Goal: Transaction & Acquisition: Purchase product/service

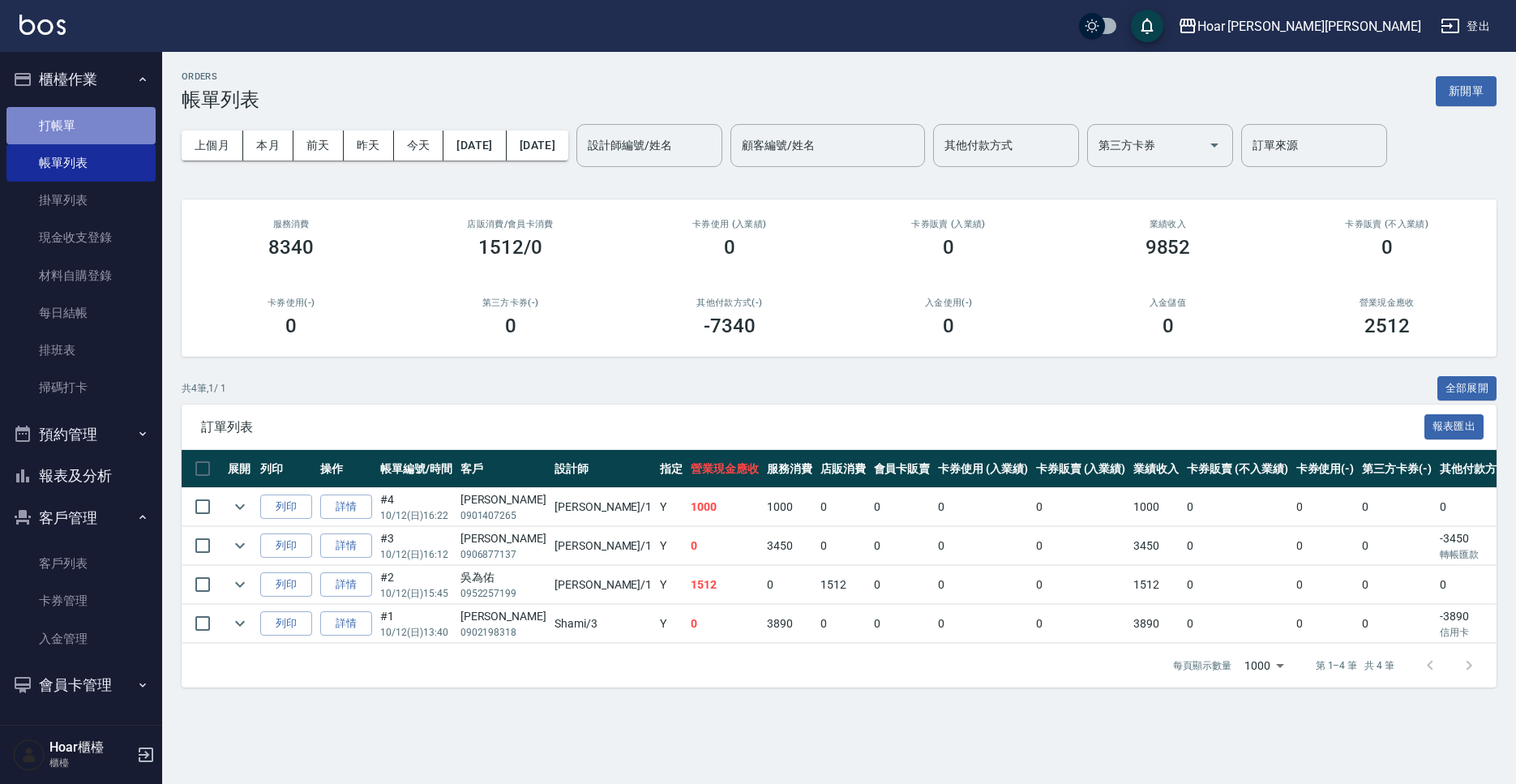
click at [44, 129] on link "打帳單" at bounding box center [81, 125] width 149 height 38
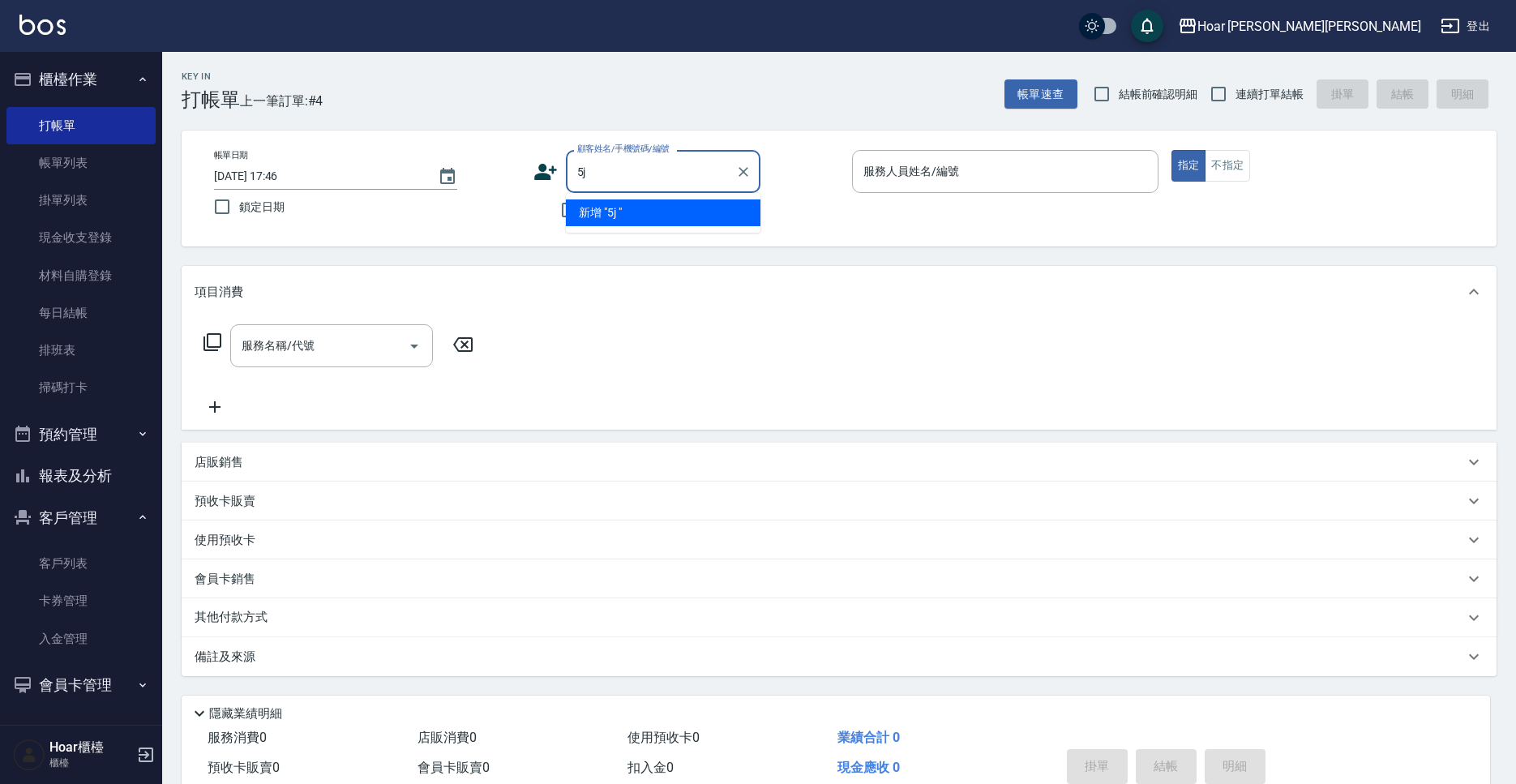
type input "5"
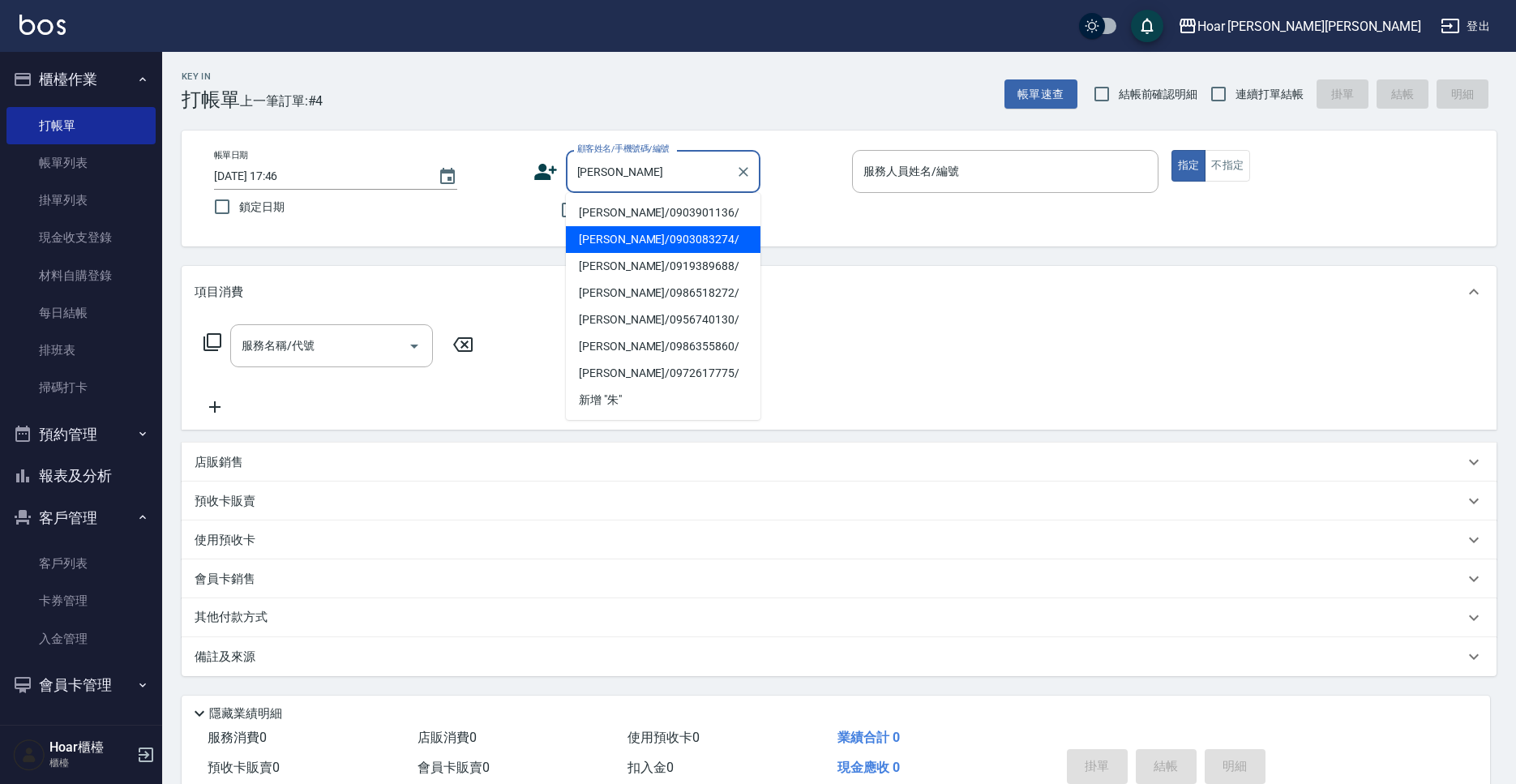
type input "[PERSON_NAME]"
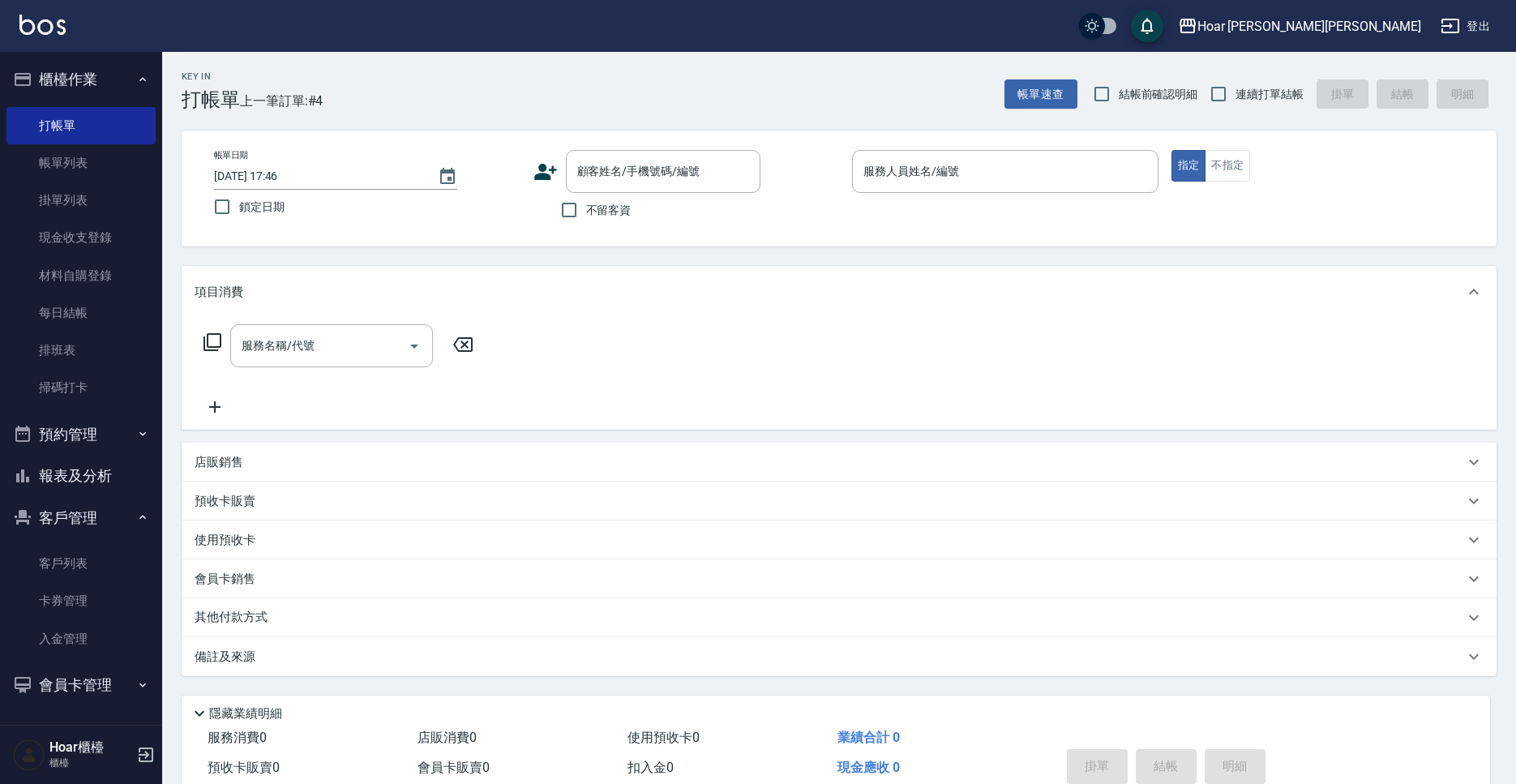
click at [487, 221] on label "鎖定日期" at bounding box center [357, 206] width 302 height 34
click at [239, 221] on input "鎖定日期" at bounding box center [222, 206] width 34 height 34
checkbox input "true"
drag, startPoint x: 82, startPoint y: 557, endPoint x: 522, endPoint y: 424, distance: 459.7
click at [80, 557] on link "客戶列表" at bounding box center [81, 564] width 149 height 38
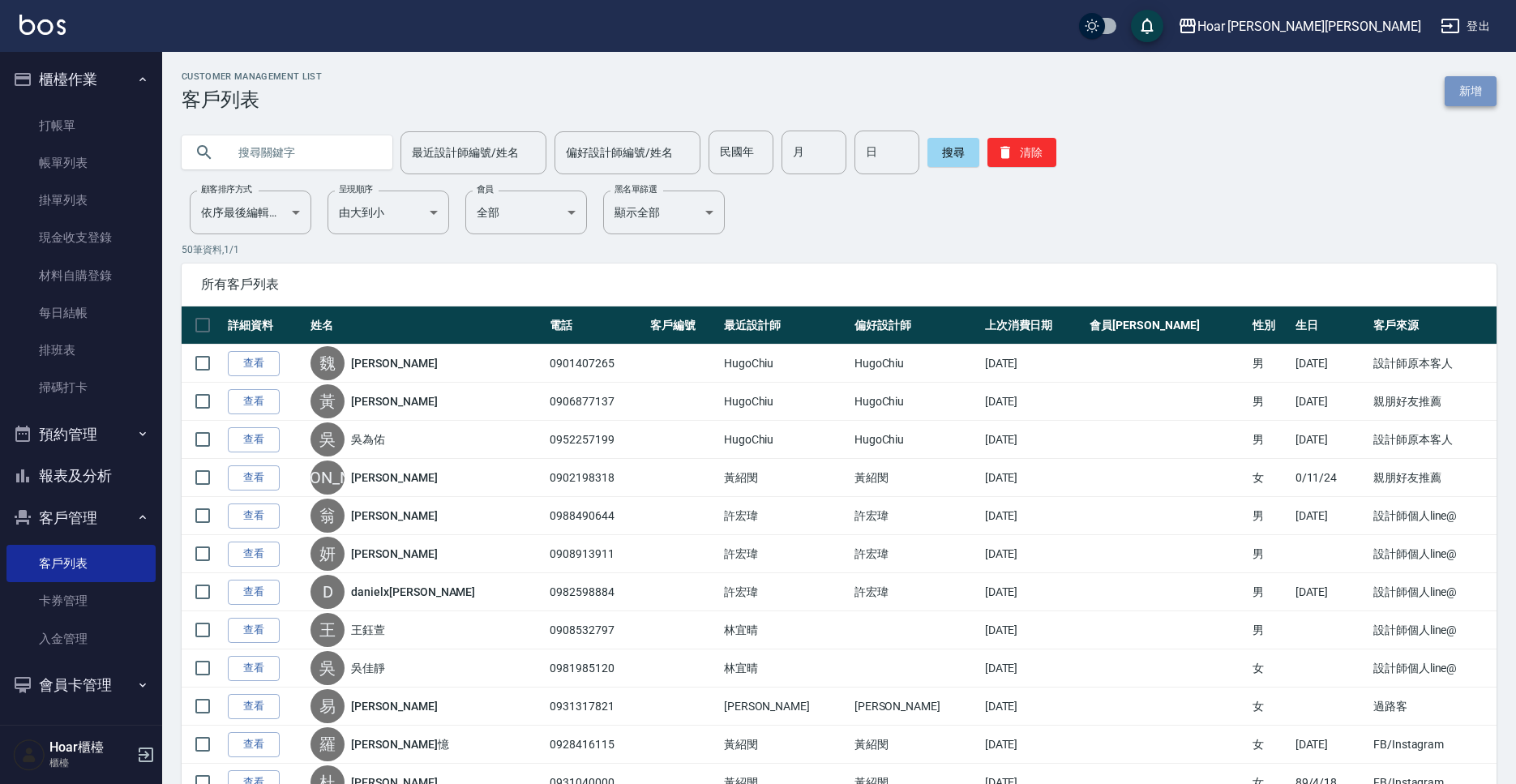
click at [1475, 94] on link "新增" at bounding box center [1471, 91] width 52 height 30
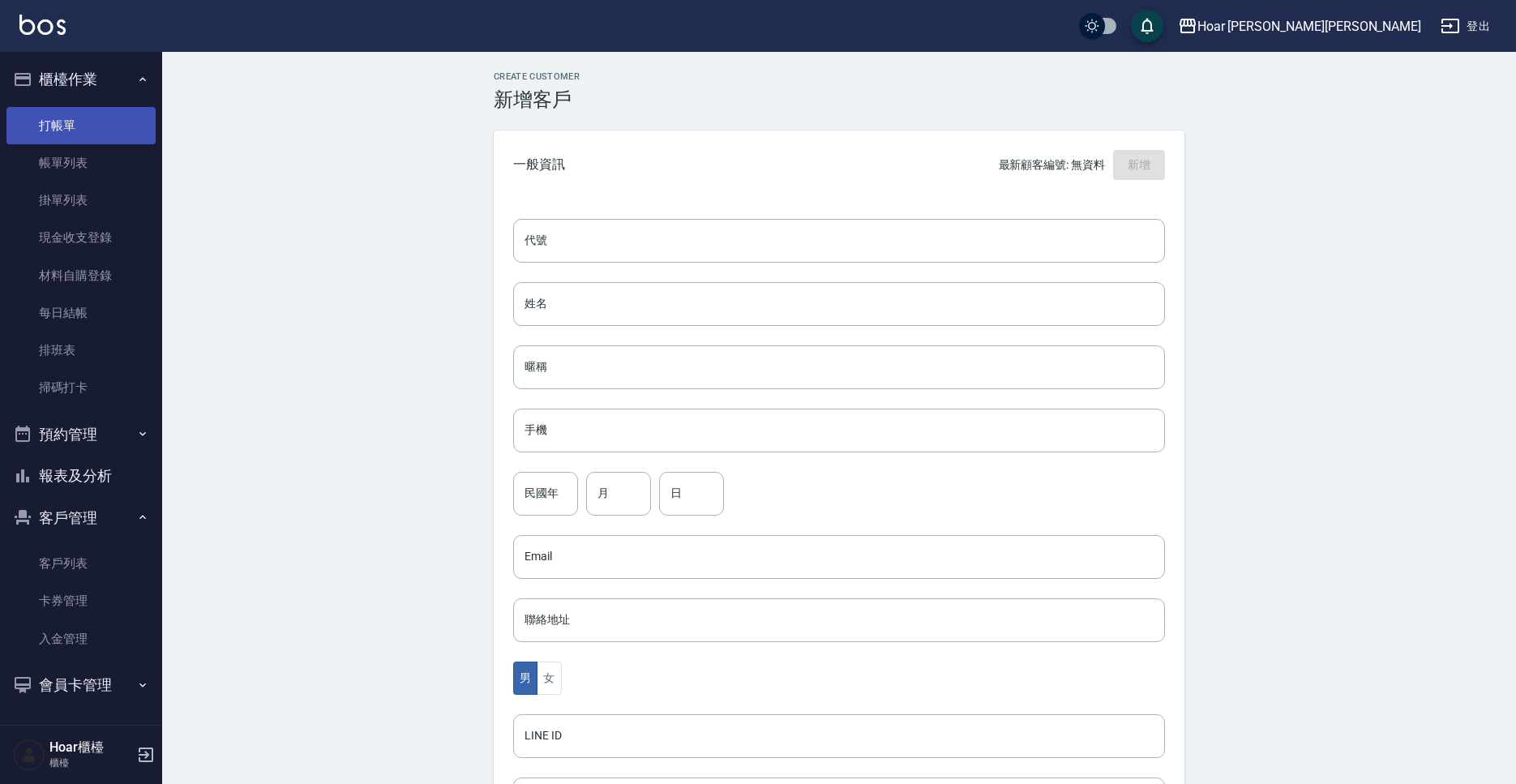
drag, startPoint x: 41, startPoint y: 147, endPoint x: 52, endPoint y: 138, distance: 14.2
click at [42, 147] on link "帳單列表" at bounding box center [81, 163] width 149 height 38
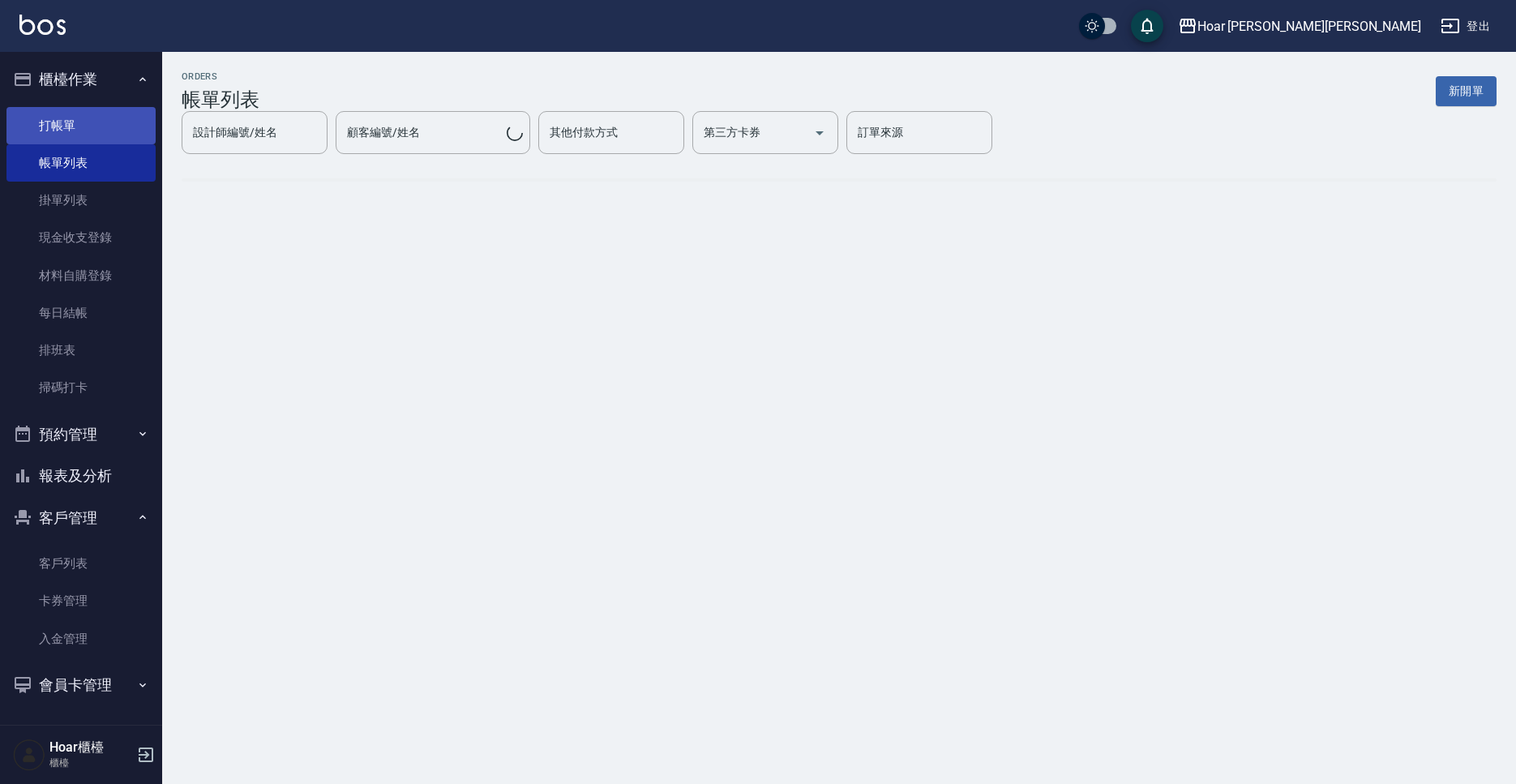
click at [54, 135] on link "打帳單" at bounding box center [81, 125] width 149 height 38
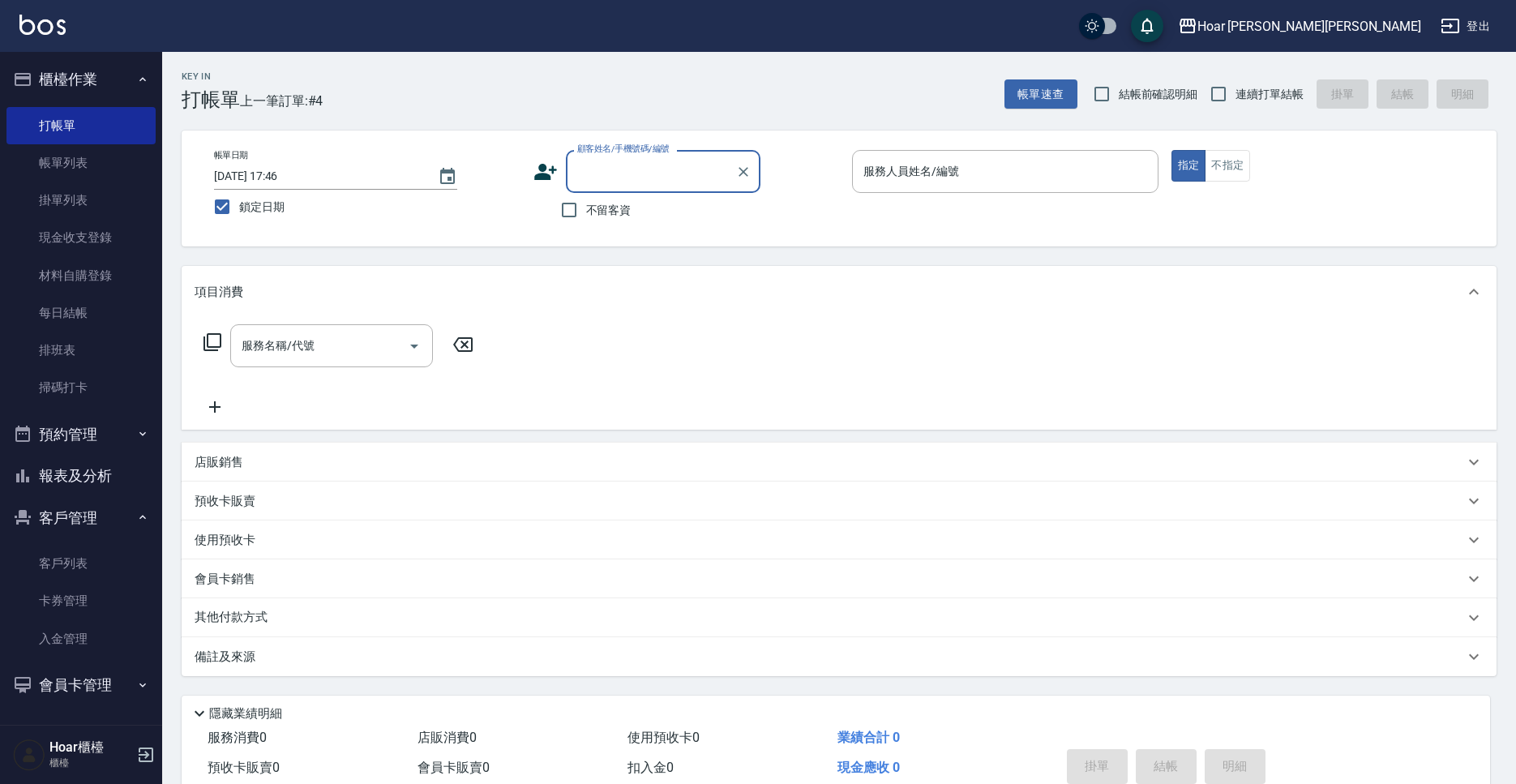
click at [656, 180] on input "顧客姓名/手機號碼/編號" at bounding box center [652, 171] width 156 height 29
type input "ㄉ"
drag, startPoint x: 640, startPoint y: 207, endPoint x: 482, endPoint y: 286, distance: 176.6
click at [640, 207] on li "[PERSON_NAME]為/0988103446/" at bounding box center [663, 221] width 195 height 43
type input "[PERSON_NAME]為/0988103446/"
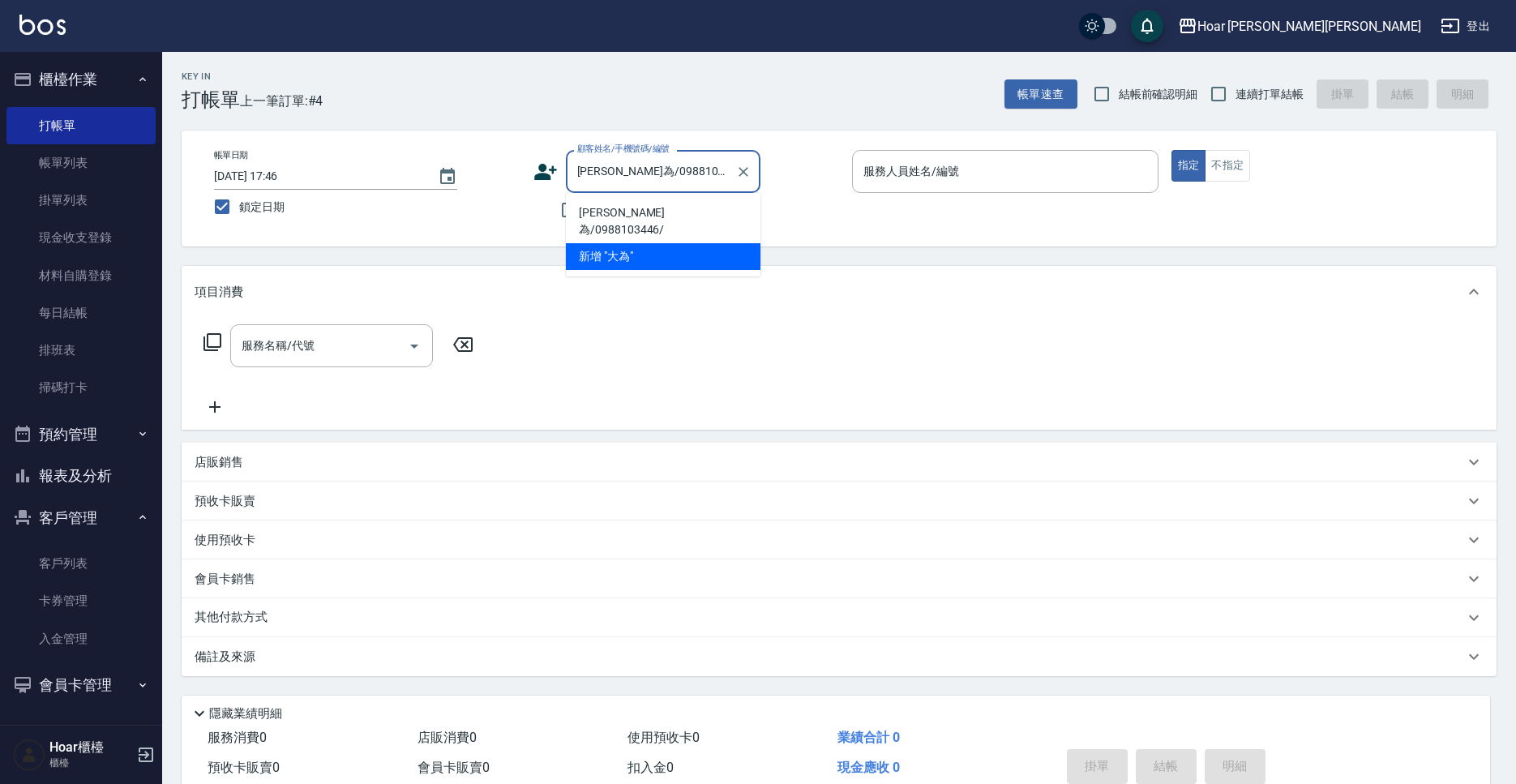
type input "RIO-2"
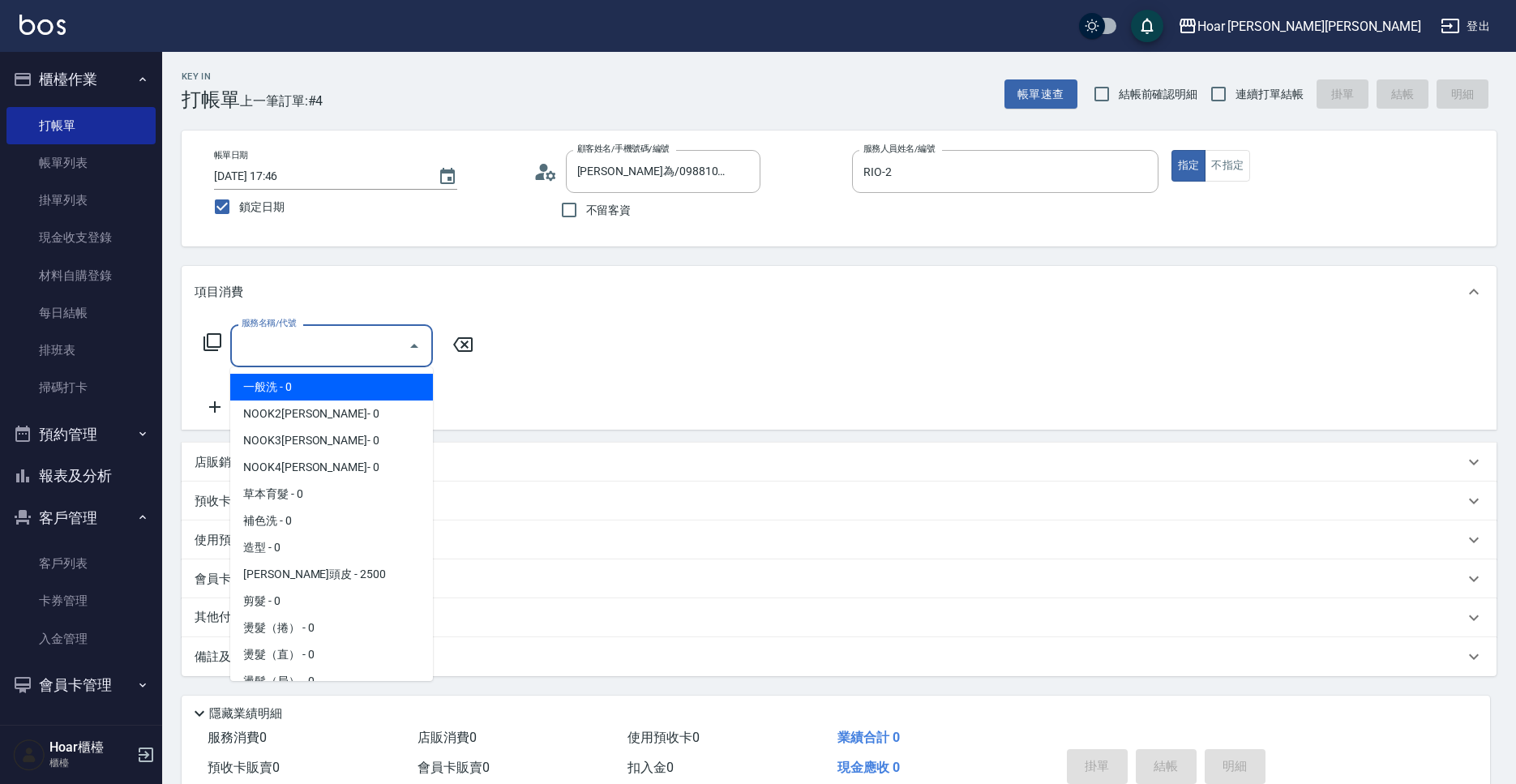
click at [358, 343] on input "服務名稱/代號" at bounding box center [320, 346] width 164 height 29
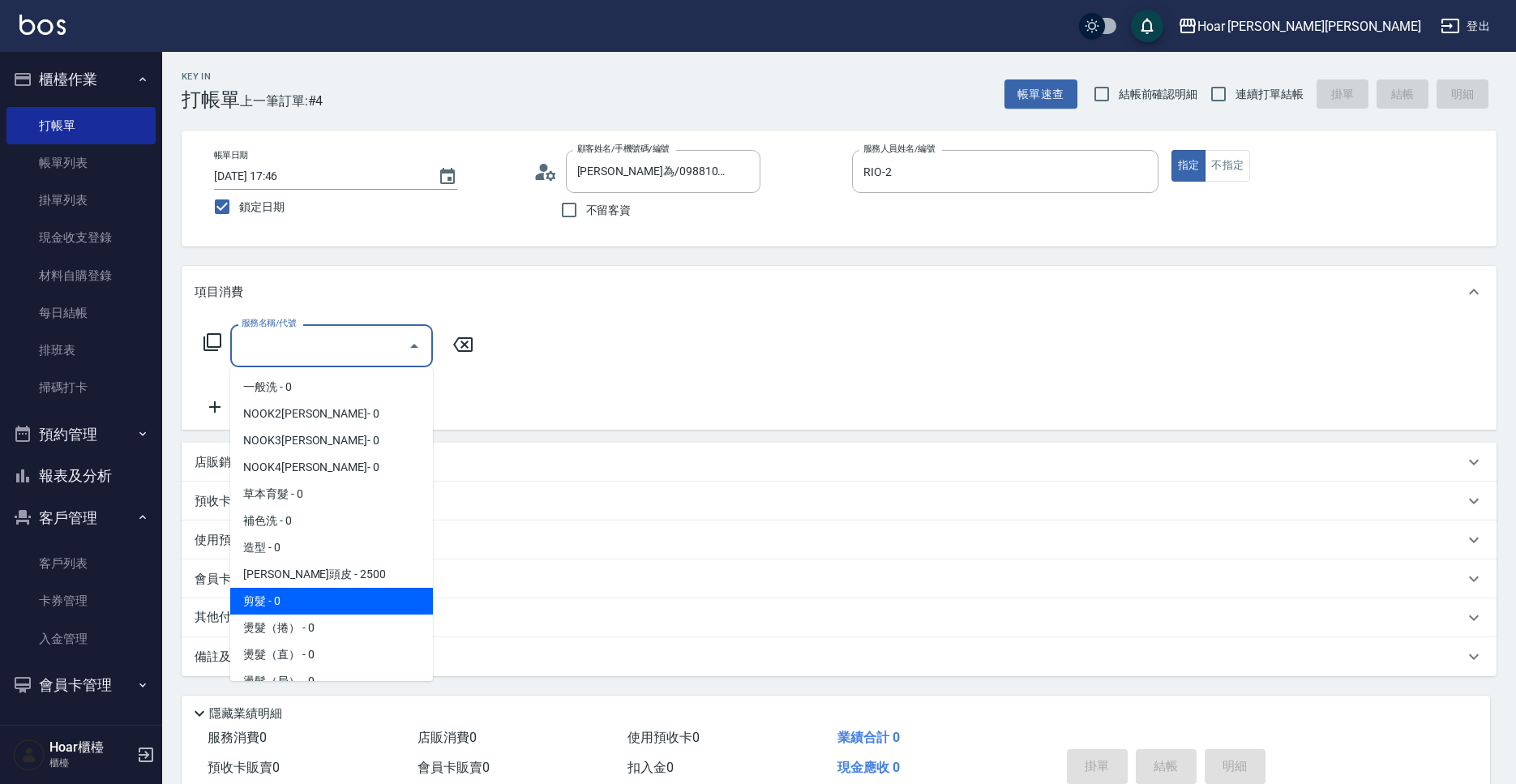
drag, startPoint x: 271, startPoint y: 599, endPoint x: 388, endPoint y: 437, distance: 199.8
click at [279, 597] on span "剪髮 - 0" at bounding box center [331, 600] width 202 height 27
type input "剪髮(201)"
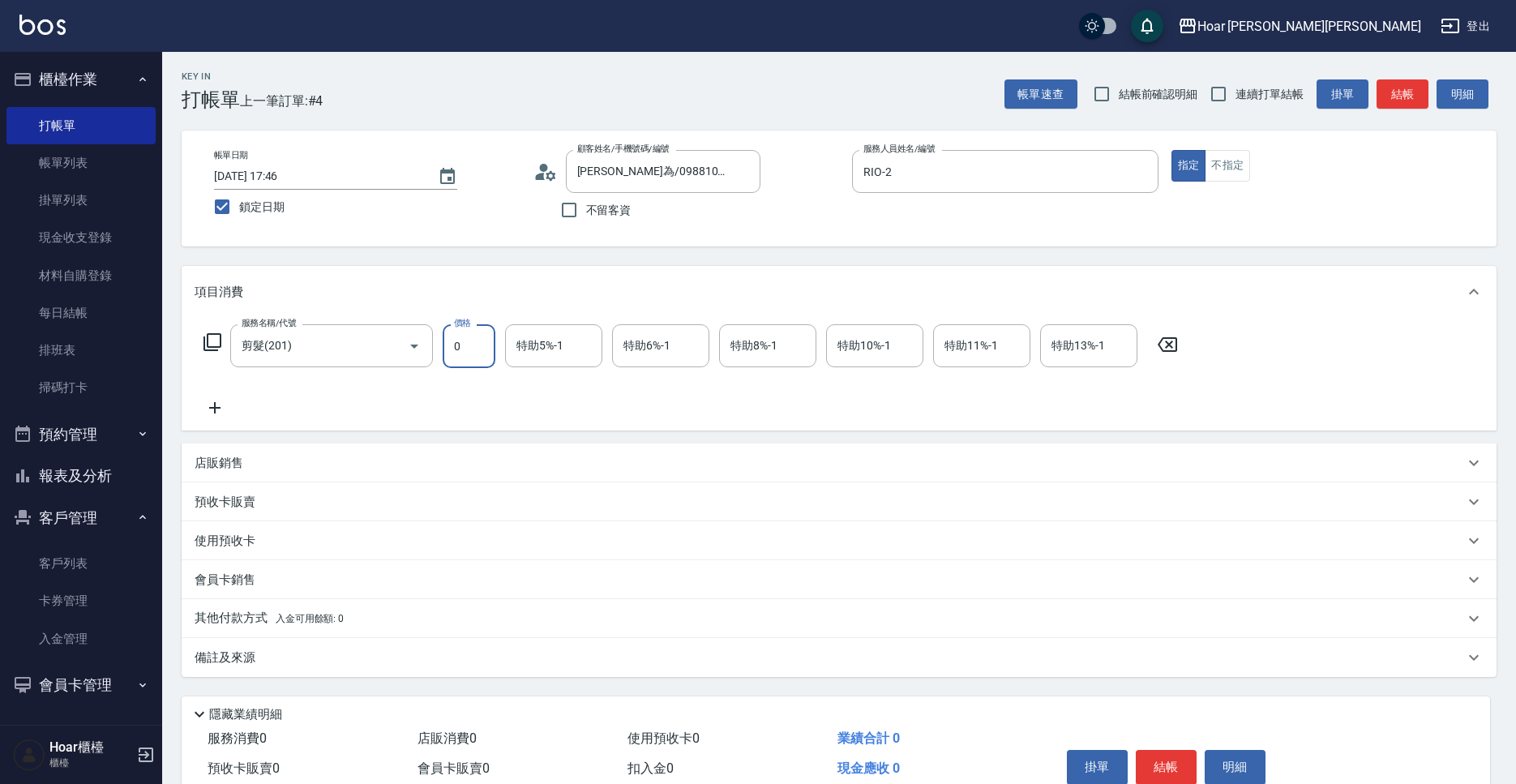
click at [460, 357] on input "0" at bounding box center [468, 346] width 52 height 43
type input "800"
drag, startPoint x: 360, startPoint y: 380, endPoint x: 260, endPoint y: 398, distance: 101.6
click at [360, 380] on div "服務名稱/代號 剪髮(201) 服務名稱/代號 價格 800 價格 特助5%-1 特助5%-1 特助6%-1 特助6%-1 特助8%-1 特助8%-1 特助1…" at bounding box center [691, 370] width 994 height 93
click at [216, 403] on icon at bounding box center [214, 408] width 40 height 20
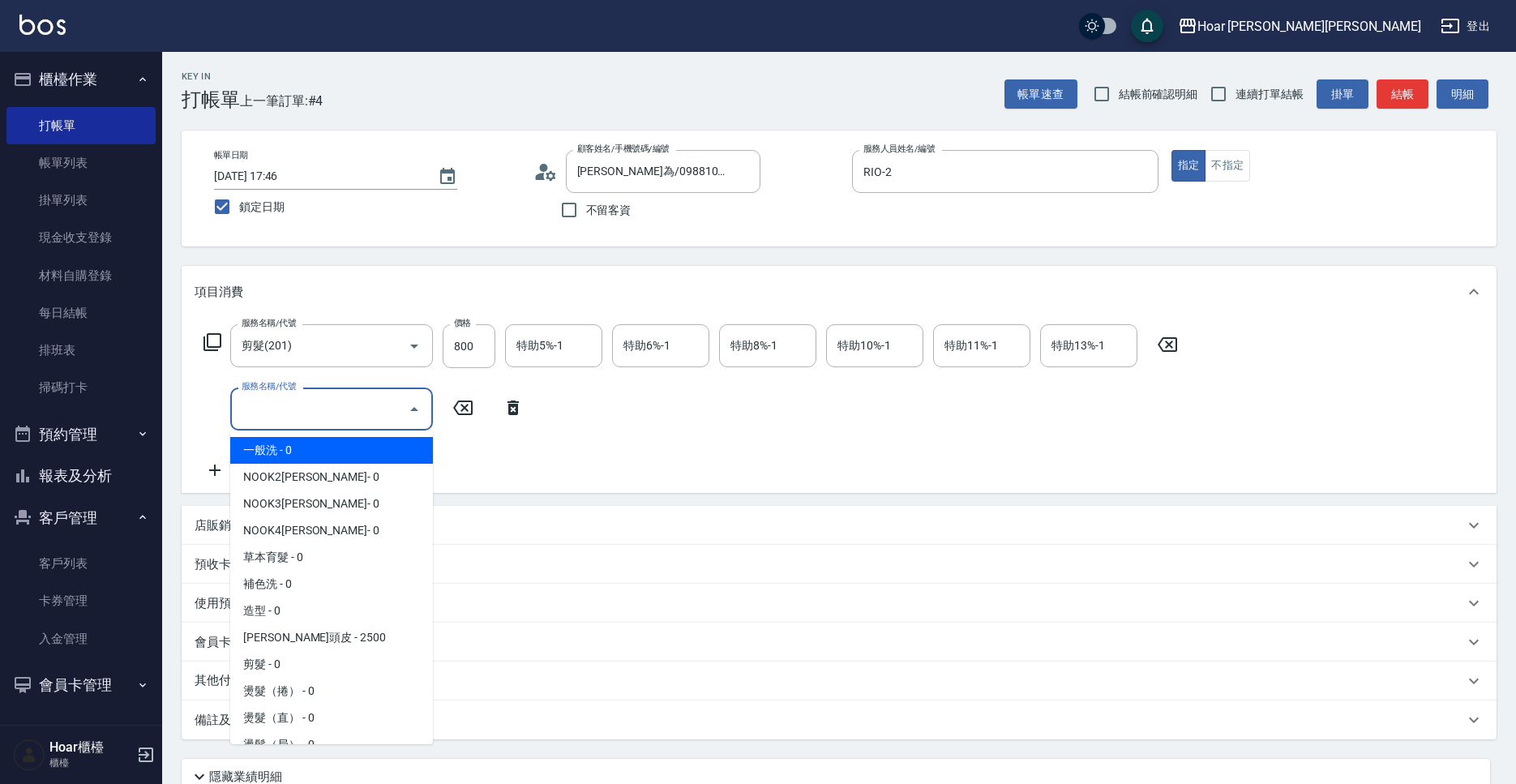
click at [324, 410] on input "服務名稱/代號" at bounding box center [320, 409] width 164 height 29
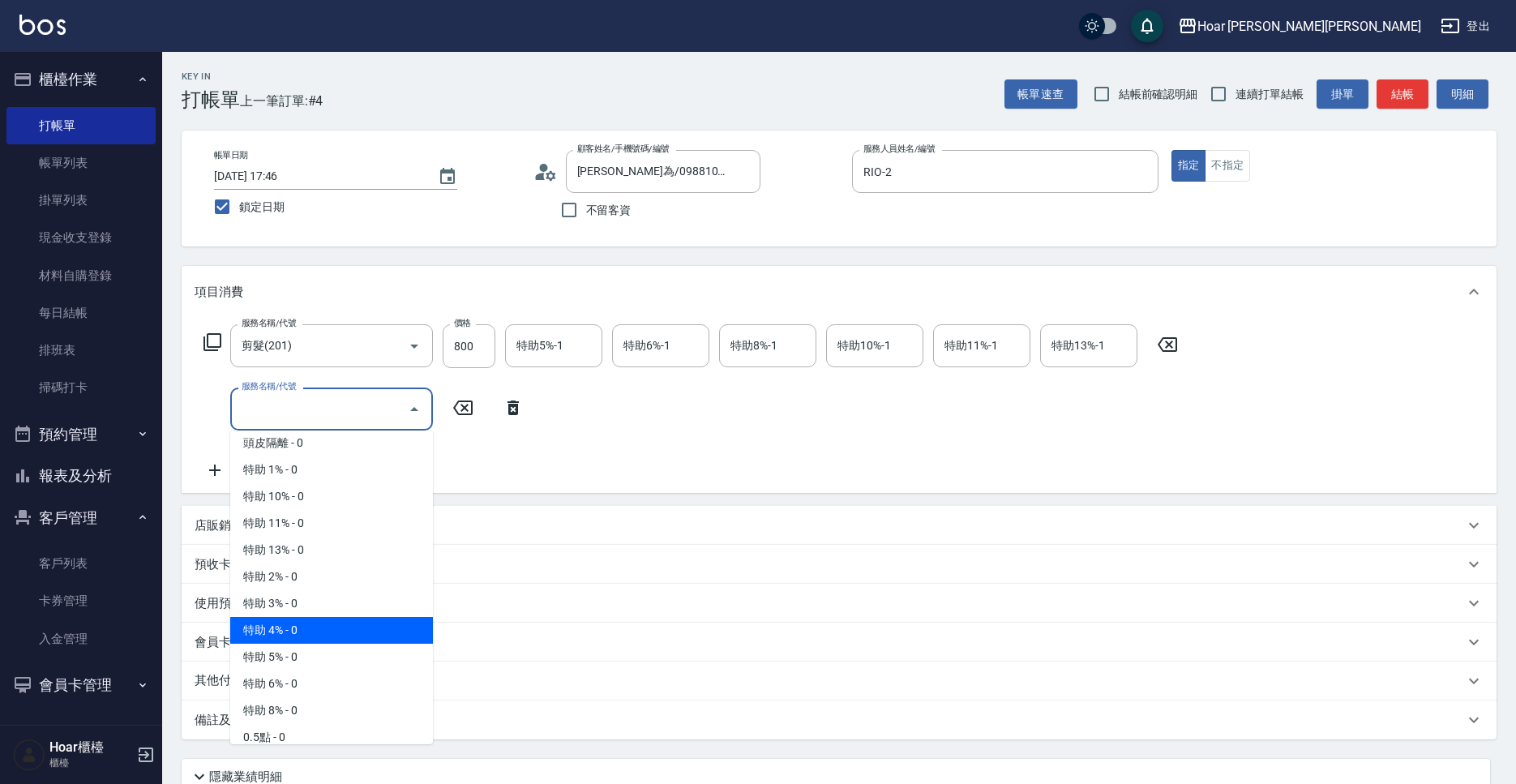
scroll to position [1037, 0]
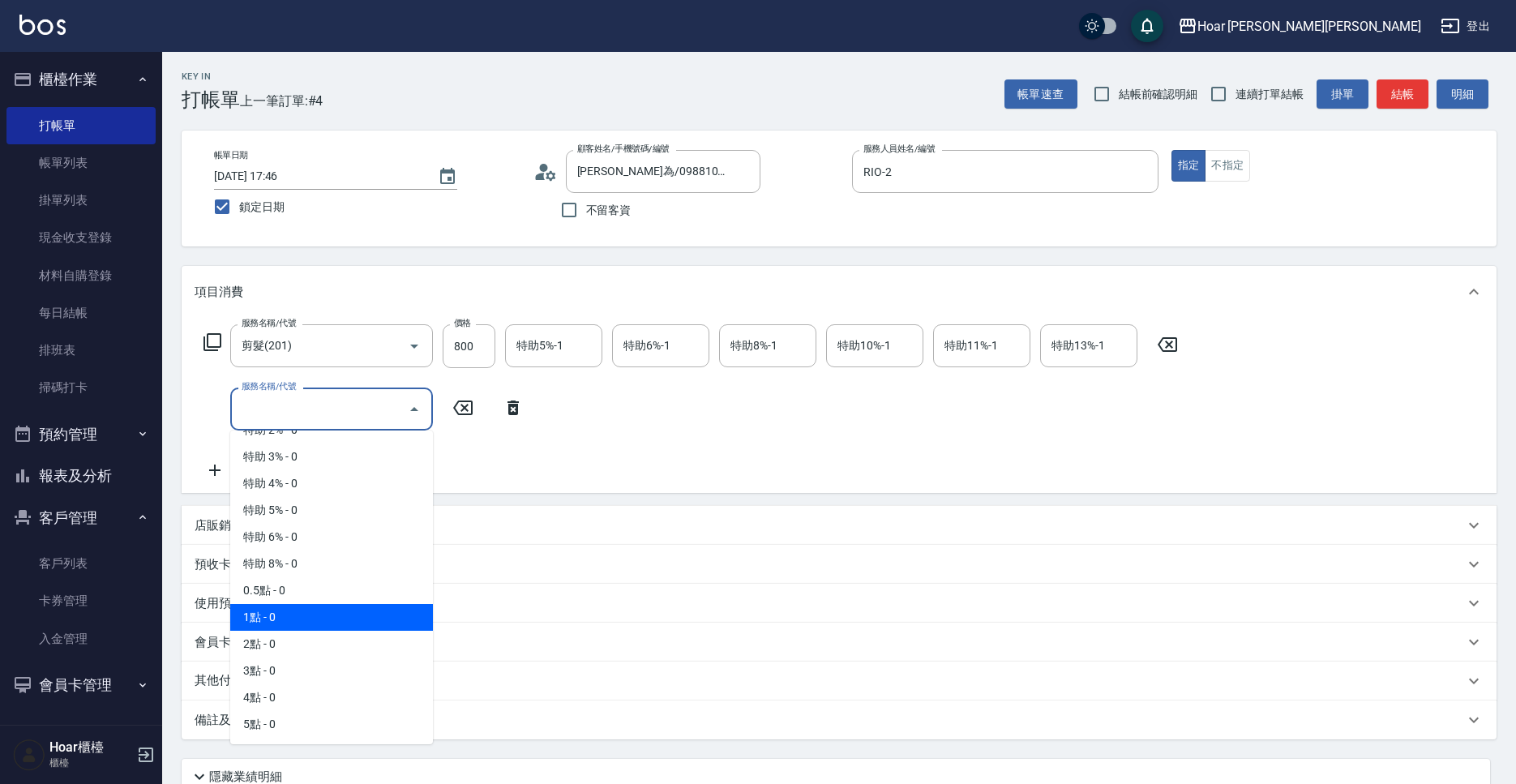
drag, startPoint x: 276, startPoint y: 621, endPoint x: 426, endPoint y: 537, distance: 171.9
click at [278, 619] on span "1點 - 0" at bounding box center [331, 617] width 202 height 27
type input "1點(P1)"
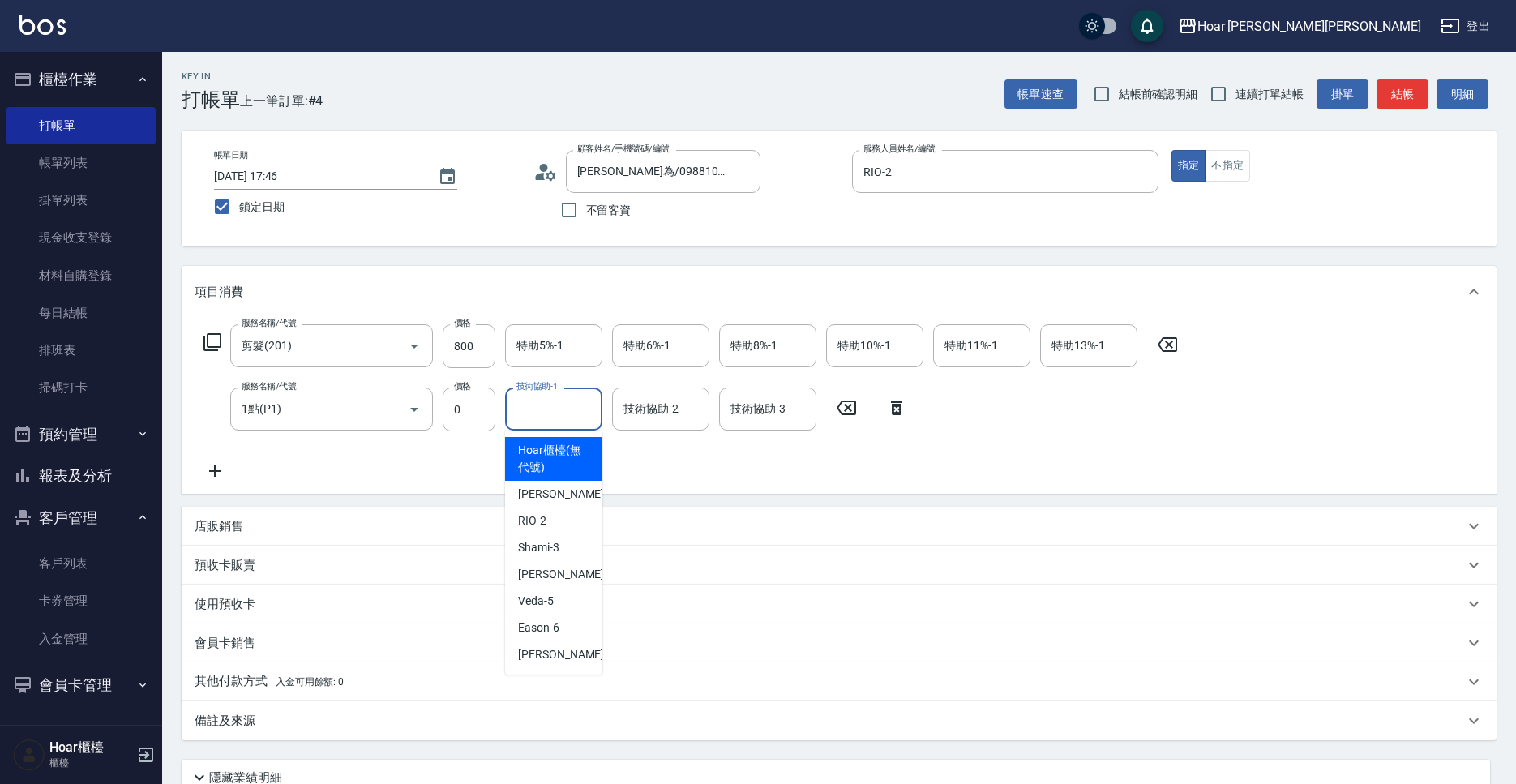
click at [529, 424] on input "技術協助-1" at bounding box center [554, 409] width 83 height 29
click at [537, 582] on span "[PERSON_NAME] -4" at bounding box center [566, 574] width 96 height 17
type input "[PERSON_NAME]-4"
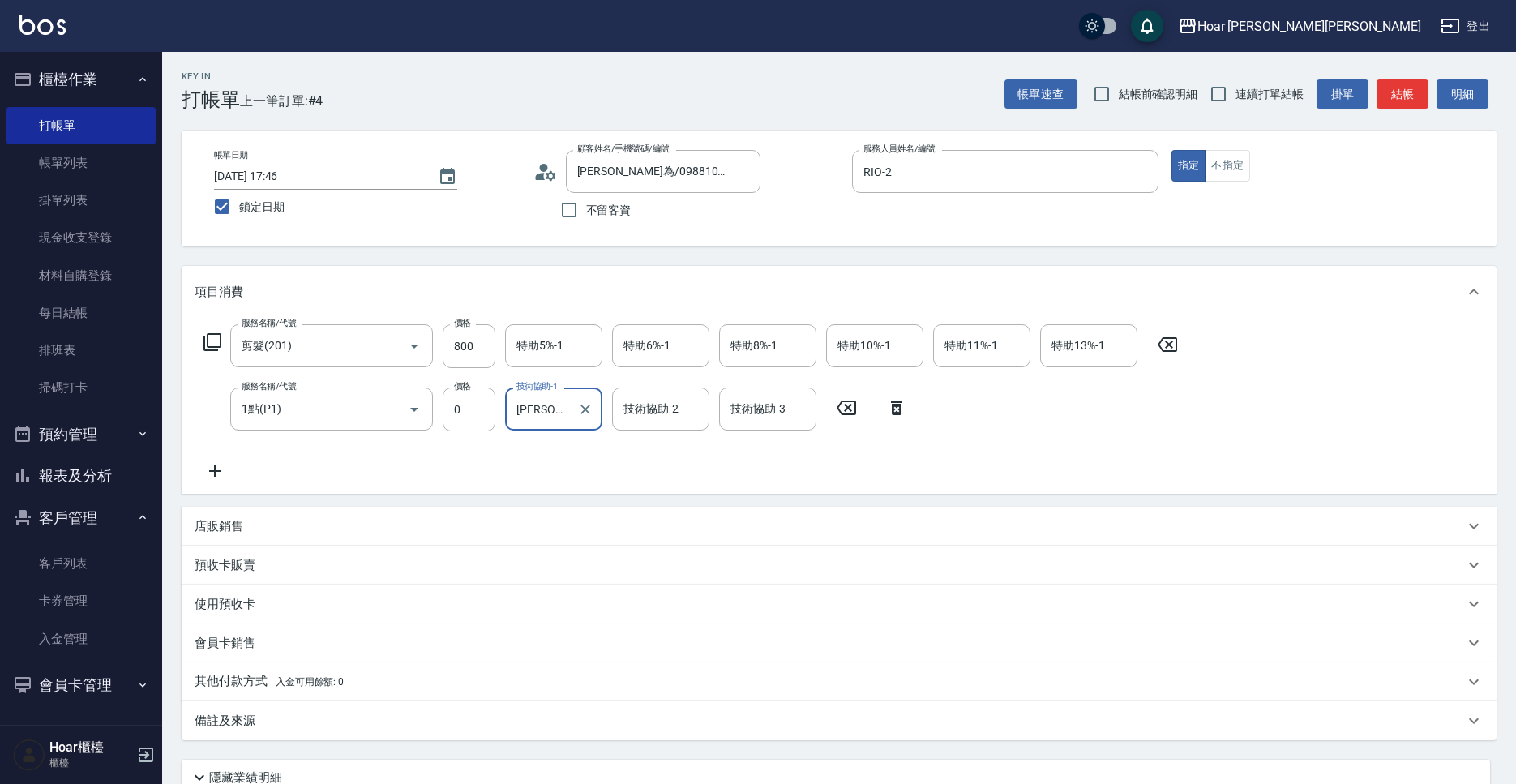
click at [622, 462] on div "服務名稱/代號 剪髮(201) 服務名稱/代號 價格 800 價格 特助5%-1 特助5%-1 特助6%-1 特助6%-1 特助8%-1 特助8%-1 特助1…" at bounding box center [691, 402] width 994 height 156
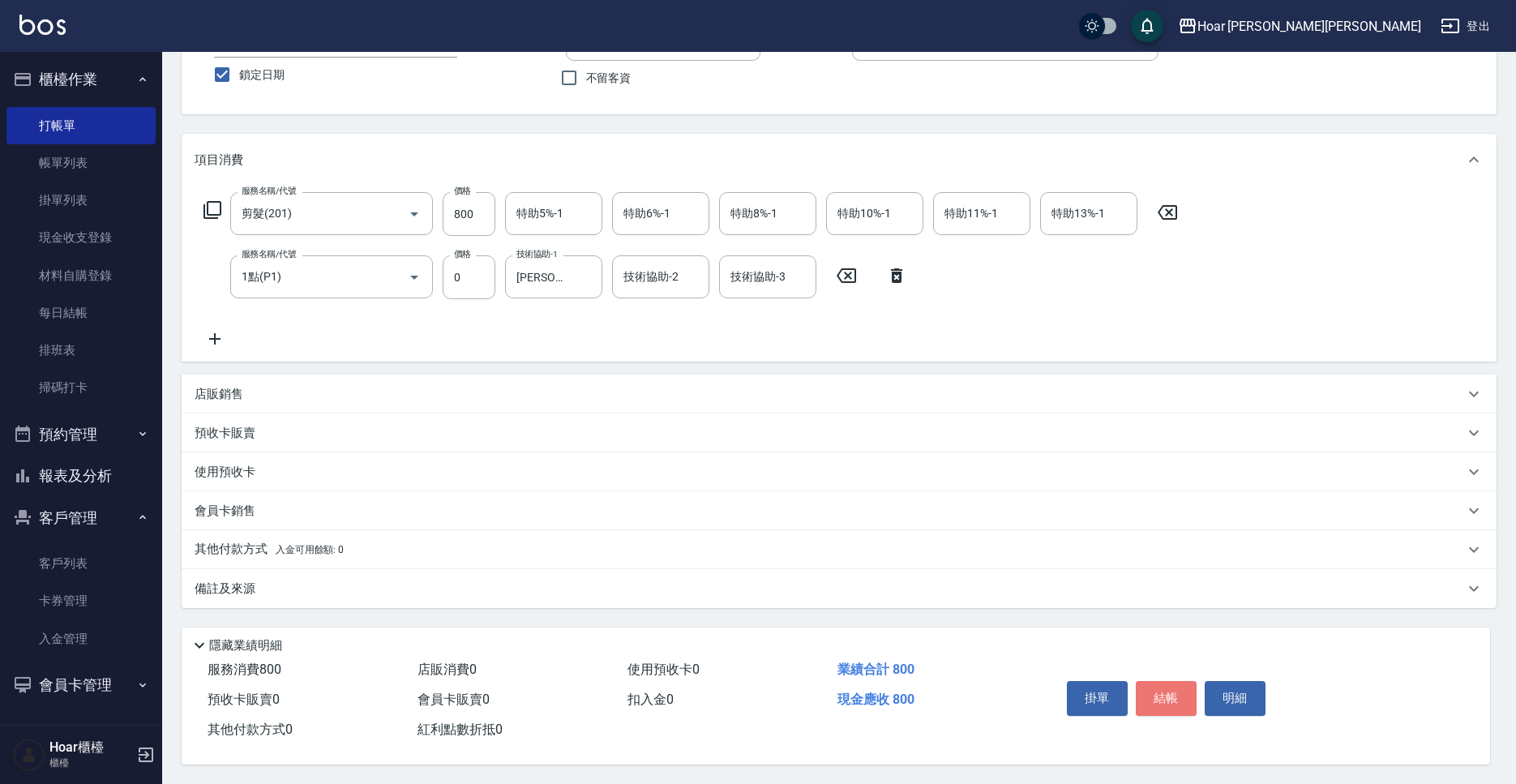
click at [1169, 693] on button "結帳" at bounding box center [1166, 698] width 61 height 34
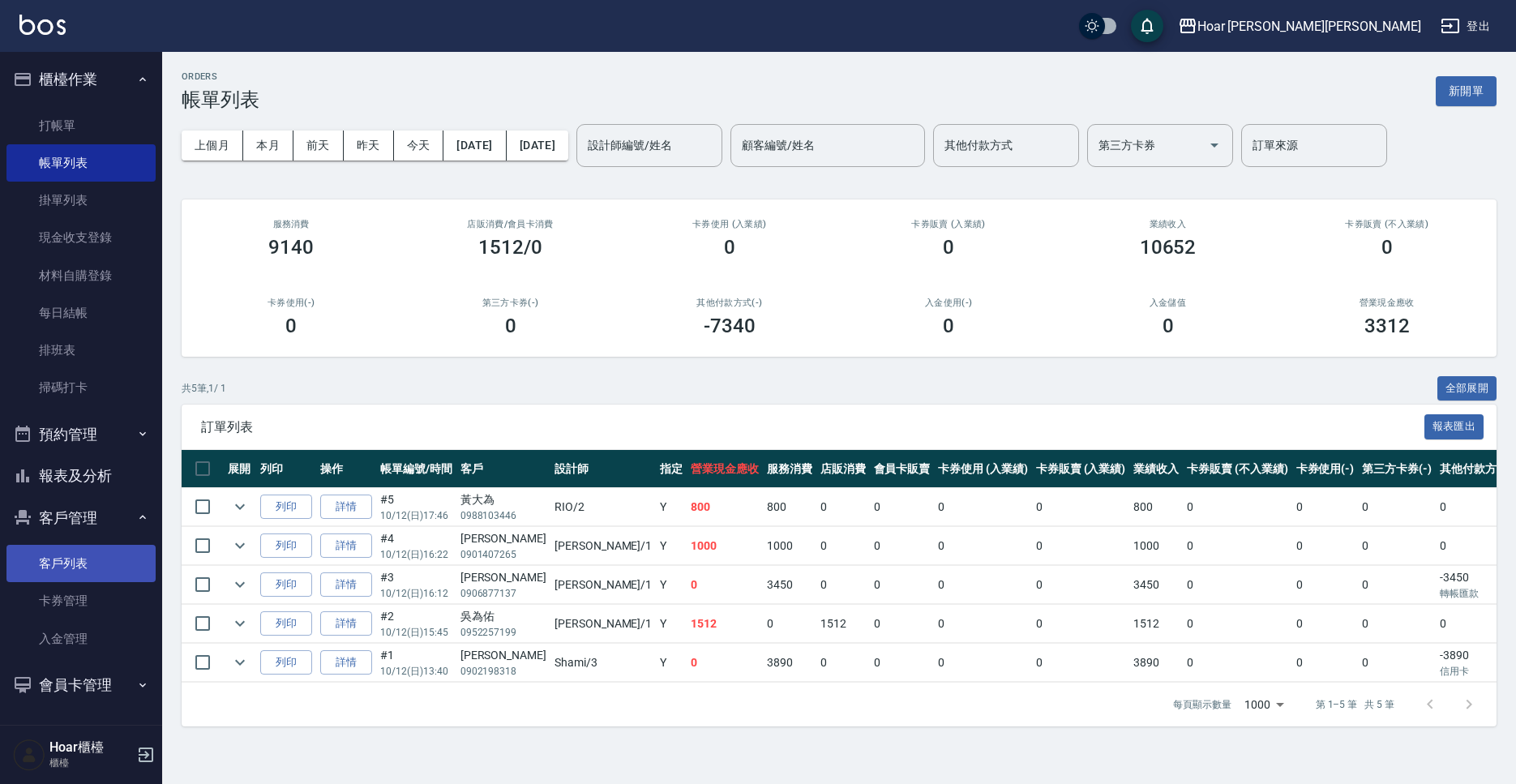
drag, startPoint x: 93, startPoint y: 550, endPoint x: 103, endPoint y: 549, distance: 10.0
click at [92, 550] on link "客戶列表" at bounding box center [81, 564] width 149 height 38
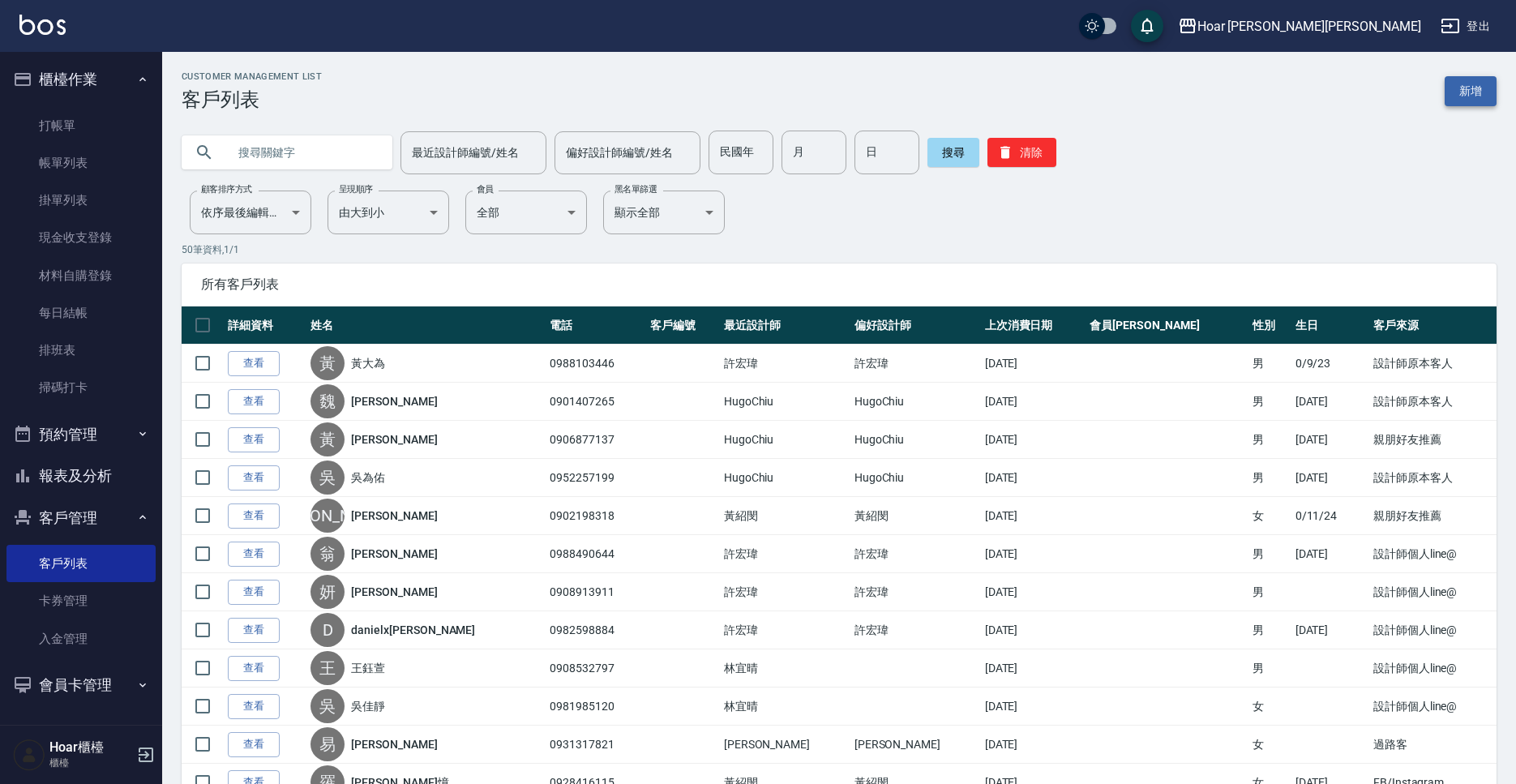
click at [1455, 81] on link "新增" at bounding box center [1471, 91] width 52 height 30
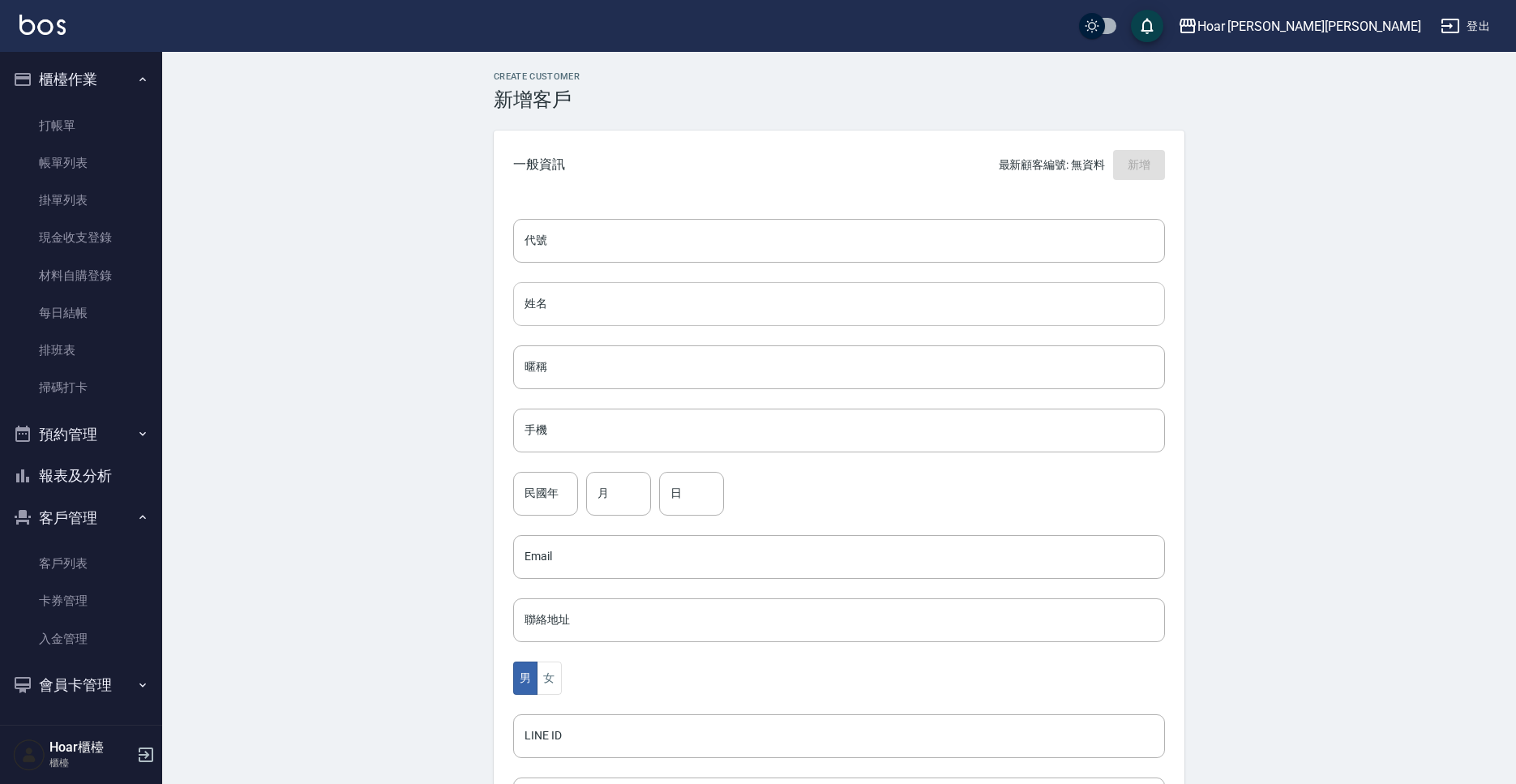
click at [580, 301] on input "姓名" at bounding box center [839, 304] width 652 height 43
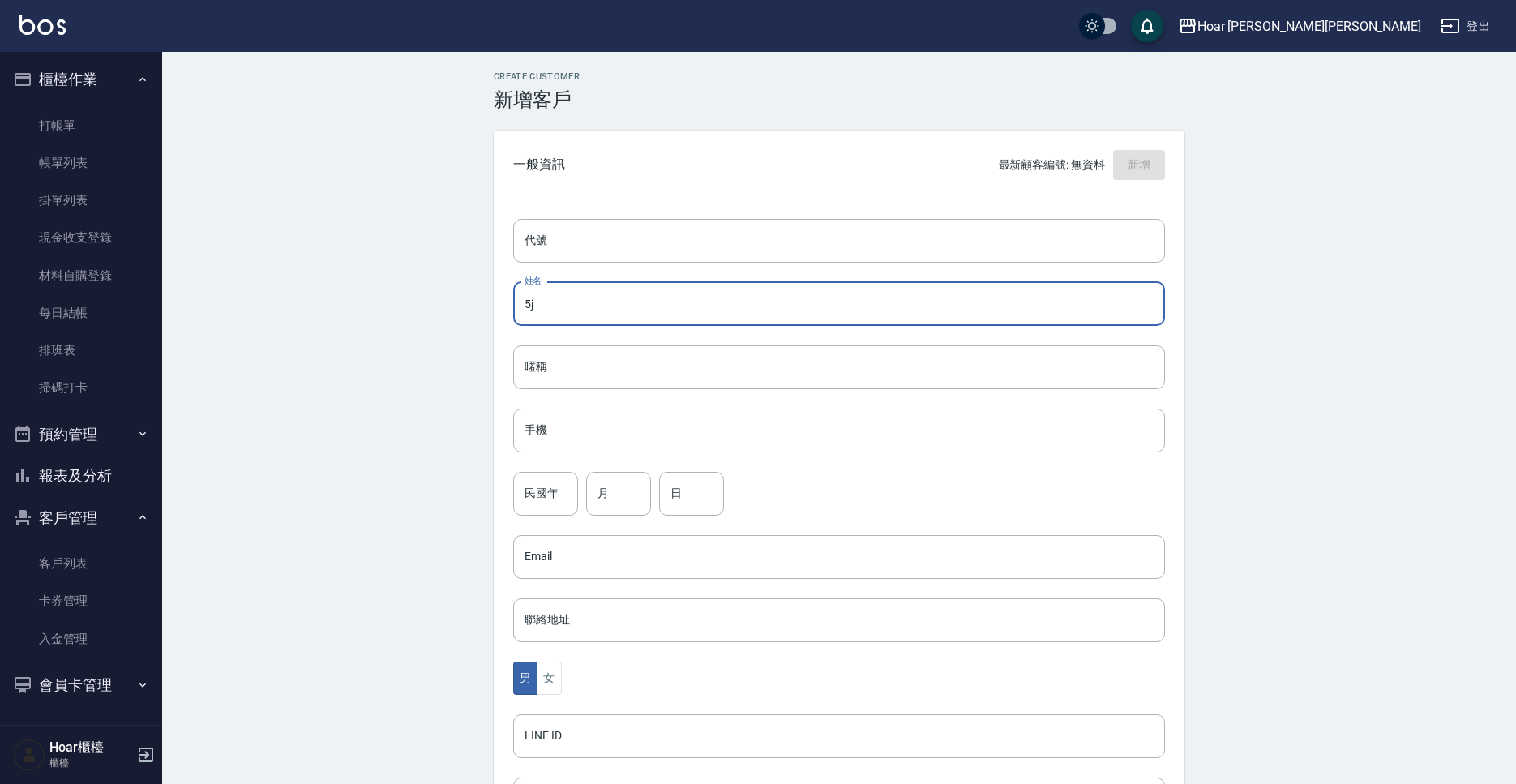
type input "5"
type input "[PERSON_NAME]"
click at [548, 423] on input "手機" at bounding box center [839, 431] width 652 height 43
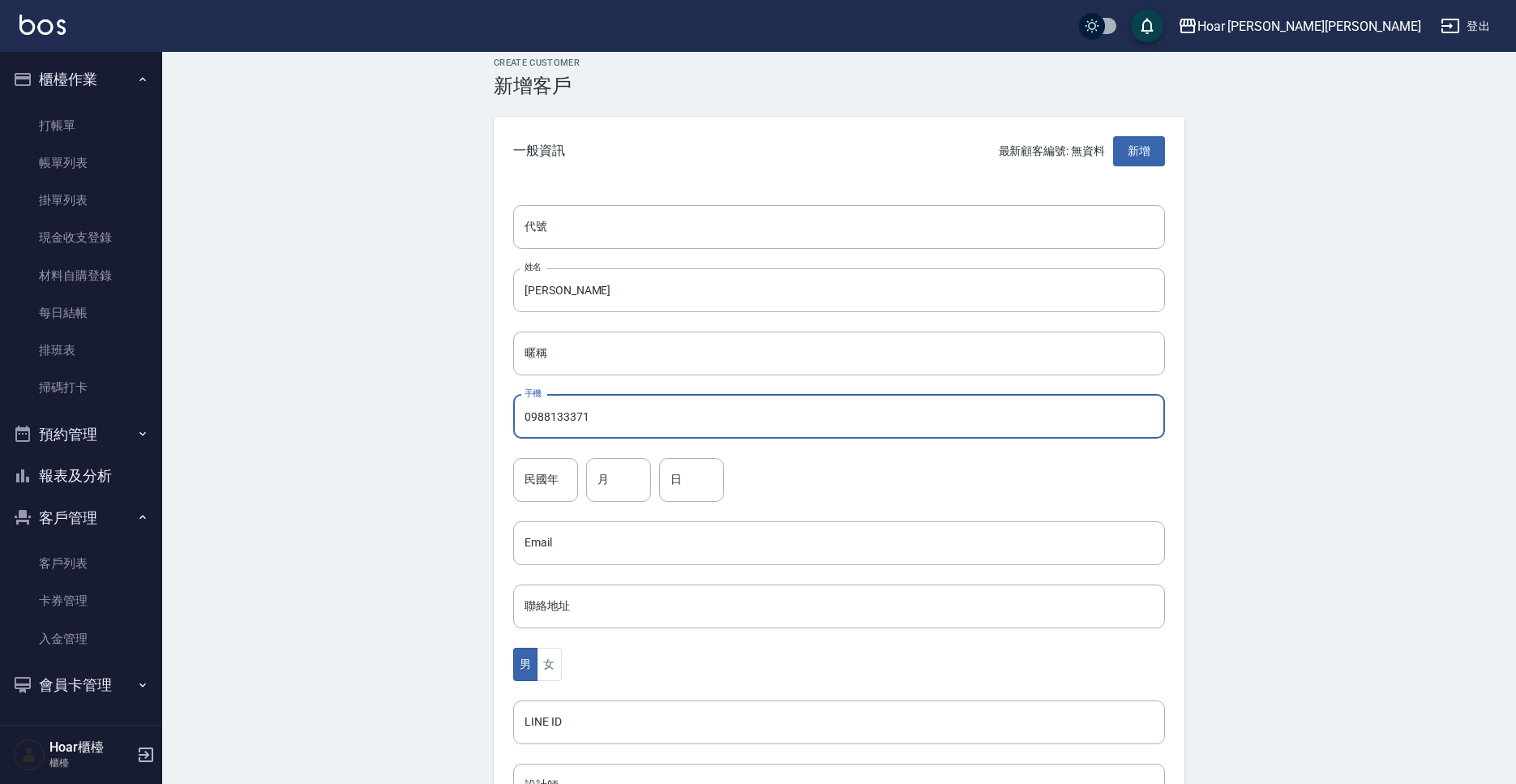
scroll to position [272, 0]
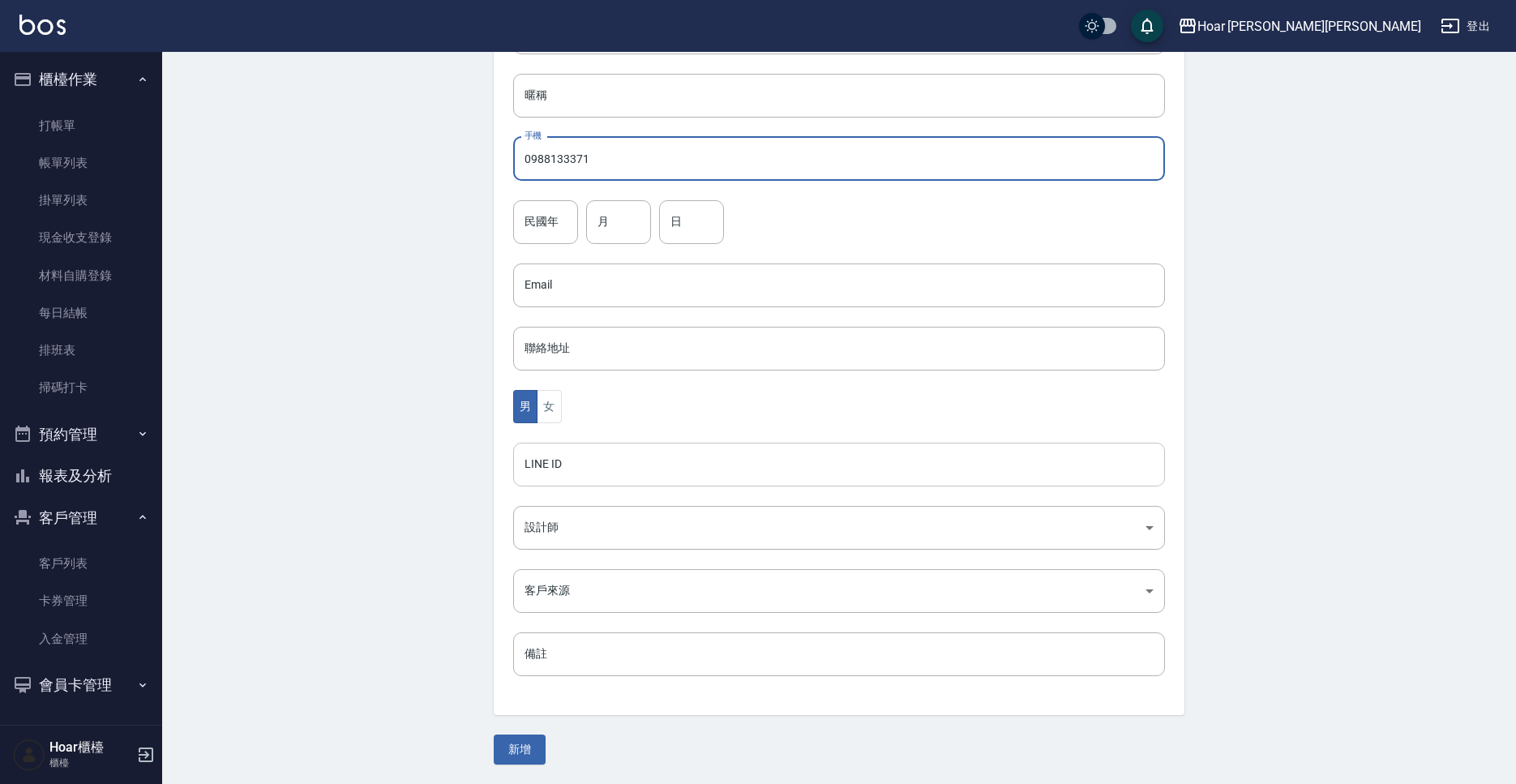
type input "0988133371"
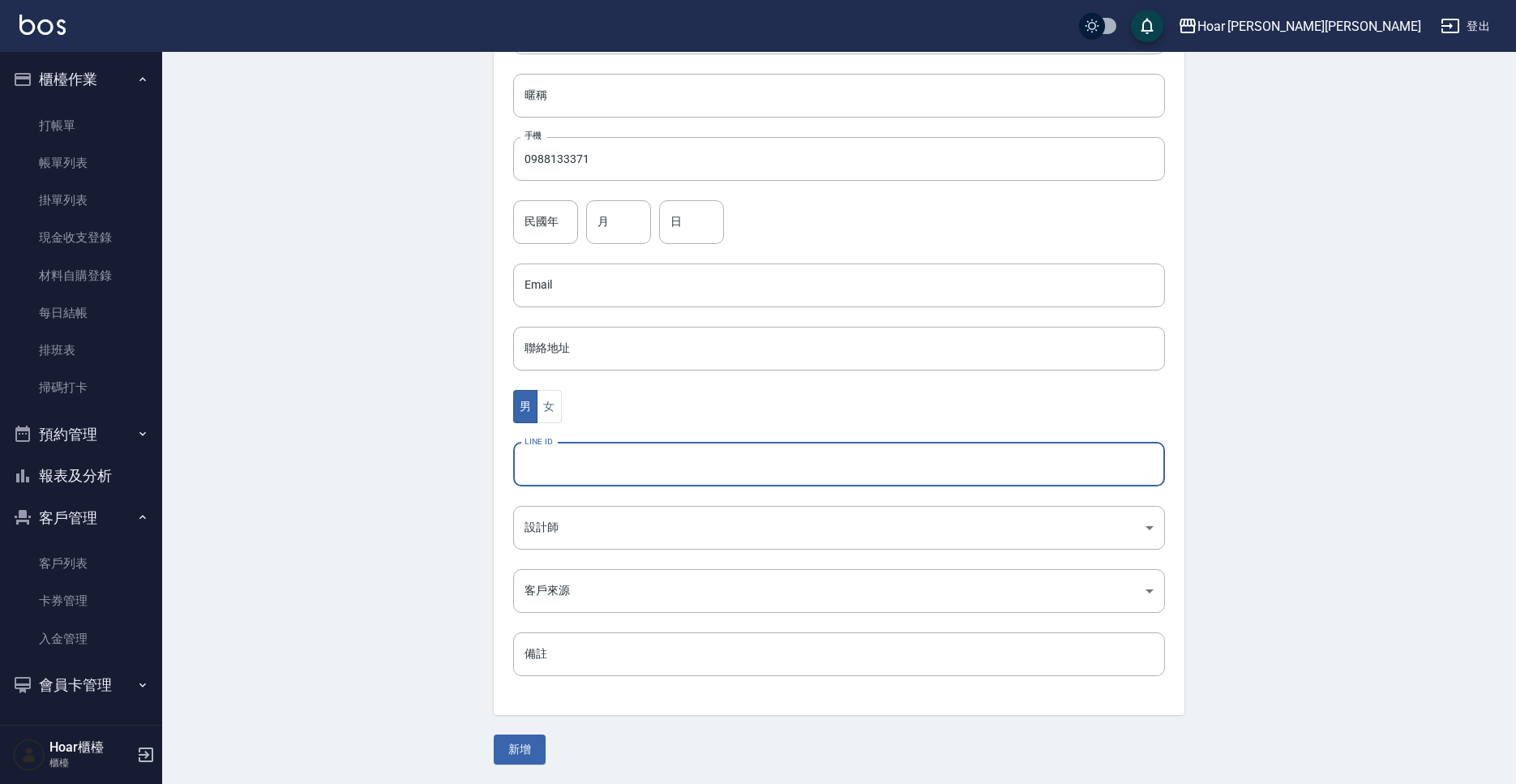
click at [611, 464] on input "LINE ID" at bounding box center [839, 464] width 652 height 43
click at [600, 528] on body "Hoar [PERSON_NAME][PERSON_NAME] 登出 櫃檯作業 打帳單 帳單列表 掛單列表 現金收支登錄 材料自購登錄 每日結帳 排班表 掃碼…" at bounding box center [758, 256] width 1516 height 1056
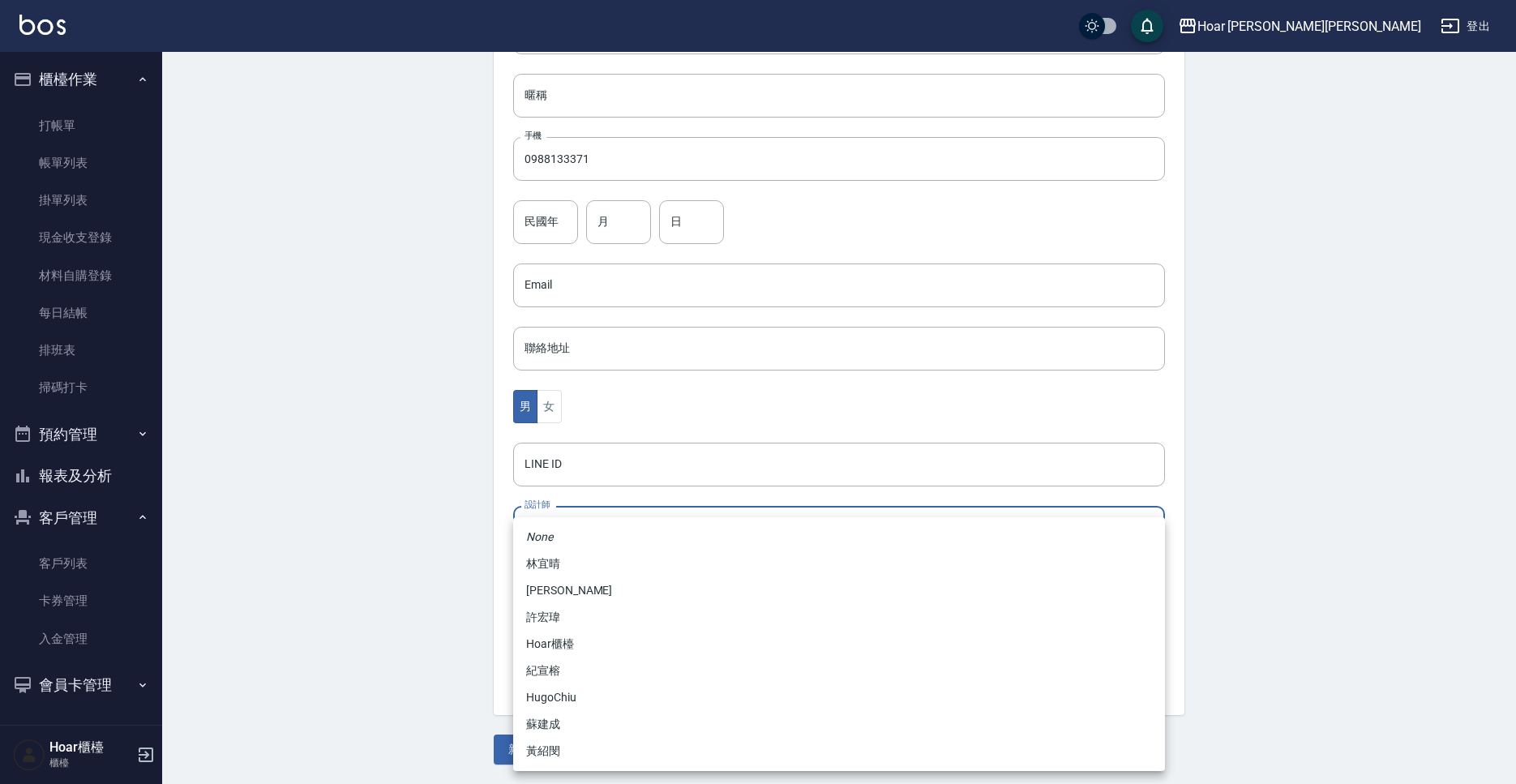
drag, startPoint x: 578, startPoint y: 613, endPoint x: 573, endPoint y: 619, distance: 7.8
click at [580, 612] on li "許宏瑋" at bounding box center [839, 617] width 652 height 27
type input "74fd62dc-a2a8-4ddf-930d-2b3d20cd9441"
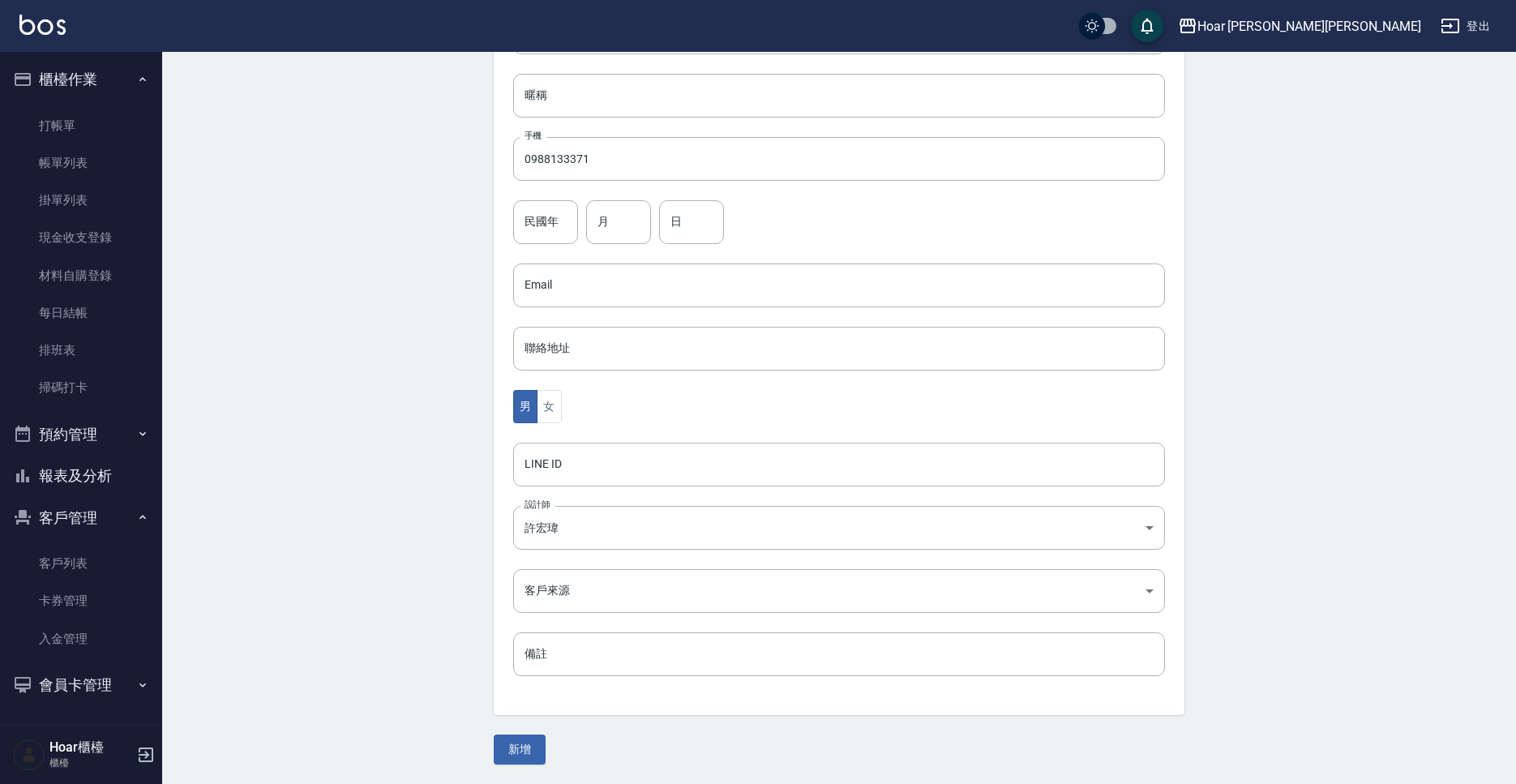
click at [582, 617] on div "代號 代號 姓名 [PERSON_NAME] 姓名 暱稱 暱稱 手機 0988133371 手機 民國年 民國年 月 月 日 日 Email Email 聯絡…" at bounding box center [839, 322] width 691 height 788
click at [601, 595] on body "Hoar [PERSON_NAME][PERSON_NAME] 登出 櫃檯作業 打帳單 帳單列表 掛單列表 現金收支登錄 材料自購登錄 每日結帳 排班表 掃碼…" at bounding box center [758, 256] width 1516 height 1056
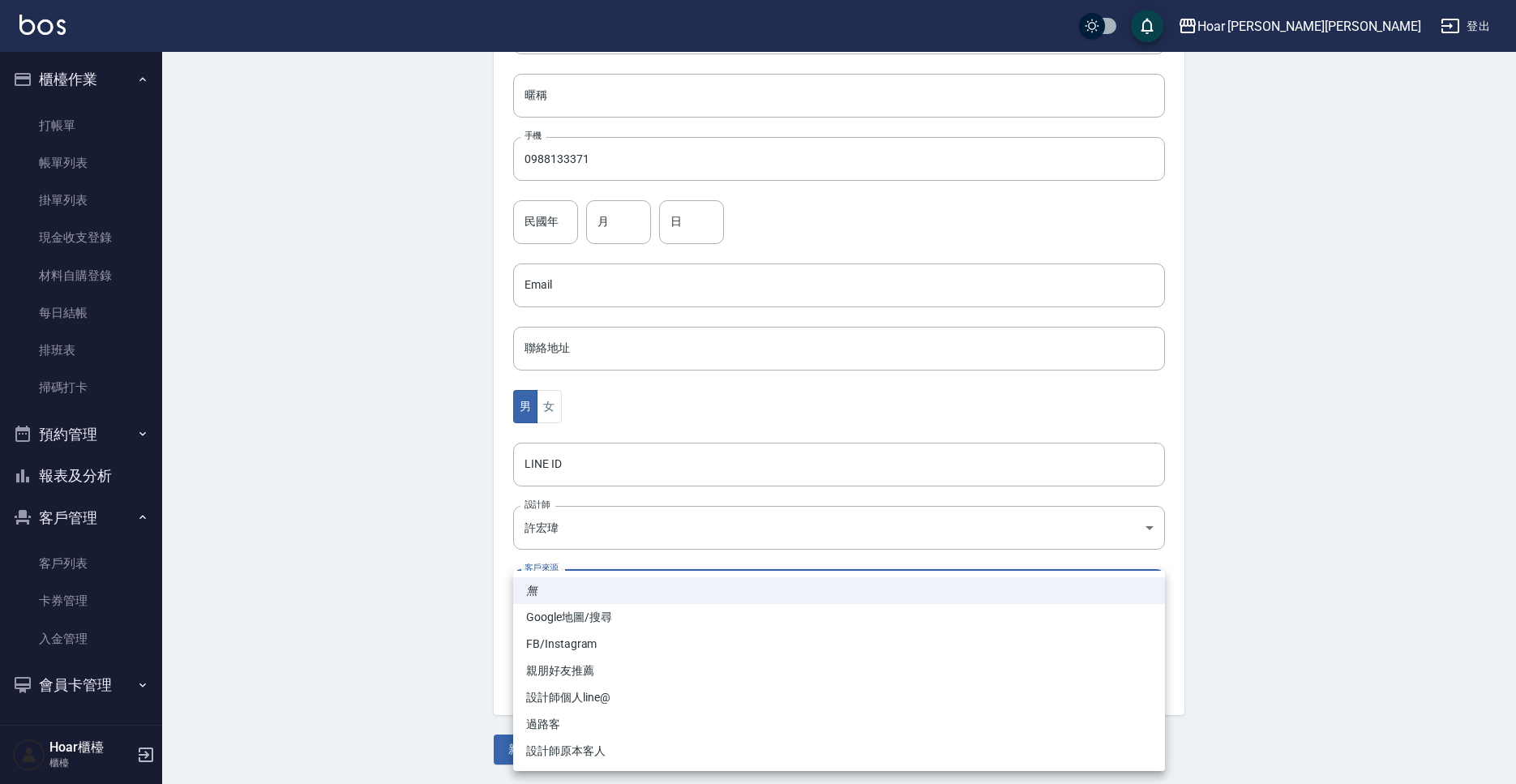
click at [611, 677] on li "親朋好友推薦" at bounding box center [839, 670] width 652 height 27
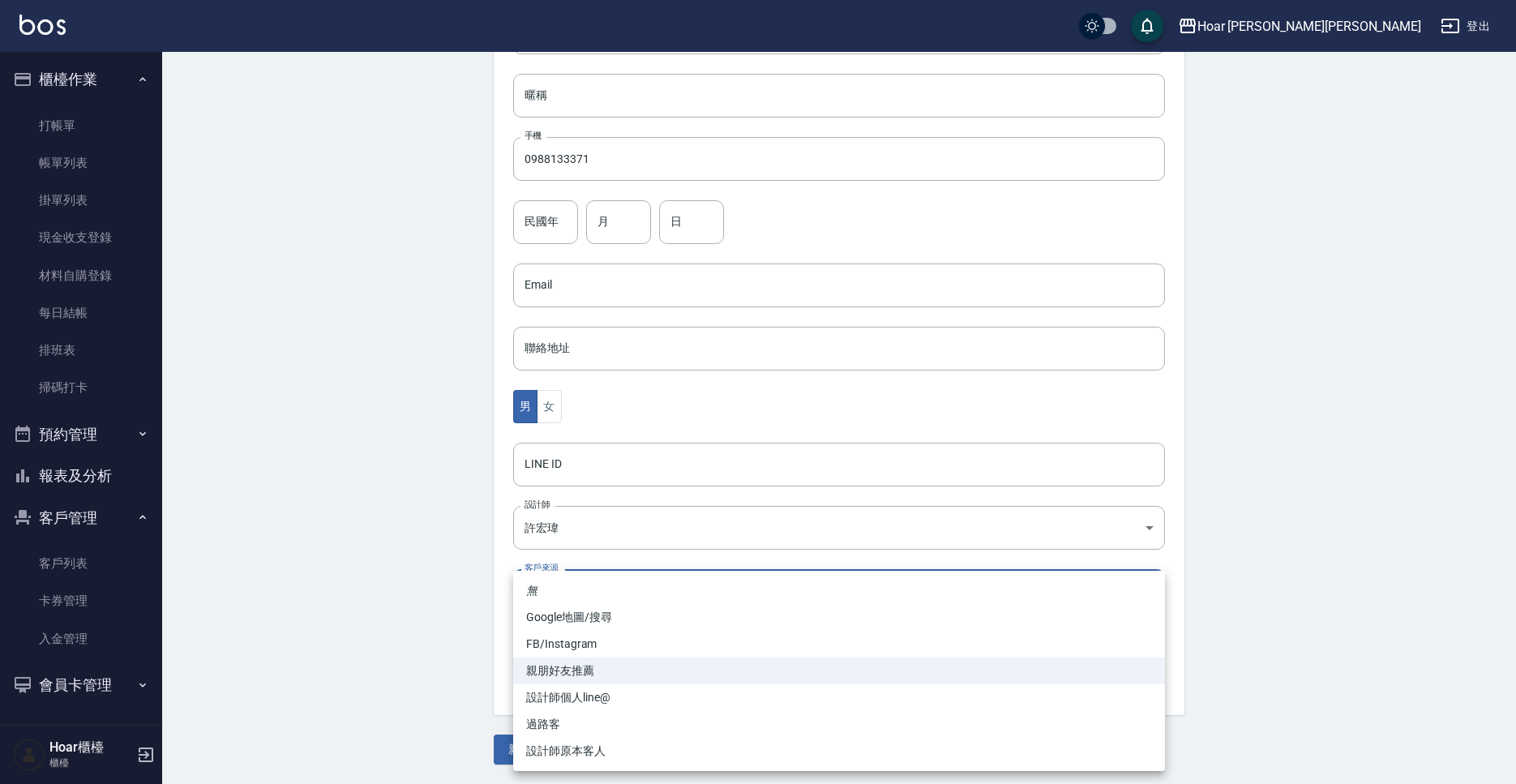
click at [626, 588] on body "Hoar [PERSON_NAME][PERSON_NAME] 登出 櫃檯作業 打帳單 帳單列表 掛單列表 現金收支登錄 材料自購登錄 每日結帳 排班表 掃碼…" at bounding box center [758, 256] width 1516 height 1056
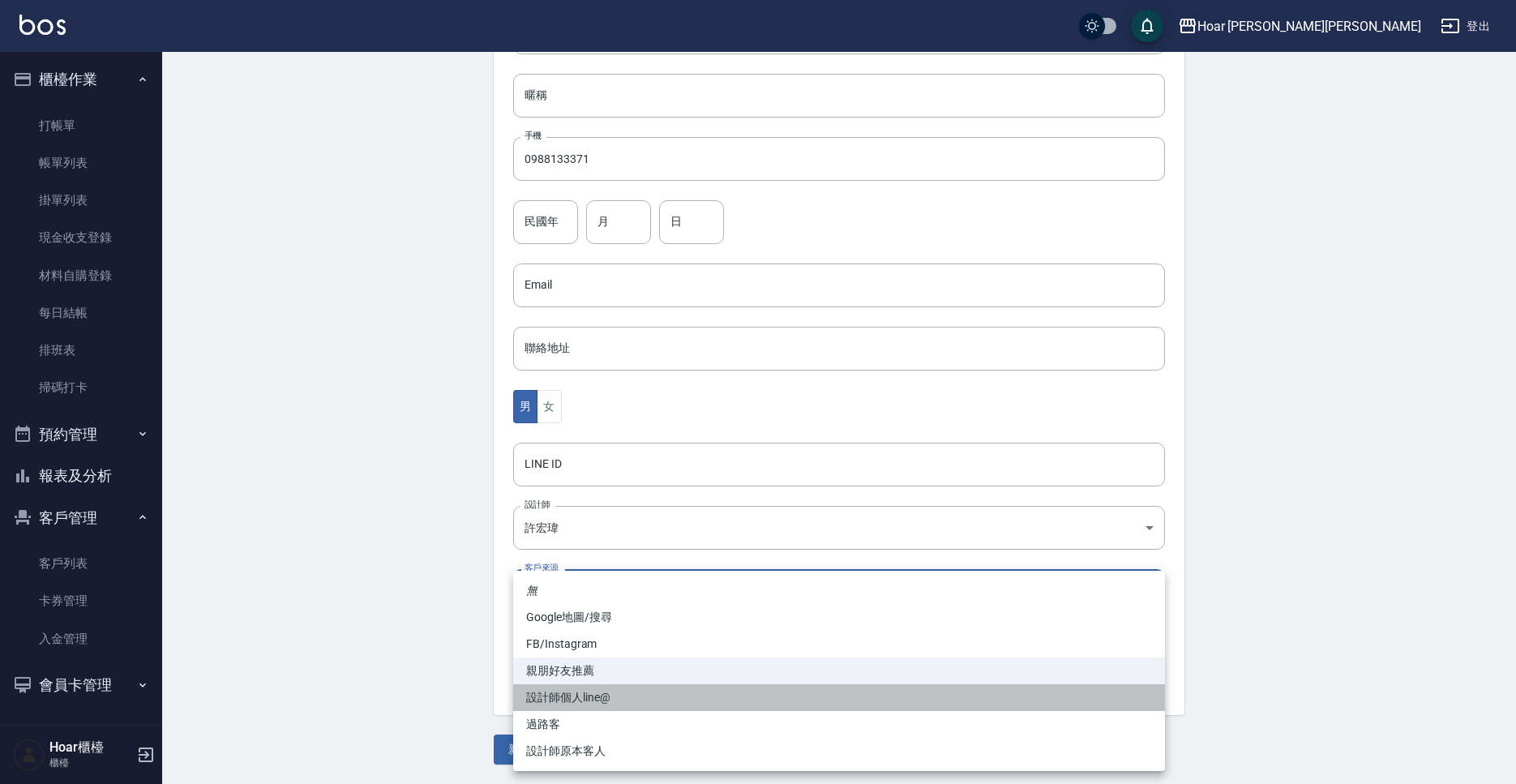
click at [601, 694] on li "設計師個人line@" at bounding box center [839, 697] width 652 height 27
type input "設計師個人line@"
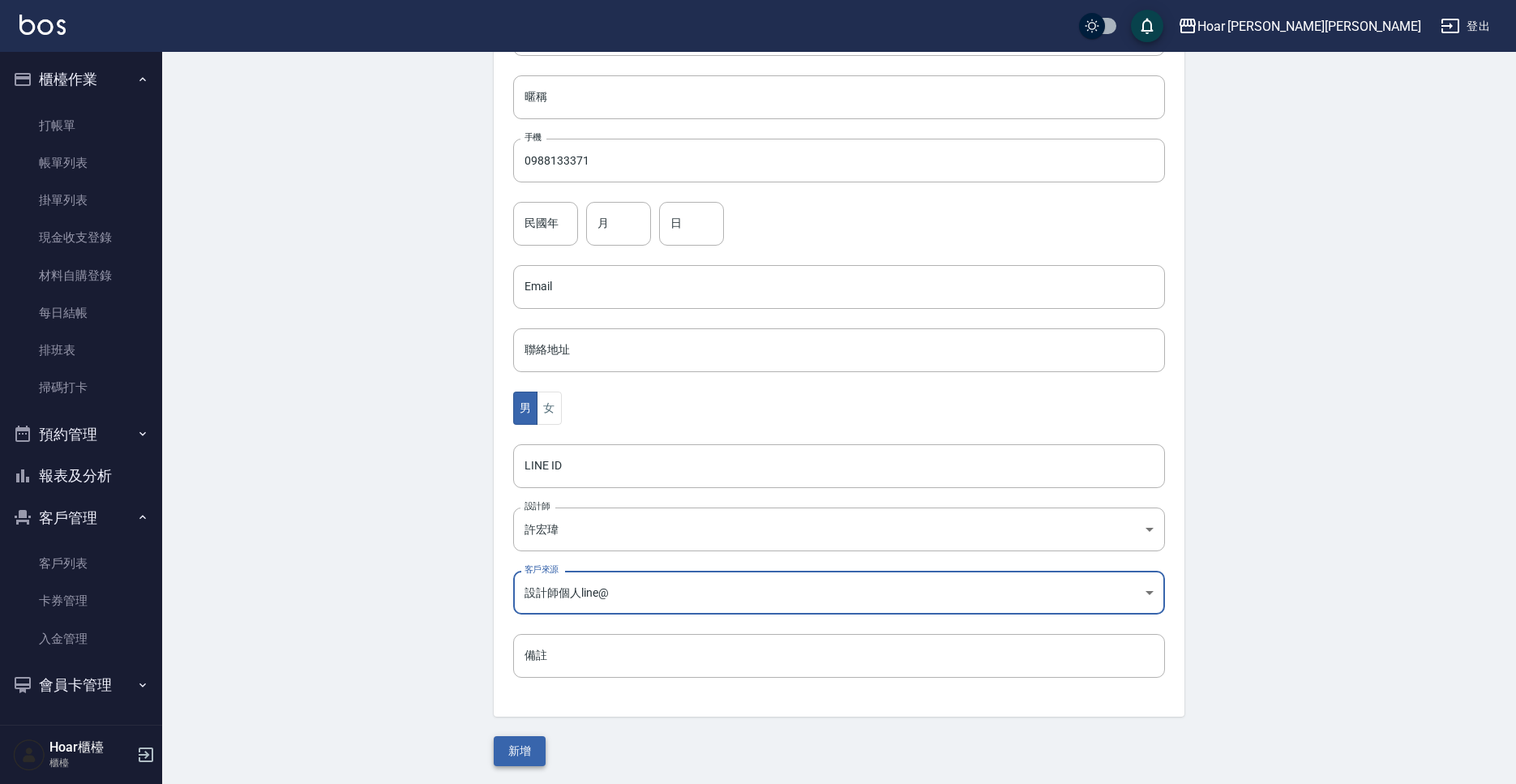
click at [533, 743] on button "新增" at bounding box center [519, 751] width 52 height 30
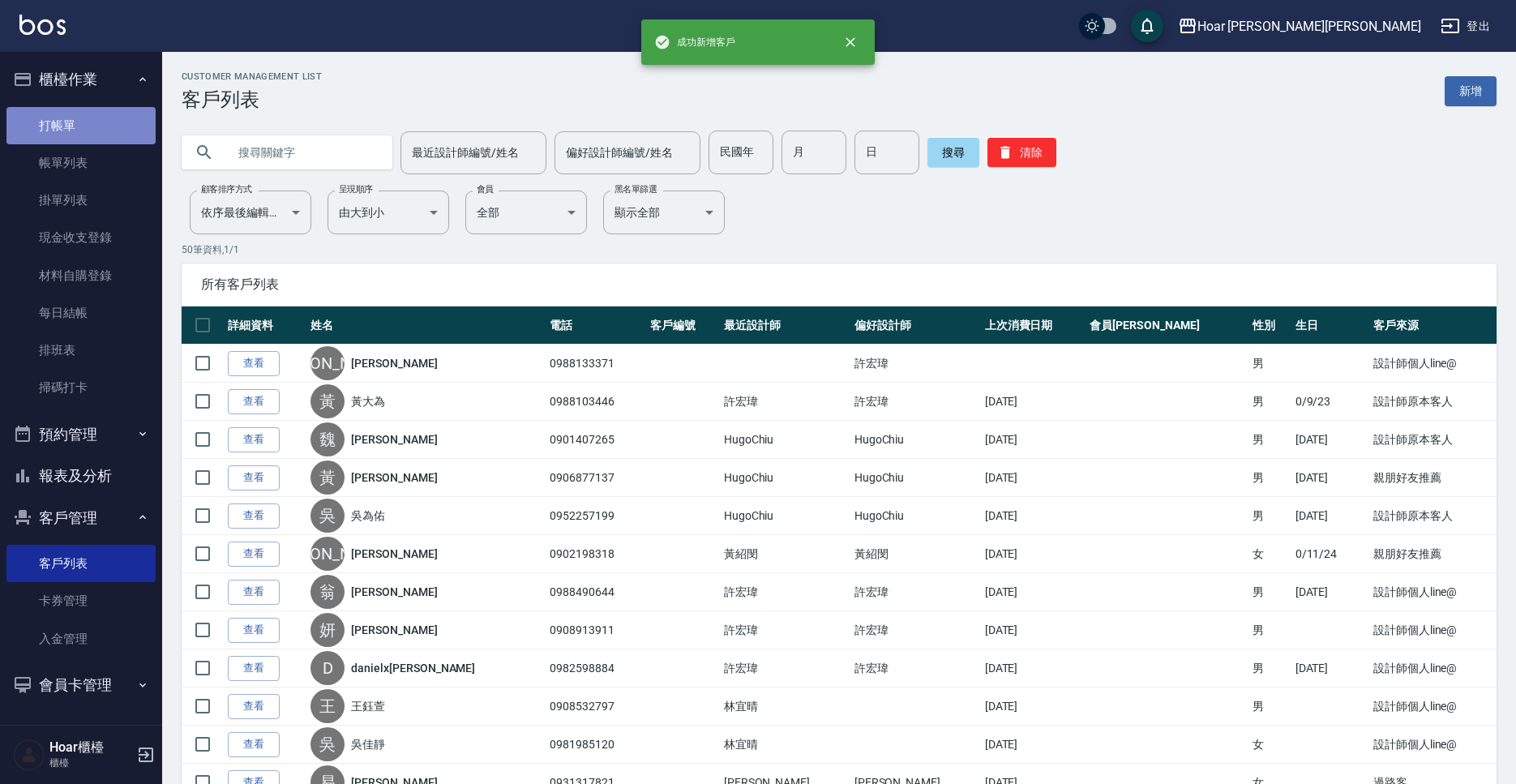
click at [83, 115] on link "打帳單" at bounding box center [81, 125] width 149 height 38
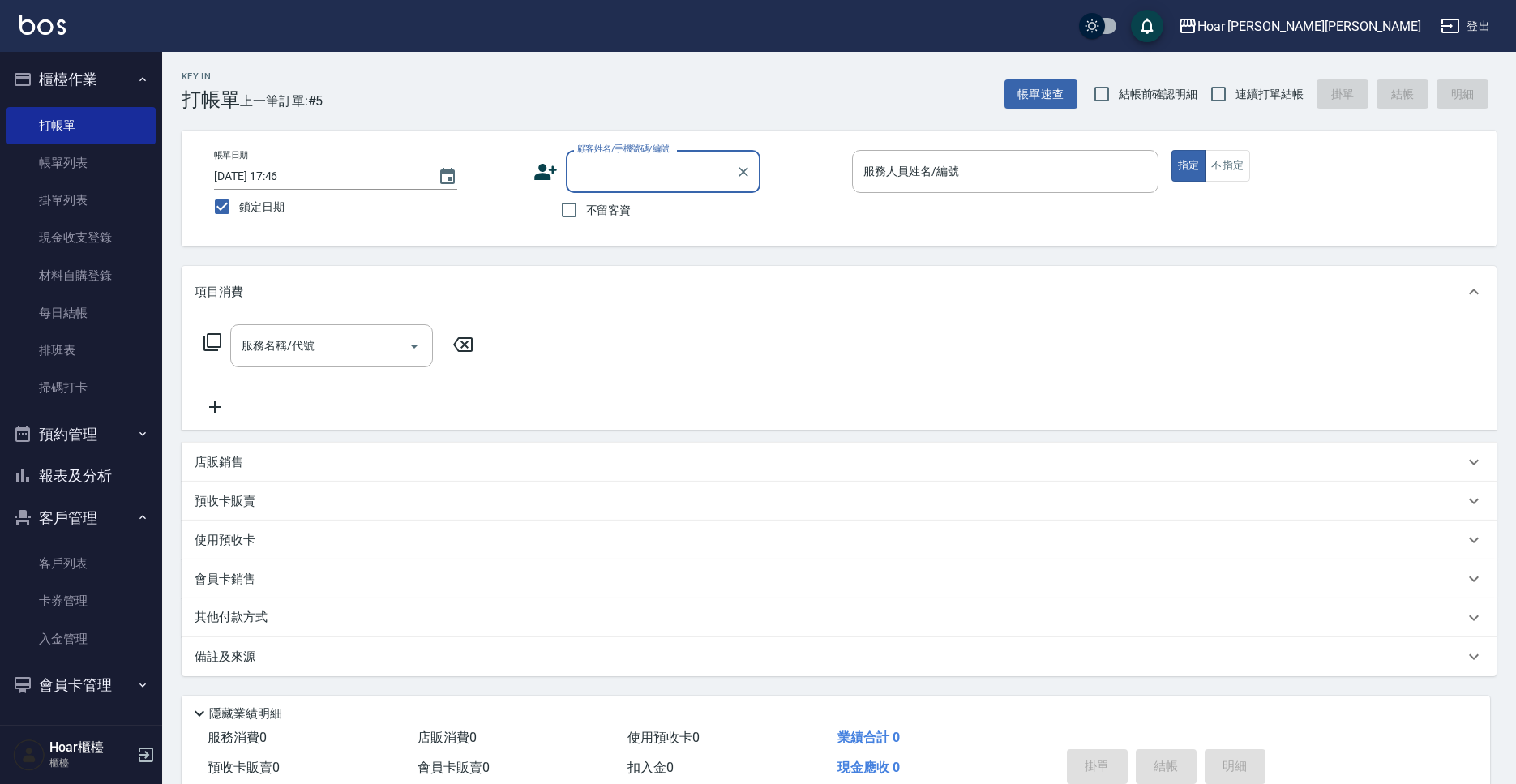
click at [625, 154] on label "顧客姓名/手機號碼/編號" at bounding box center [624, 149] width 93 height 12
click at [625, 157] on input "顧客姓名/手機號碼/編號" at bounding box center [652, 171] width 156 height 29
click at [623, 179] on input "顧客姓名/手機號碼/編號" at bounding box center [652, 171] width 156 height 29
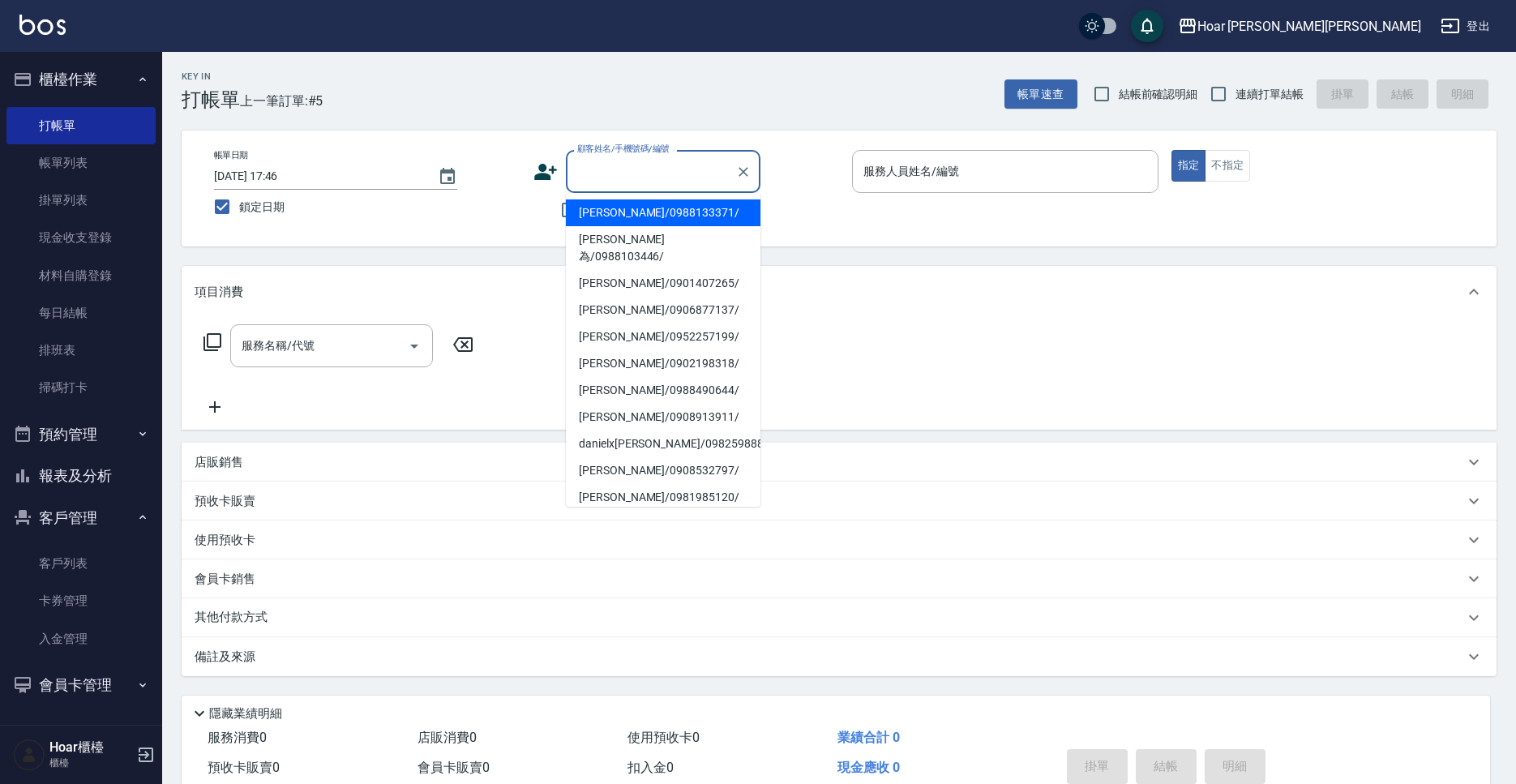
drag, startPoint x: 607, startPoint y: 224, endPoint x: 599, endPoint y: 229, distance: 9.4
click at [607, 224] on li "[PERSON_NAME]/0988133371/" at bounding box center [663, 212] width 195 height 27
type input "[PERSON_NAME]/0988133371/"
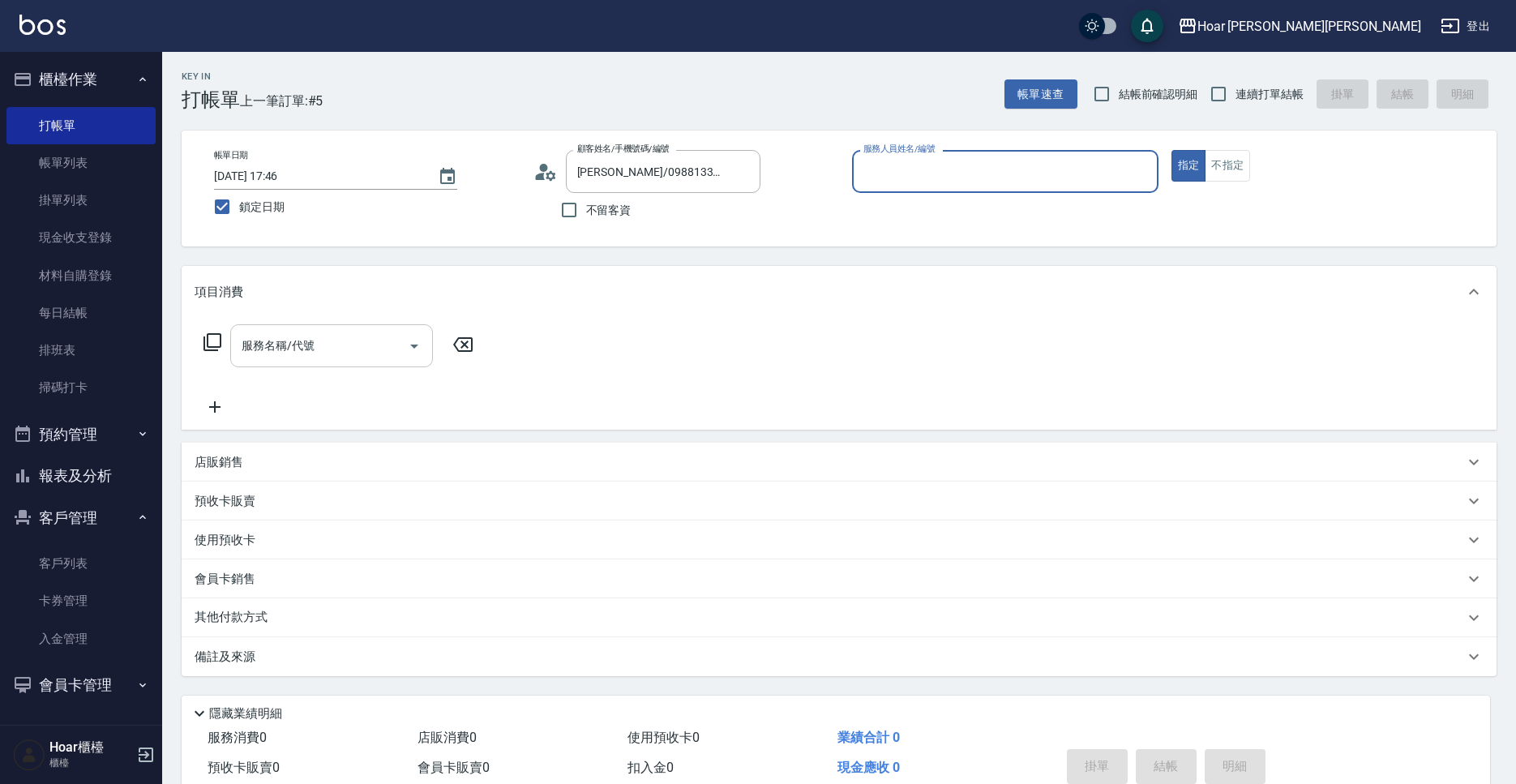
type input "RIO-2"
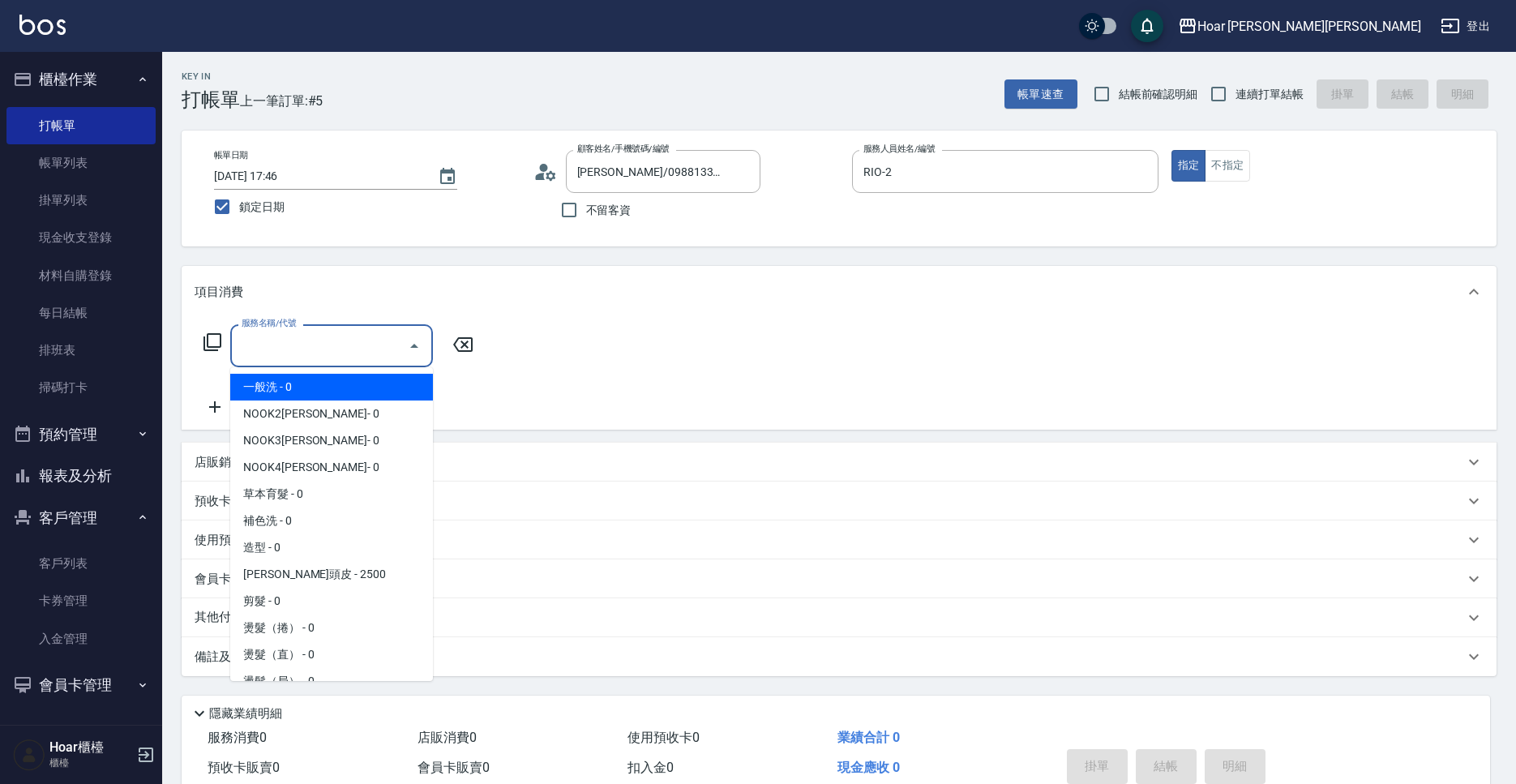
drag, startPoint x: 355, startPoint y: 338, endPoint x: 392, endPoint y: 338, distance: 37.0
click at [355, 338] on input "服務名稱/代號" at bounding box center [320, 346] width 164 height 29
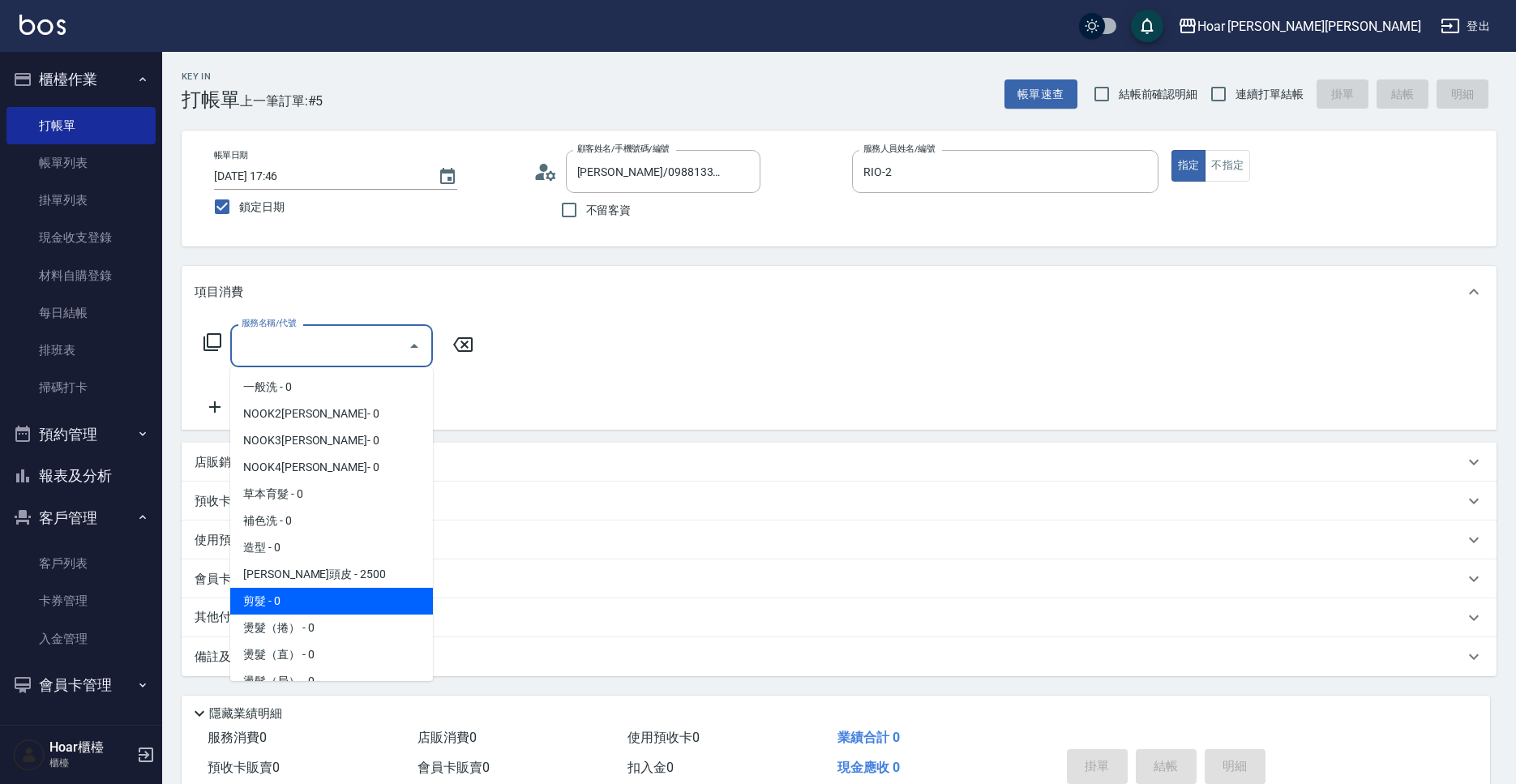
click at [285, 614] on span "燙髮（捲） - 0" at bounding box center [331, 627] width 202 height 27
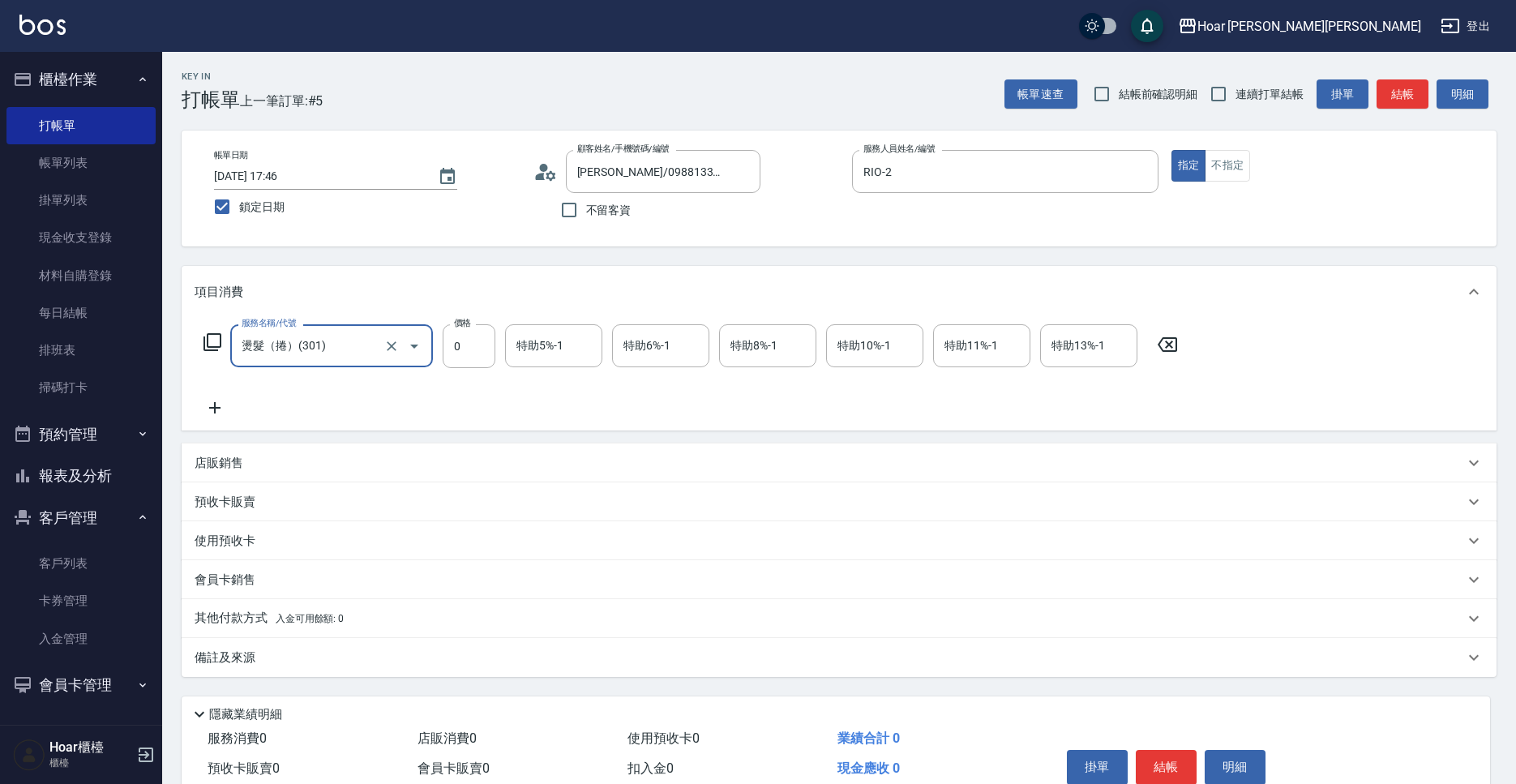
click at [406, 338] on icon "Open" at bounding box center [415, 347] width 20 height 20
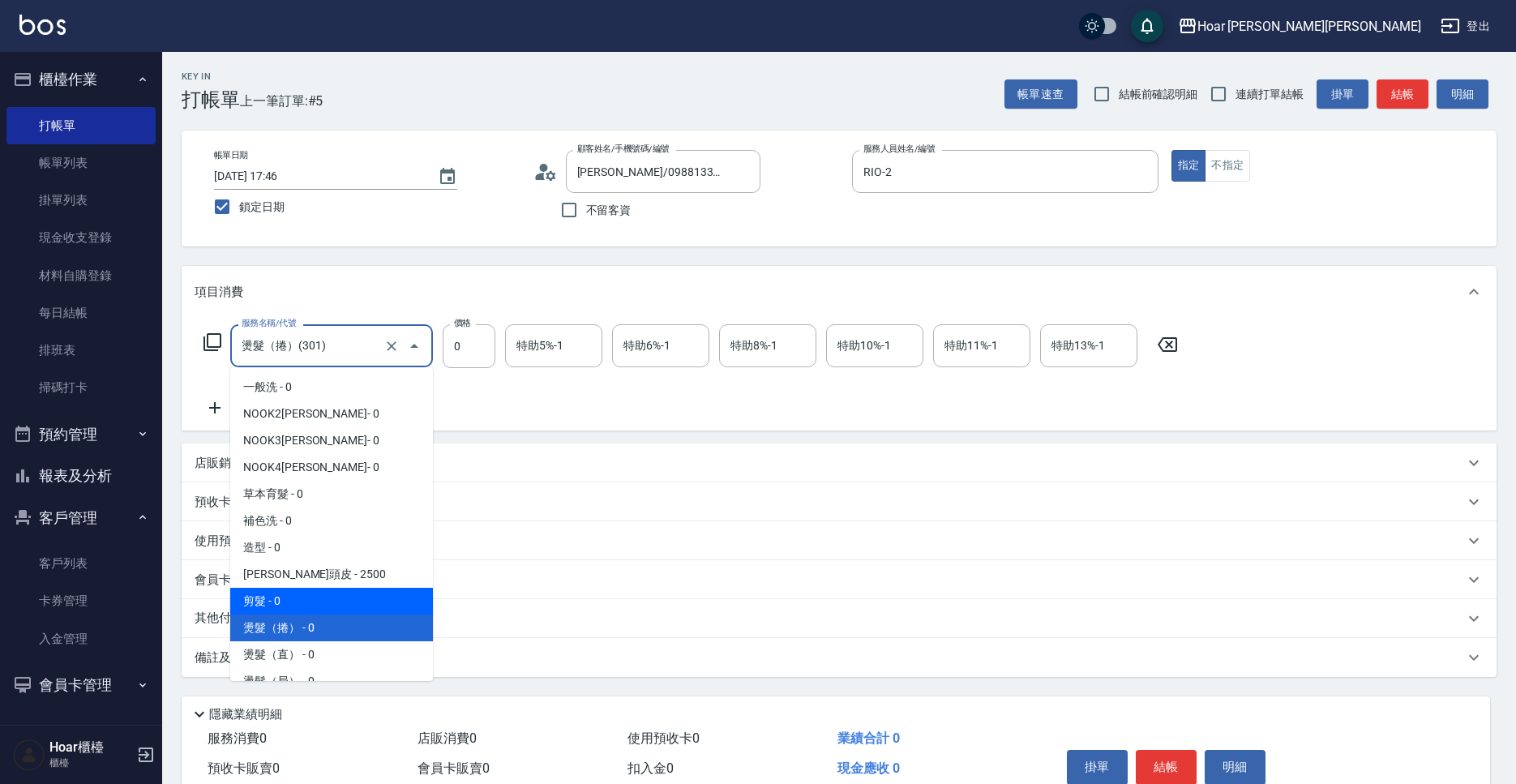
drag, startPoint x: 294, startPoint y: 598, endPoint x: 492, endPoint y: 378, distance: 296.0
click at [296, 596] on span "剪髮 - 0" at bounding box center [331, 600] width 202 height 27
type input "剪髮(201)"
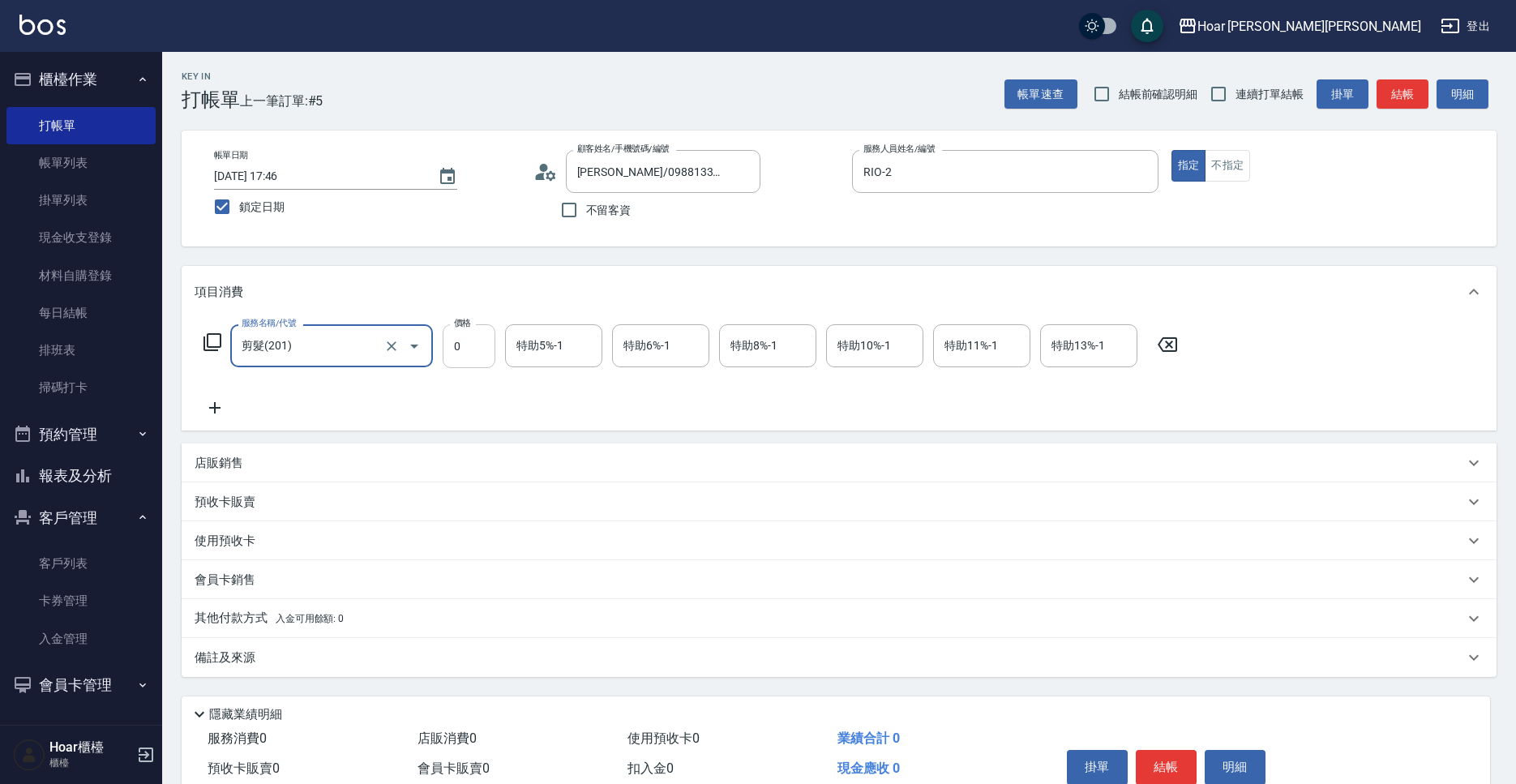
click at [487, 352] on input "0" at bounding box center [468, 346] width 52 height 43
type input "800"
click at [439, 386] on div "服務名稱/代號 剪髮(201) 服務名稱/代號 價格 800 價格 特助5%-1 特助5%-1 特助6%-1 特助6%-1 特助8%-1 特助8%-1 特助1…" at bounding box center [691, 370] width 994 height 93
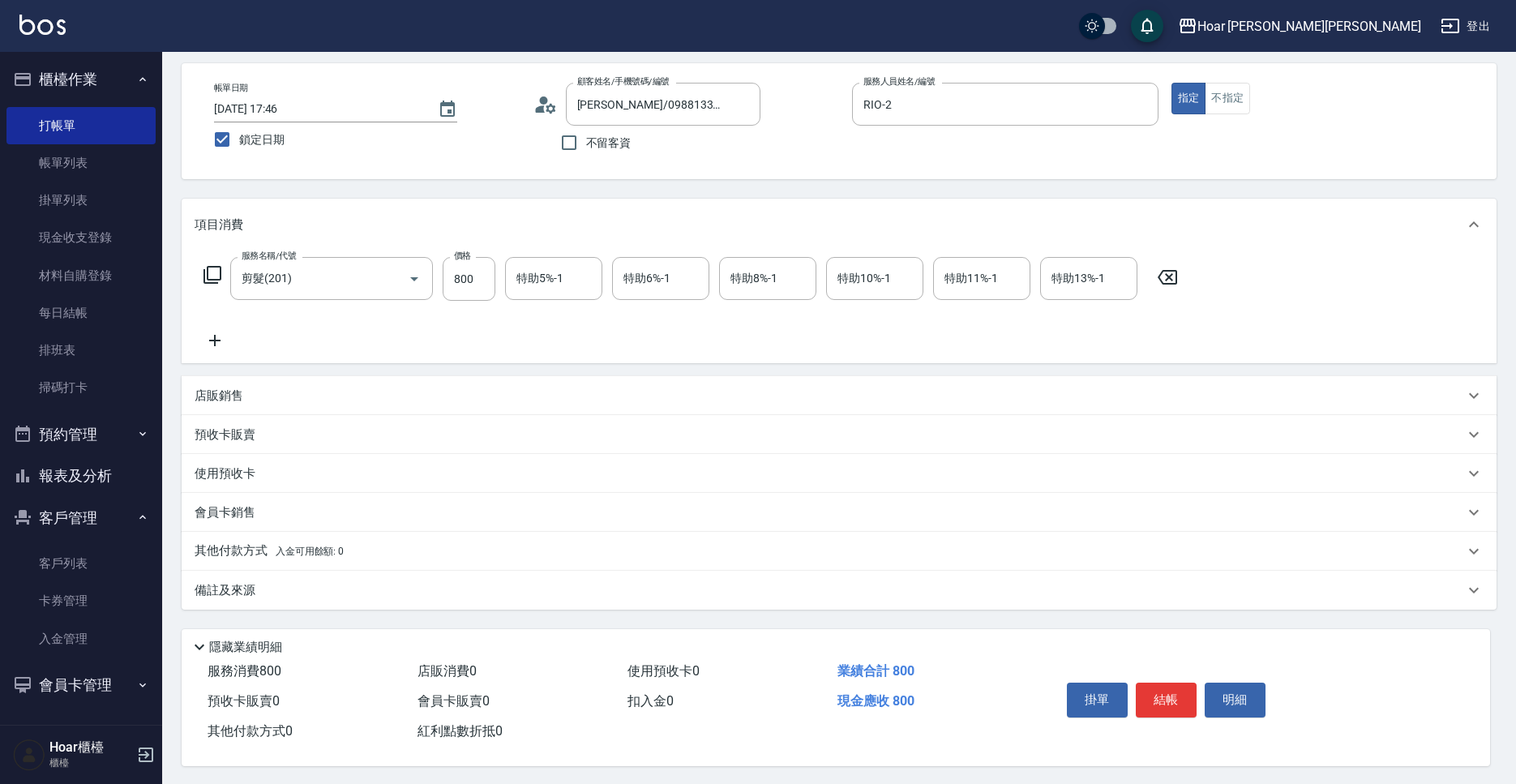
scroll to position [76, 0]
click at [219, 330] on icon at bounding box center [214, 339] width 40 height 20
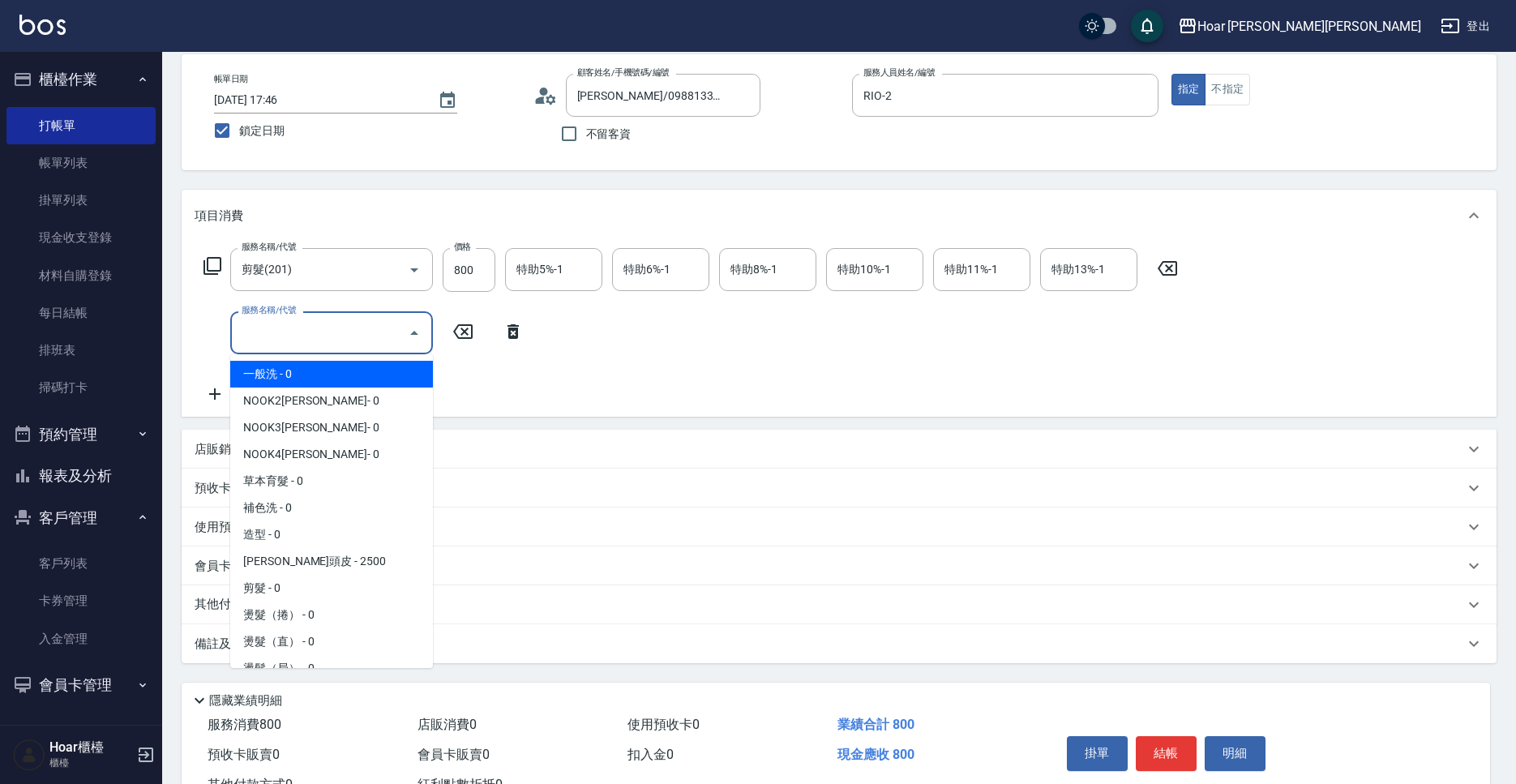
click at [287, 334] on input "服務名稱/代號" at bounding box center [320, 333] width 164 height 29
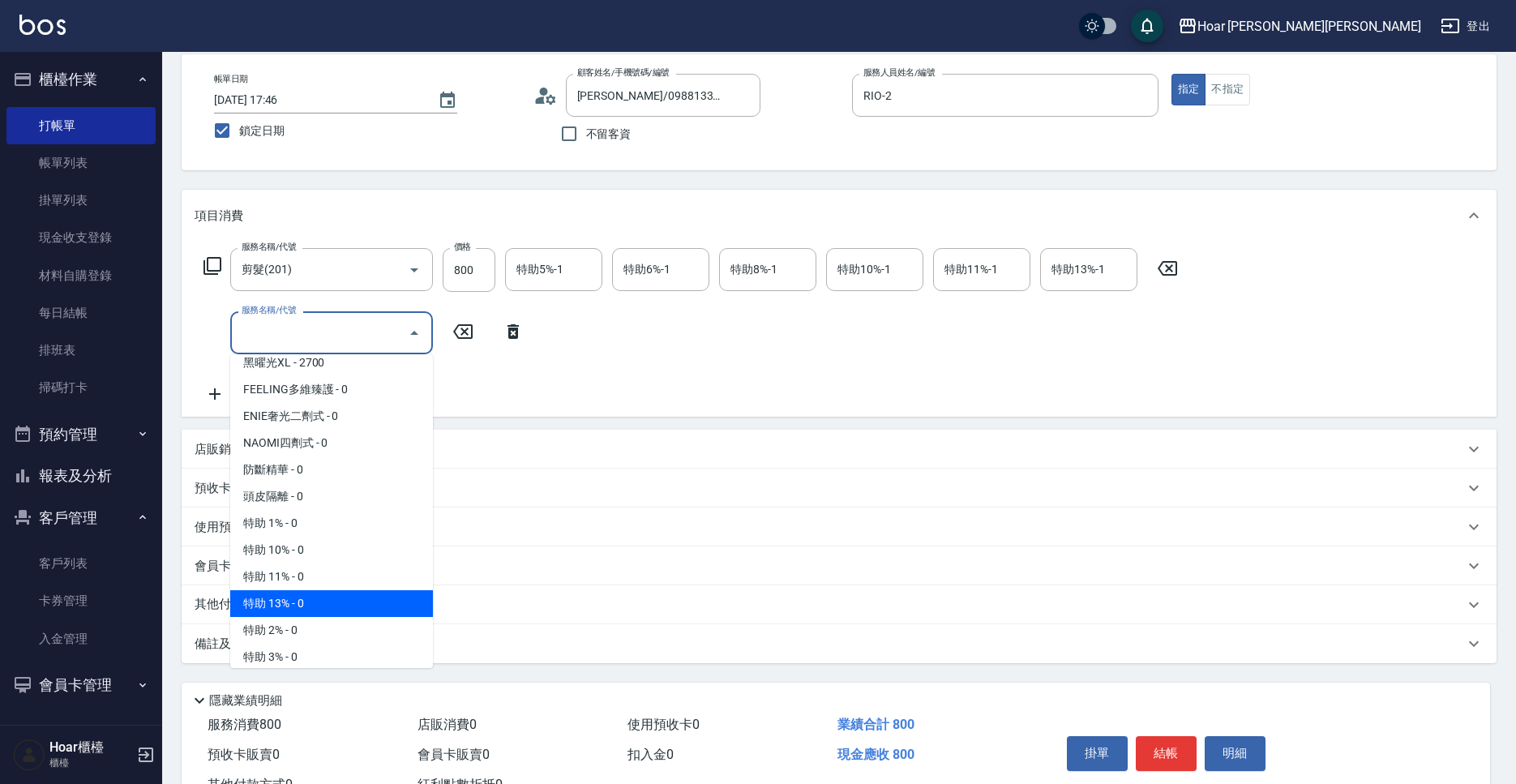
scroll to position [1037, 0]
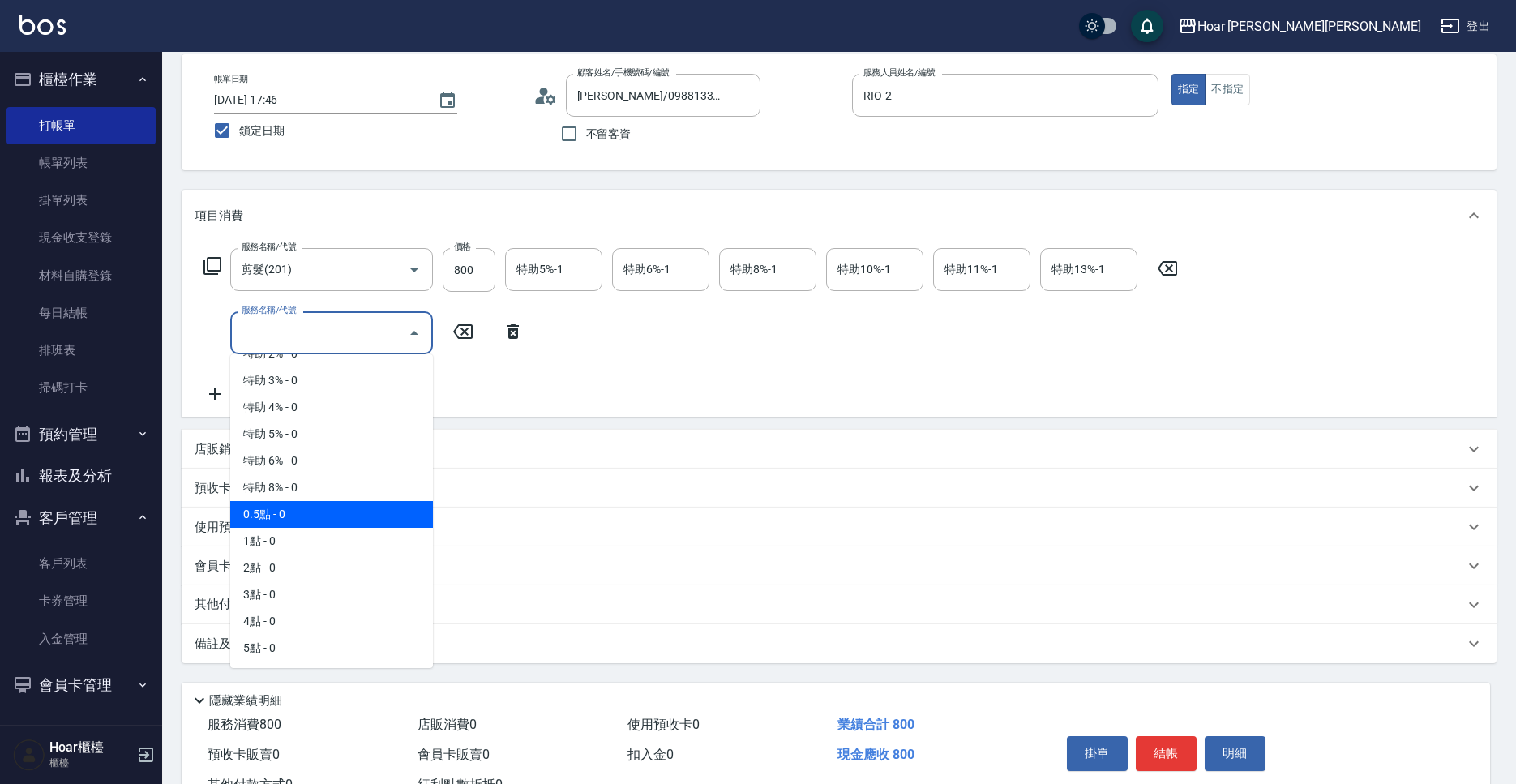
drag, startPoint x: 265, startPoint y: 527, endPoint x: 394, endPoint y: 442, distance: 154.5
click at [265, 527] on span "0.5點 - 0" at bounding box center [331, 513] width 202 height 27
type input "0.5點(P05)"
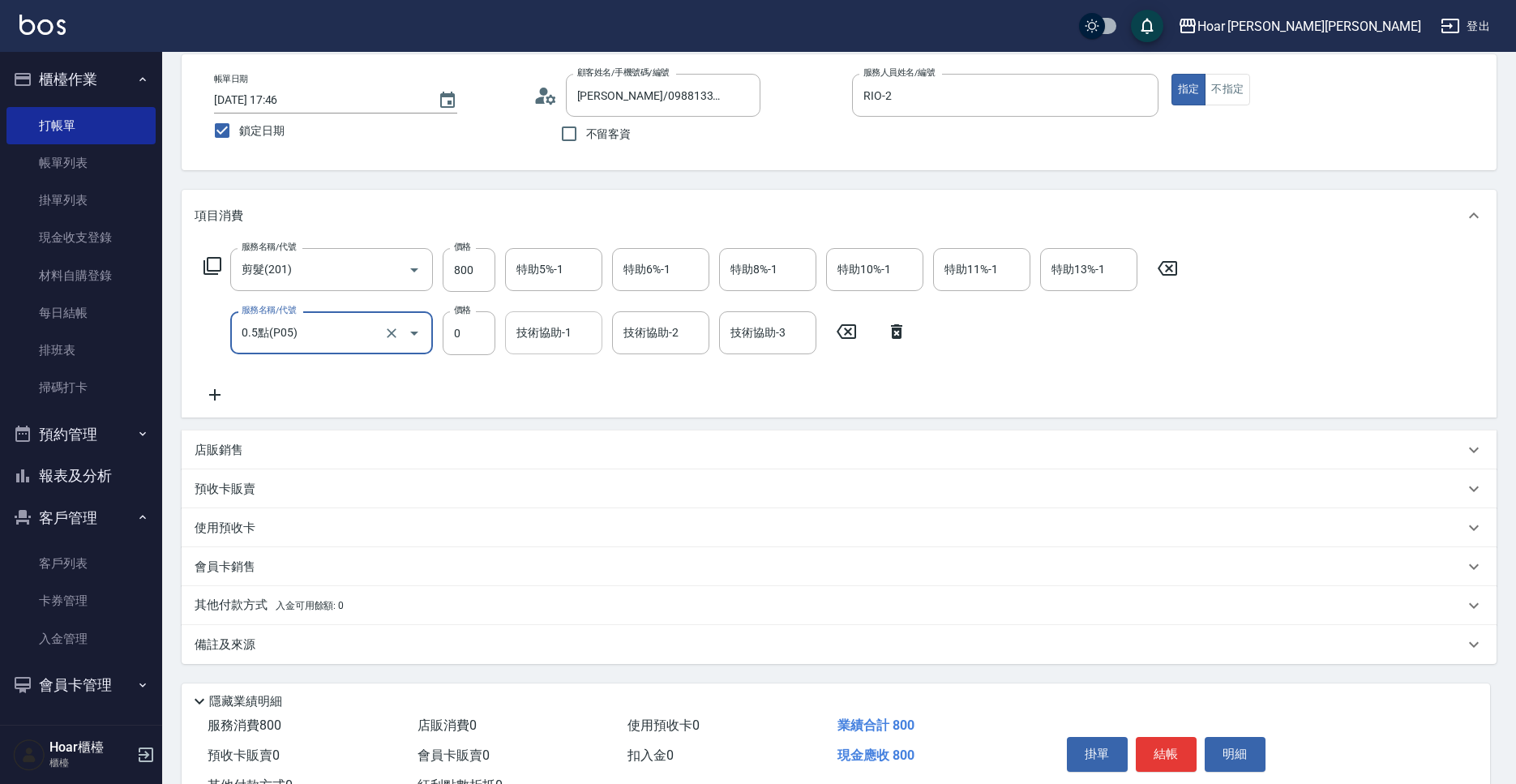
click at [542, 316] on div "技術協助-1" at bounding box center [554, 333] width 98 height 43
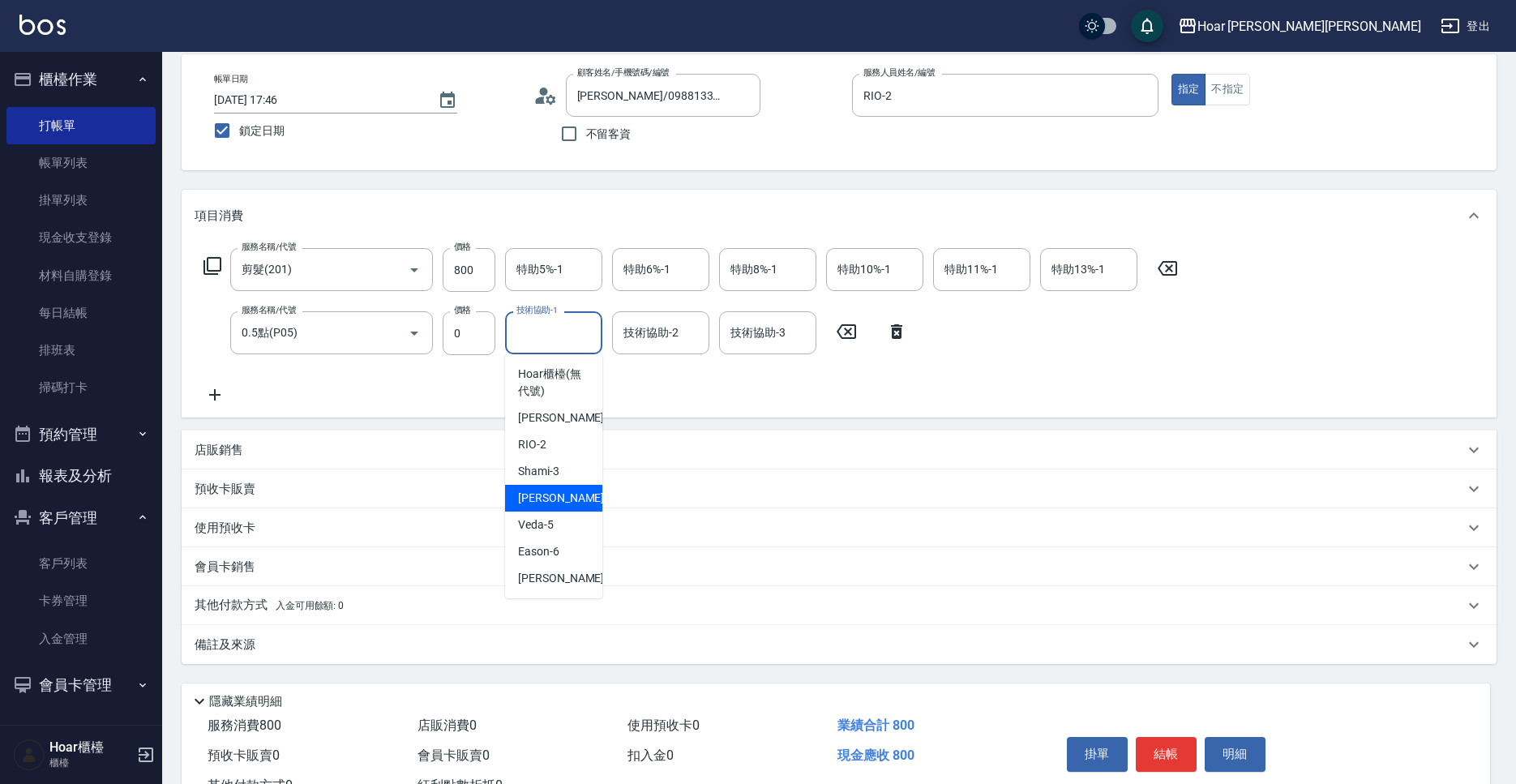
drag, startPoint x: 543, startPoint y: 488, endPoint x: 560, endPoint y: 392, distance: 97.5
click at [546, 487] on div "[PERSON_NAME] -4" at bounding box center [554, 498] width 98 height 27
type input "[PERSON_NAME]-4"
click at [560, 380] on div "服務名稱/代號 剪髮(201) 服務名稱/代號 價格 800 價格 特助5%-1 特助5%-1 特助6%-1 特助6%-1 特助8%-1 特助8%-1 特助1…" at bounding box center [691, 326] width 994 height 156
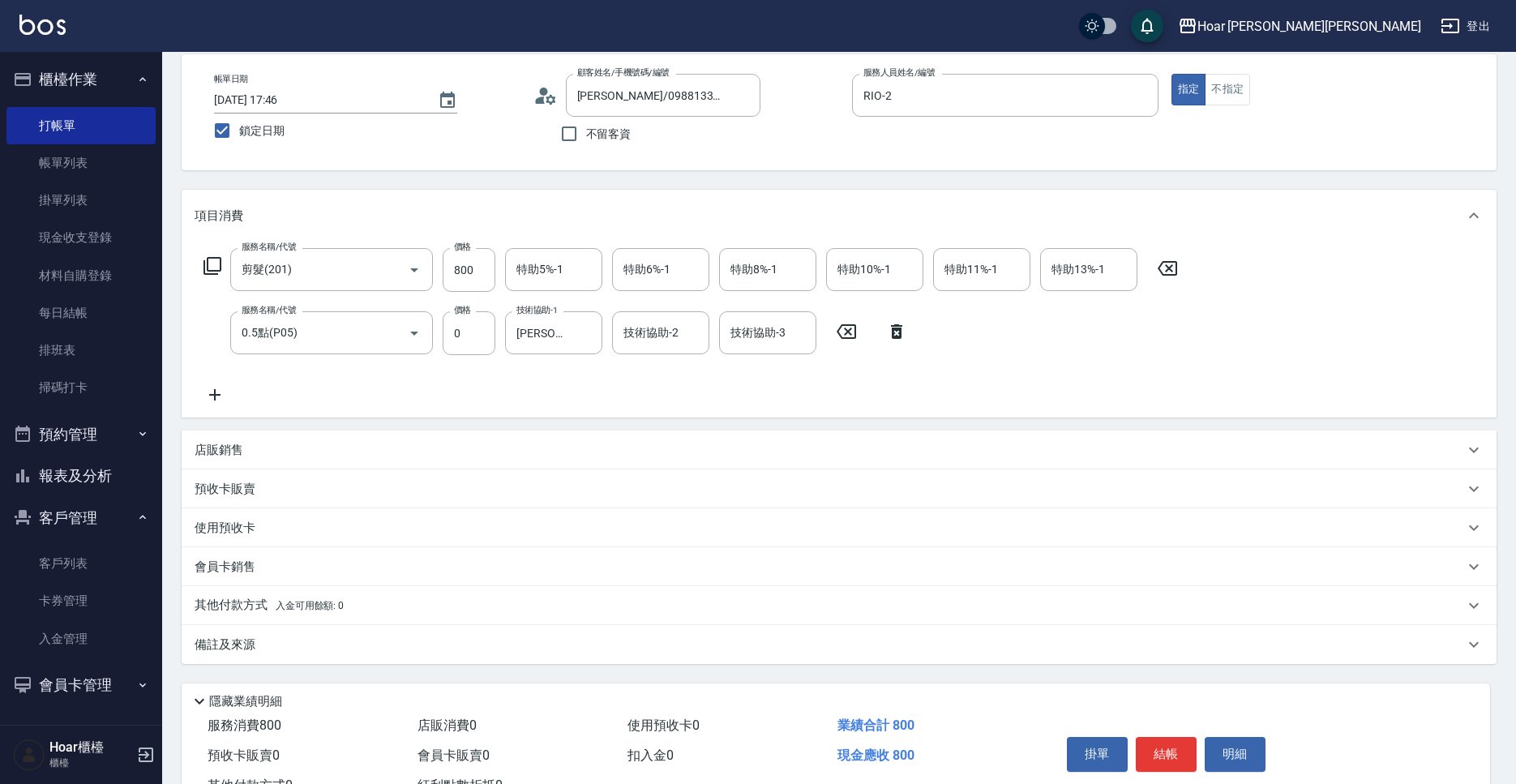
scroll to position [139, 0]
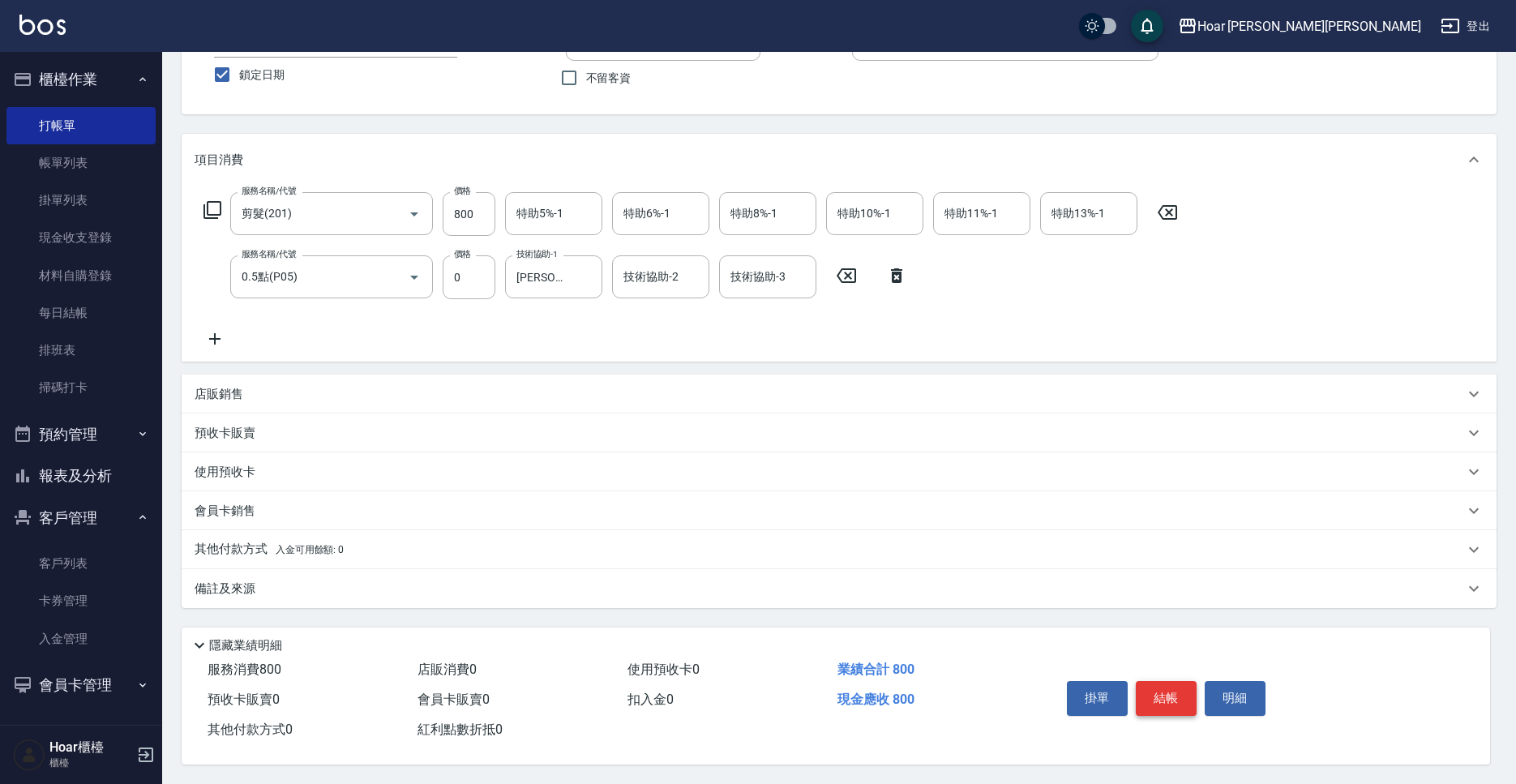
click at [1159, 697] on button "結帳" at bounding box center [1166, 698] width 61 height 34
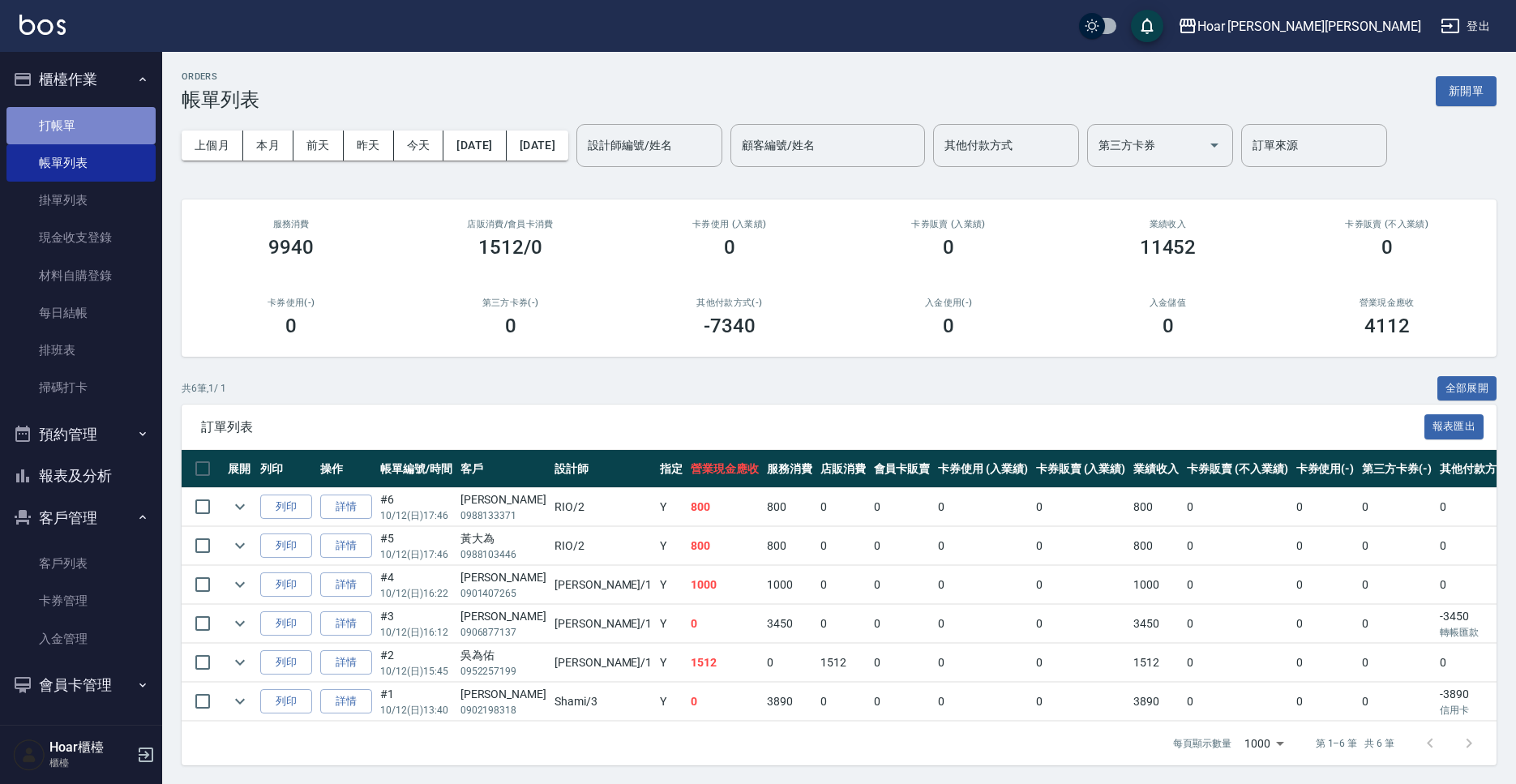
click at [79, 129] on link "打帳單" at bounding box center [81, 125] width 149 height 38
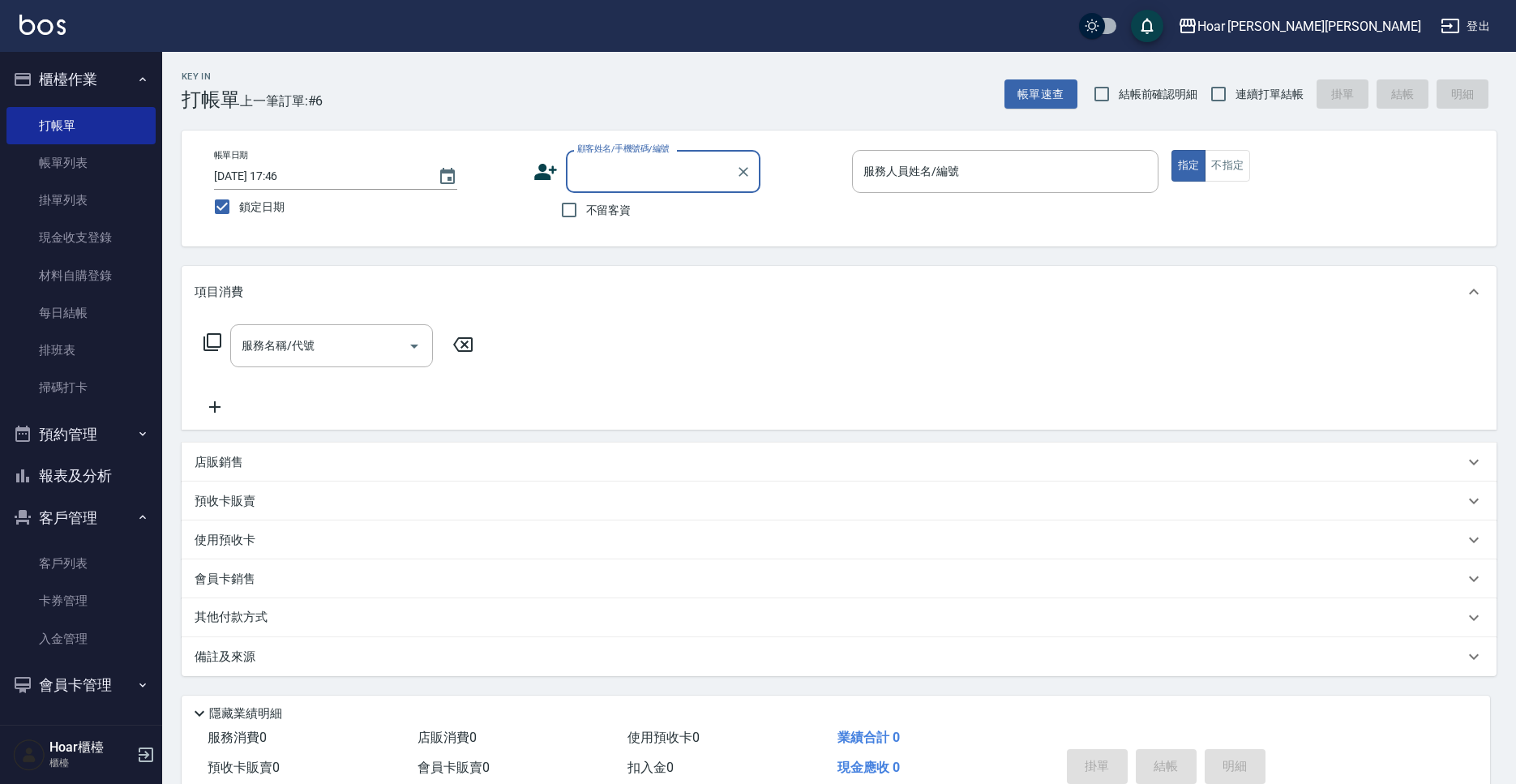
click at [627, 175] on input "顧客姓名/手機號碼/編號" at bounding box center [652, 171] width 156 height 29
type input "5"
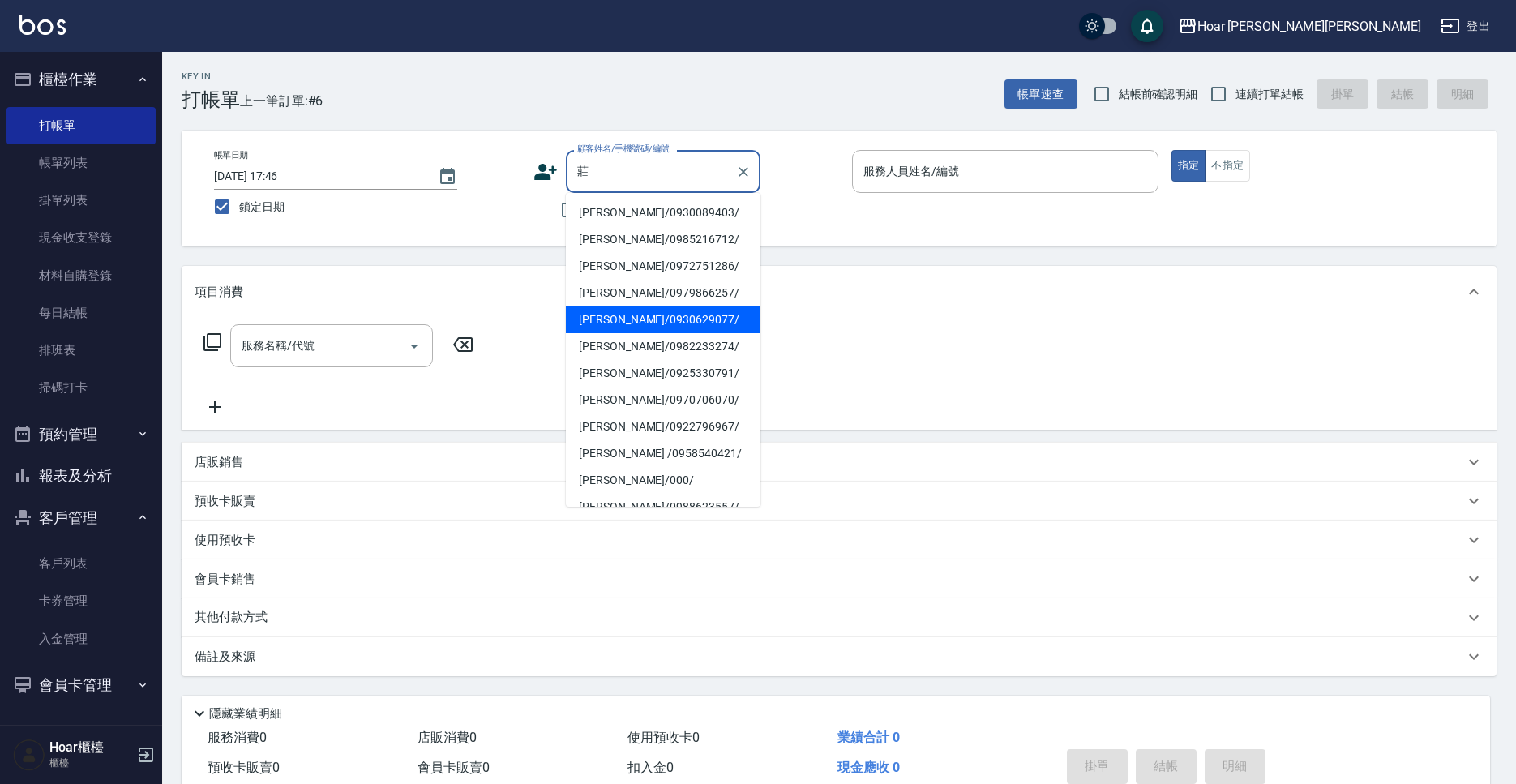
scroll to position [1, 0]
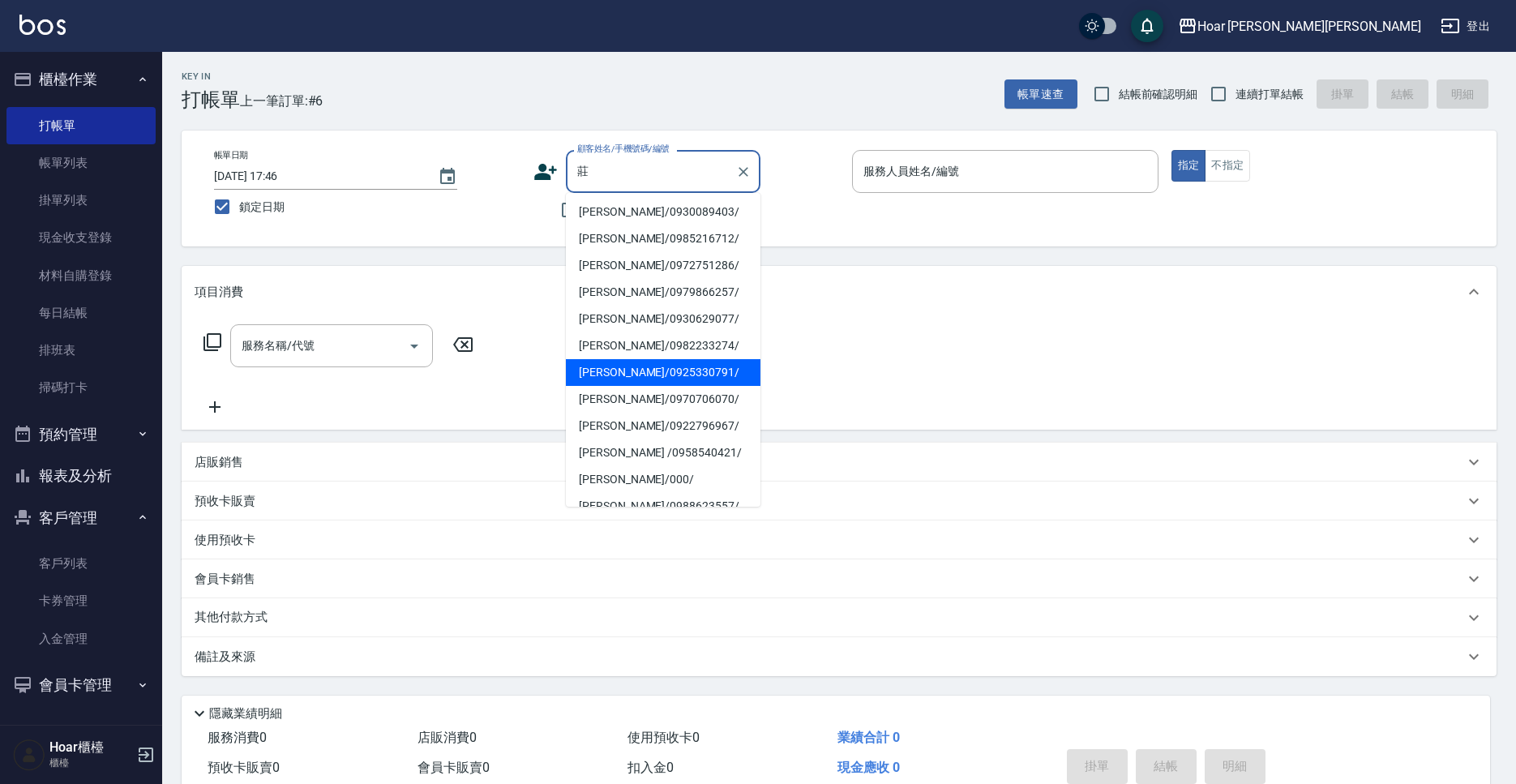
drag, startPoint x: 631, startPoint y: 369, endPoint x: 430, endPoint y: 371, distance: 201.0
click at [630, 369] on li "[PERSON_NAME]/0925330791/" at bounding box center [663, 372] width 195 height 27
type input "[PERSON_NAME]/0925330791/"
type input "RIO-2"
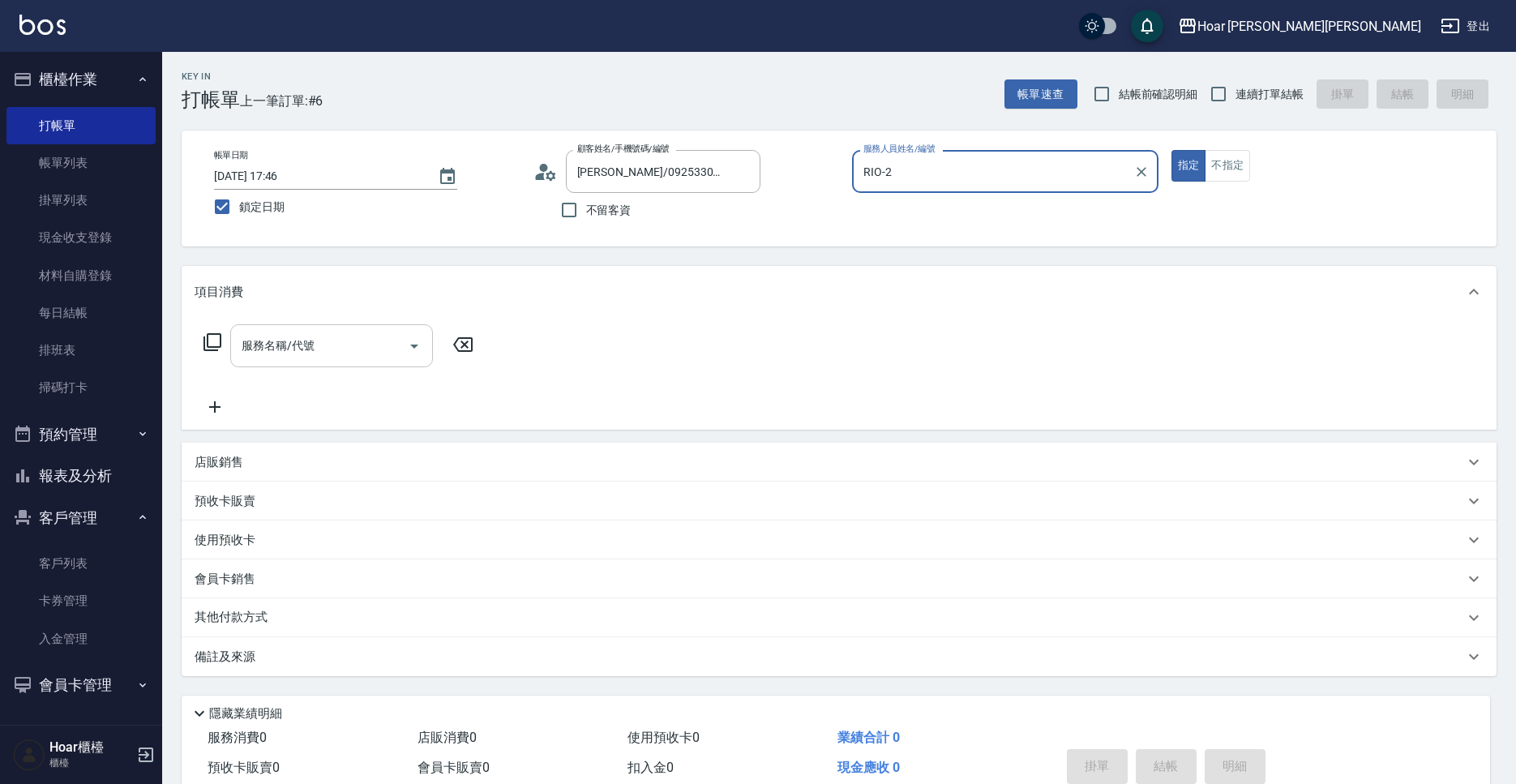
click at [371, 353] on input "服務名稱/代號" at bounding box center [320, 346] width 164 height 29
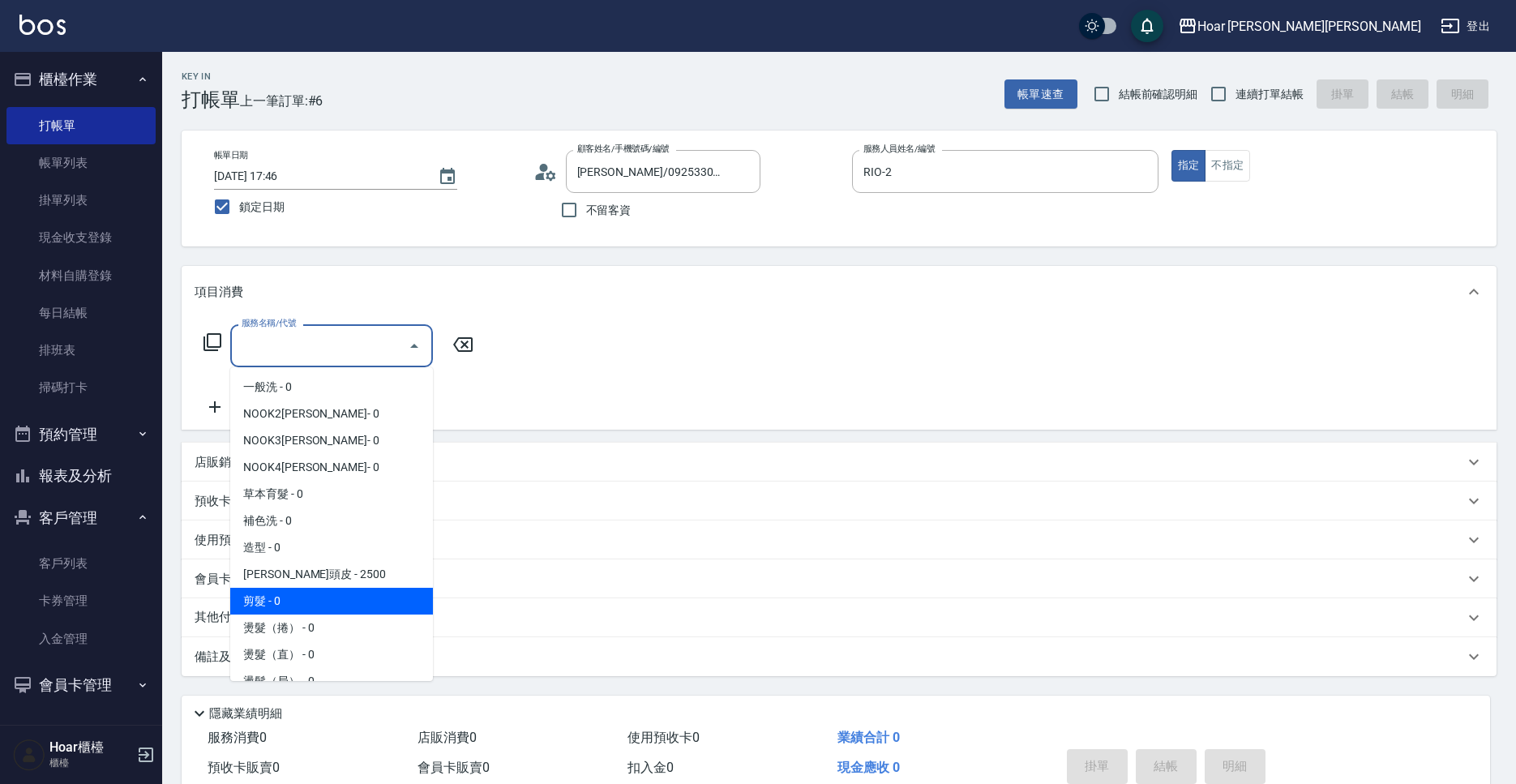
click at [258, 606] on span "剪髮 - 0" at bounding box center [331, 600] width 202 height 27
type input "剪髮(201)"
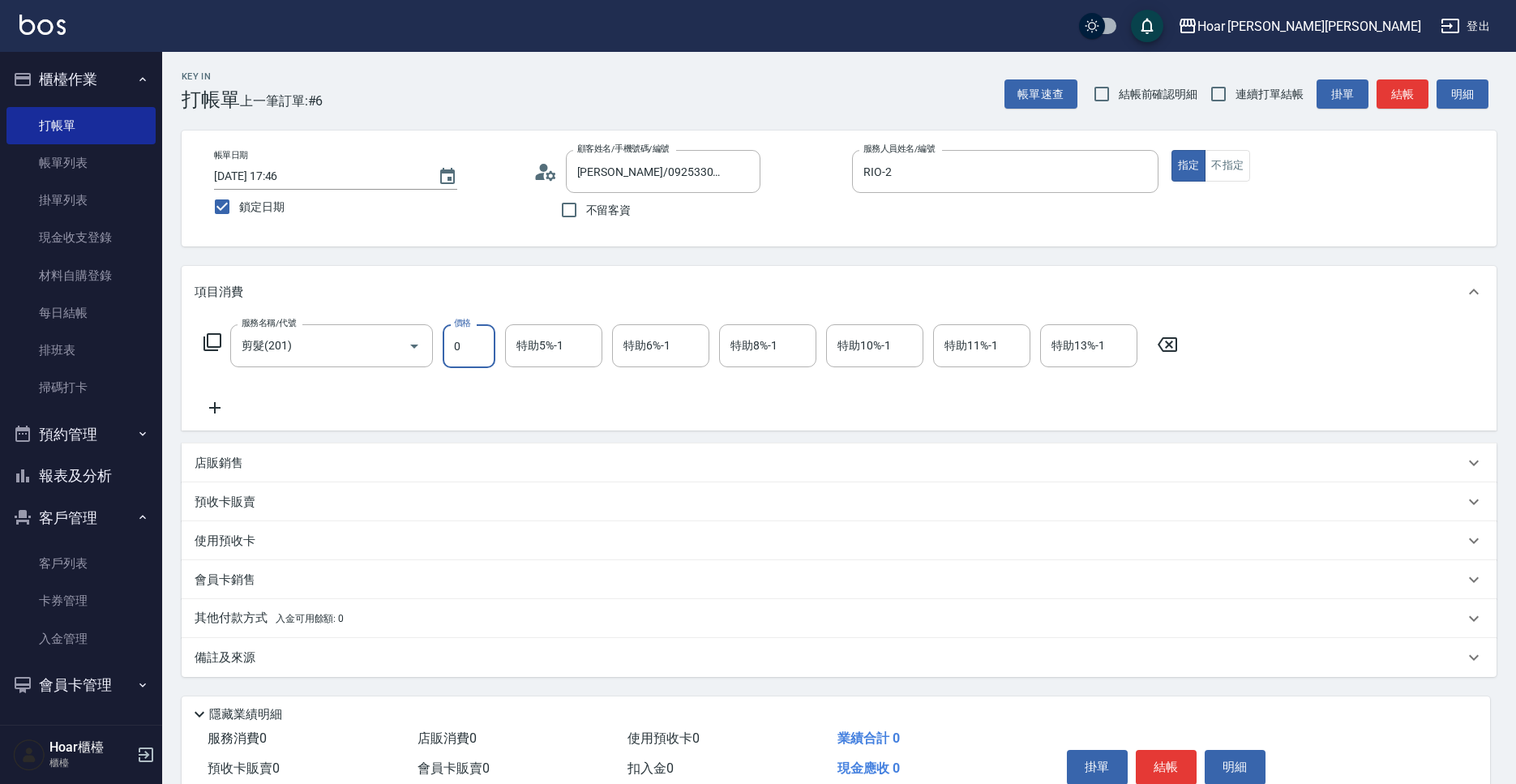
click at [474, 353] on input "0" at bounding box center [468, 346] width 52 height 43
type input "700"
drag, startPoint x: 206, startPoint y: 404, endPoint x: 221, endPoint y: 406, distance: 15.1
click at [221, 406] on icon at bounding box center [214, 408] width 40 height 20
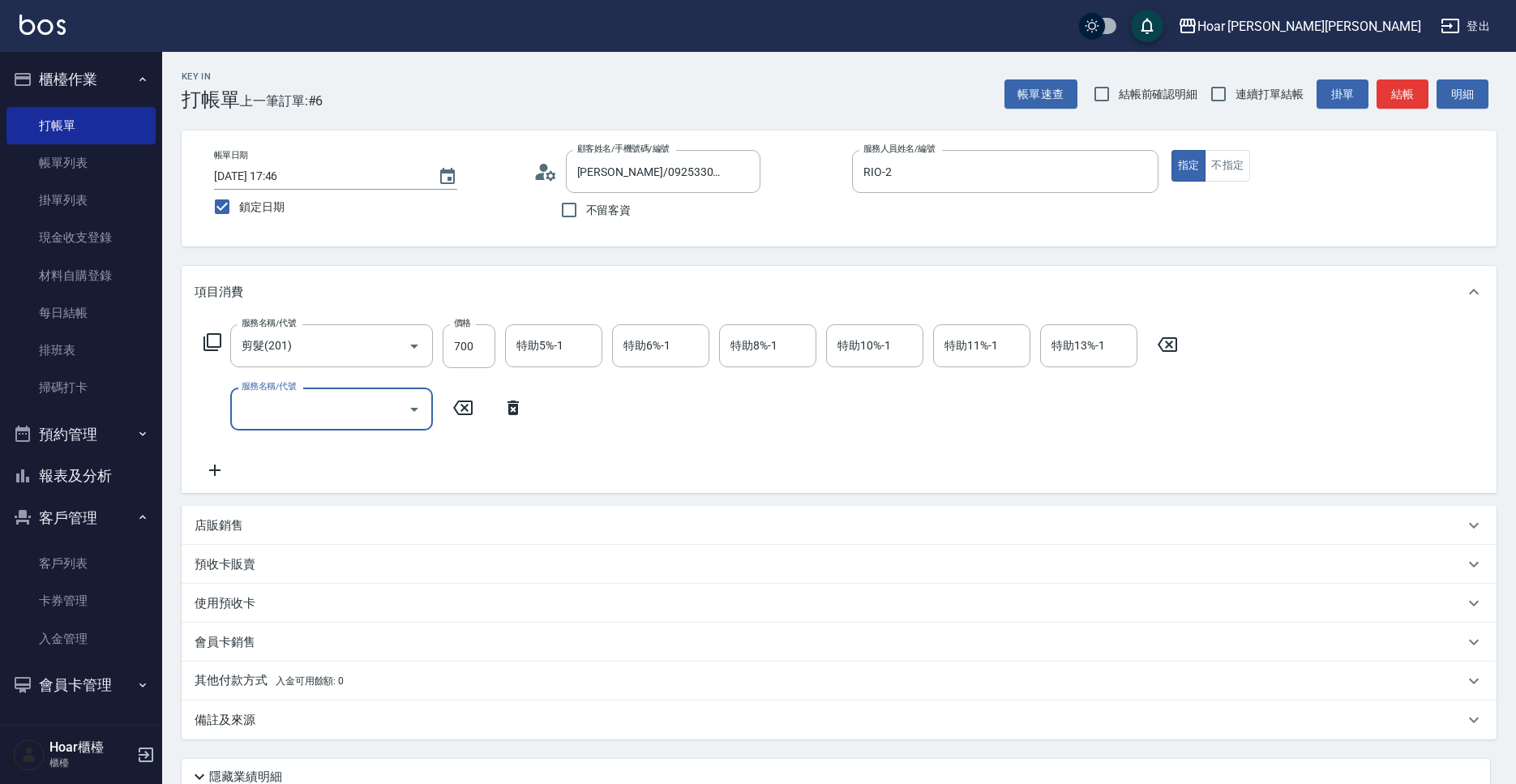
drag, startPoint x: 221, startPoint y: 406, endPoint x: 311, endPoint y: 410, distance: 90.1
click at [309, 408] on input "服務名稱/代號" at bounding box center [320, 409] width 164 height 29
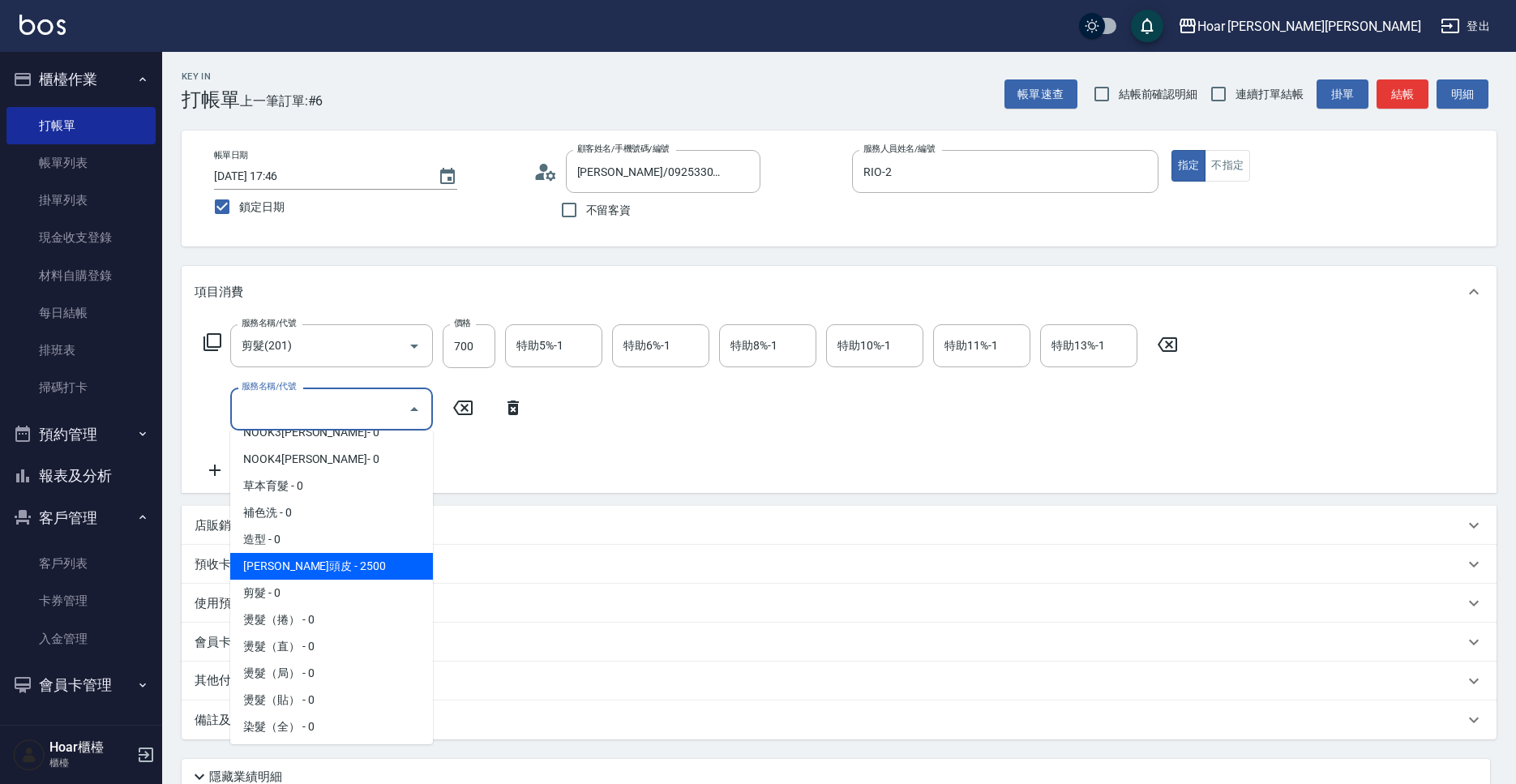
scroll to position [95, 0]
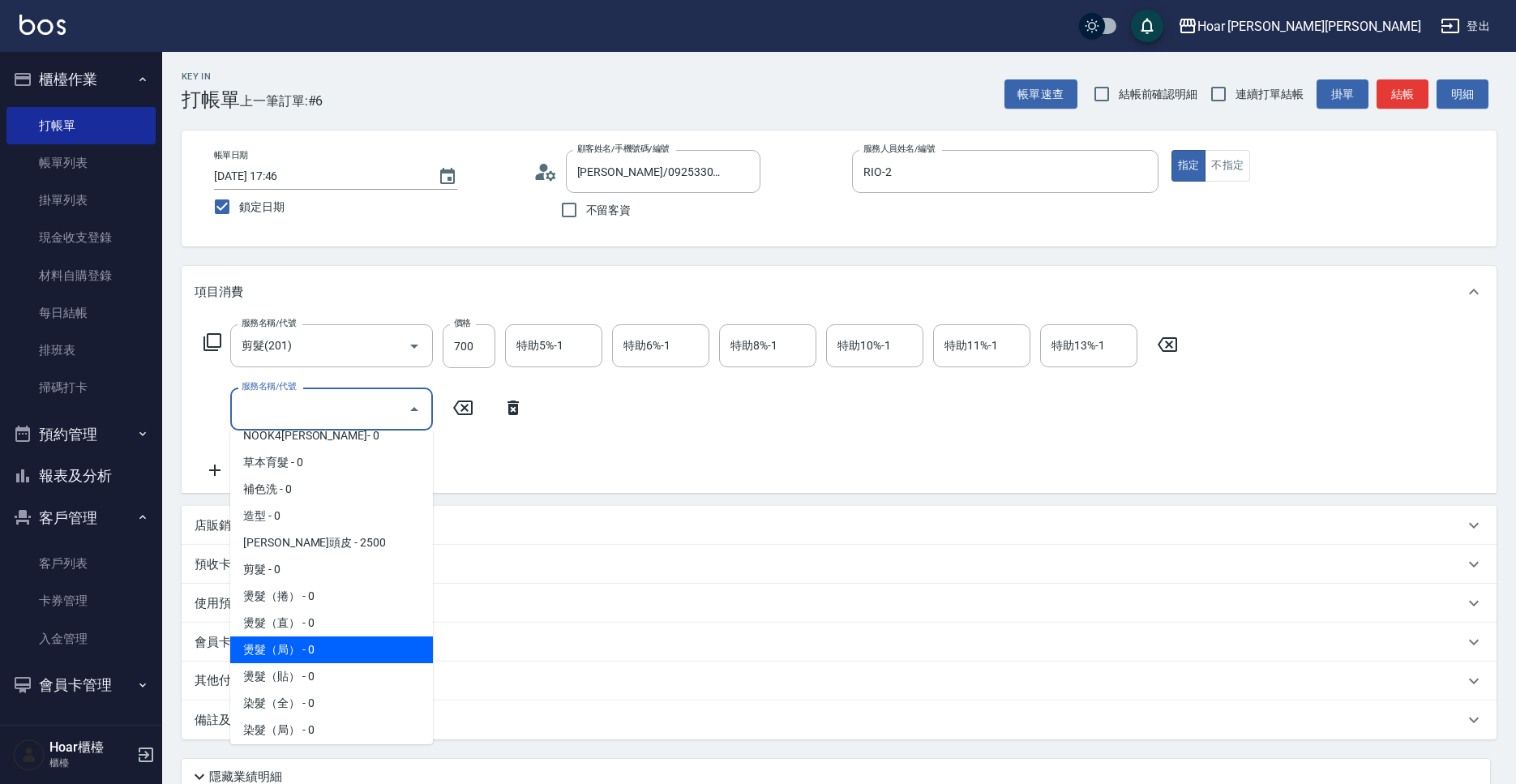
drag, startPoint x: 282, startPoint y: 655, endPoint x: 316, endPoint y: 628, distance: 43.4
click at [287, 655] on span "燙髮（局） - 0" at bounding box center [331, 650] width 202 height 27
type input "燙髮（局）(303)"
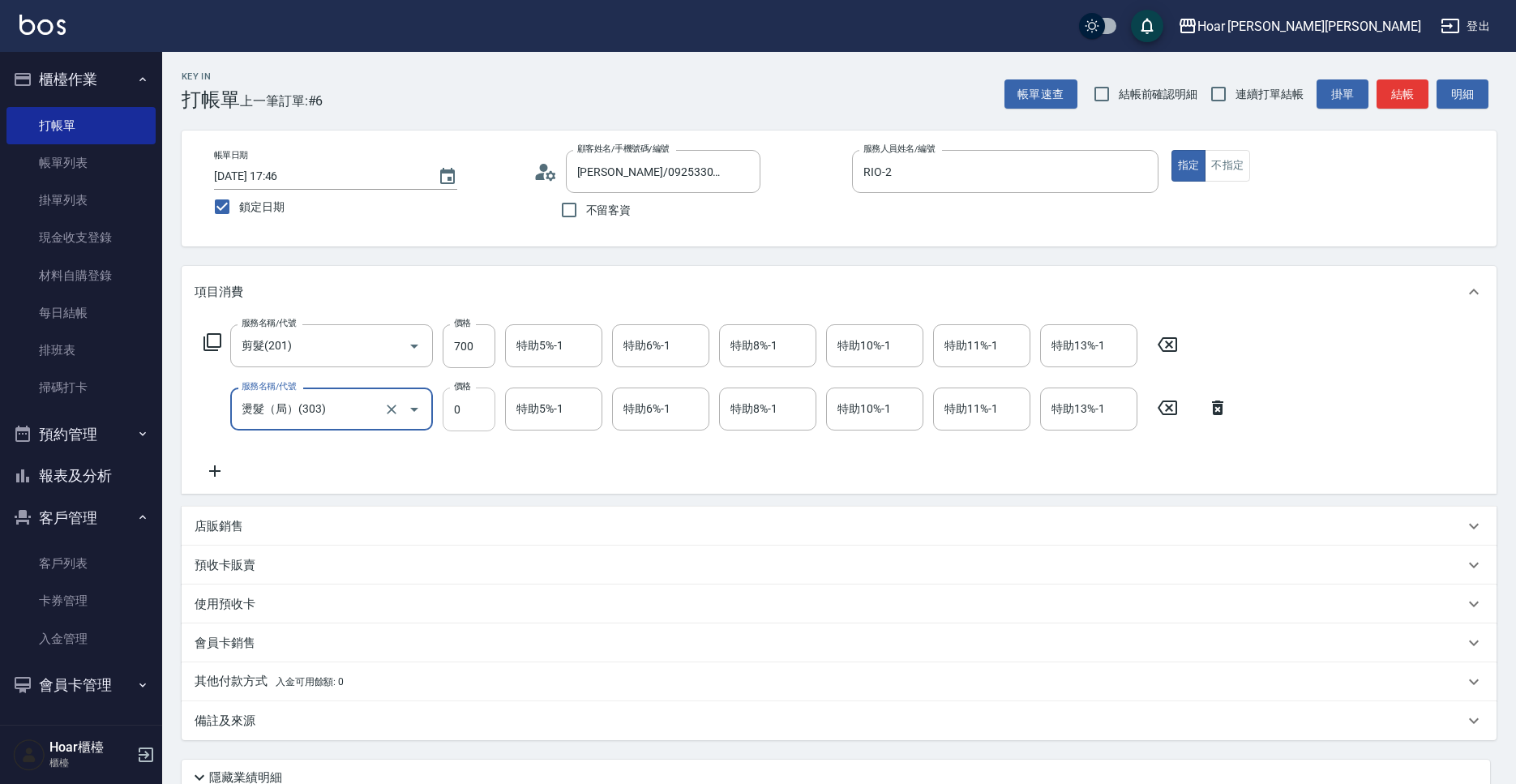
click at [469, 428] on input "0" at bounding box center [468, 409] width 52 height 43
type input "2975"
click at [479, 458] on div "服務名稱/代號 剪髮(201) 服務名稱/代號 價格 700 價格 特助5%-1 特助5%-1 特助6%-1 特助6%-1 特助8%-1 特助8%-1 特助1…" at bounding box center [716, 402] width 1044 height 156
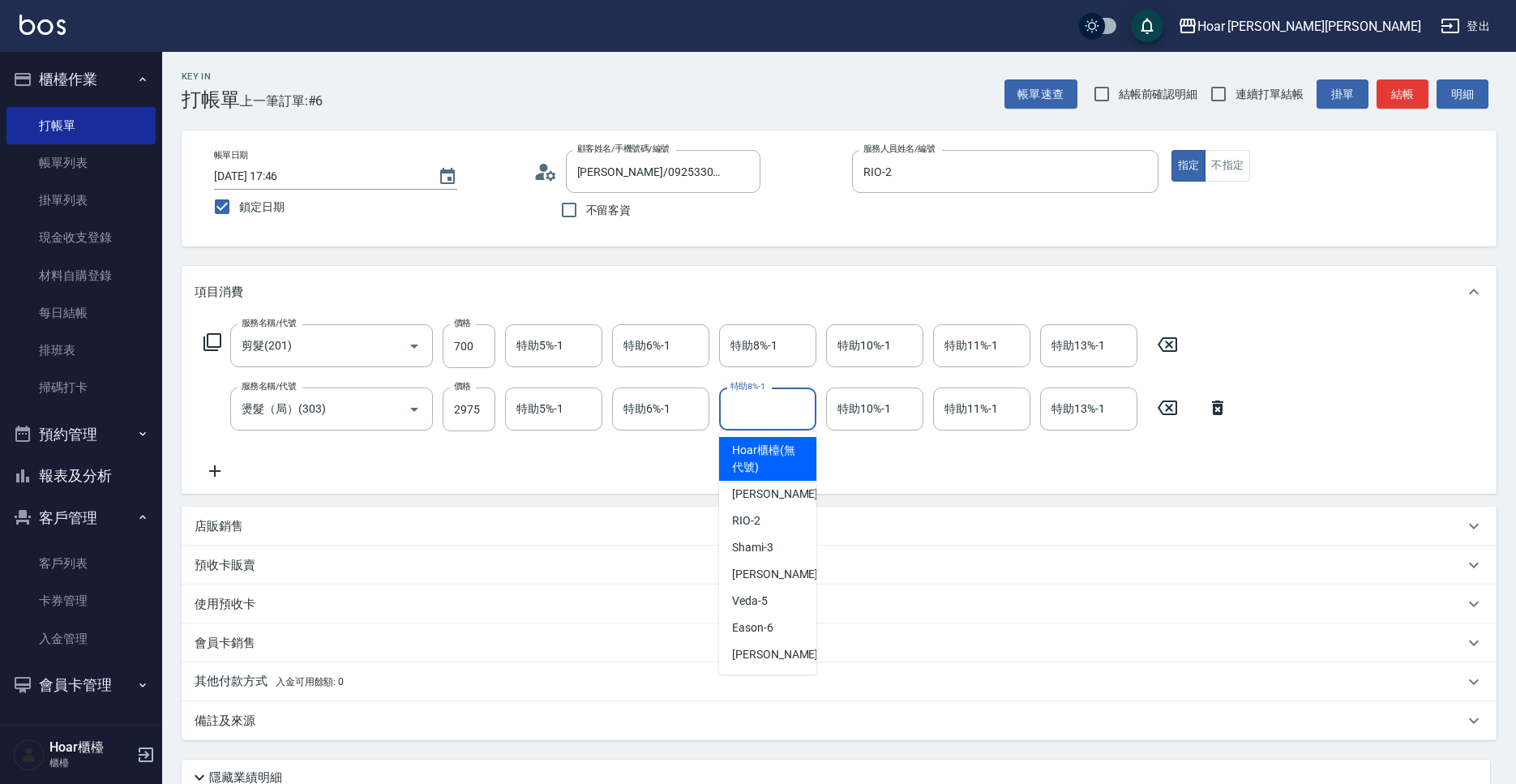
drag, startPoint x: 755, startPoint y: 418, endPoint x: 751, endPoint y: 443, distance: 25.3
click at [755, 418] on input "特助8%-1" at bounding box center [768, 409] width 83 height 29
click at [756, 562] on div "[PERSON_NAME] -4" at bounding box center [767, 574] width 98 height 27
type input "[PERSON_NAME]-4"
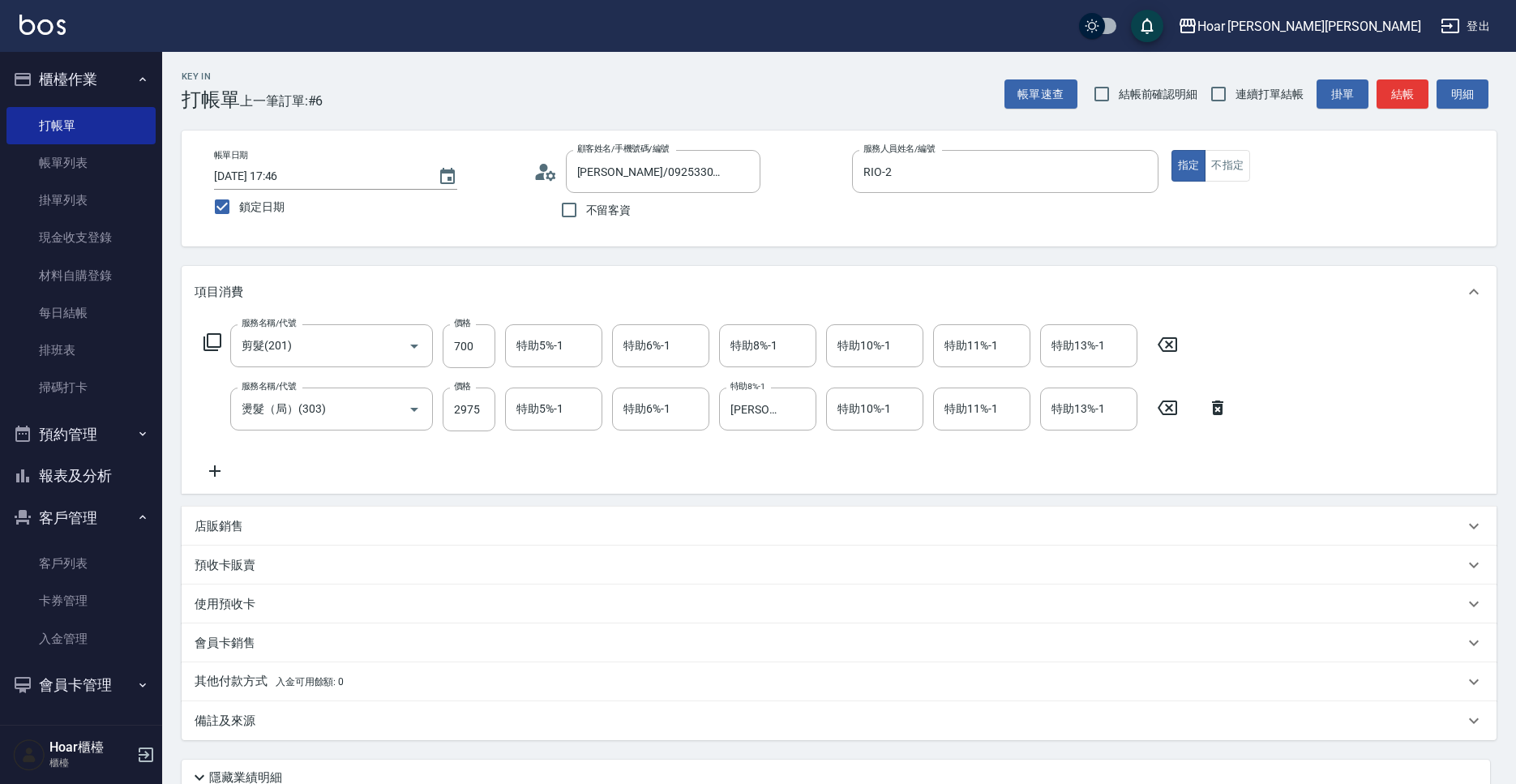
click at [312, 529] on div "店販銷售" at bounding box center [830, 526] width 1270 height 17
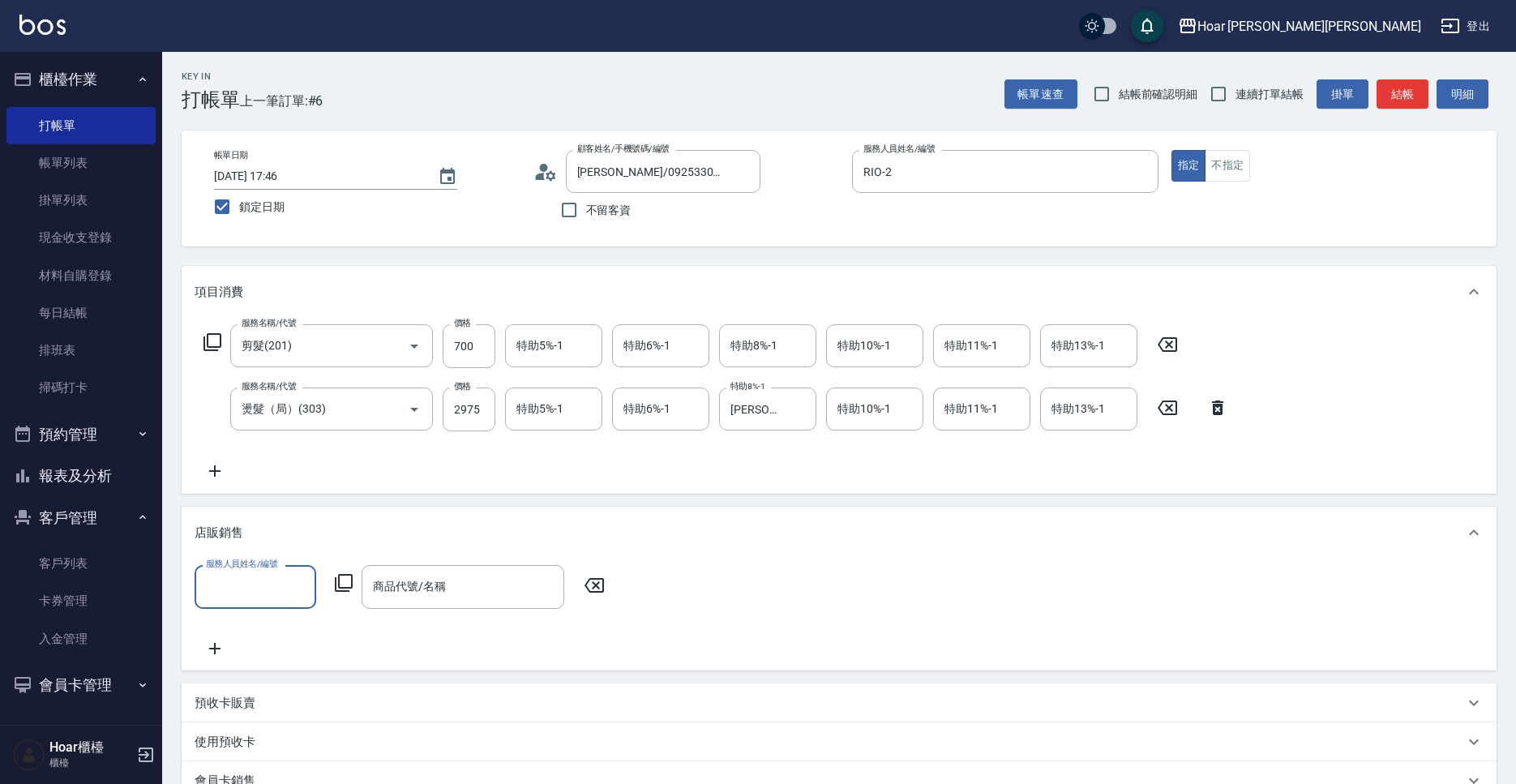
scroll to position [0, 0]
click at [287, 574] on input "服務人員姓名/編號" at bounding box center [255, 587] width 107 height 29
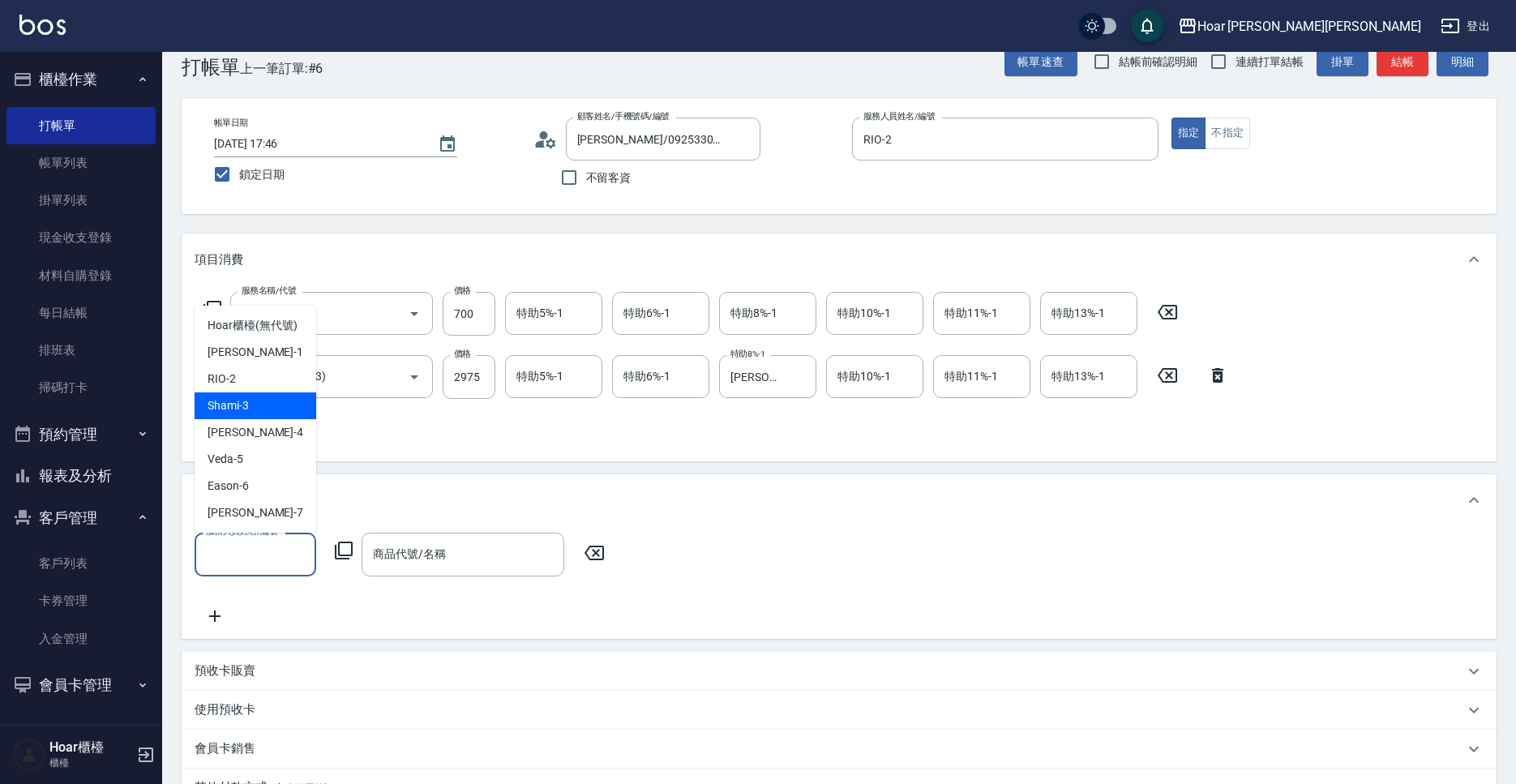
click at [265, 392] on div "Shami -3" at bounding box center [255, 405] width 121 height 27
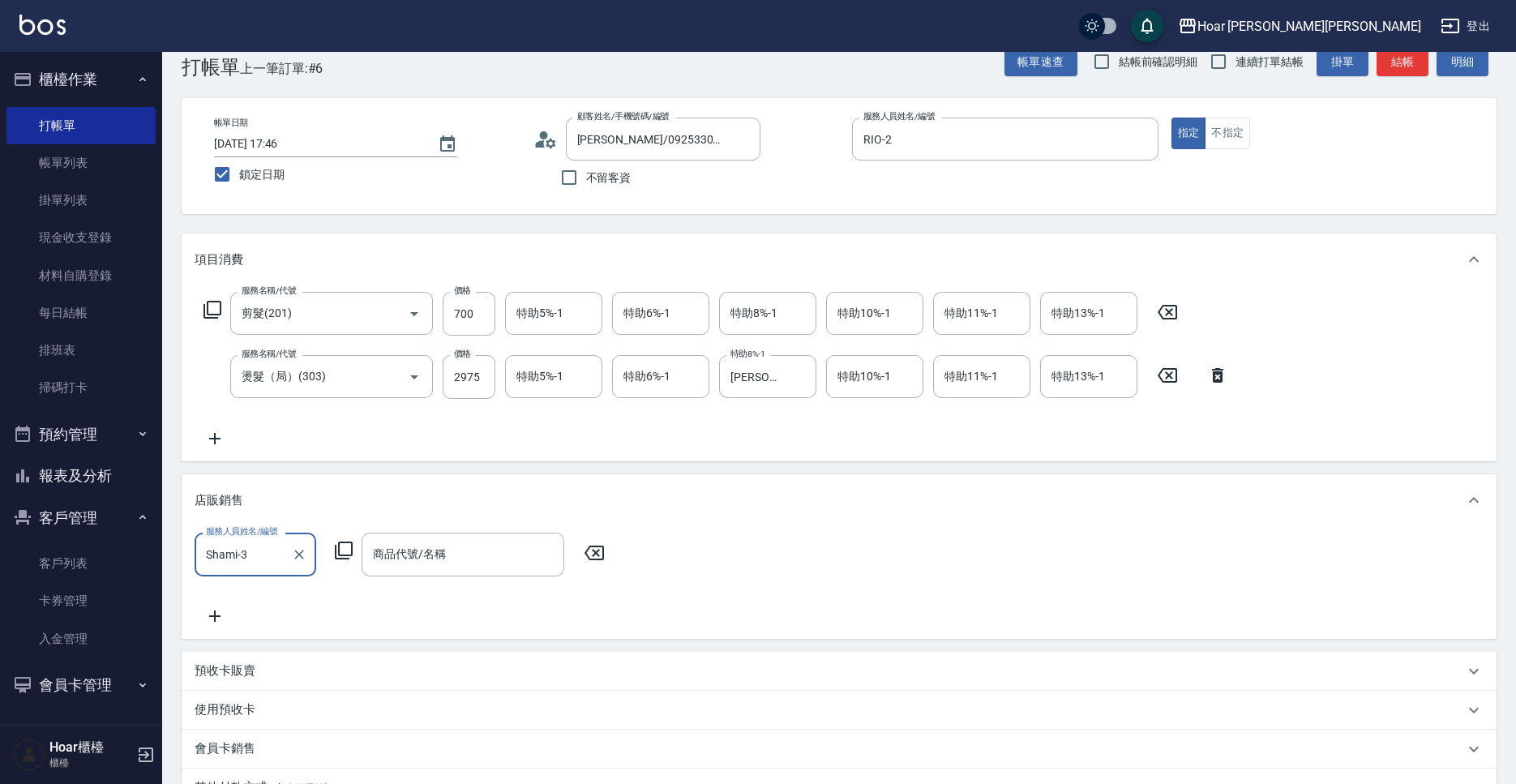
drag, startPoint x: 272, startPoint y: 549, endPoint x: 269, endPoint y: 538, distance: 11.4
click at [272, 549] on input "Shami-3" at bounding box center [243, 554] width 83 height 29
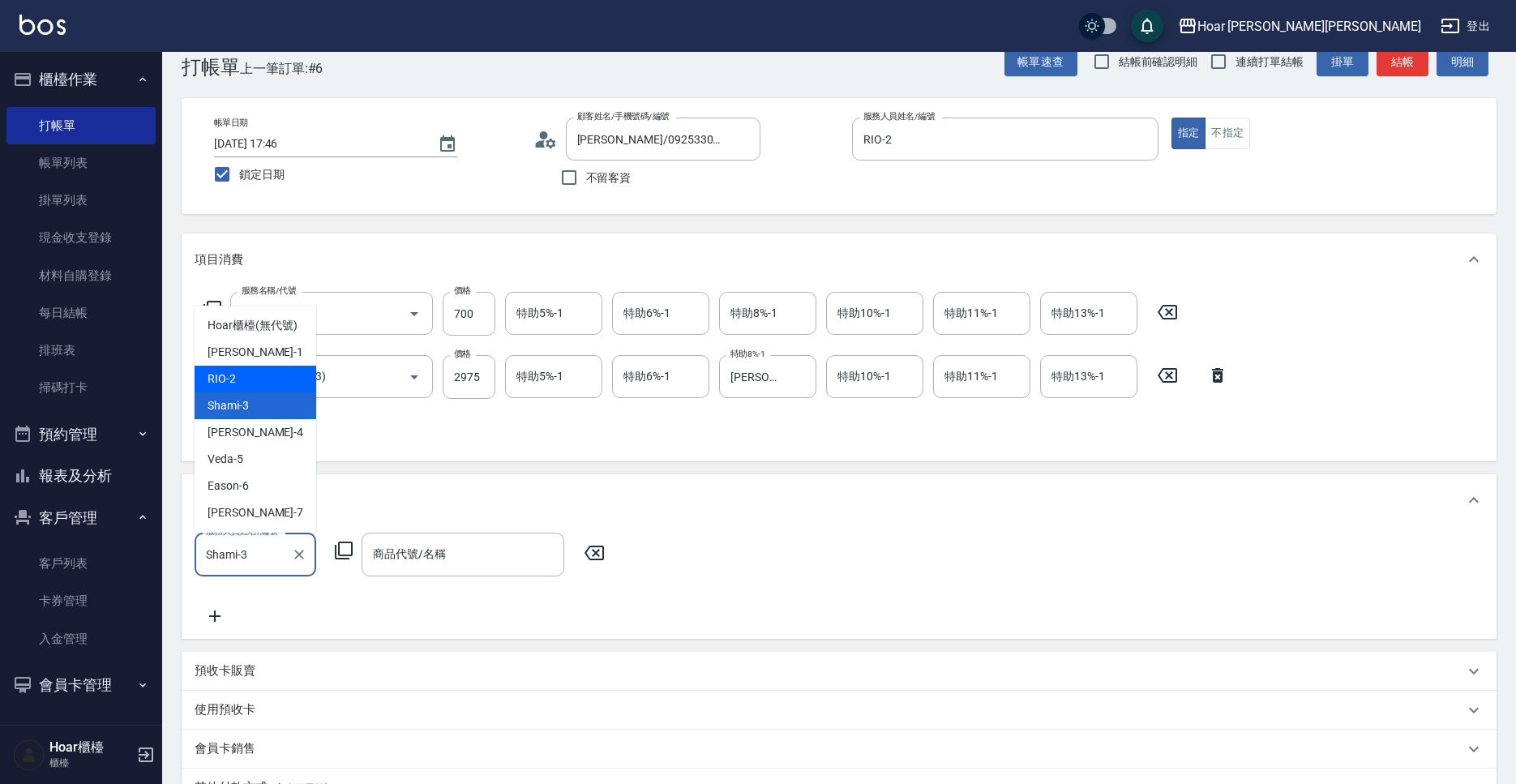
drag, startPoint x: 238, startPoint y: 381, endPoint x: 545, endPoint y: 387, distance: 307.1
click at [241, 381] on div "RIO -2" at bounding box center [255, 378] width 121 height 27
type input "RIO-2"
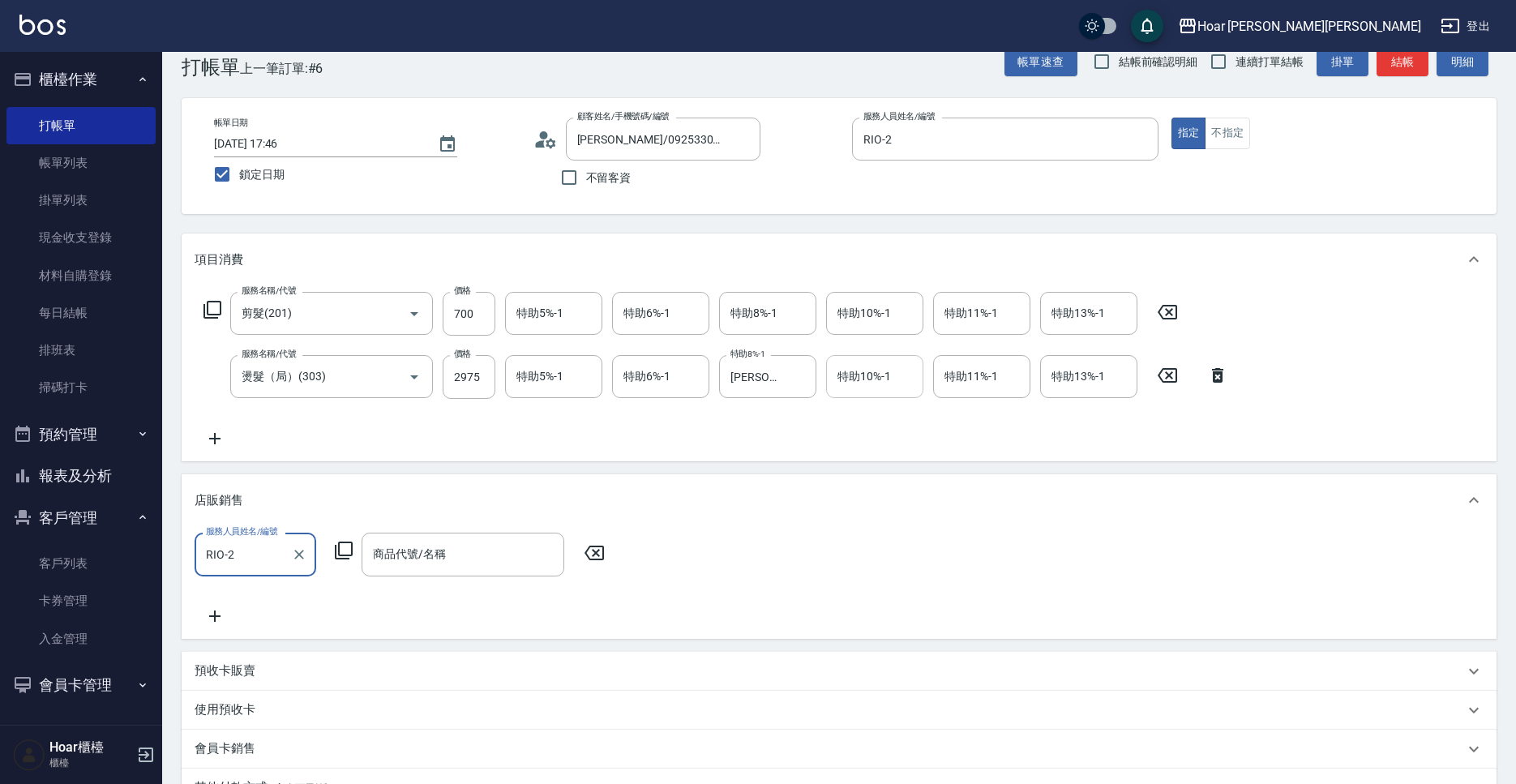
click at [881, 378] on input "特助10%-1" at bounding box center [875, 376] width 83 height 29
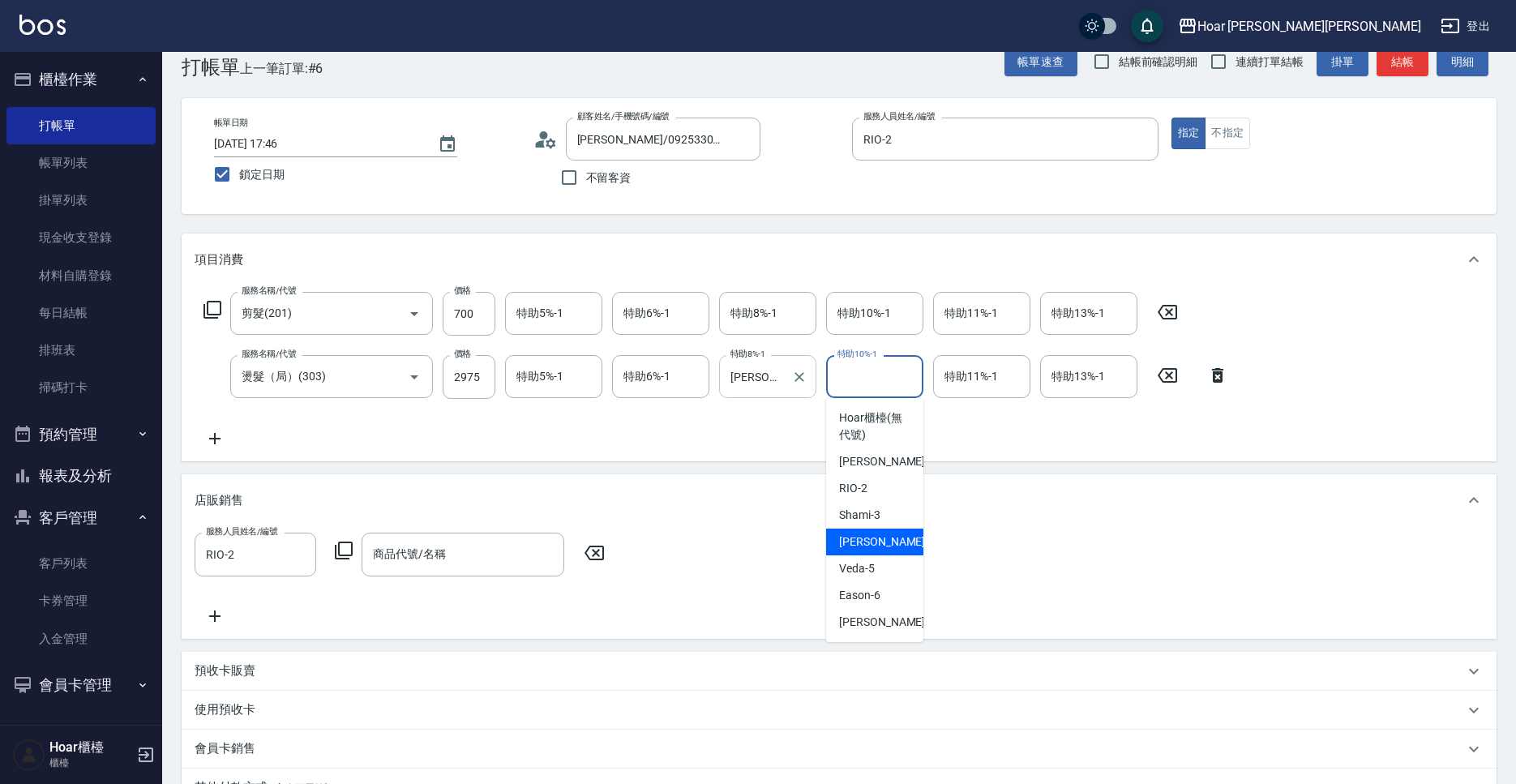
drag, startPoint x: 870, startPoint y: 537, endPoint x: 814, endPoint y: 397, distance: 150.8
click at [870, 537] on span "[PERSON_NAME] -4" at bounding box center [887, 541] width 96 height 17
type input "[PERSON_NAME]-4"
click at [805, 377] on icon "Clear" at bounding box center [799, 377] width 16 height 16
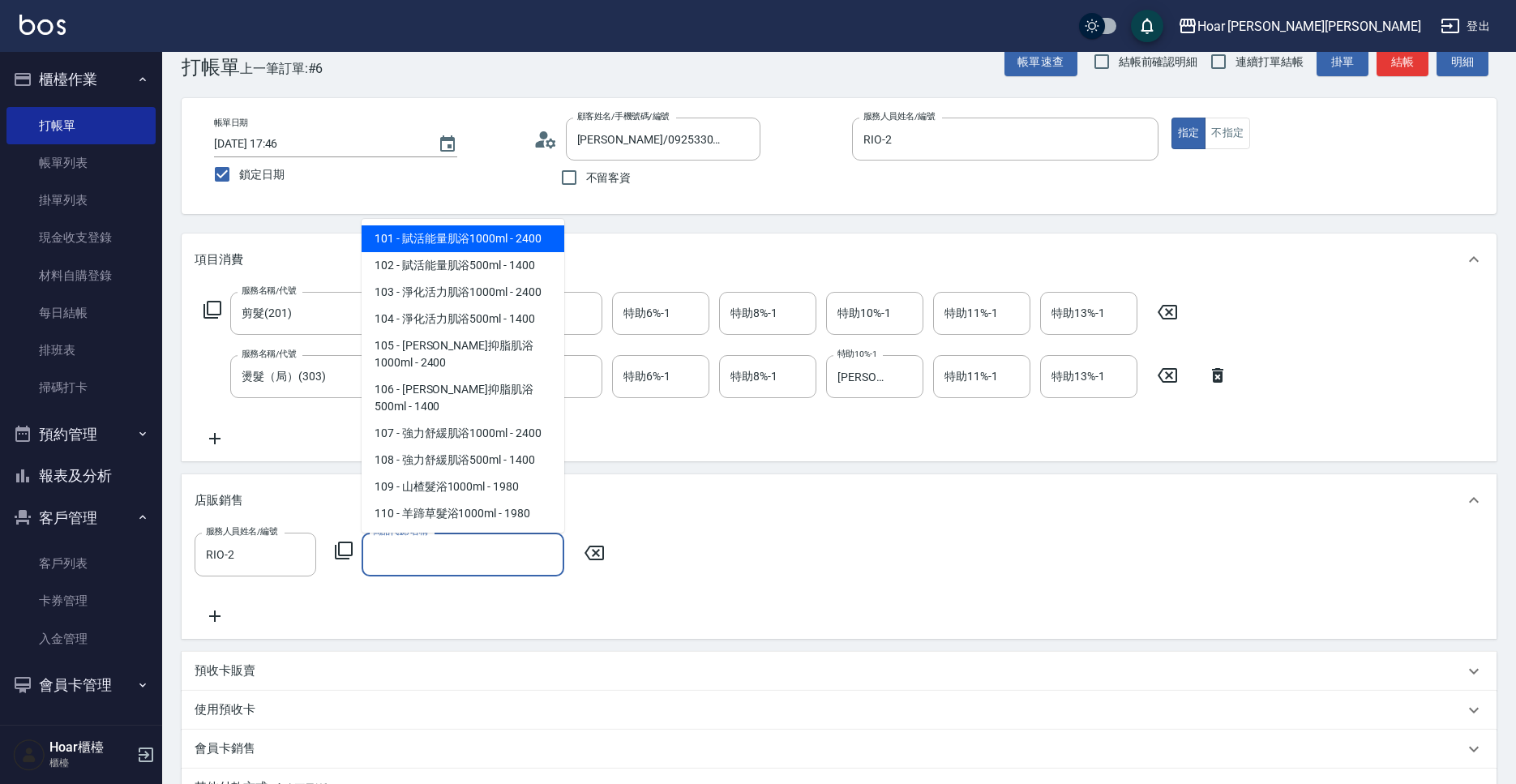
click at [403, 558] on input "商品代號/名稱" at bounding box center [463, 554] width 188 height 29
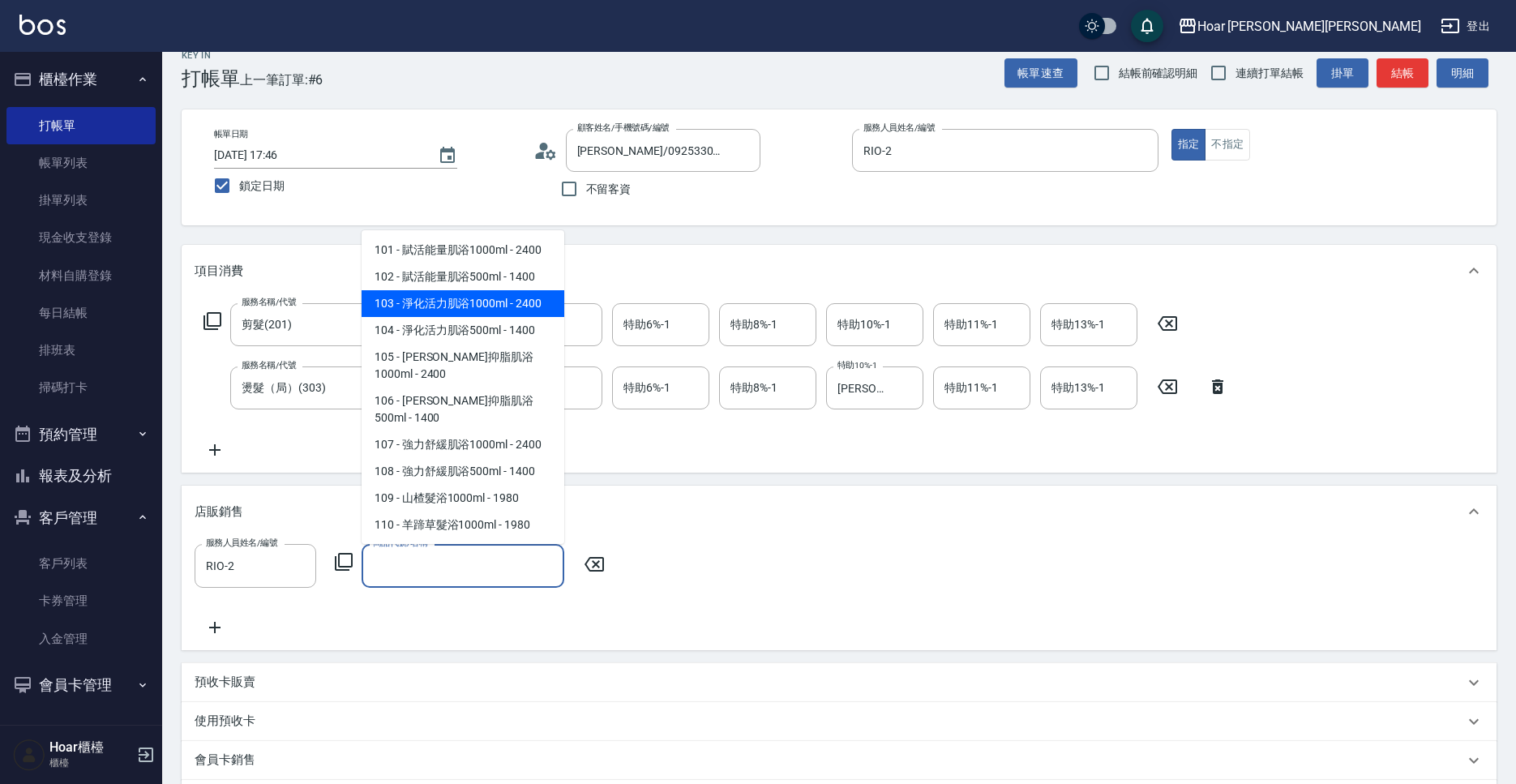
scroll to position [18, 0]
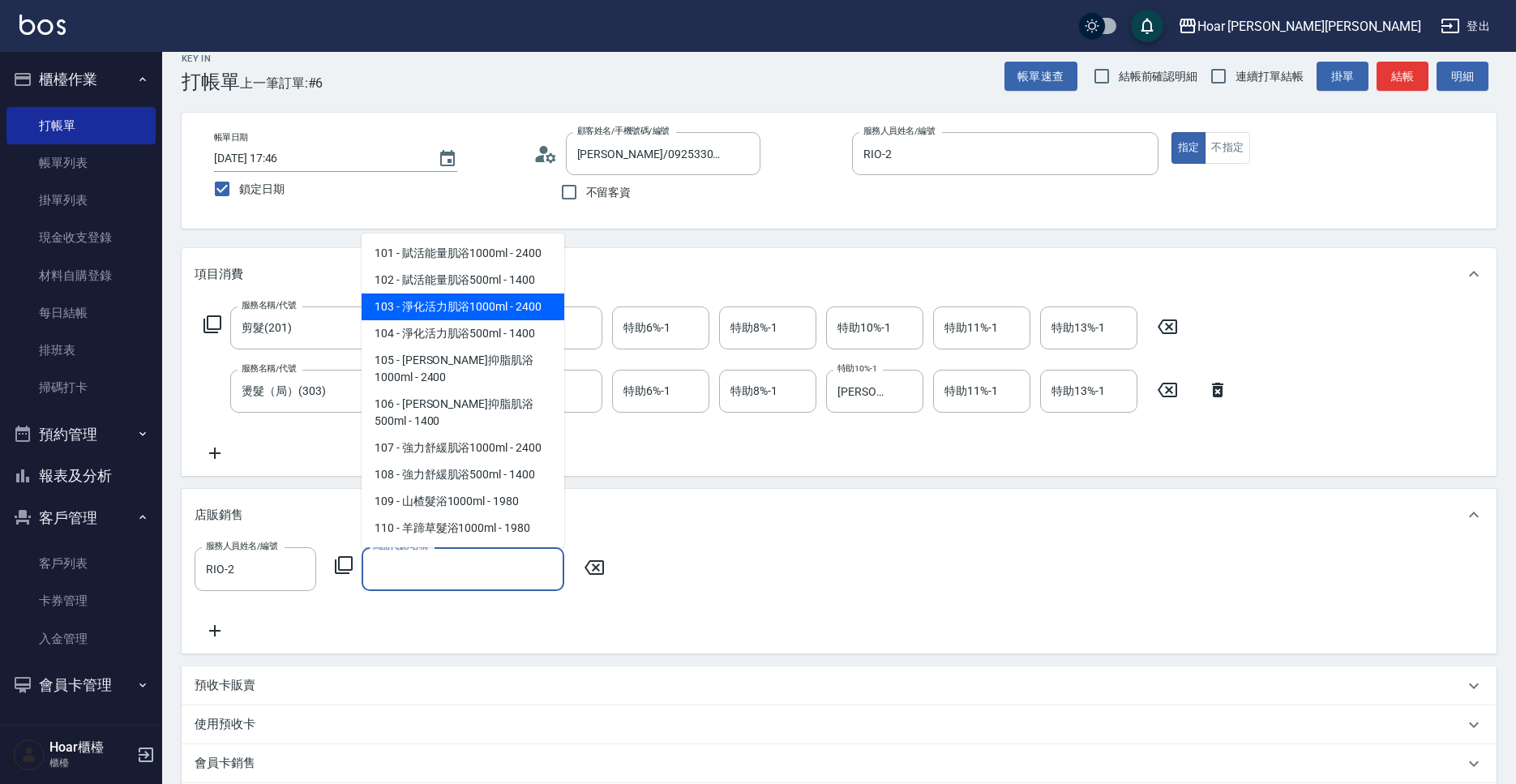
click at [451, 306] on span "103 - 淨化活力肌浴1000ml - 2400" at bounding box center [462, 306] width 202 height 27
type input "淨化活力肌浴1000ml"
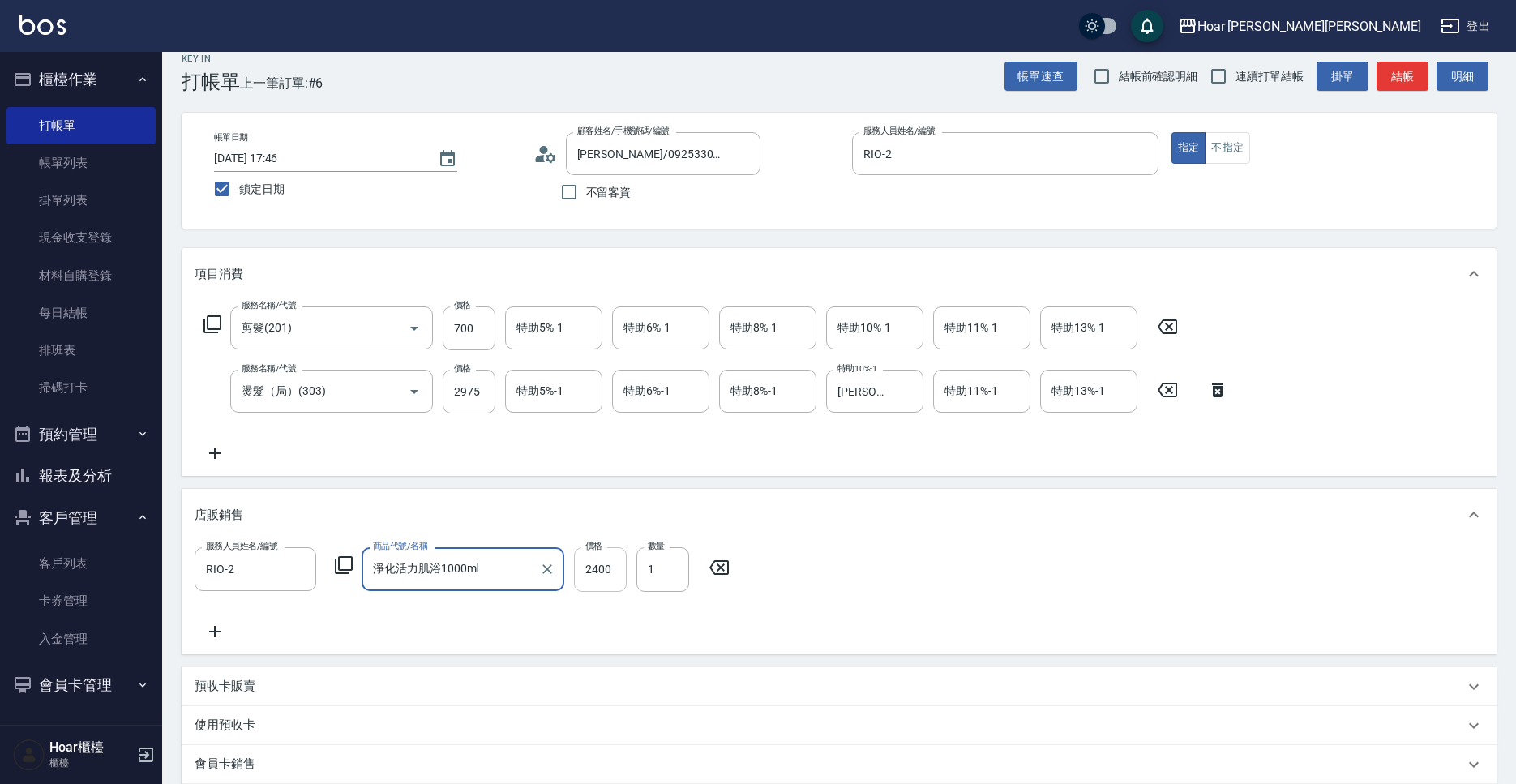
click at [610, 573] on input "2400" at bounding box center [599, 569] width 52 height 43
type input "2040"
click at [854, 551] on div "服務人員姓名/編號 RIO-2 服務人員姓名/編號 商品代號/名稱 淨化活力肌浴1000ml 商品代號/名稱 價格 2040 價格 數量 1 數量" at bounding box center [839, 593] width 1290 height 93
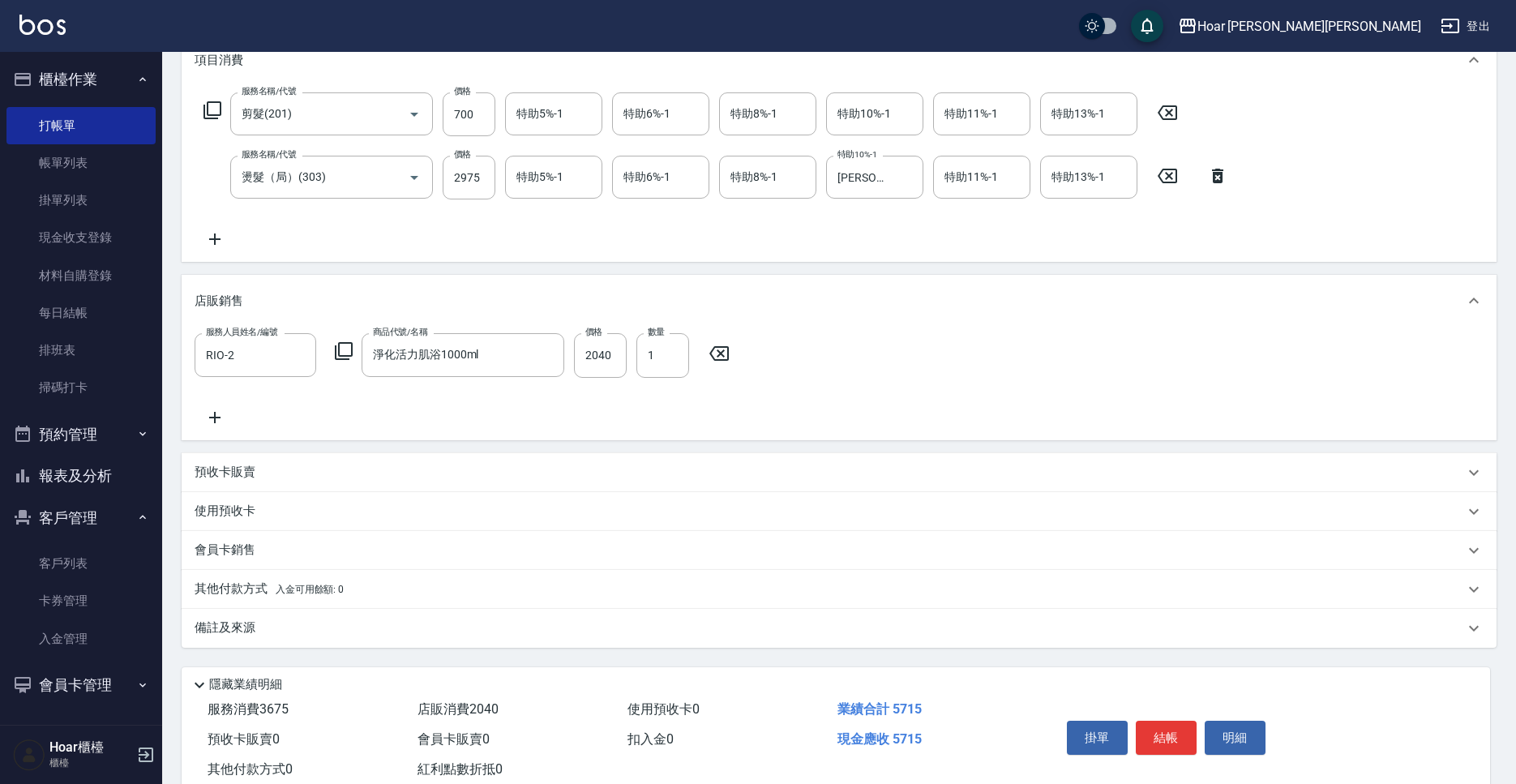
scroll to position [278, 0]
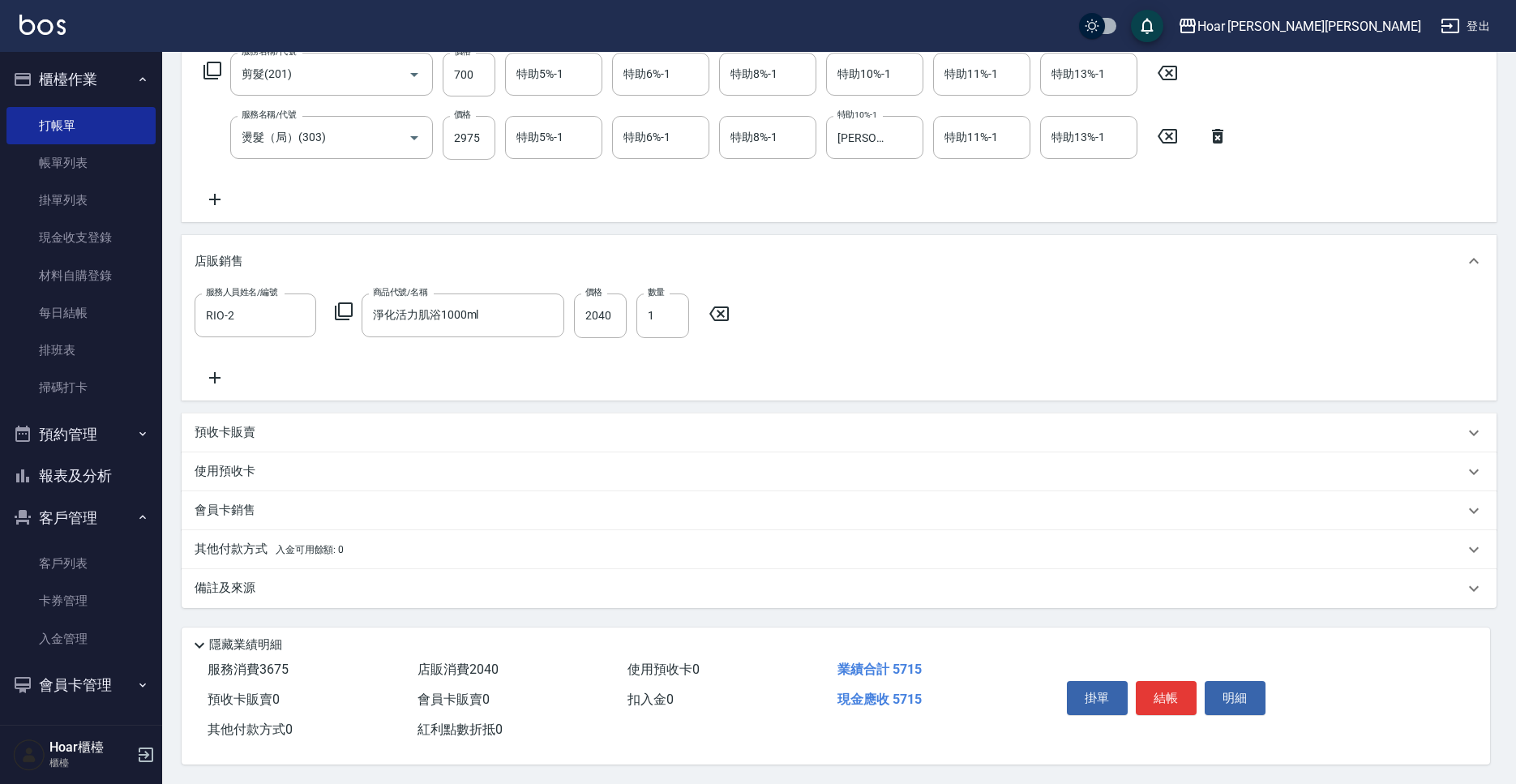
drag, startPoint x: 211, startPoint y: 365, endPoint x: 220, endPoint y: 364, distance: 9.1
click at [220, 368] on icon at bounding box center [214, 378] width 40 height 20
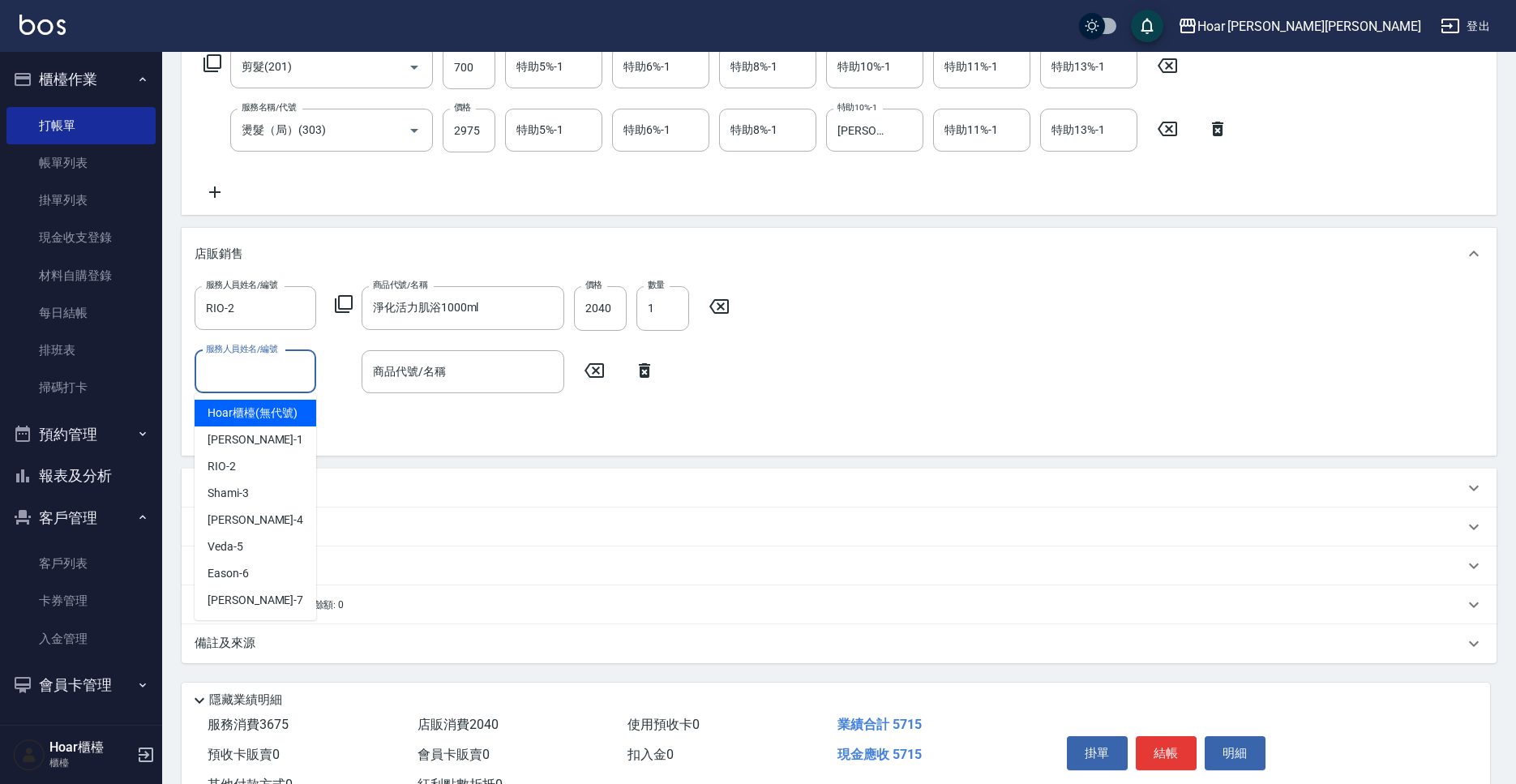
click at [268, 369] on input "服務人員姓名/編號" at bounding box center [255, 371] width 107 height 29
drag, startPoint x: 252, startPoint y: 456, endPoint x: 434, endPoint y: 383, distance: 196.1
click at [259, 455] on div "RIO -2" at bounding box center [255, 466] width 121 height 27
type input "RIO-2"
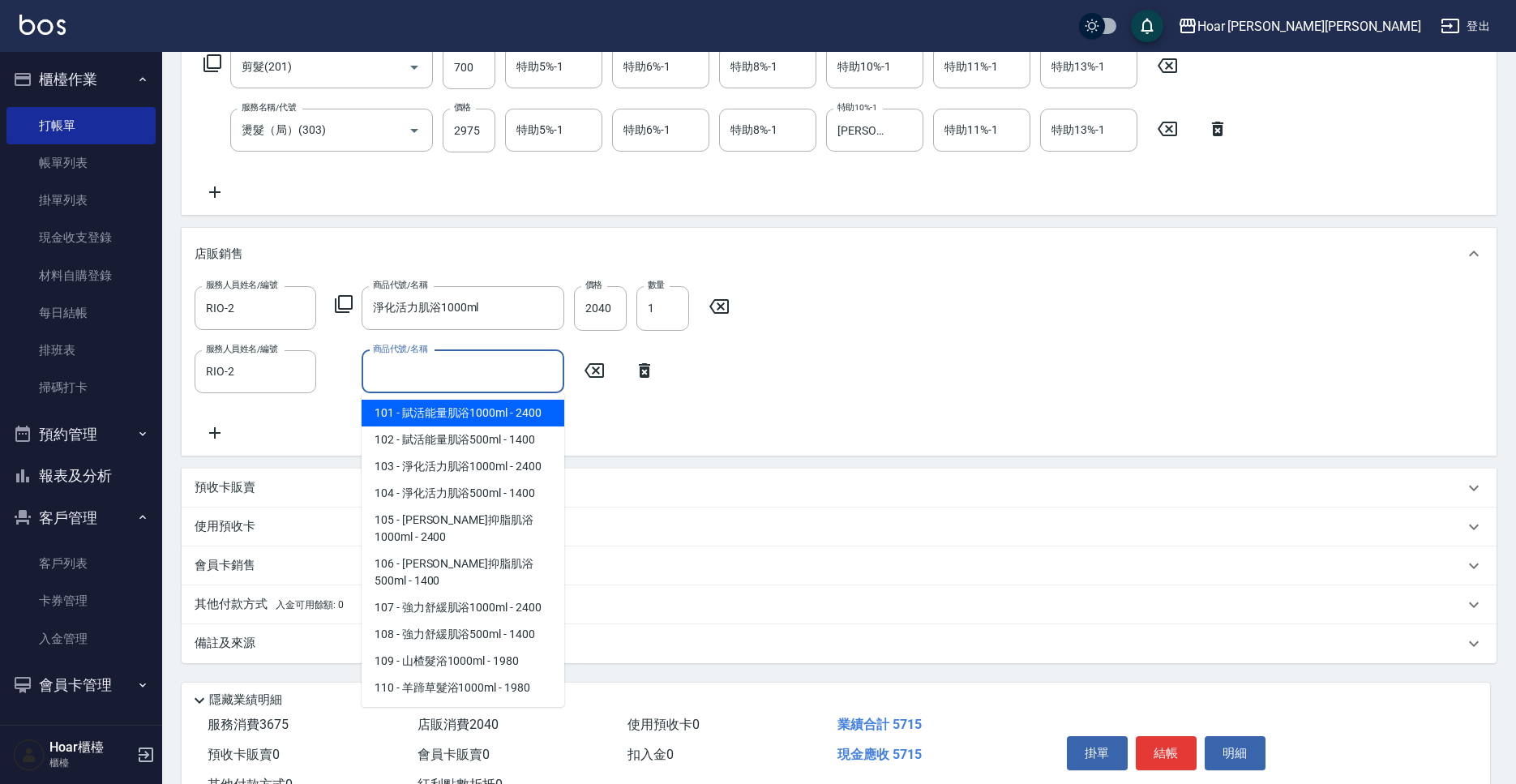
drag, startPoint x: 485, startPoint y: 361, endPoint x: 473, endPoint y: 428, distance: 68.1
click at [486, 361] on input "商品代號/名稱" at bounding box center [463, 371] width 188 height 29
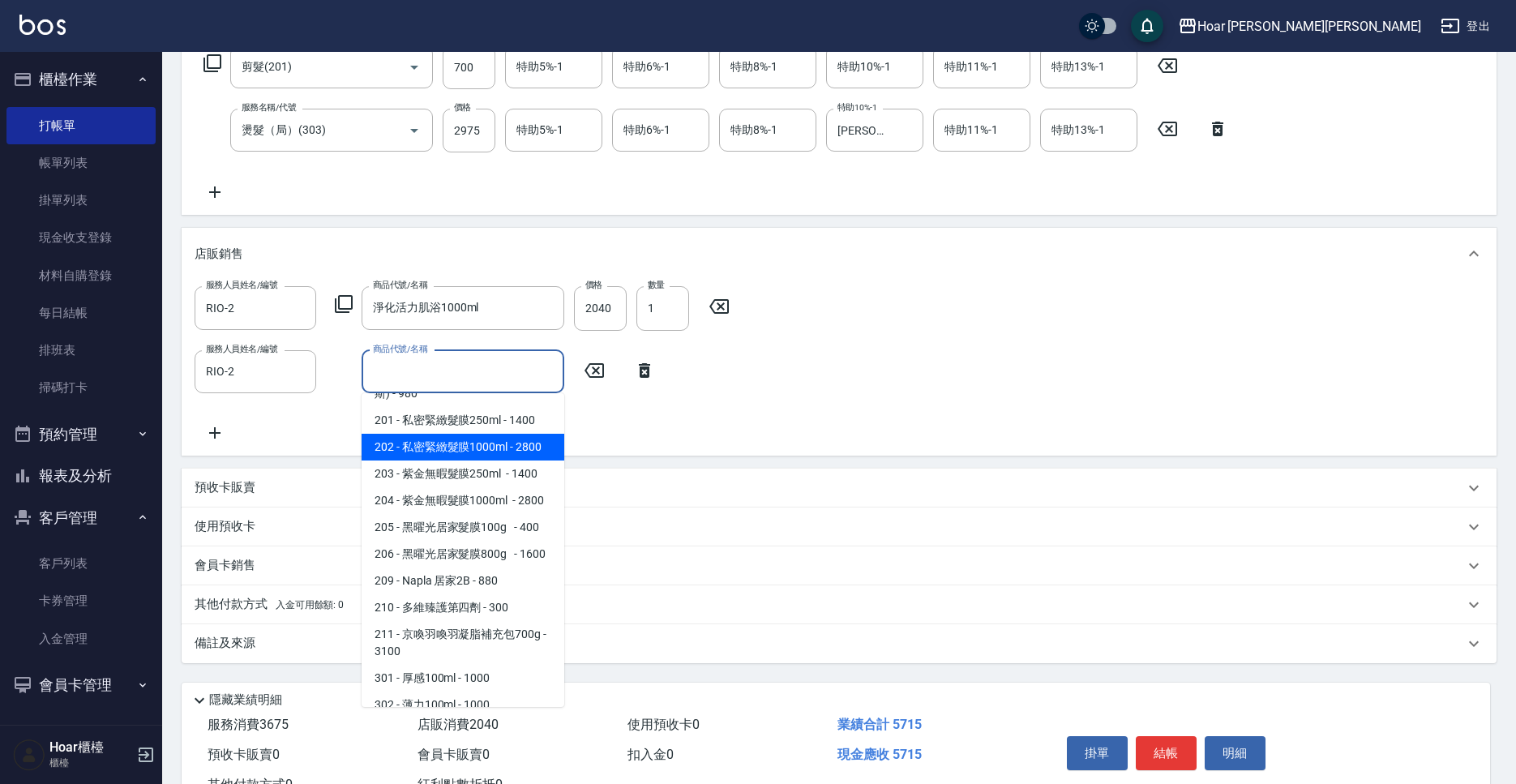
scroll to position [1277, 0]
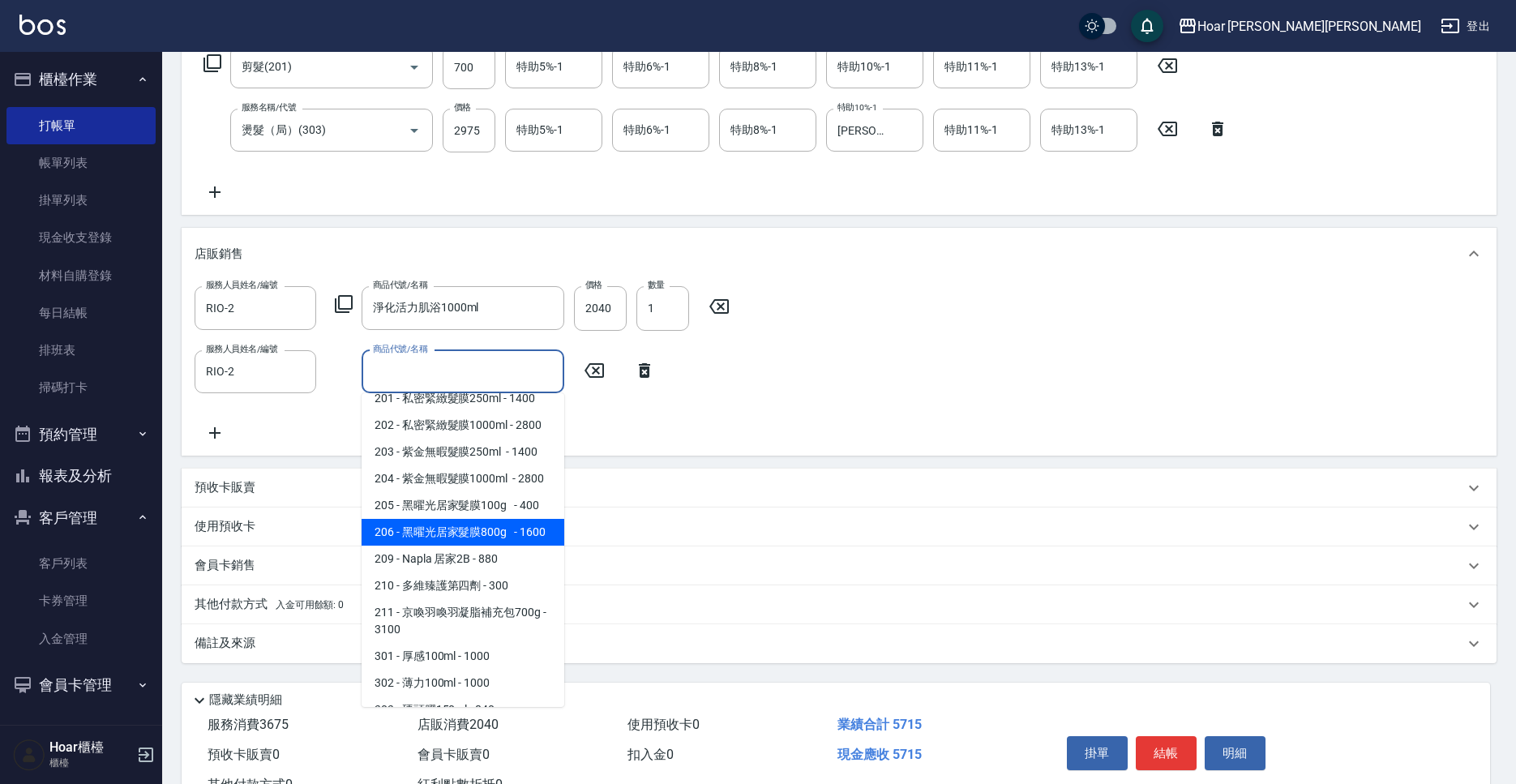
drag, startPoint x: 461, startPoint y: 491, endPoint x: 515, endPoint y: 429, distance: 82.2
click at [461, 519] on span "206 - 黑曜光居家髮膜800g - 1600" at bounding box center [462, 532] width 202 height 27
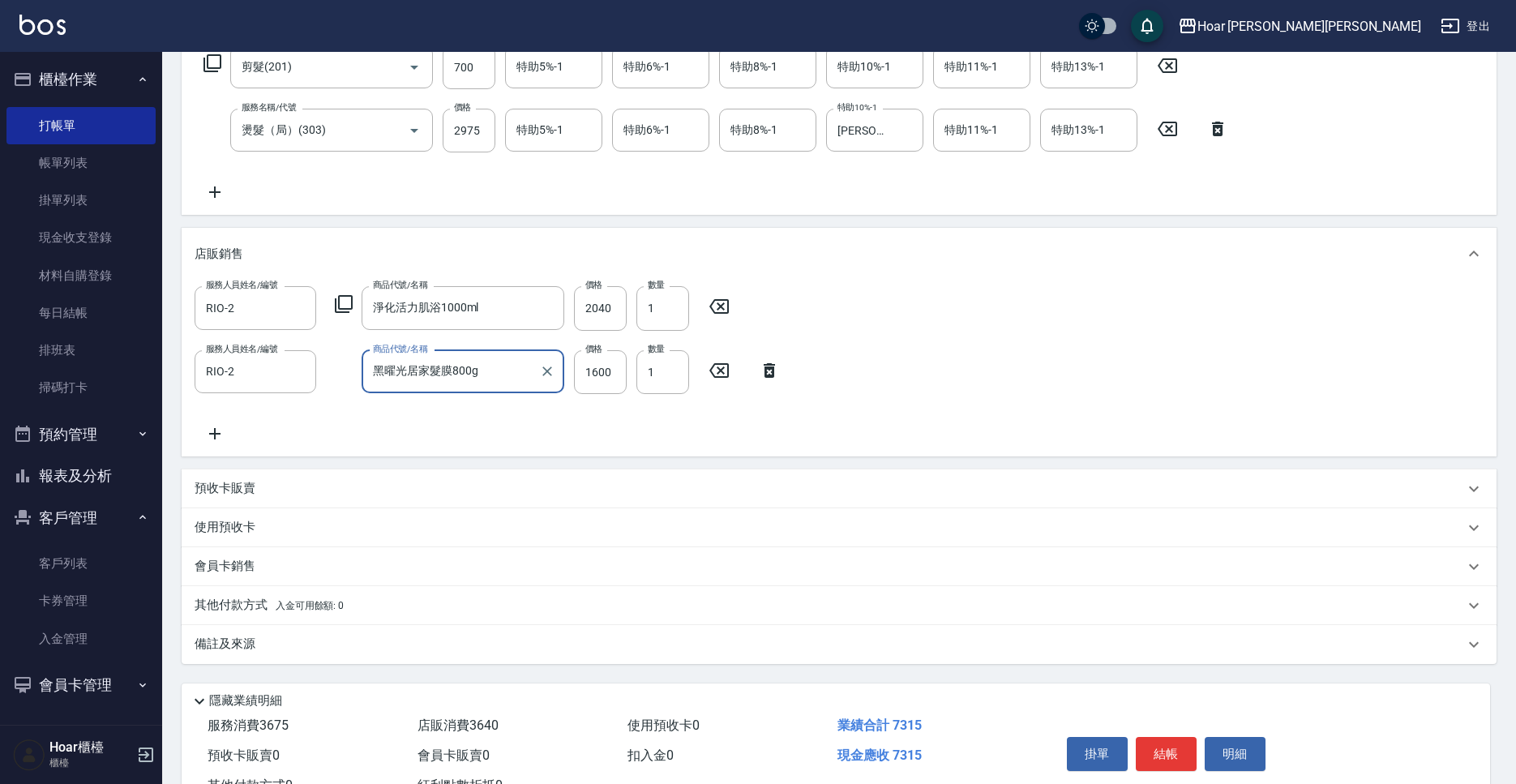
type input "黑曜光居家髮膜800g"
click at [619, 365] on input "1600" at bounding box center [599, 372] width 52 height 43
type input "1440"
click at [980, 420] on div "服務人員姓名/編號 RIO-2 服務人員姓名/編號 商品代號/名稱 淨化活力肌浴1000ml 商品代號/名稱 價格 2040 價格 數量 1 數量 服務人員姓…" at bounding box center [839, 364] width 1290 height 156
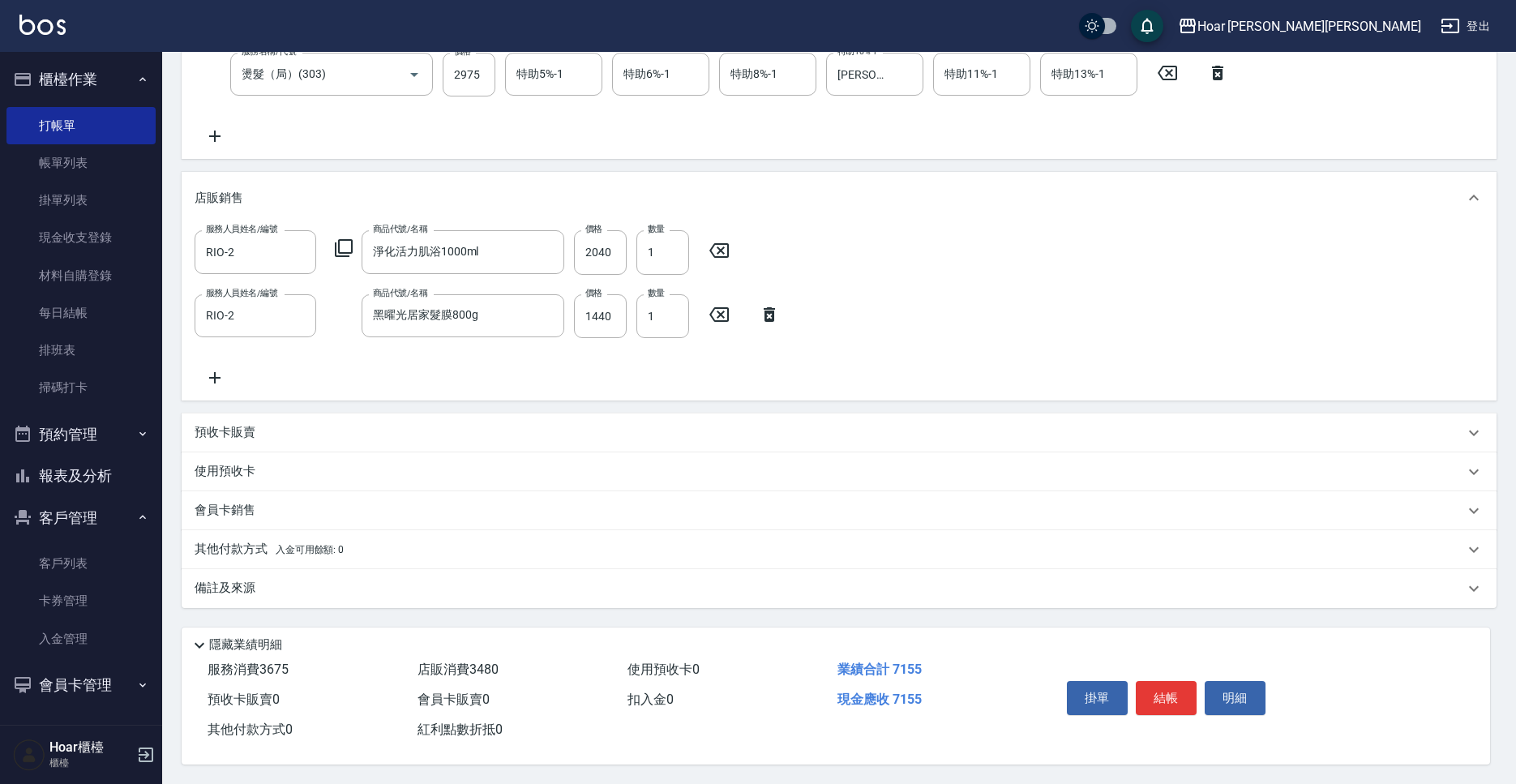
click at [233, 546] on p "其他付款方式 入金可用餘額: 0" at bounding box center [269, 550] width 149 height 18
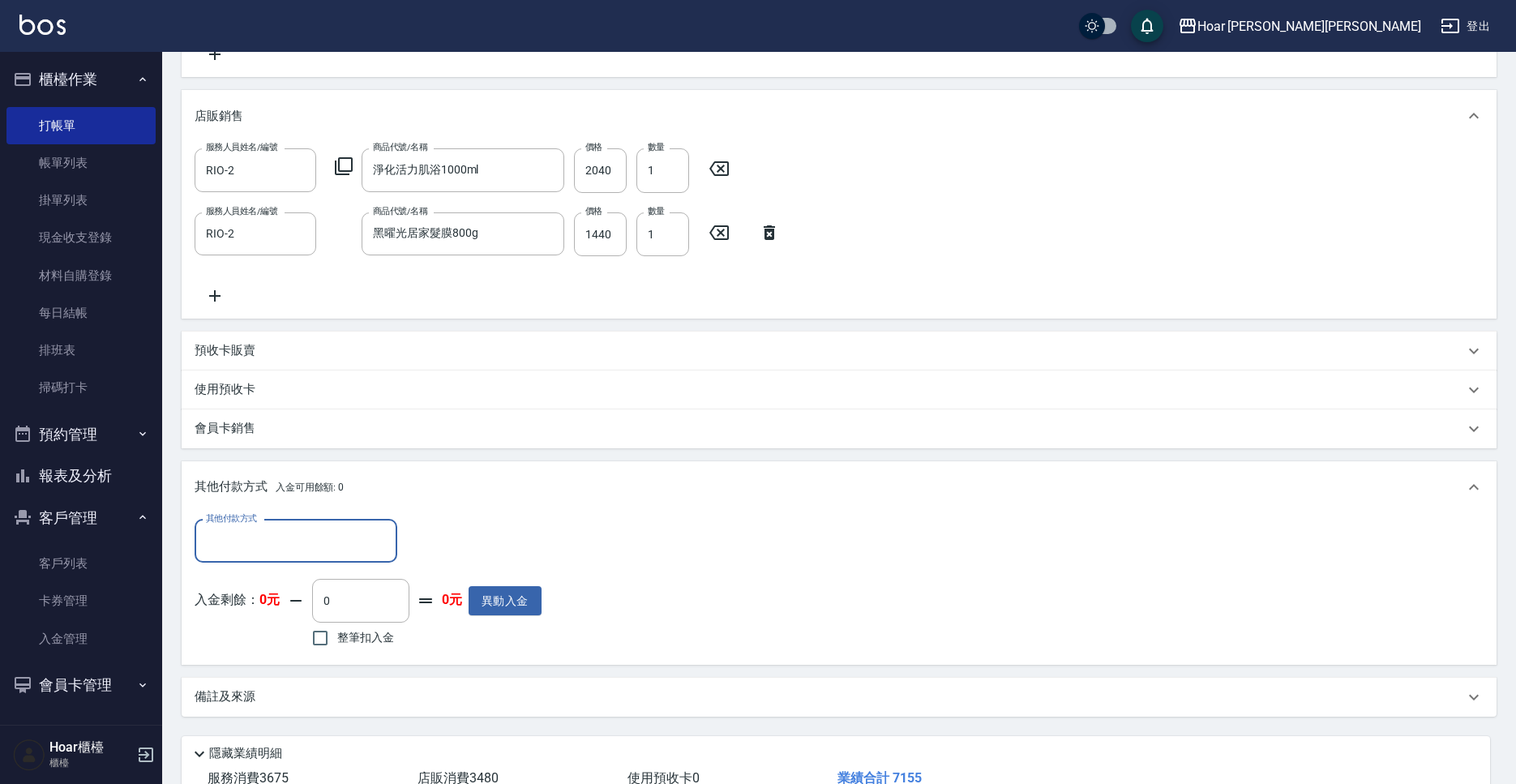
scroll to position [532, 0]
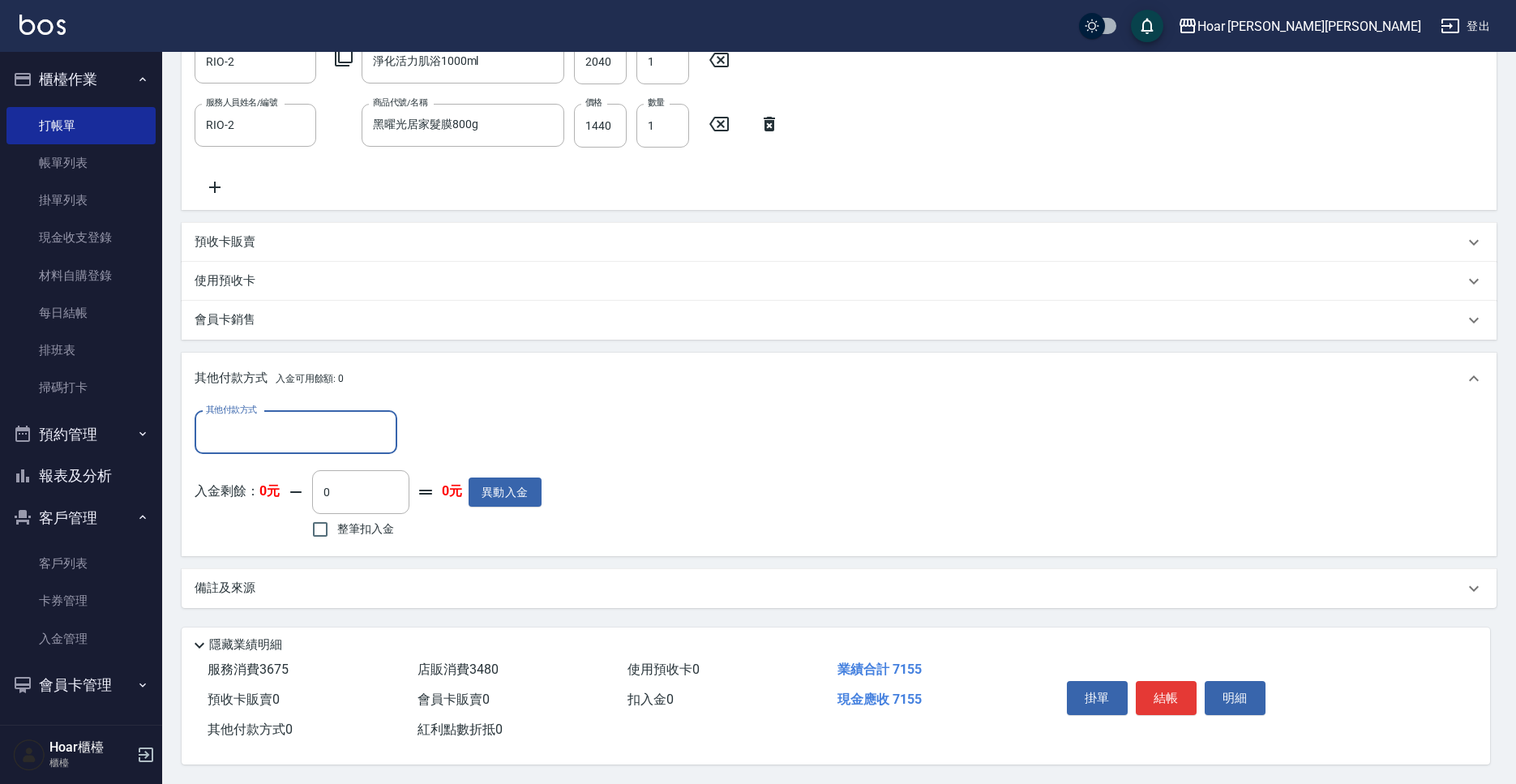
click at [266, 427] on input "其他付款方式" at bounding box center [295, 432] width 188 height 29
drag, startPoint x: 256, startPoint y: 492, endPoint x: 341, endPoint y: 470, distance: 87.8
click at [256, 492] on span "轉帳匯款" at bounding box center [295, 500] width 202 height 27
type input "轉帳匯款"
type input "7155"
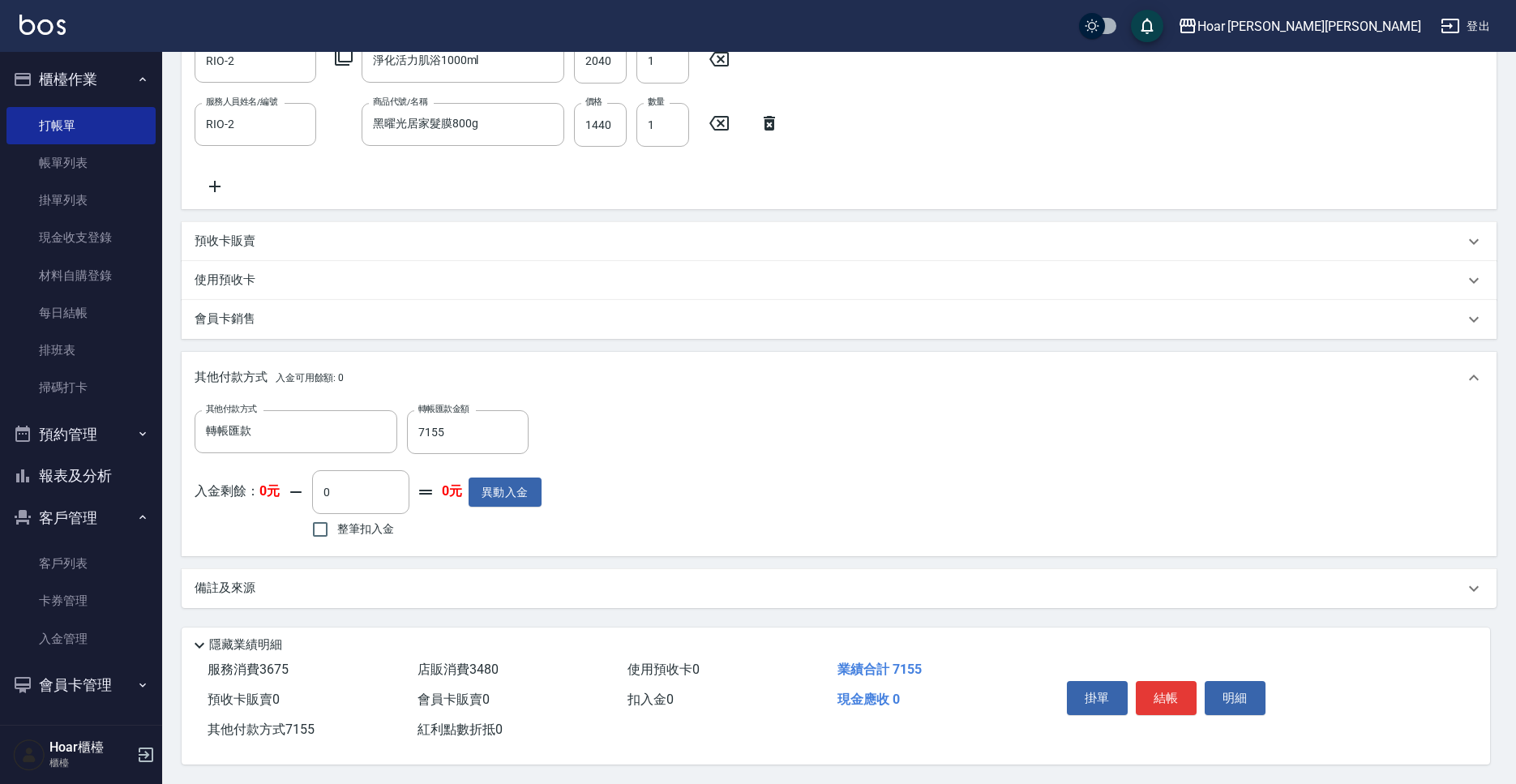
drag, startPoint x: 918, startPoint y: 362, endPoint x: 927, endPoint y: 420, distance: 58.7
click at [918, 369] on div "其他付款方式 入金可用餘額: 0" at bounding box center [830, 378] width 1270 height 18
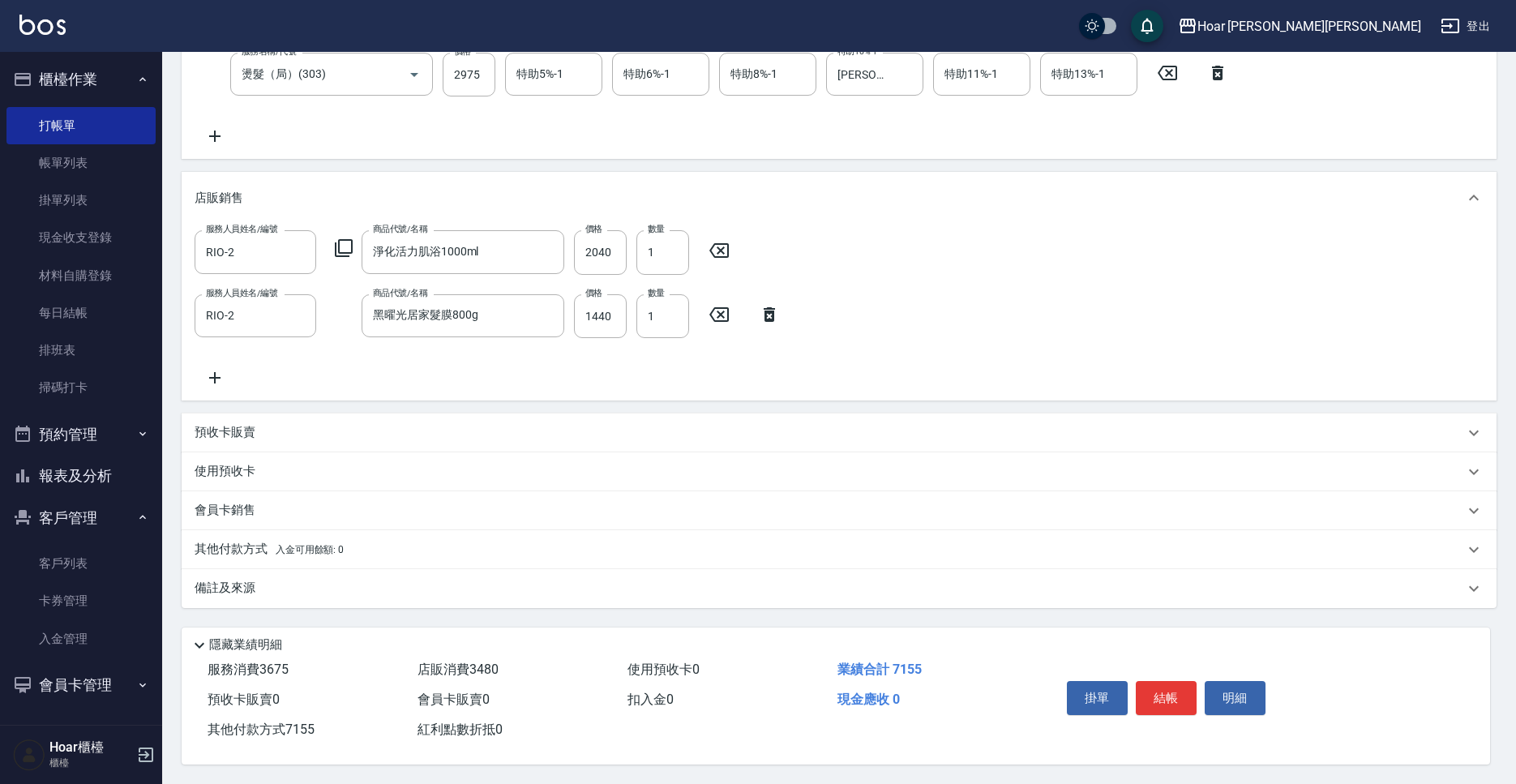
scroll to position [343, 0]
click at [1156, 683] on button "結帳" at bounding box center [1166, 698] width 61 height 34
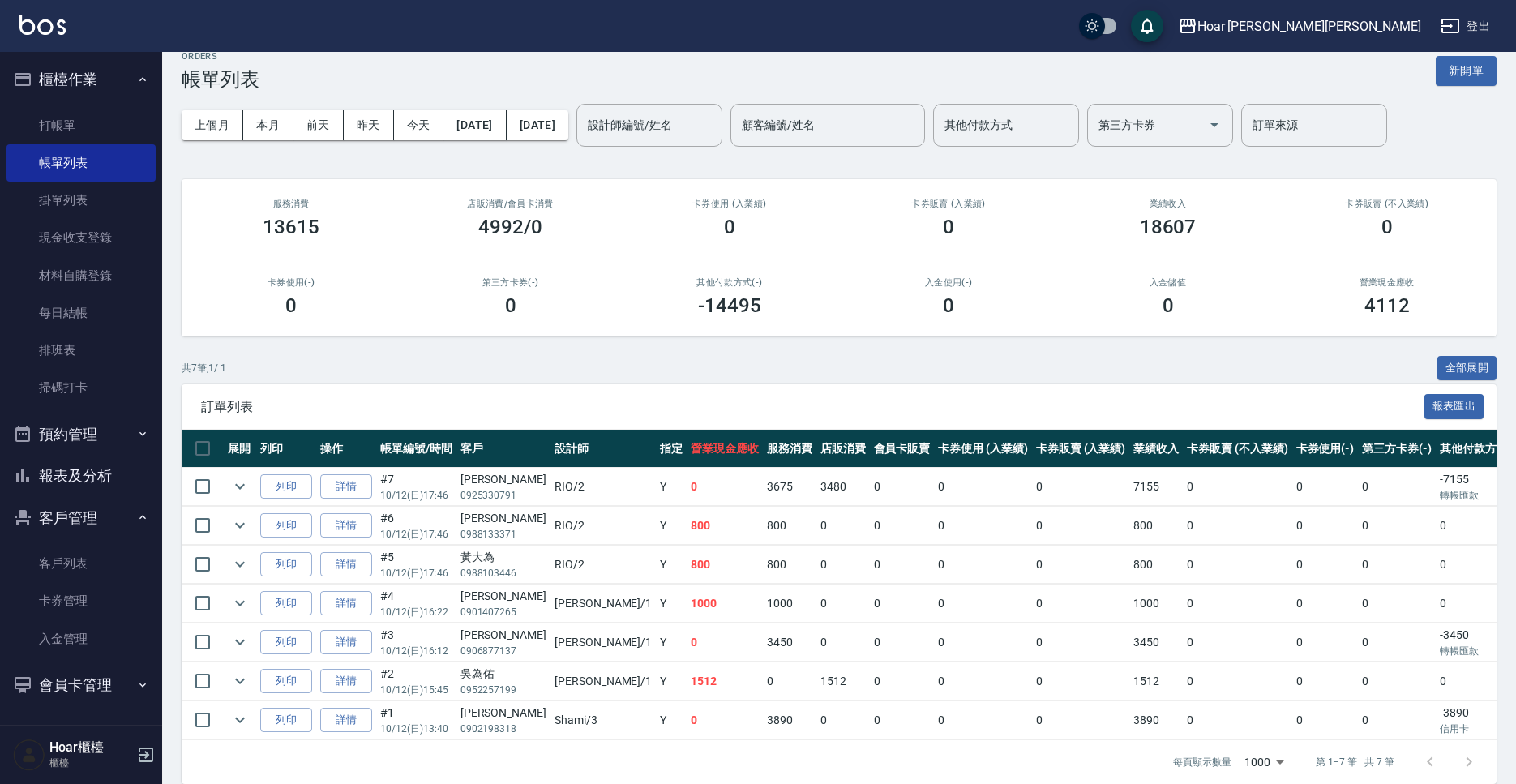
scroll to position [39, 0]
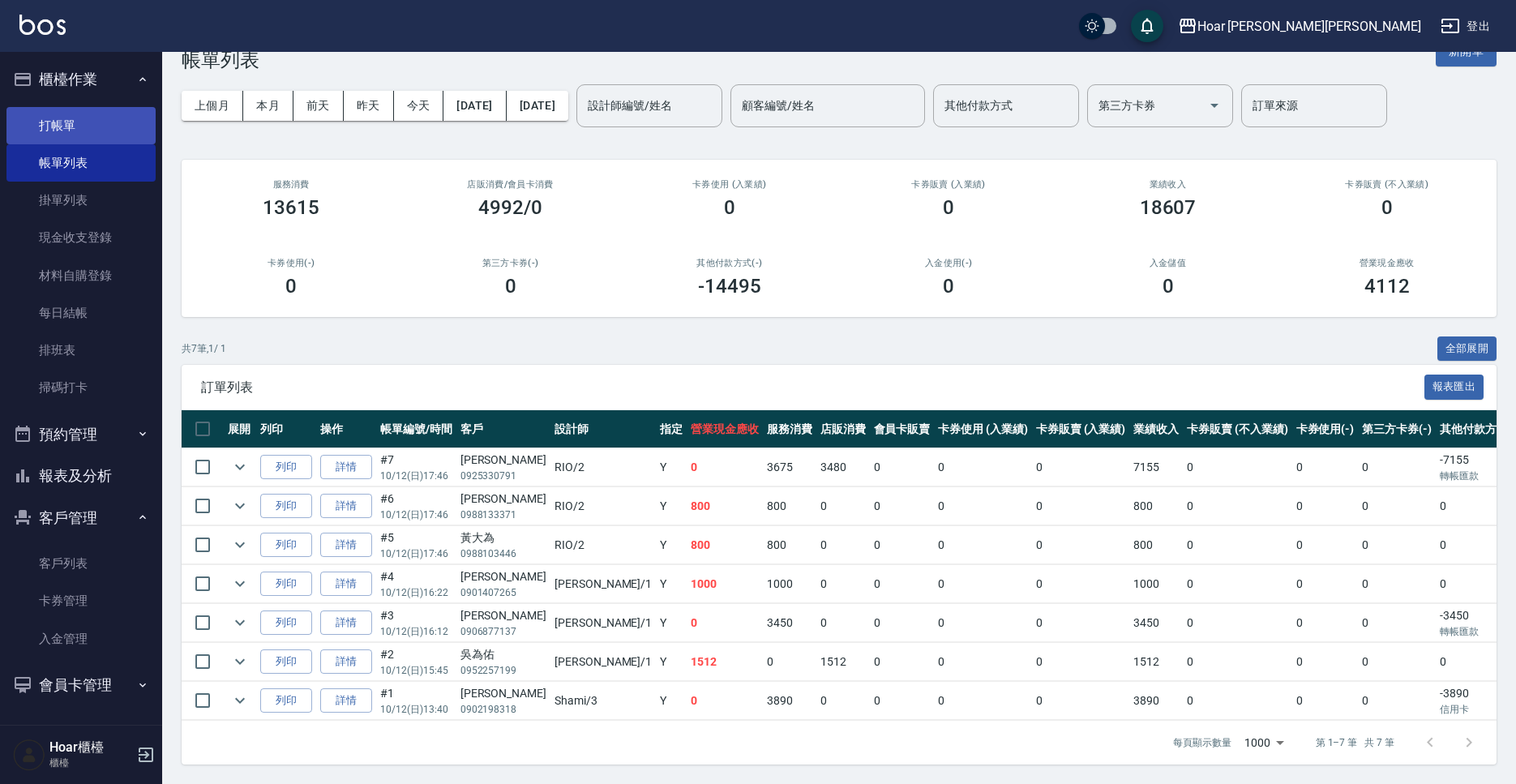
click at [75, 129] on link "打帳單" at bounding box center [81, 125] width 149 height 38
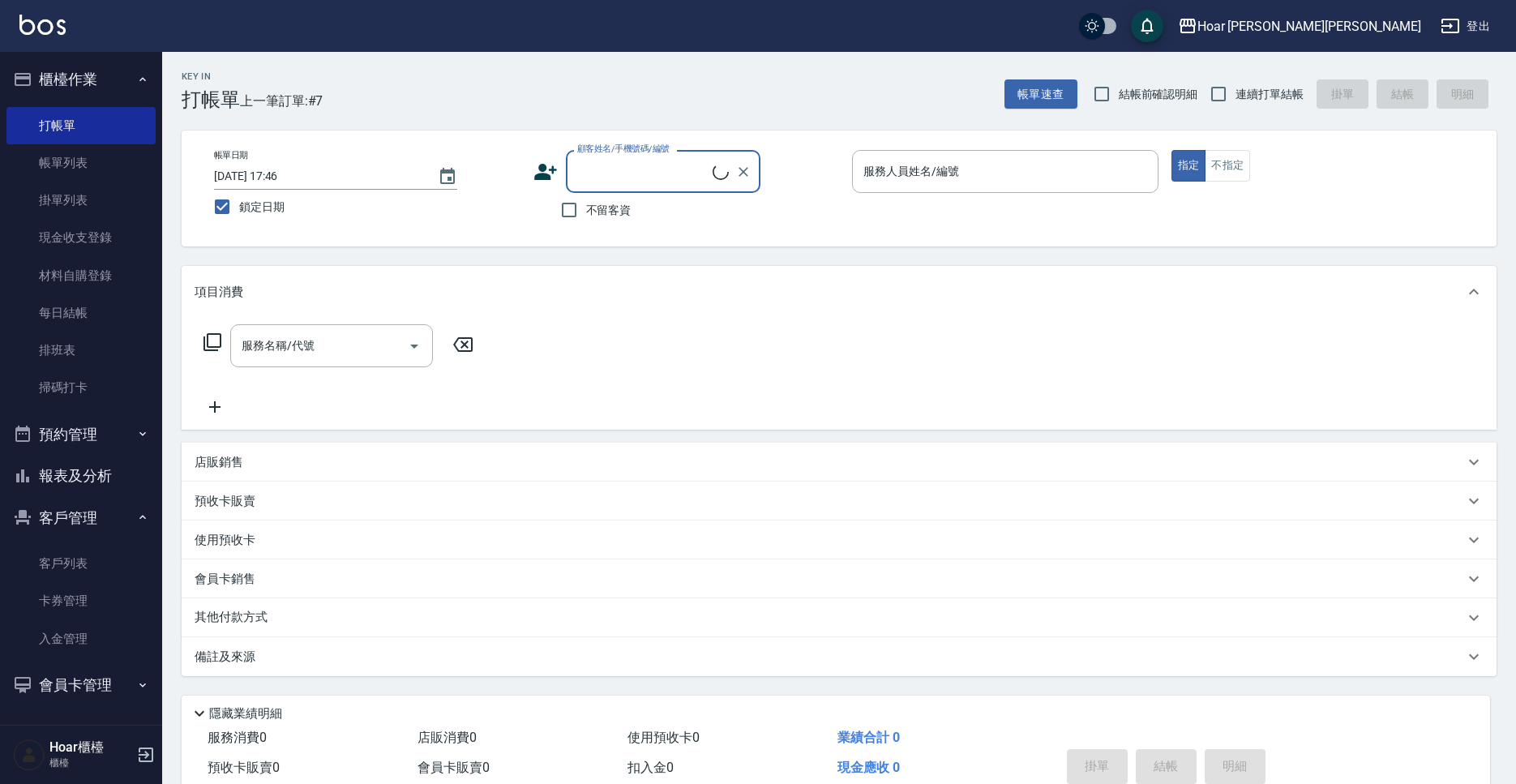
scroll to position [1, 0]
click at [633, 178] on input "顧客姓名/手機號碼/編號" at bounding box center [652, 171] width 156 height 29
type input "5"
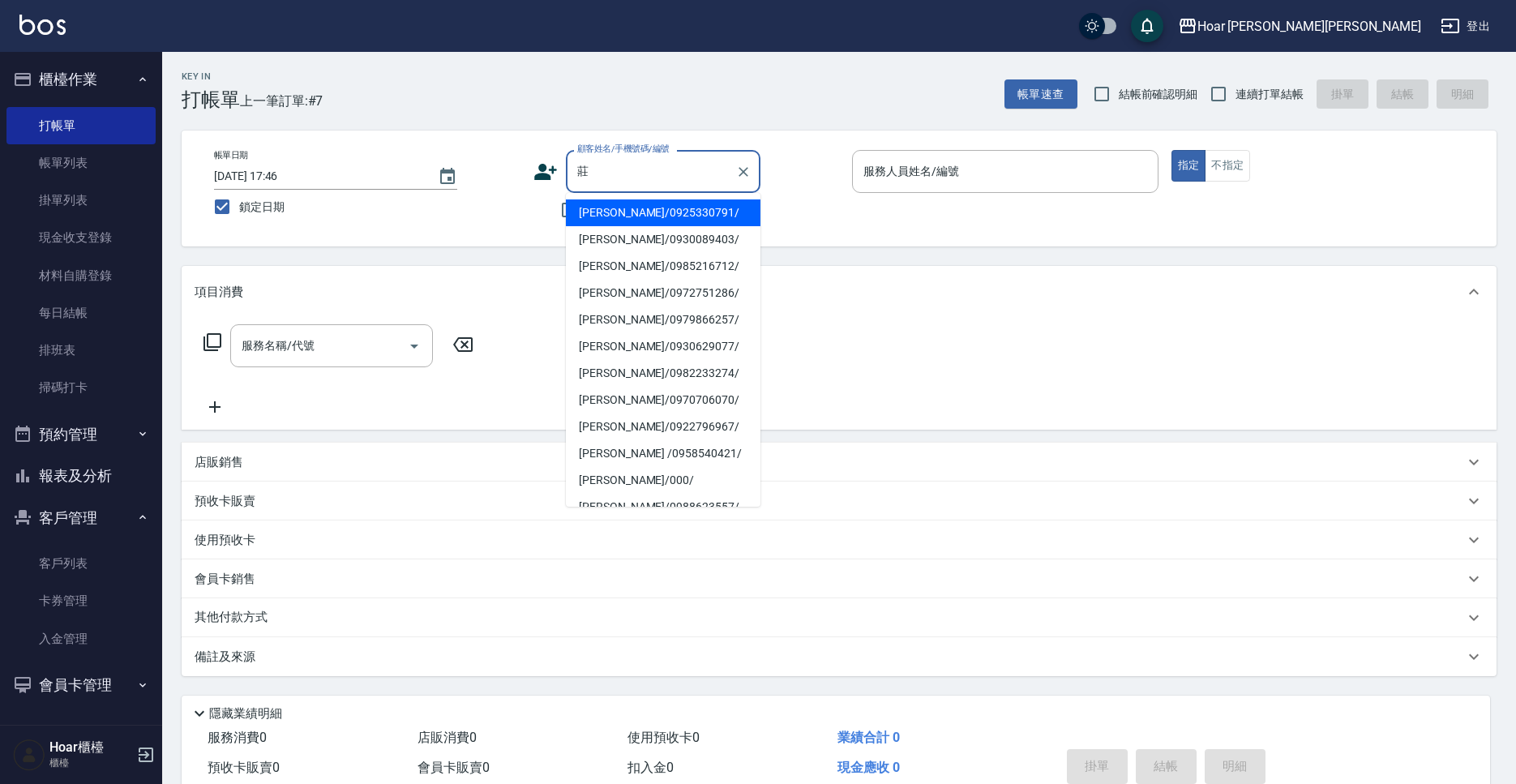
click at [640, 210] on li "[PERSON_NAME]/0925330791/" at bounding box center [663, 212] width 195 height 27
type input "[PERSON_NAME]/0925330791/"
type input "RIO-2"
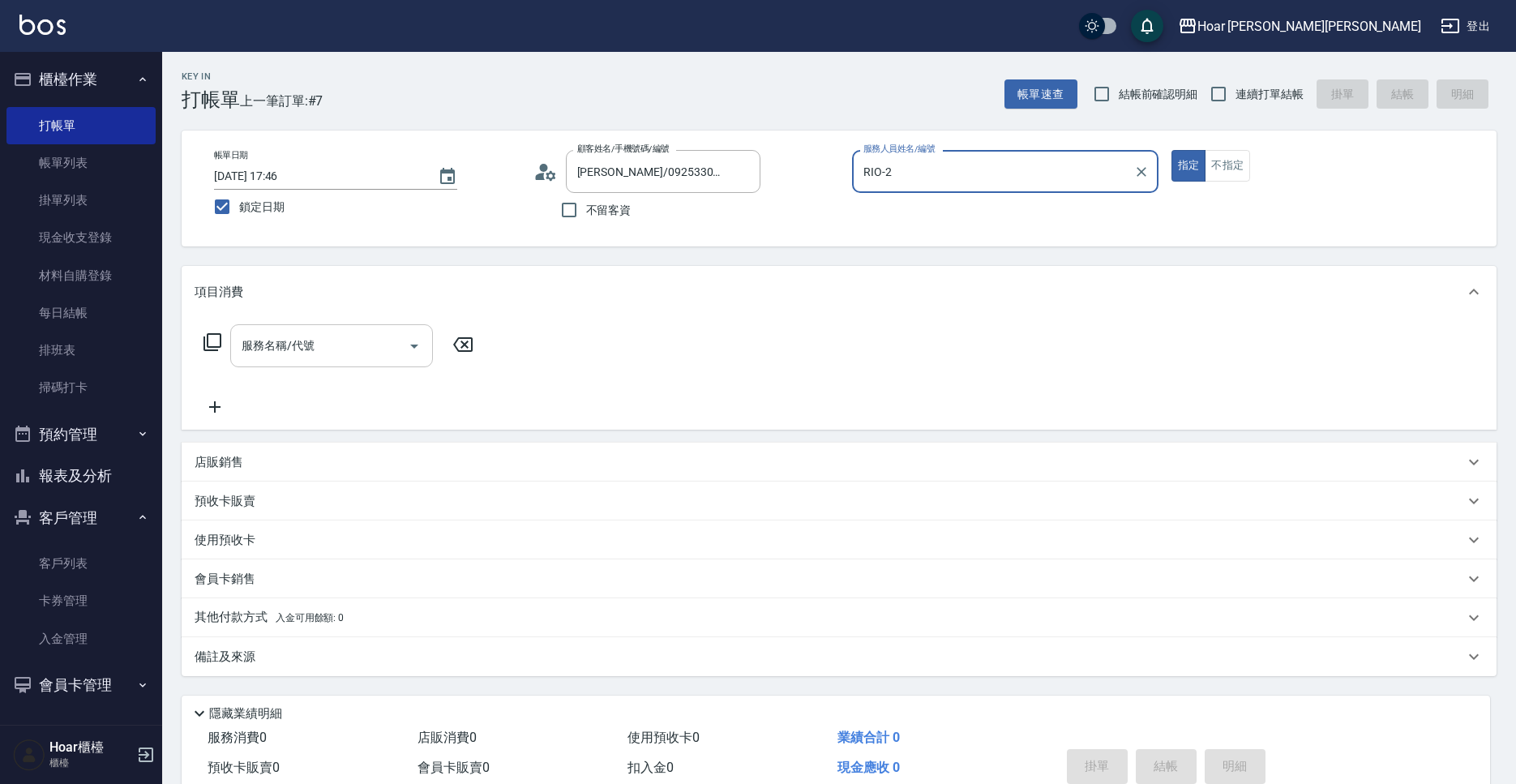
click at [352, 353] on input "服務名稱/代號" at bounding box center [320, 346] width 164 height 29
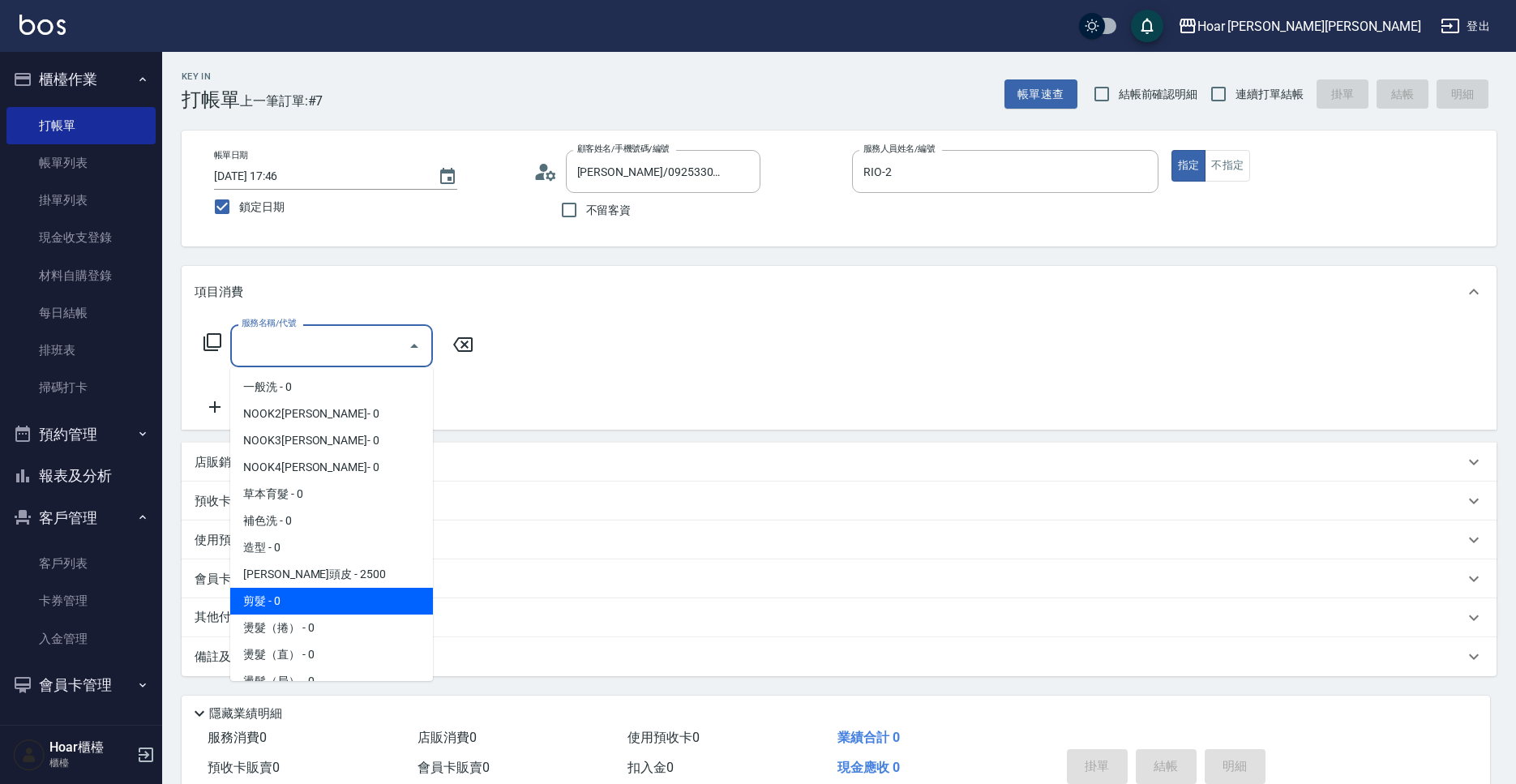
drag, startPoint x: 273, startPoint y: 590, endPoint x: 329, endPoint y: 537, distance: 77.1
click at [273, 591] on span "剪髮 - 0" at bounding box center [331, 600] width 202 height 27
type input "剪髮(201)"
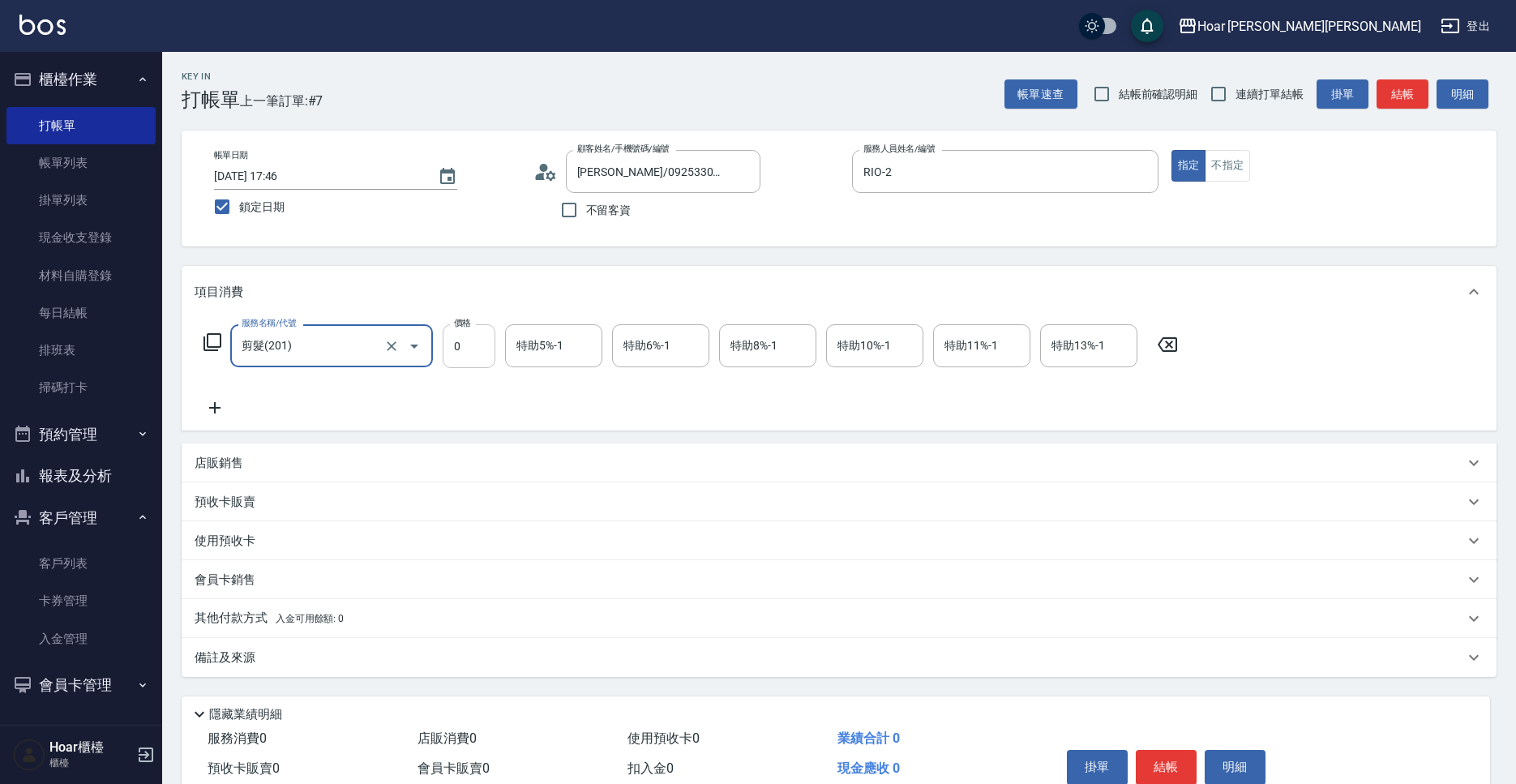
click at [478, 353] on input "0" at bounding box center [468, 346] width 52 height 43
type input "700"
click at [400, 386] on div "服務名稱/代號 剪髮(201) 服務名稱/代號 價格 700 價格 特助5%-1 特助5%-1 特助6%-1 特助6%-1 特助8%-1 特助8%-1 特助1…" at bounding box center [691, 370] width 994 height 93
click at [220, 407] on icon at bounding box center [214, 408] width 40 height 20
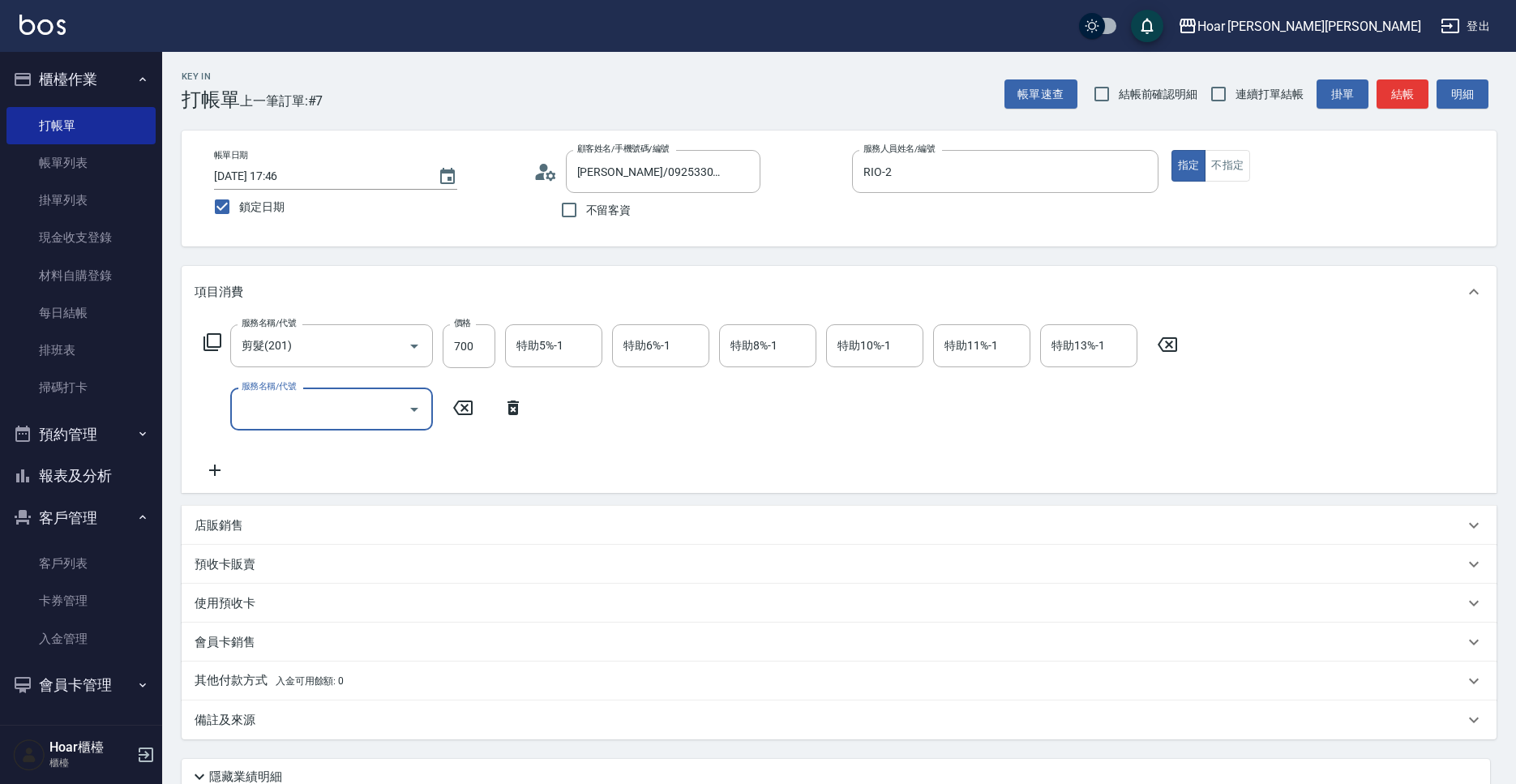
drag, startPoint x: 220, startPoint y: 407, endPoint x: 287, endPoint y: 425, distance: 69.4
click at [282, 410] on input "服務名稱/代號" at bounding box center [320, 409] width 164 height 29
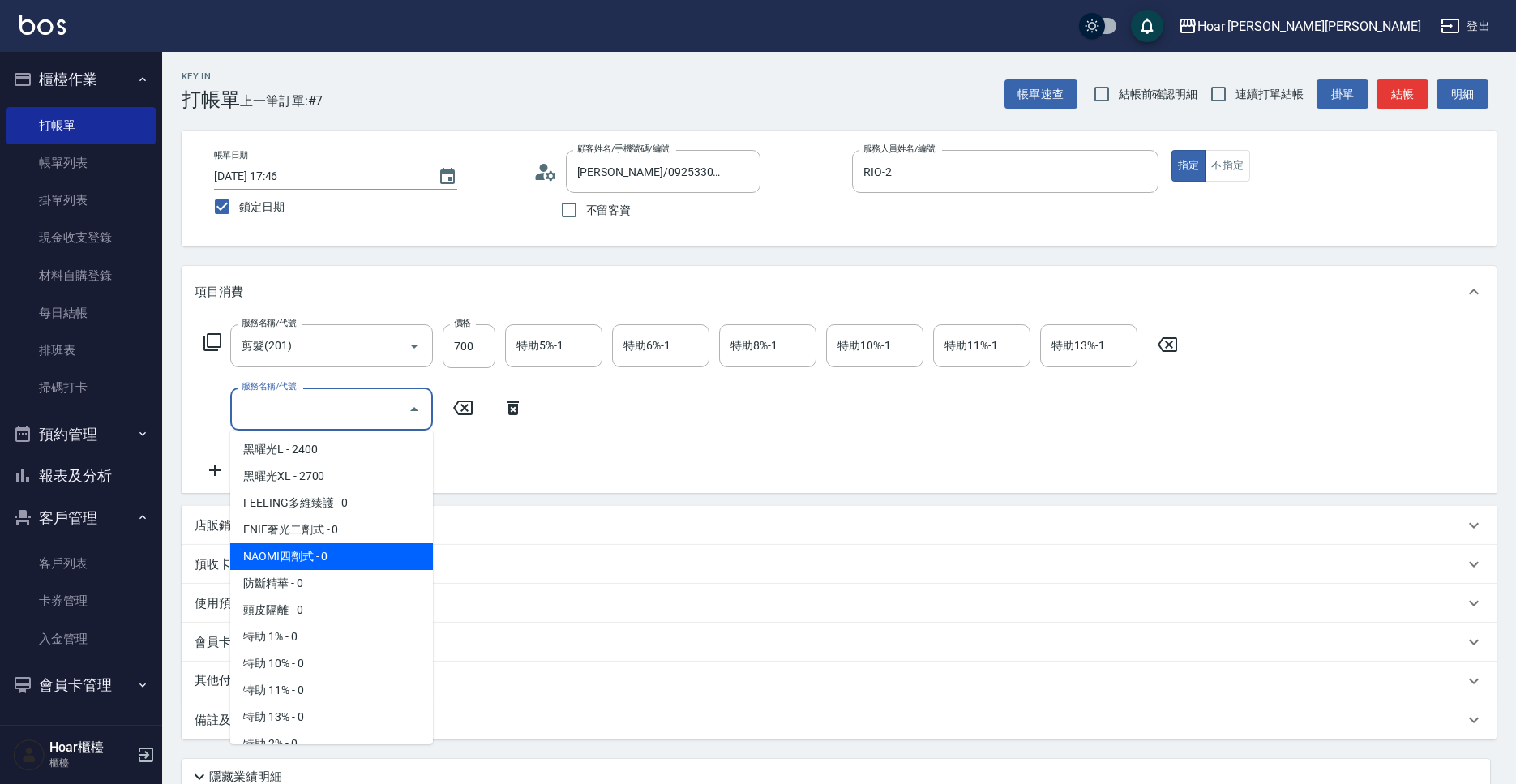
scroll to position [1037, 0]
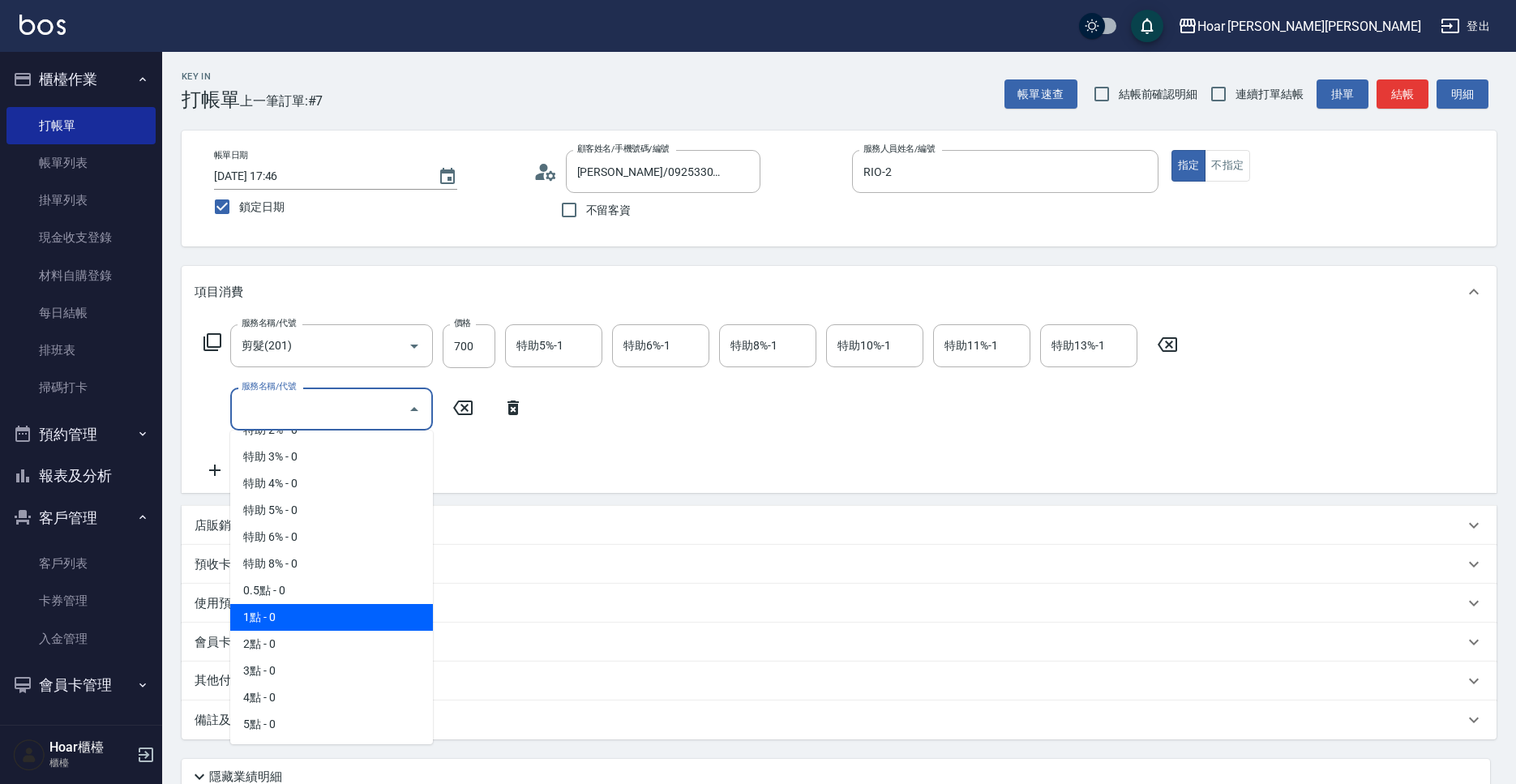
drag, startPoint x: 275, startPoint y: 613, endPoint x: 371, endPoint y: 570, distance: 105.2
click at [283, 614] on span "1點 - 0" at bounding box center [331, 617] width 202 height 27
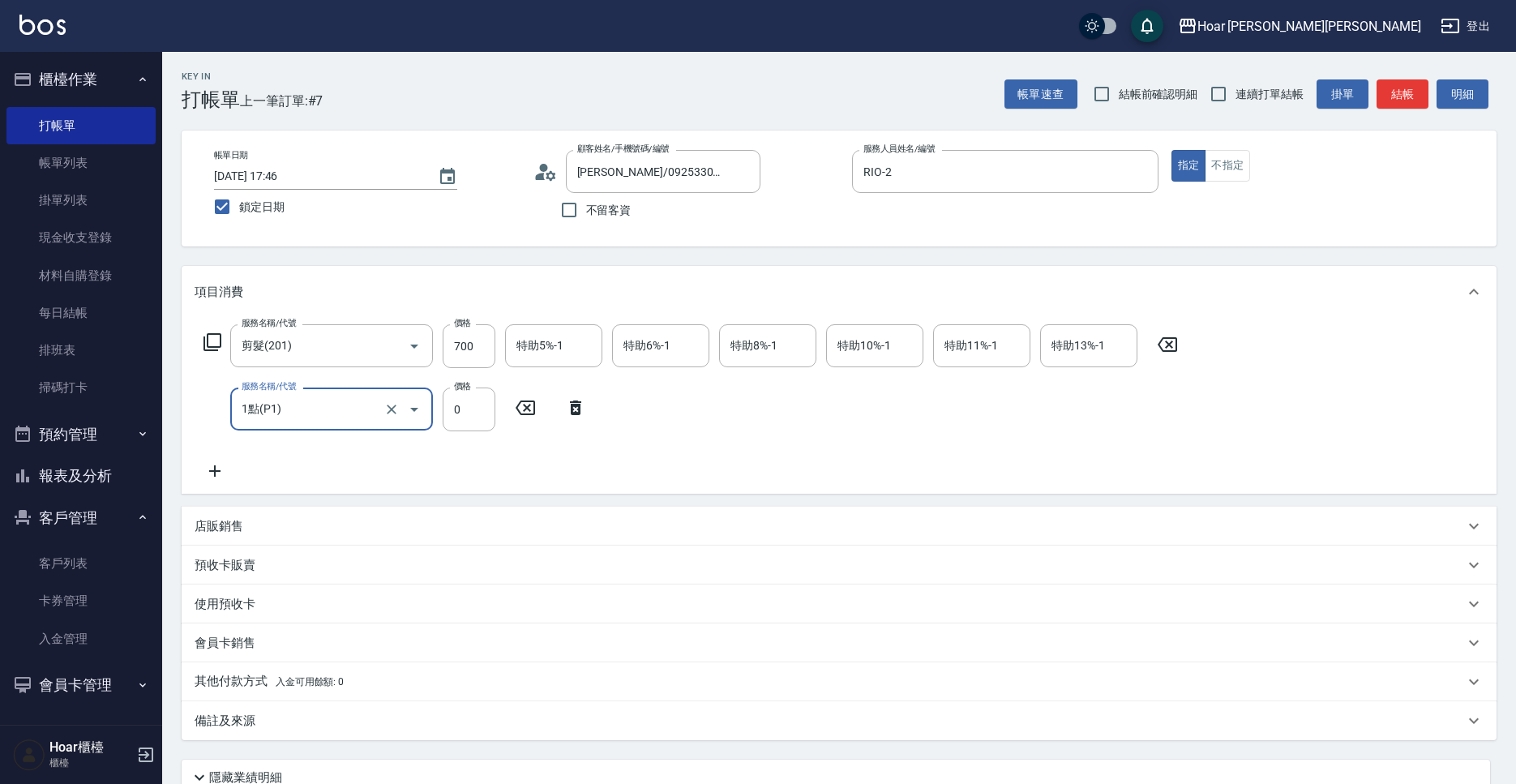
type input "1點(P1)"
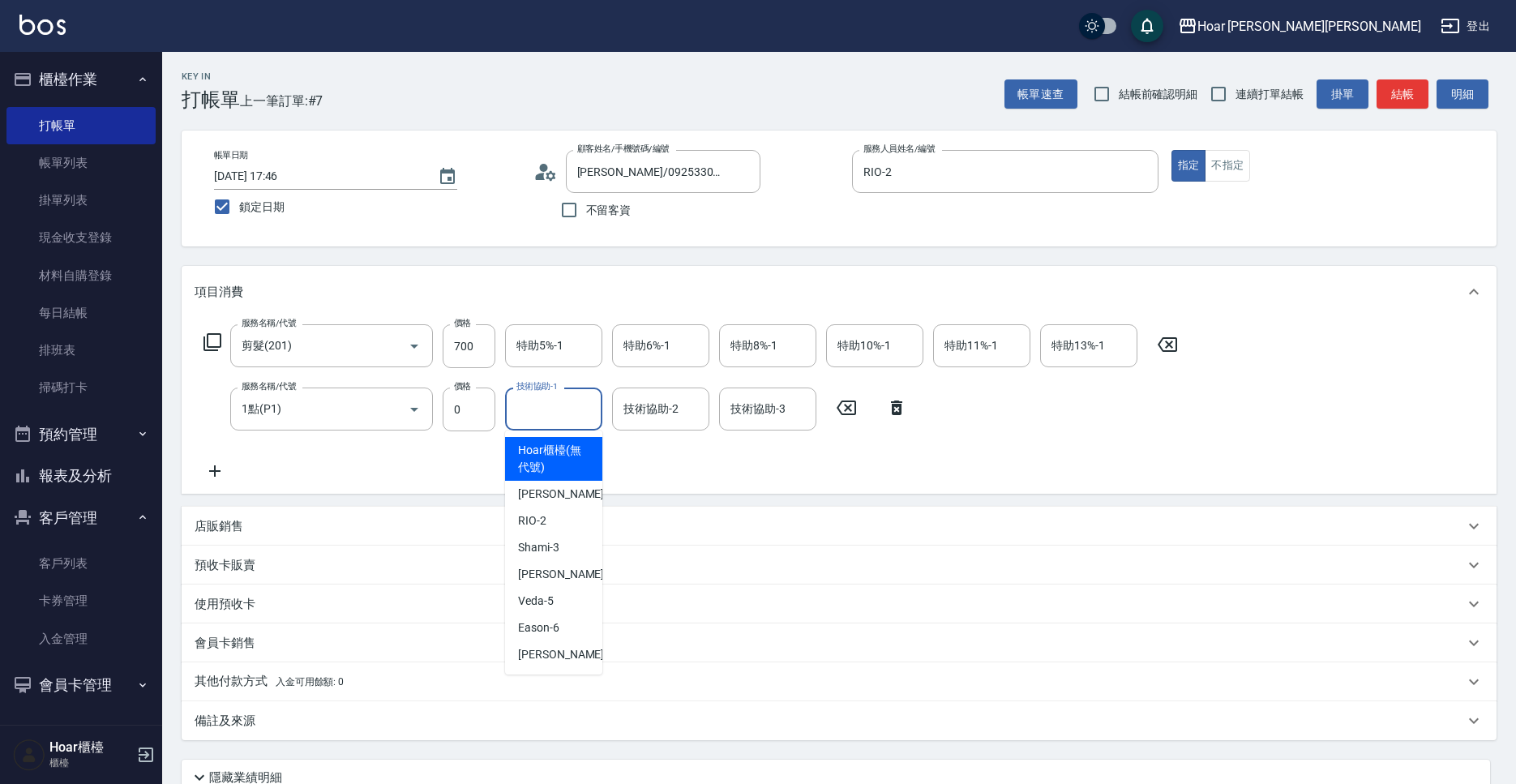
click at [545, 410] on input "技術協助-1" at bounding box center [554, 409] width 83 height 29
drag, startPoint x: 549, startPoint y: 574, endPoint x: 507, endPoint y: 573, distance: 42.0
click at [550, 574] on span "[PERSON_NAME] -4" at bounding box center [566, 574] width 96 height 17
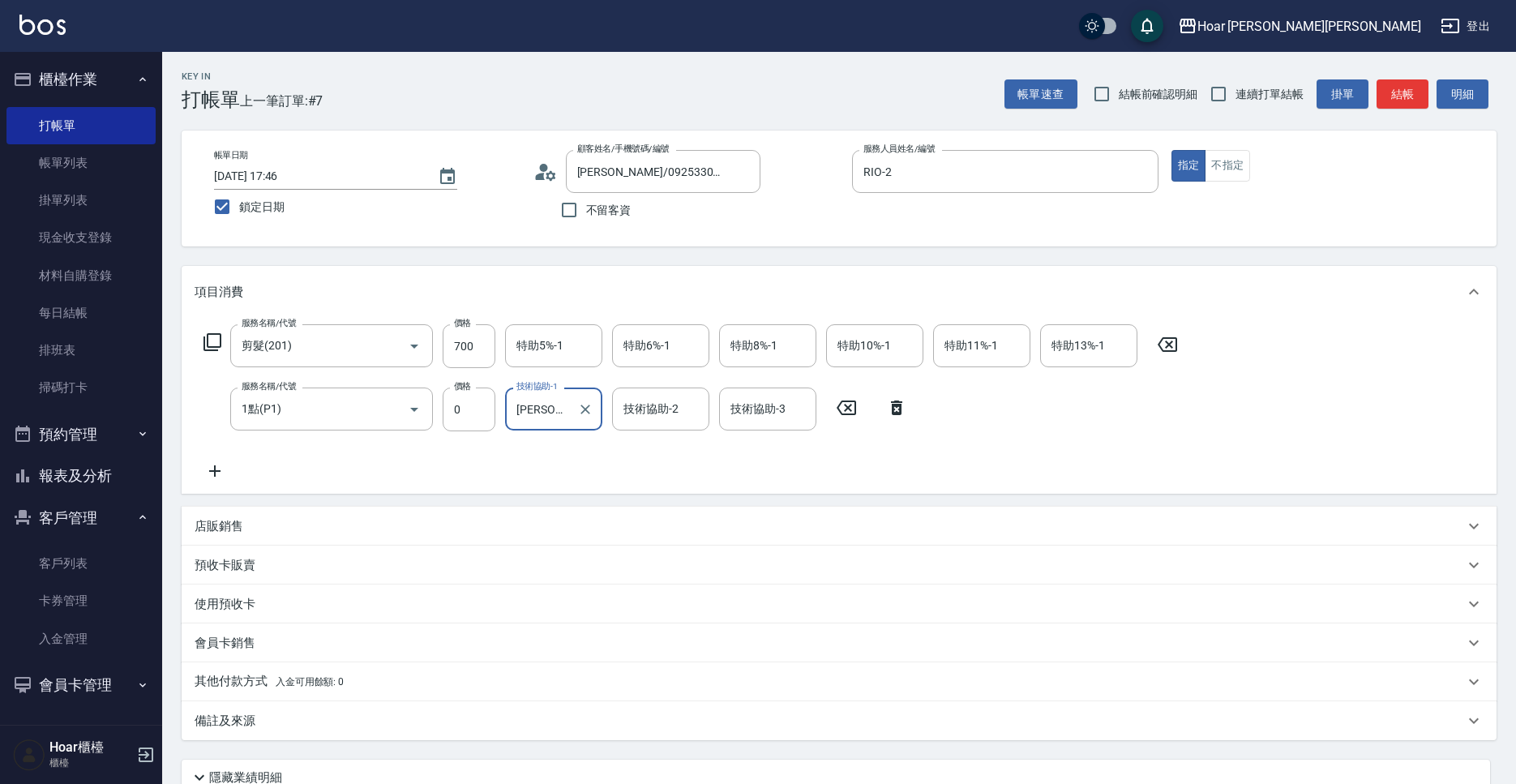
type input "[PERSON_NAME]-4"
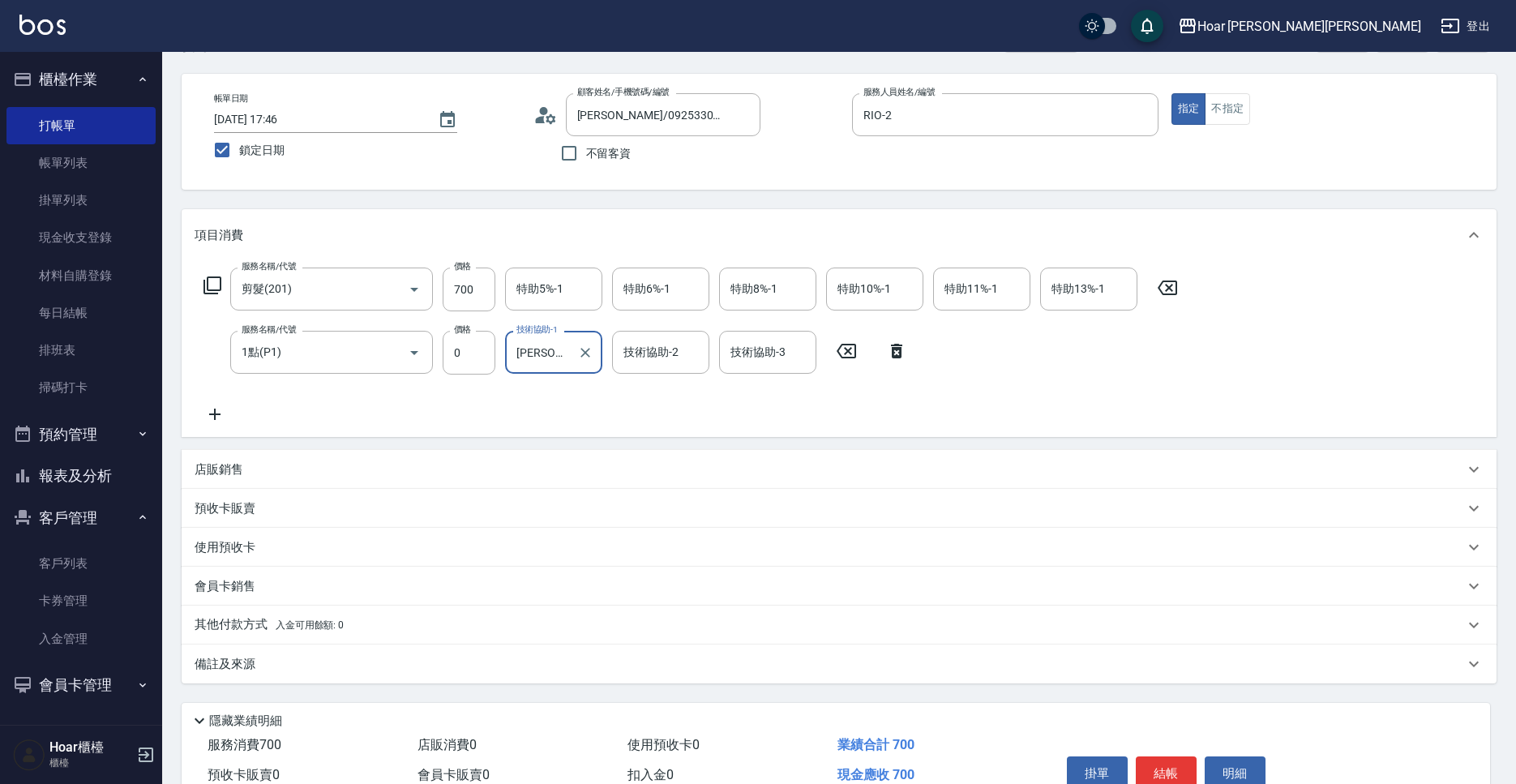
scroll to position [139, 0]
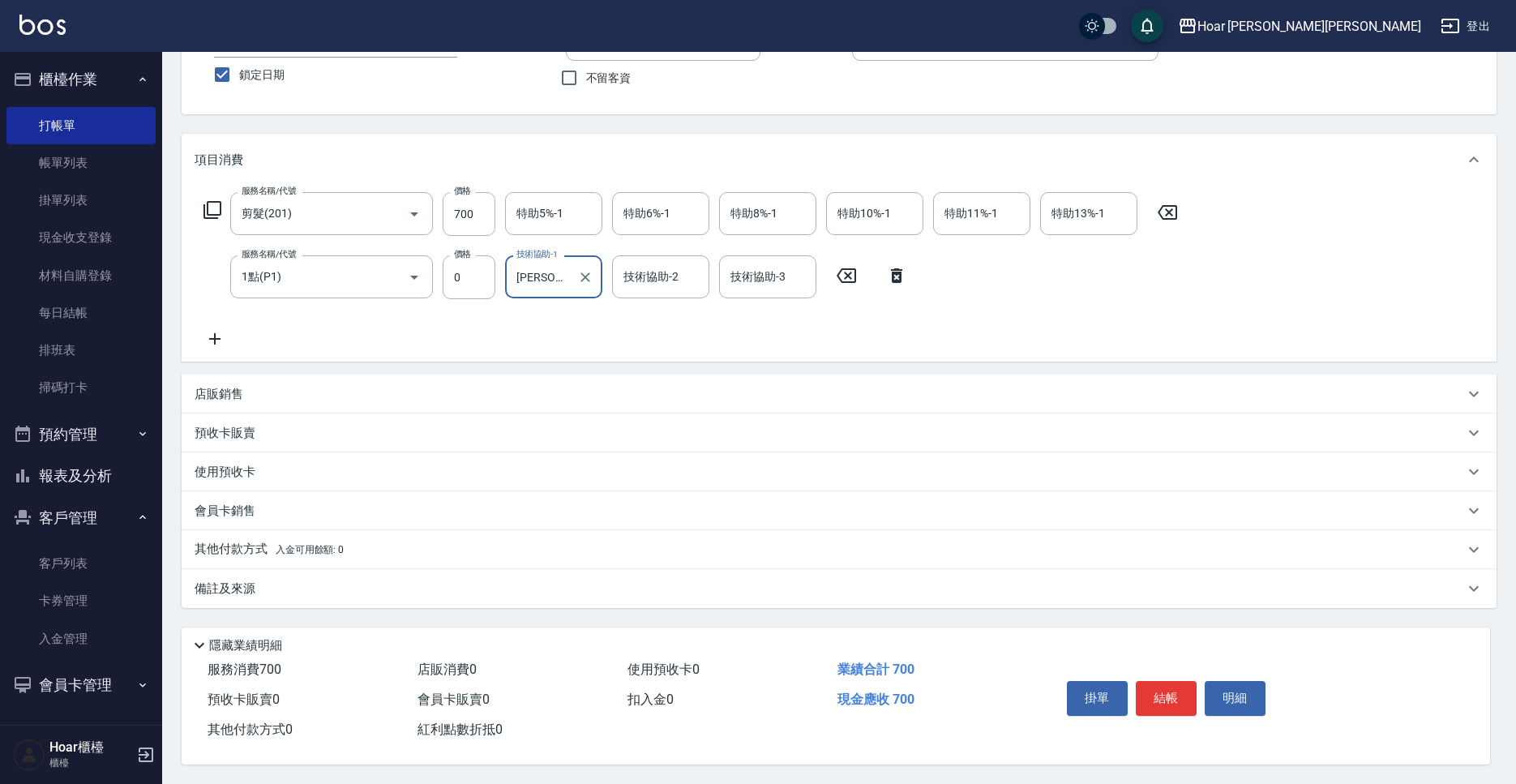
click at [258, 545] on p "其他付款方式 入金可用餘額: 0" at bounding box center [269, 550] width 149 height 18
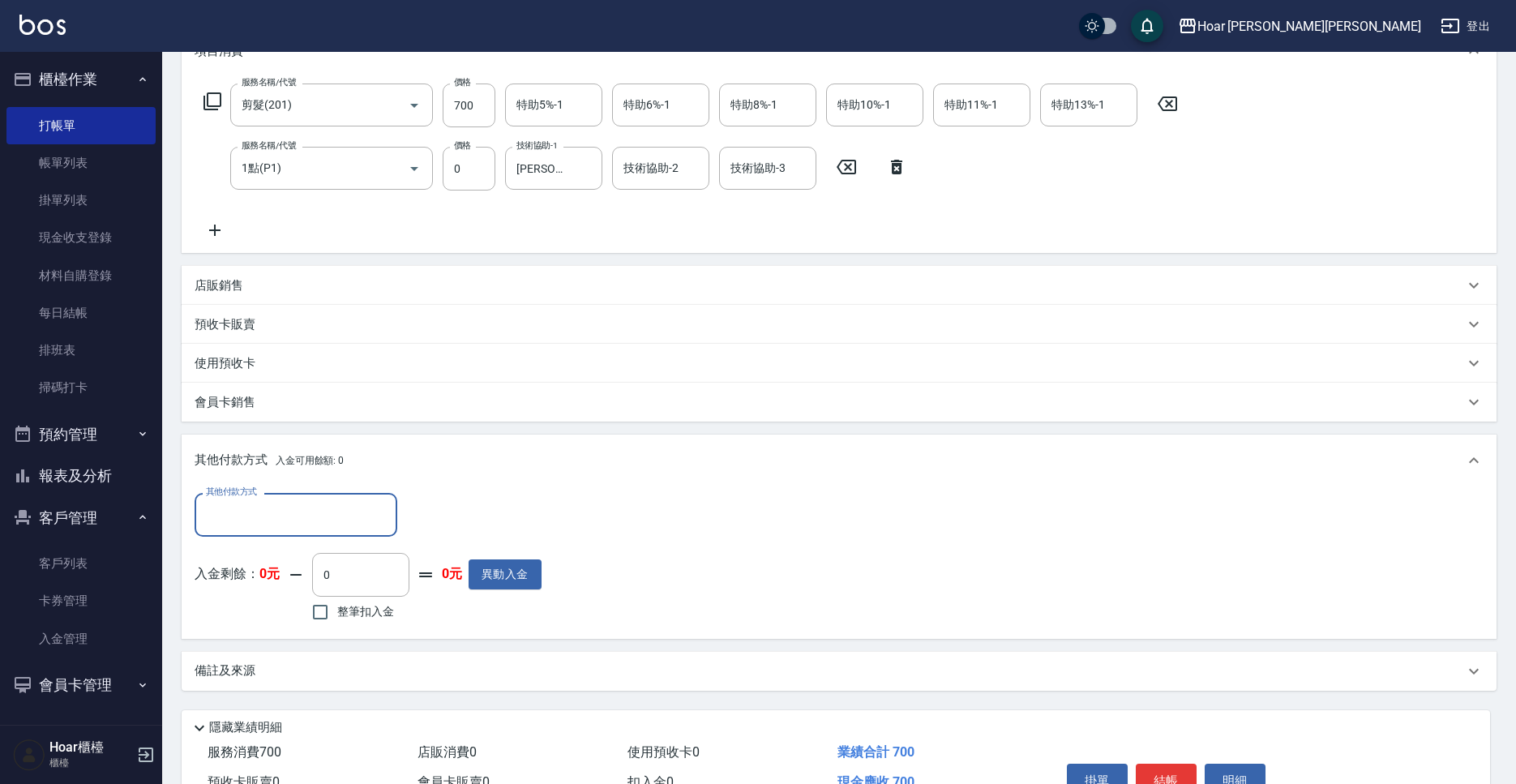
scroll to position [331, 0]
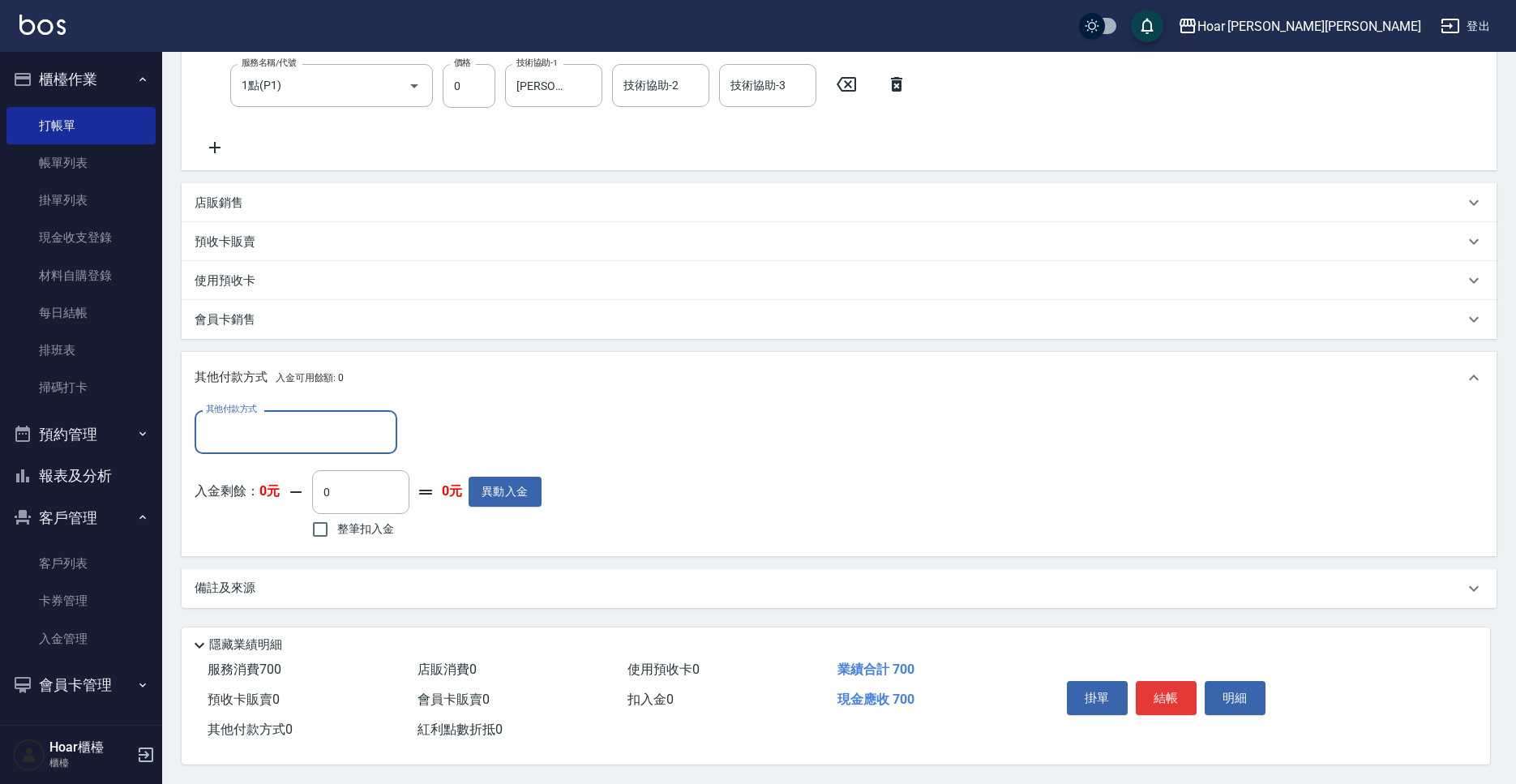
click at [278, 426] on input "其他付款方式" at bounding box center [295, 431] width 188 height 29
drag, startPoint x: 270, startPoint y: 488, endPoint x: 281, endPoint y: 486, distance: 11.2
click at [270, 488] on span "轉帳匯款" at bounding box center [295, 500] width 202 height 27
type input "轉帳匯款"
type input "700"
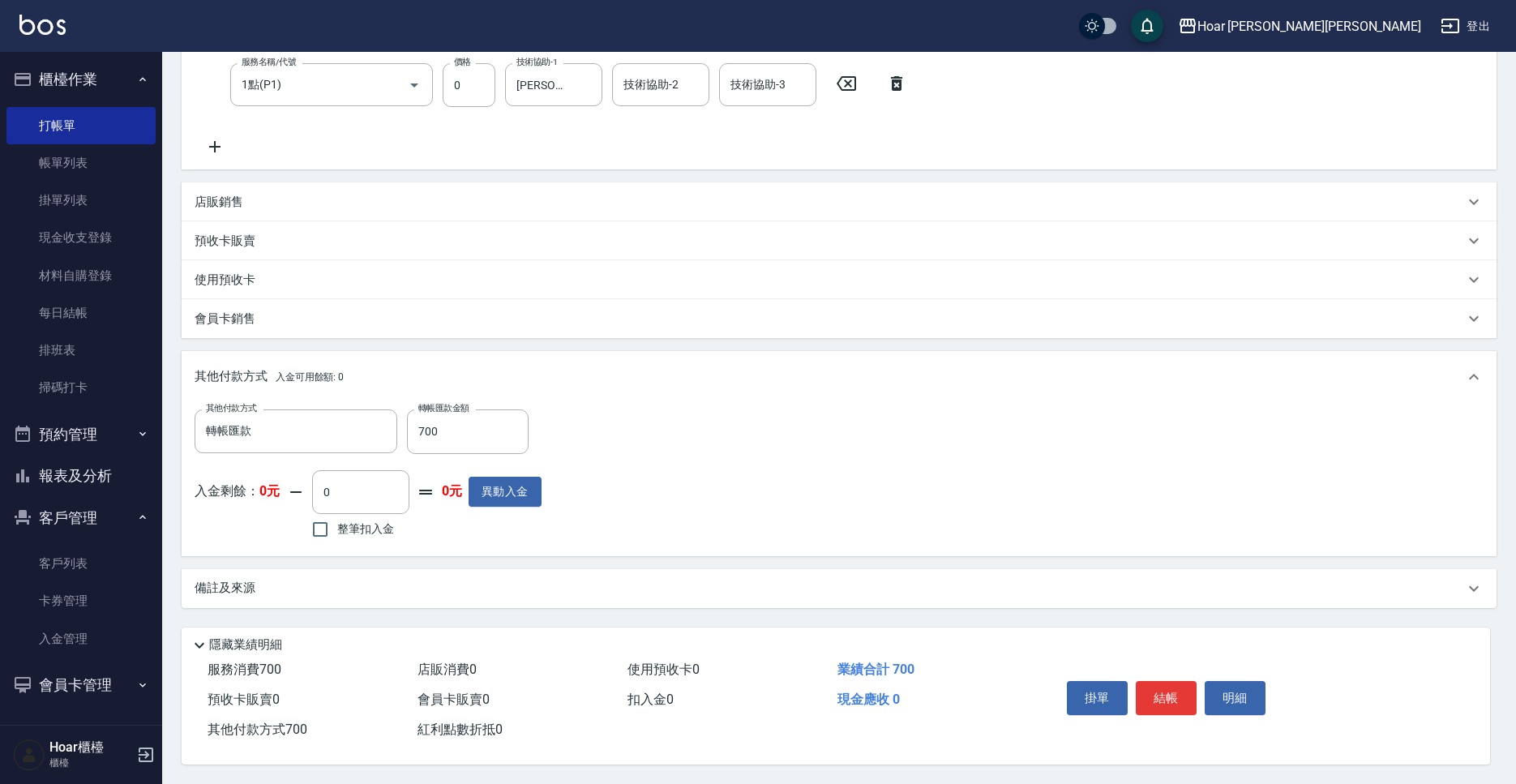
drag, startPoint x: 838, startPoint y: 457, endPoint x: 1050, endPoint y: 546, distance: 229.9
click at [842, 457] on div "其他付款方式 轉帳匯款 其他付款方式 轉帳匯款金額 700 轉帳匯款金額 入金剩餘： 0元 0 ​ 整筆扣入金 0元 異動入金" at bounding box center [839, 476] width 1290 height 133
click at [1182, 685] on button "結帳" at bounding box center [1166, 698] width 61 height 34
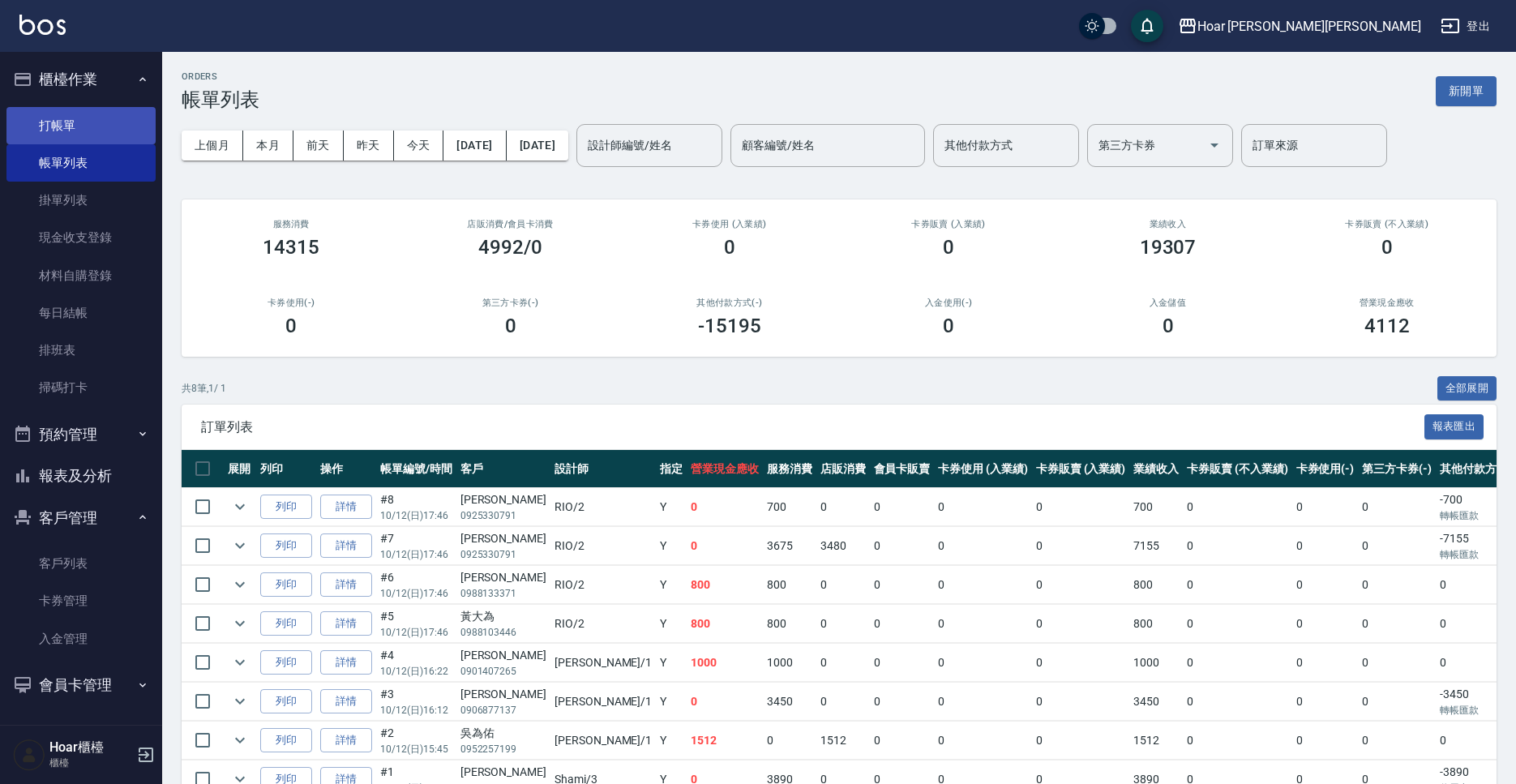
click at [71, 133] on link "打帳單" at bounding box center [81, 125] width 149 height 38
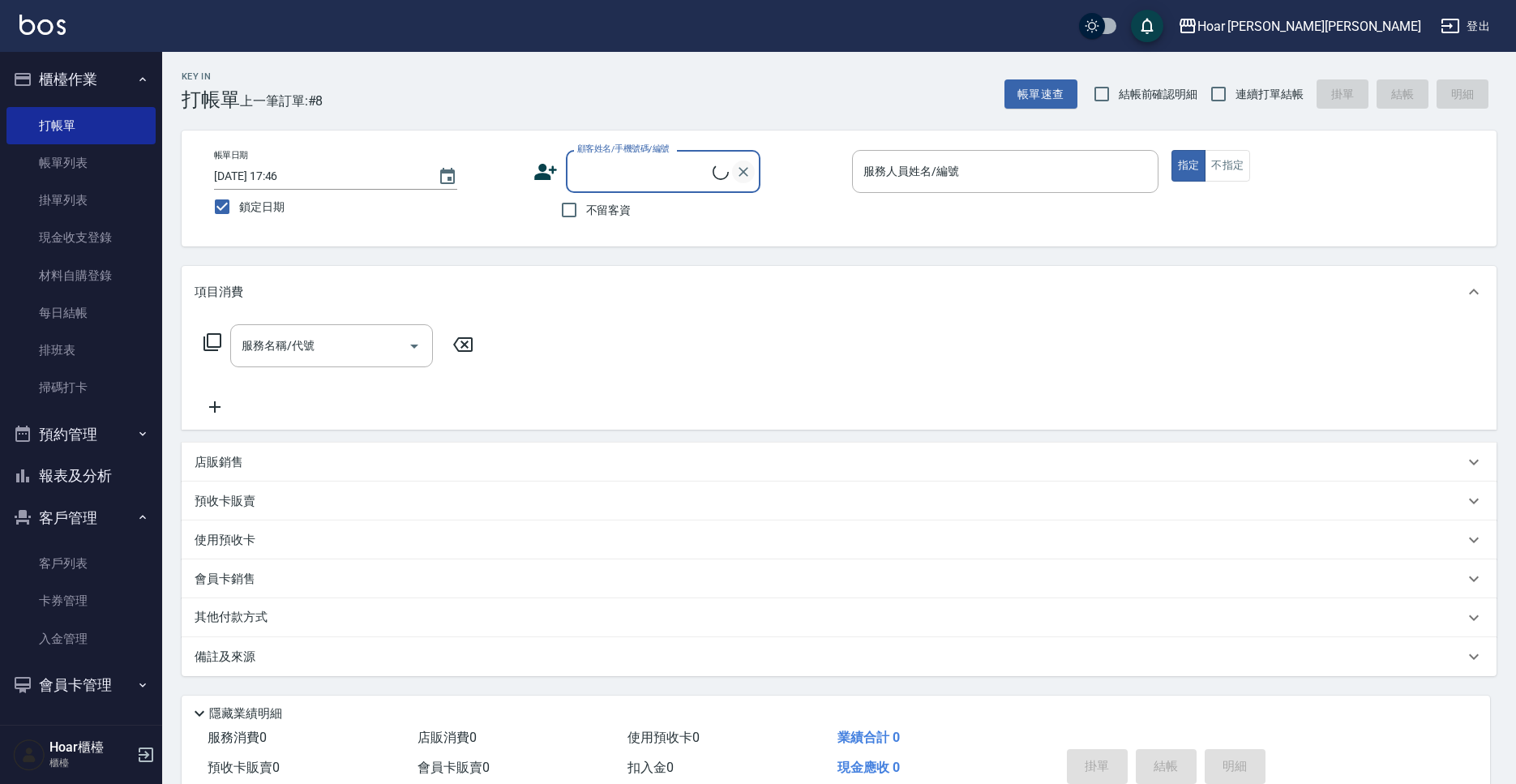
scroll to position [1, 0]
click at [652, 177] on input "顧客姓名/手機號碼/編號" at bounding box center [652, 171] width 156 height 29
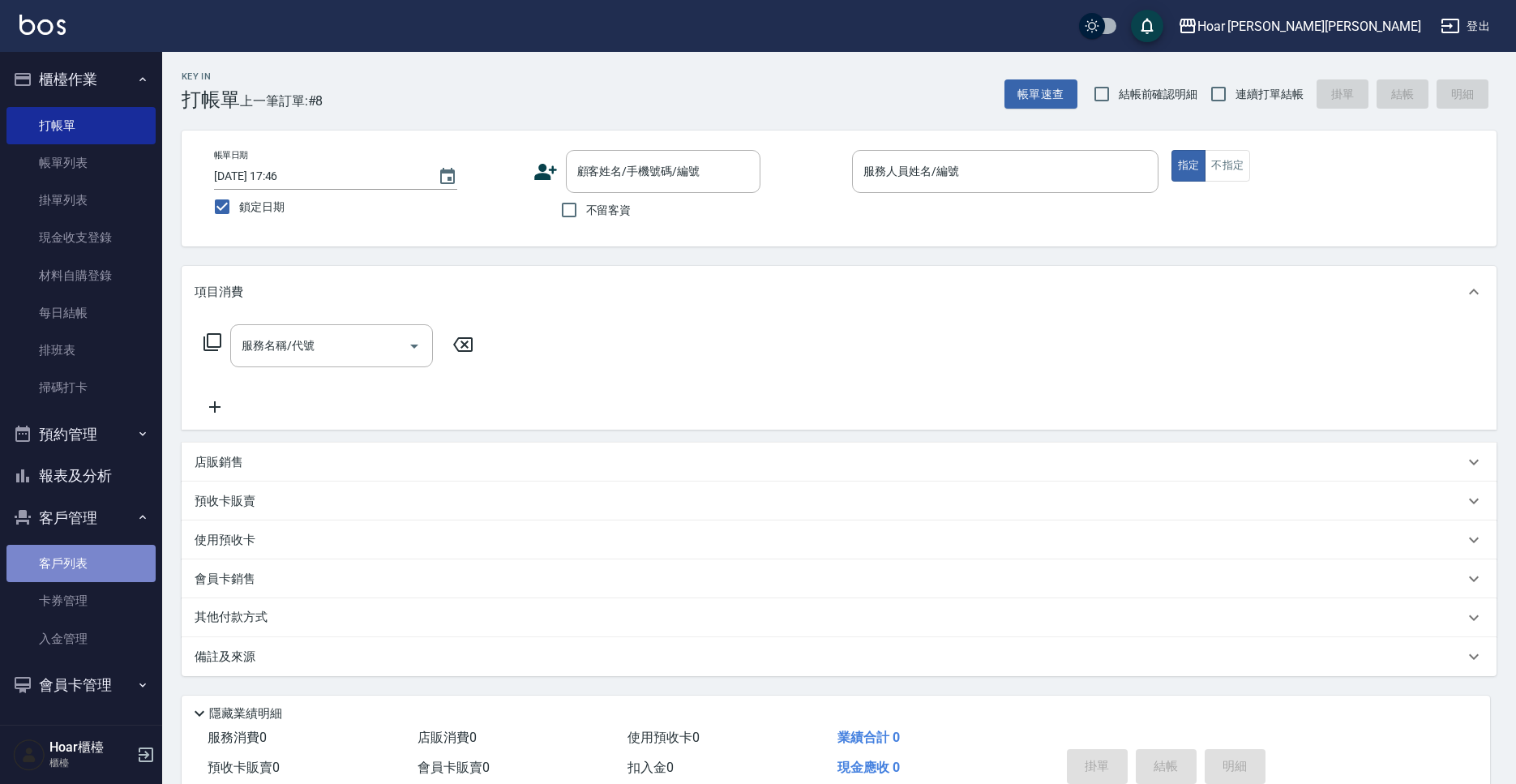
click at [65, 566] on link "客戶列表" at bounding box center [81, 564] width 149 height 38
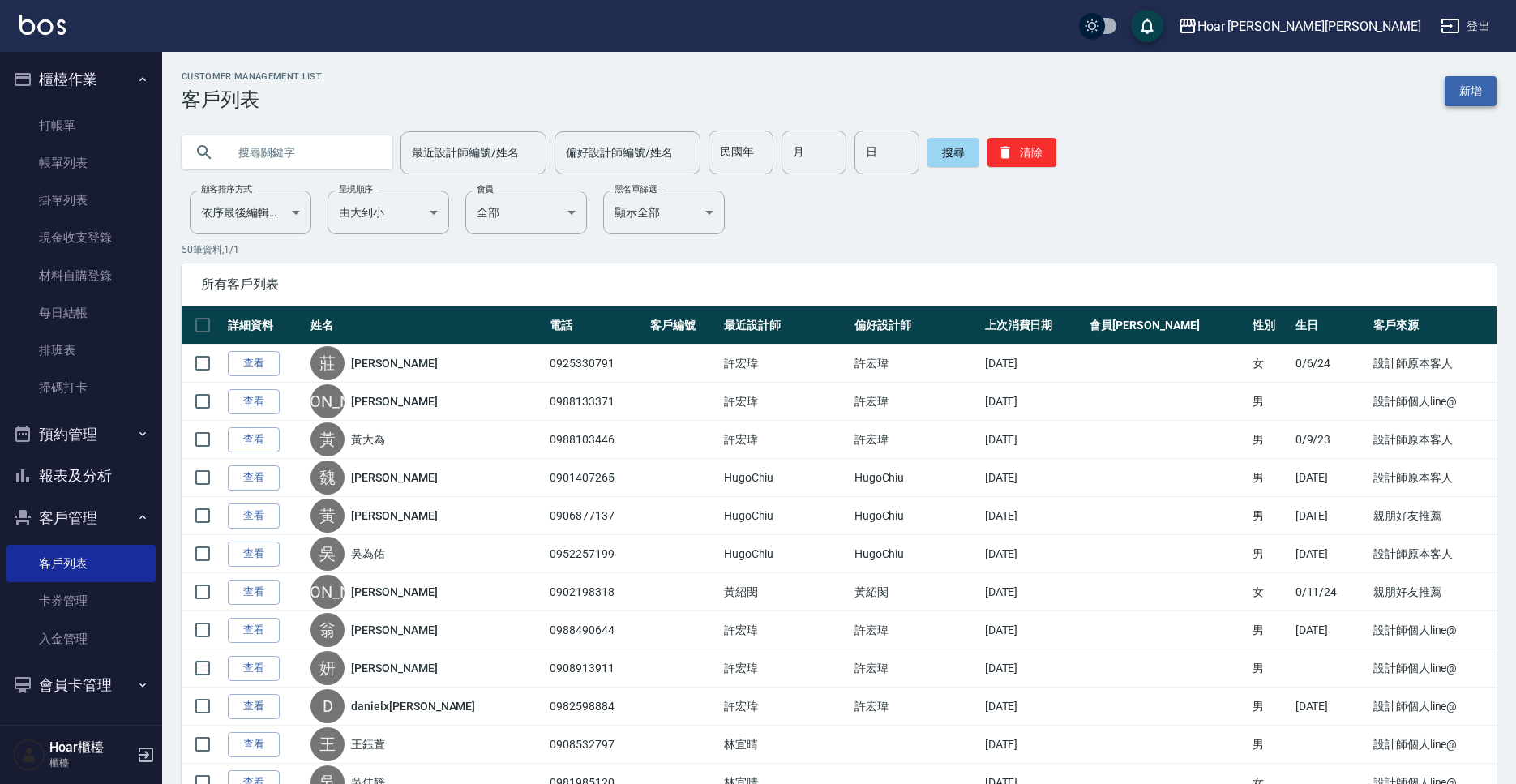
click at [1483, 83] on link "新增" at bounding box center [1471, 91] width 52 height 30
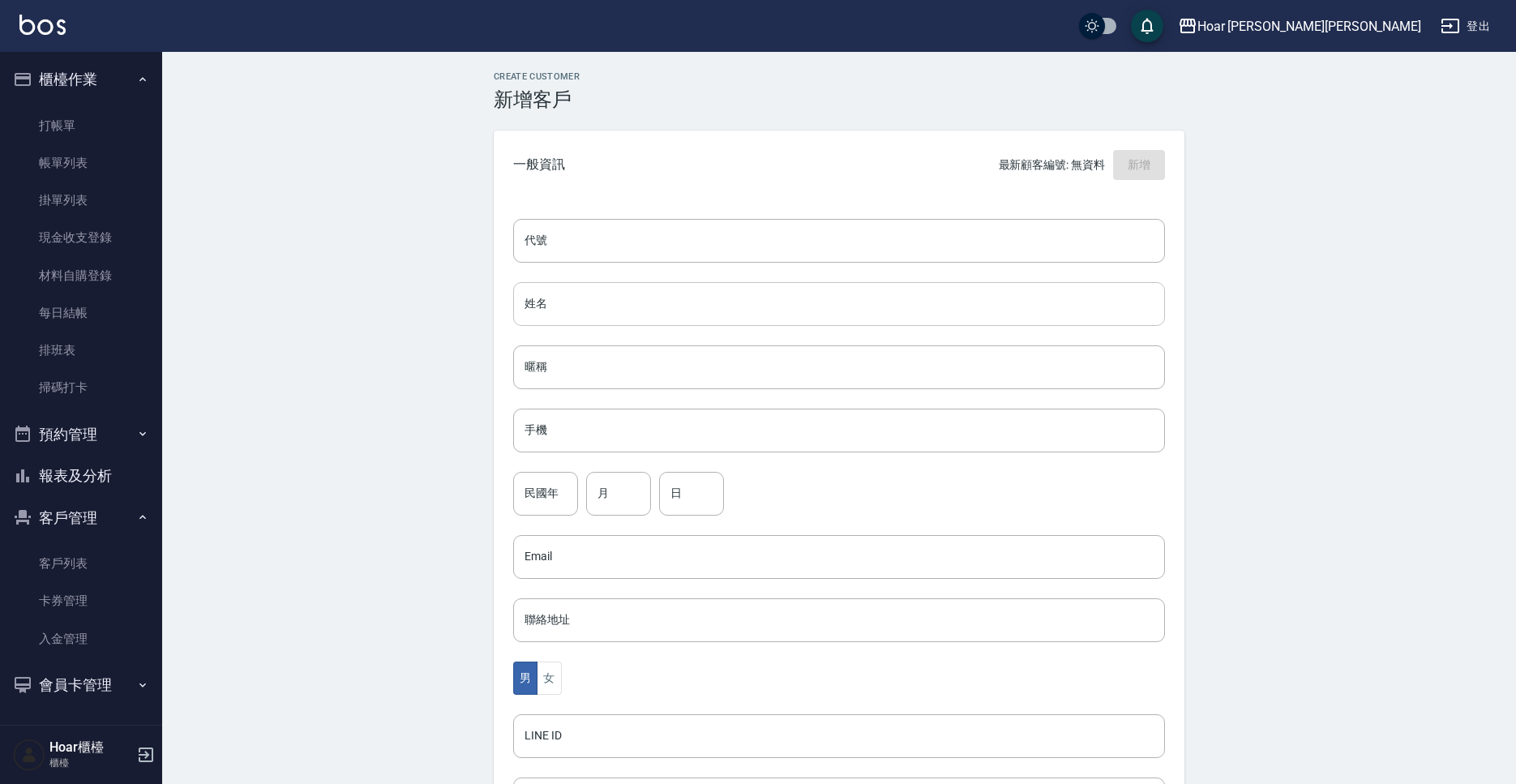
click at [655, 318] on input "姓名" at bounding box center [839, 304] width 652 height 43
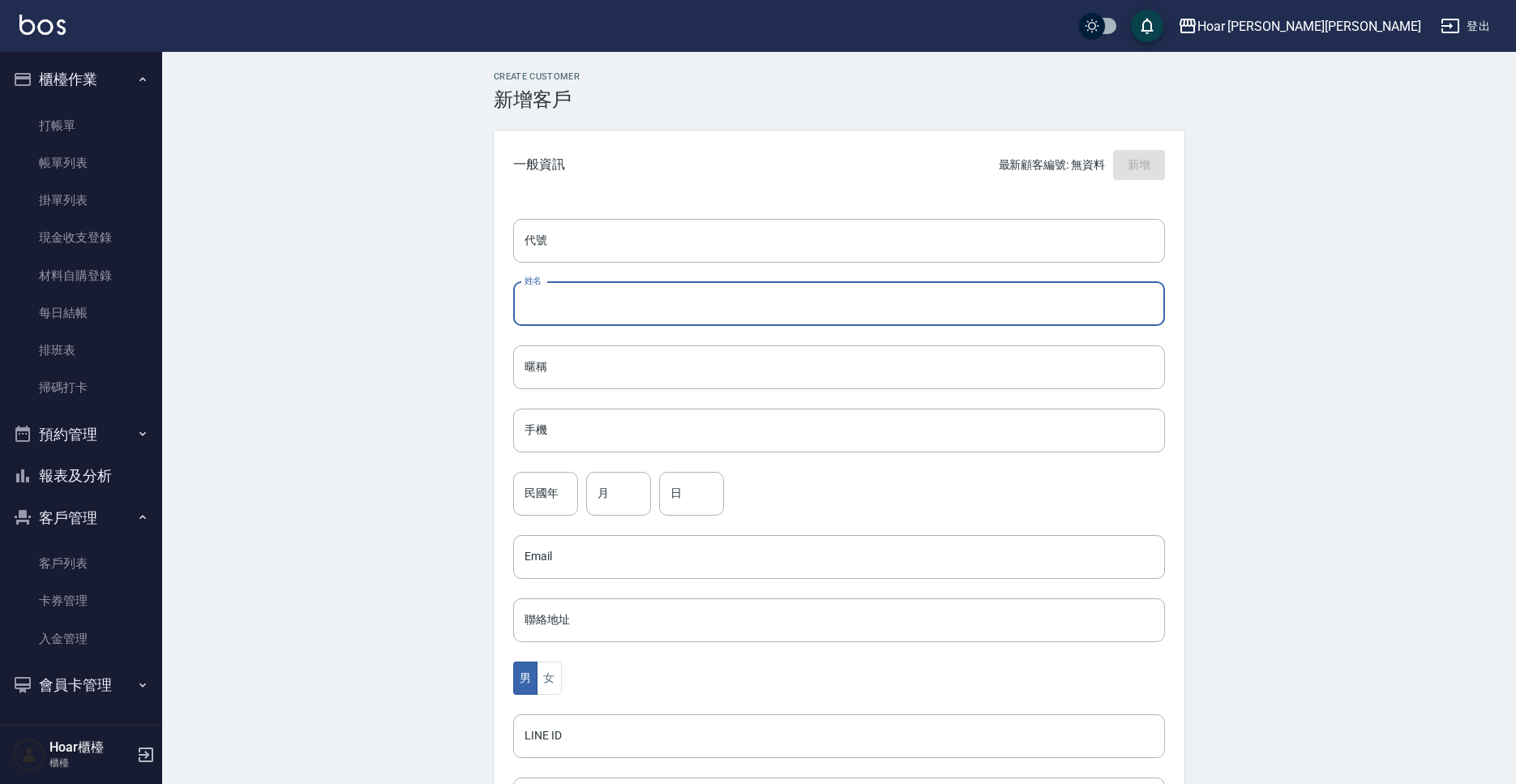
click at [630, 305] on input "姓名" at bounding box center [839, 304] width 652 height 43
type input "x"
type input "[PERSON_NAME]"
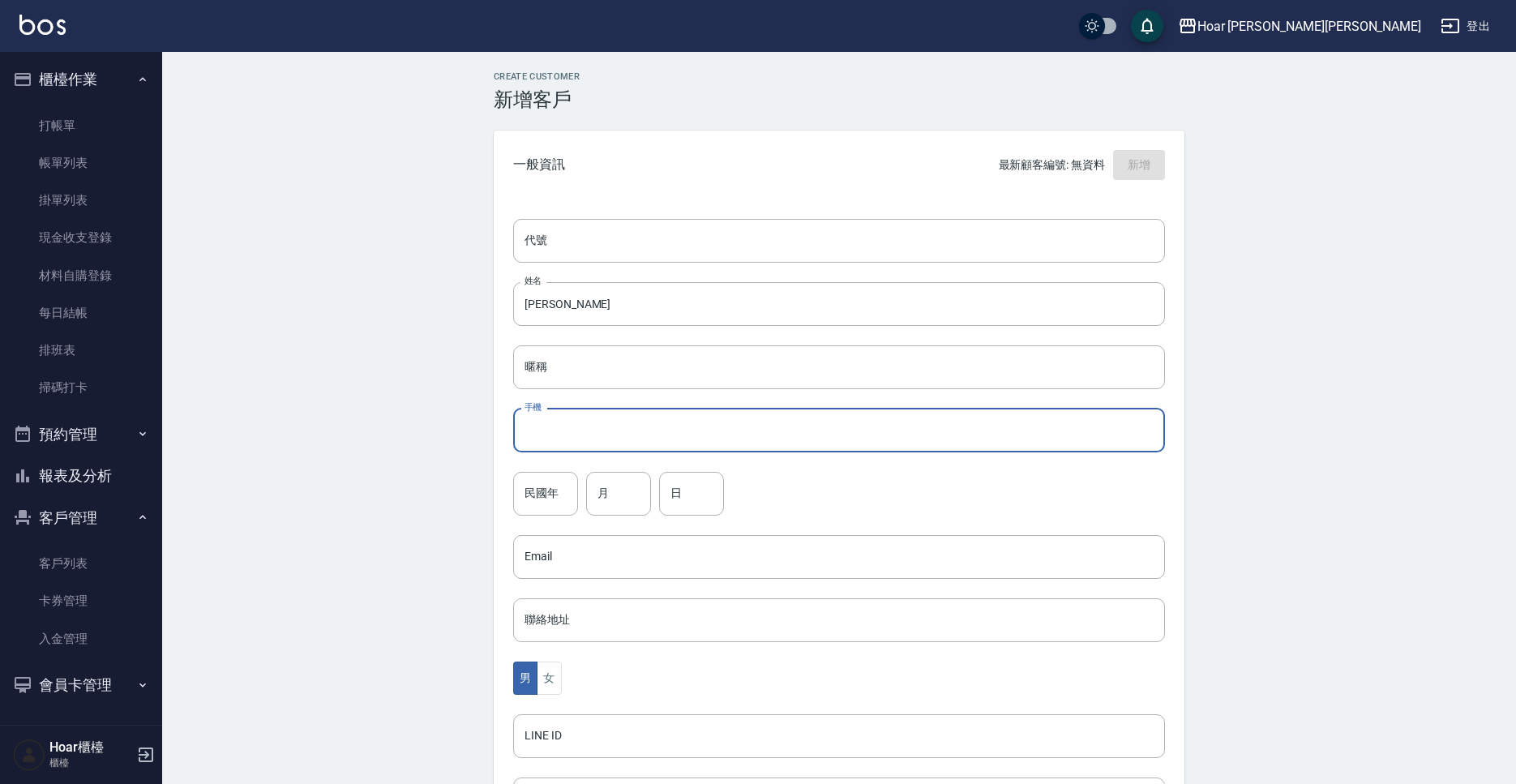
click at [602, 419] on input "手機" at bounding box center [839, 431] width 652 height 43
type input "ㄞ"
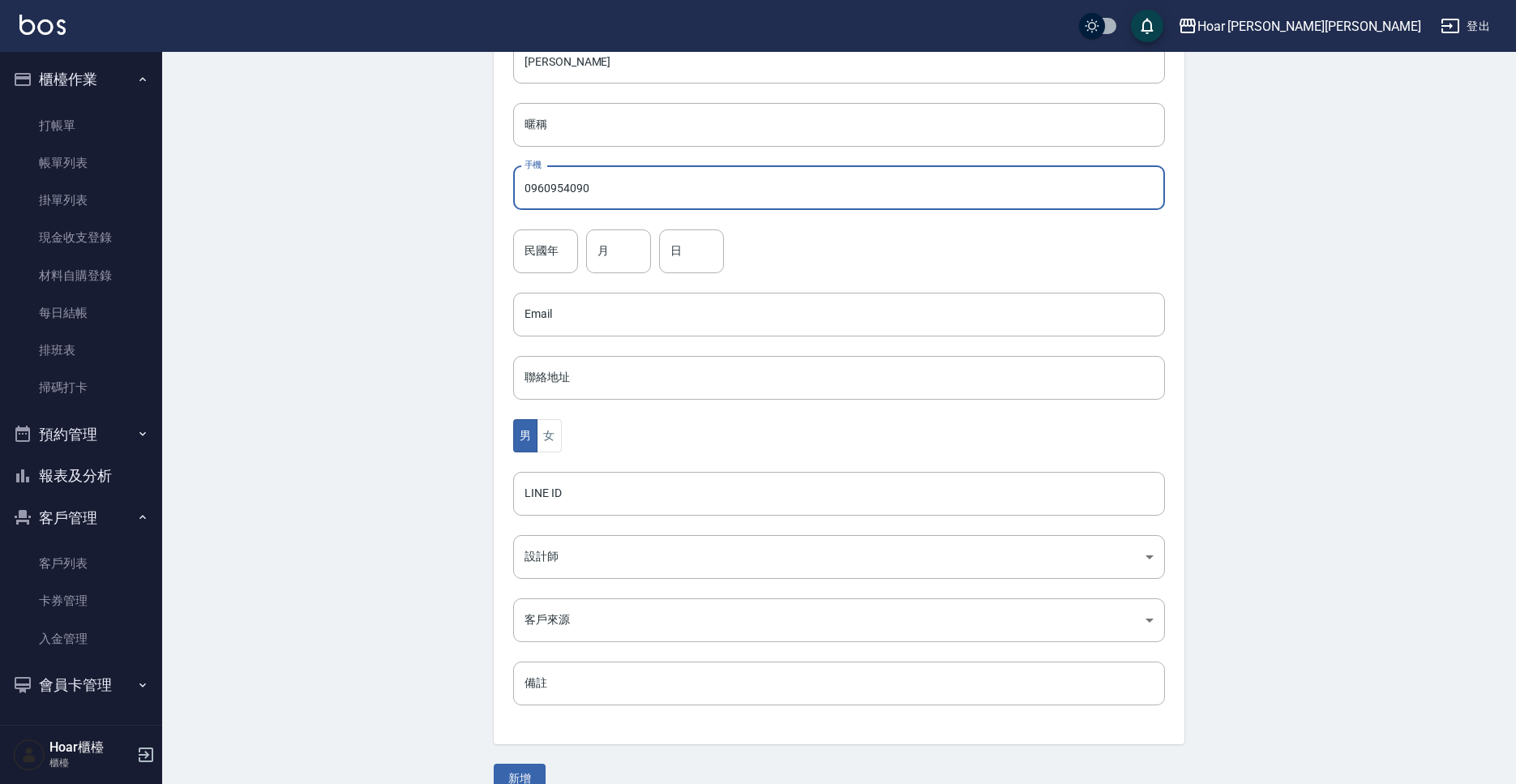
scroll to position [272, 0]
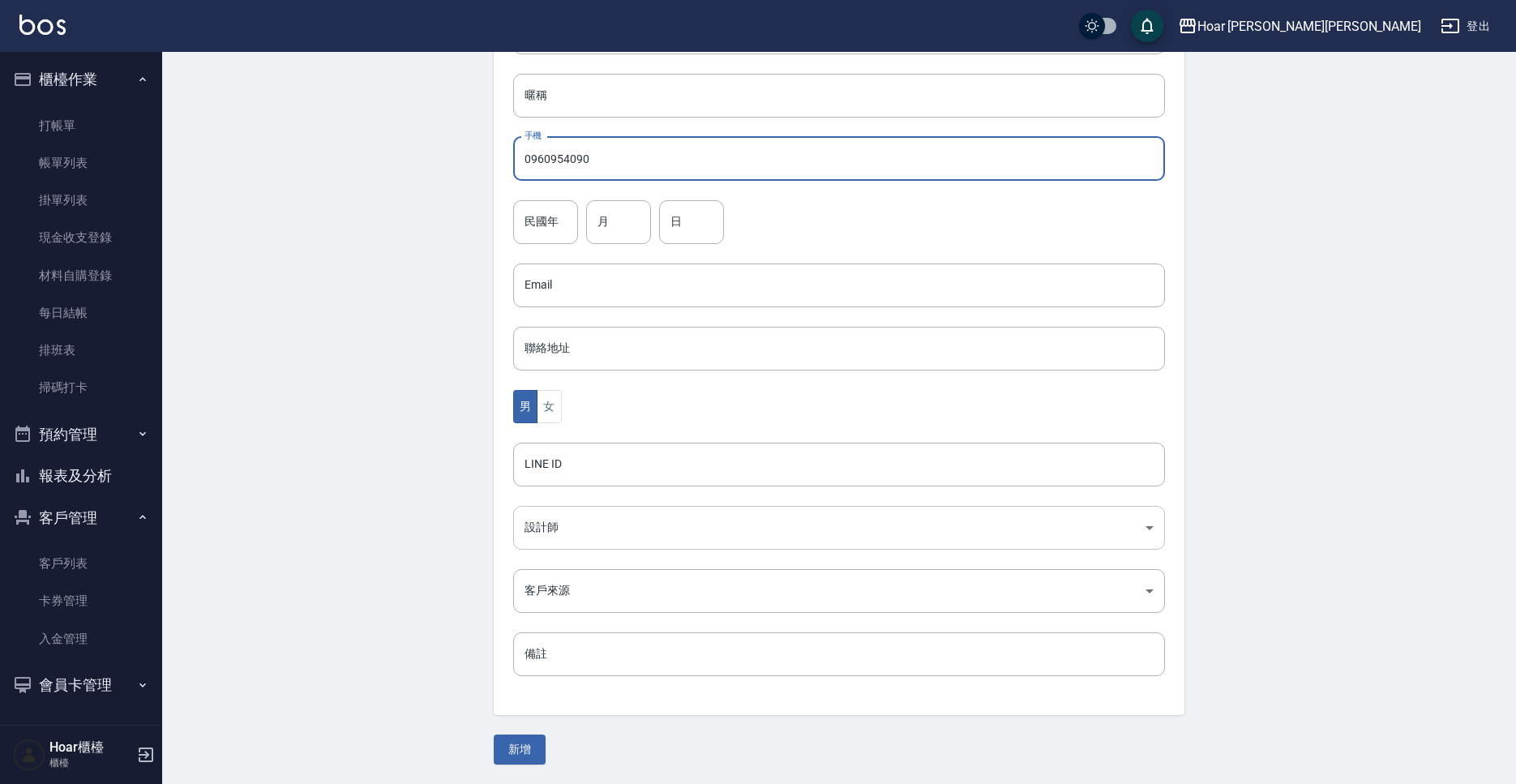
type input "0960954090"
click at [614, 525] on body "Hoar [PERSON_NAME][PERSON_NAME] 登出 櫃檯作業 打帳單 帳單列表 掛單列表 現金收支登錄 材料自購登錄 每日結帳 排班表 掃碼…" at bounding box center [758, 256] width 1516 height 1056
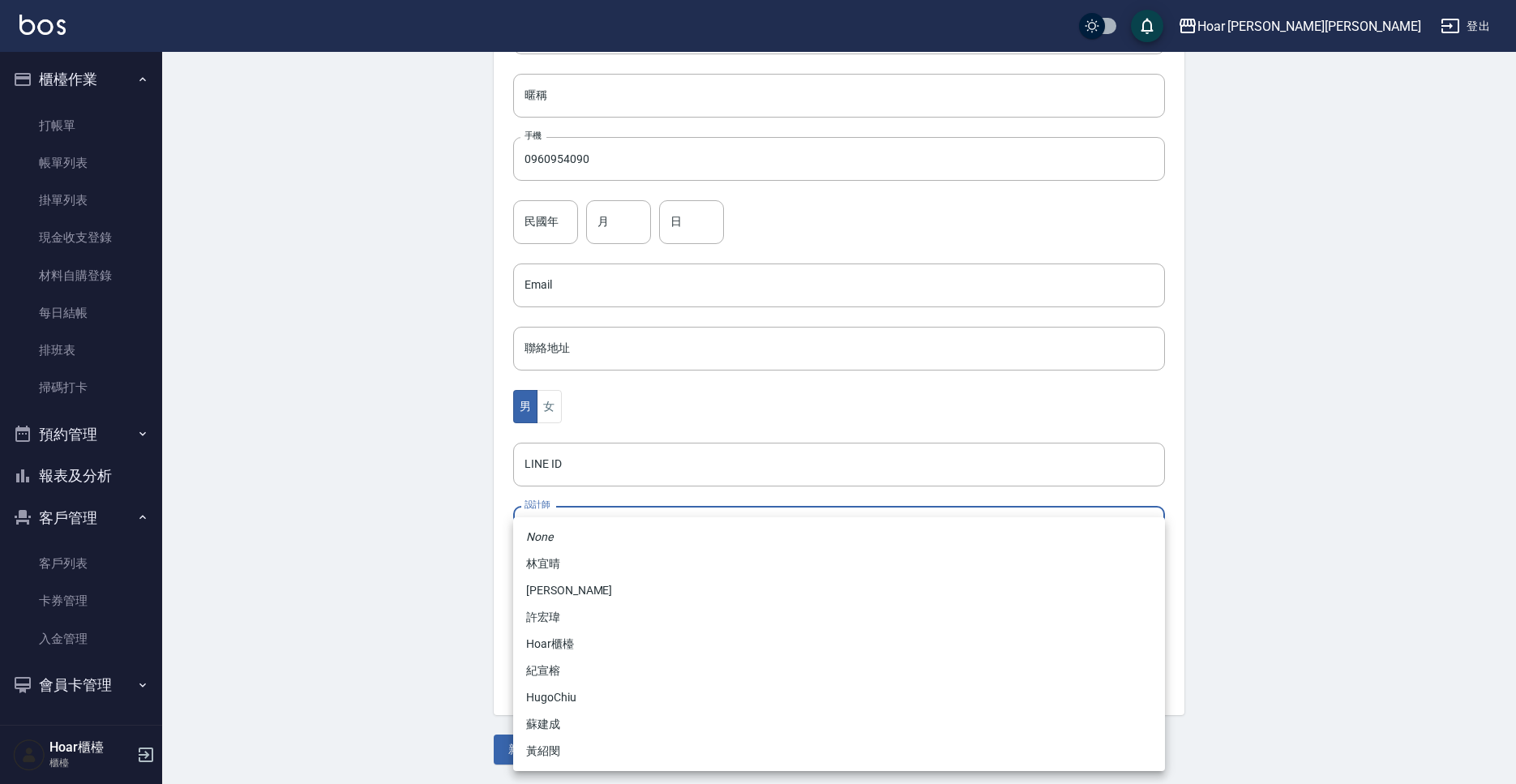
drag, startPoint x: 609, startPoint y: 613, endPoint x: 618, endPoint y: 614, distance: 9.1
click at [609, 612] on li "許宏瑋" at bounding box center [839, 617] width 652 height 27
type input "74fd62dc-a2a8-4ddf-930d-2b3d20cd9441"
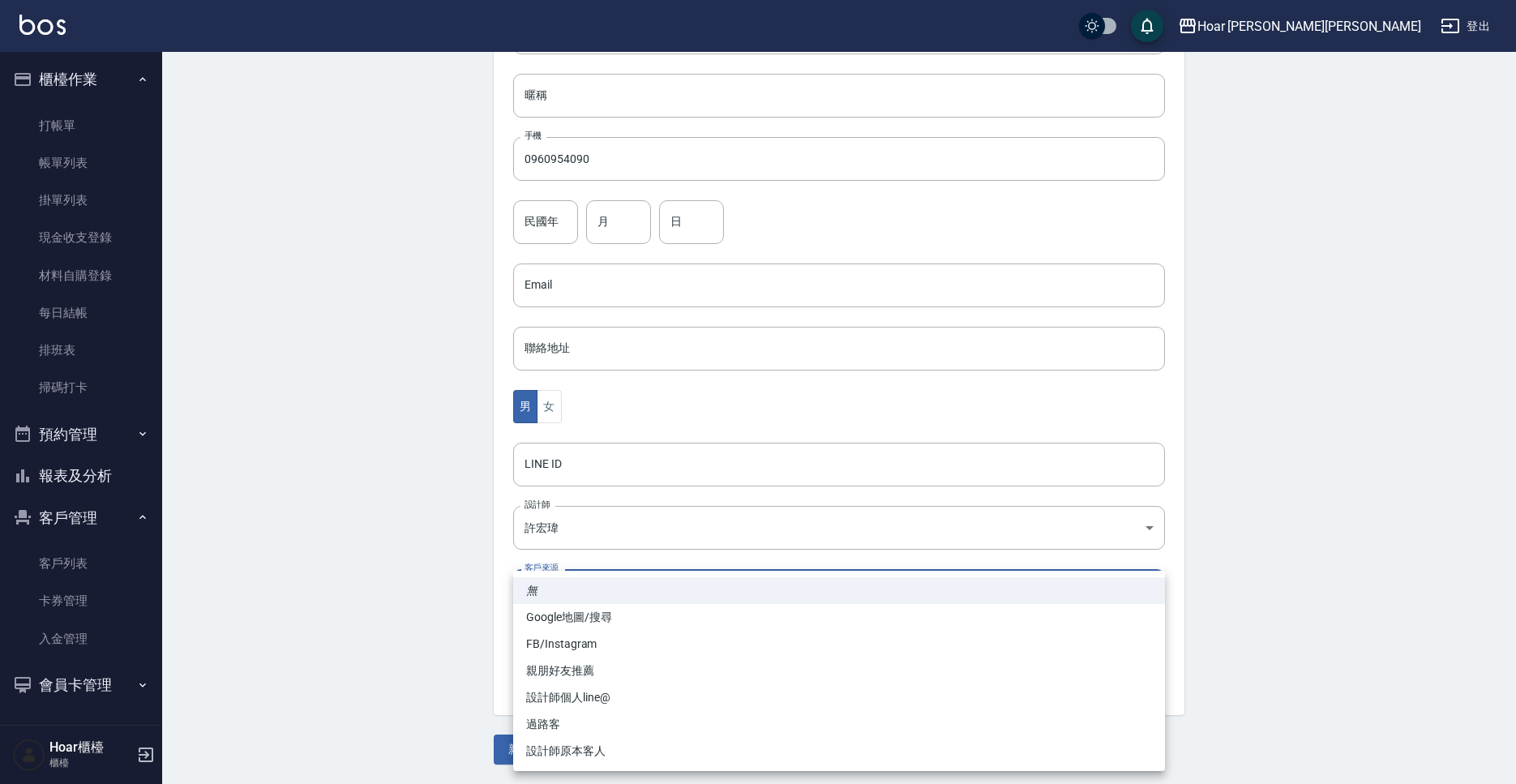
click at [641, 598] on body "Hoar [PERSON_NAME][PERSON_NAME] 登出 櫃檯作業 打帳單 帳單列表 掛單列表 現金收支登錄 材料自購登錄 每日結帳 排班表 掃碼…" at bounding box center [758, 256] width 1516 height 1056
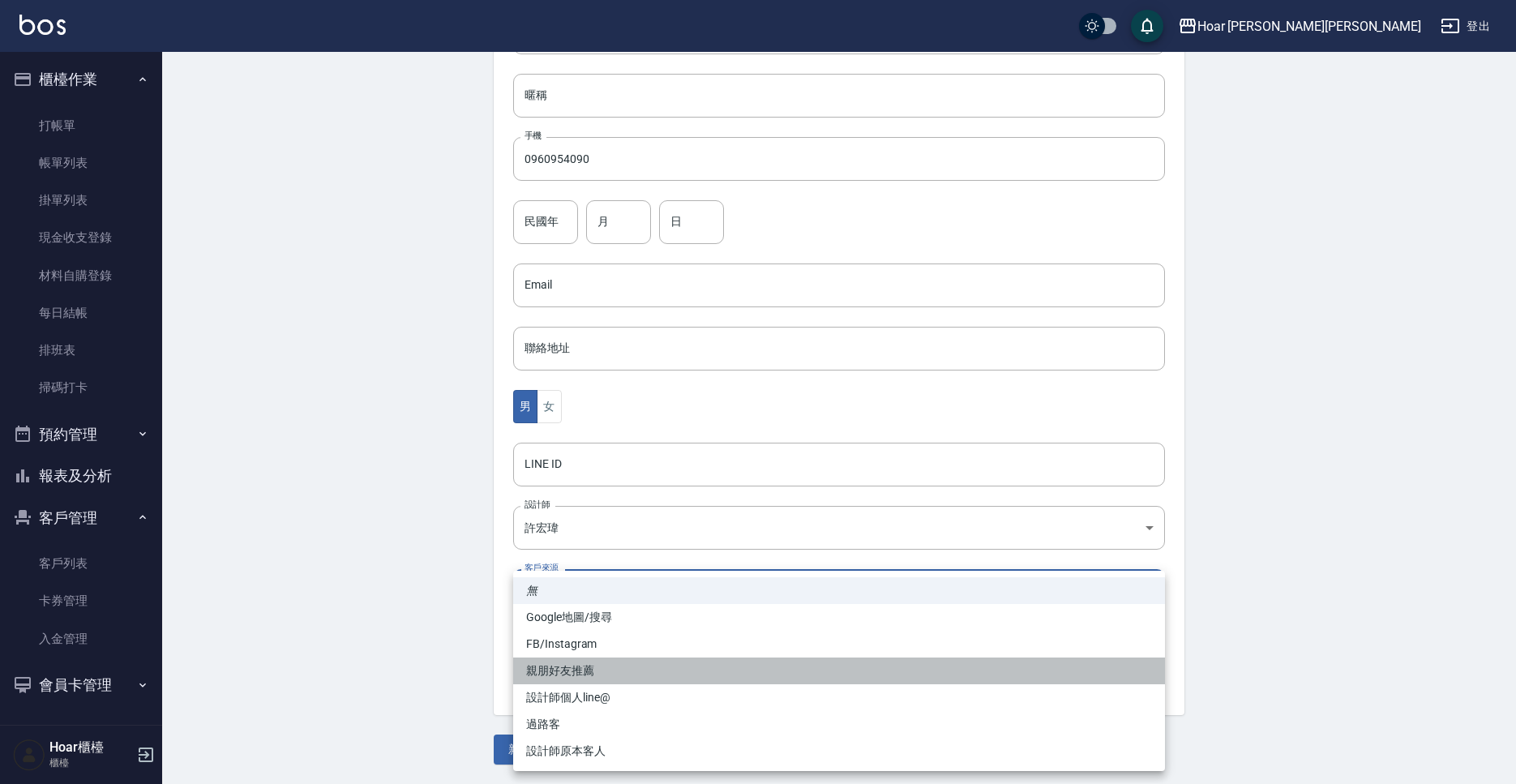
click at [609, 677] on li "親朋好友推薦" at bounding box center [839, 670] width 652 height 27
type input "親朋好友推薦"
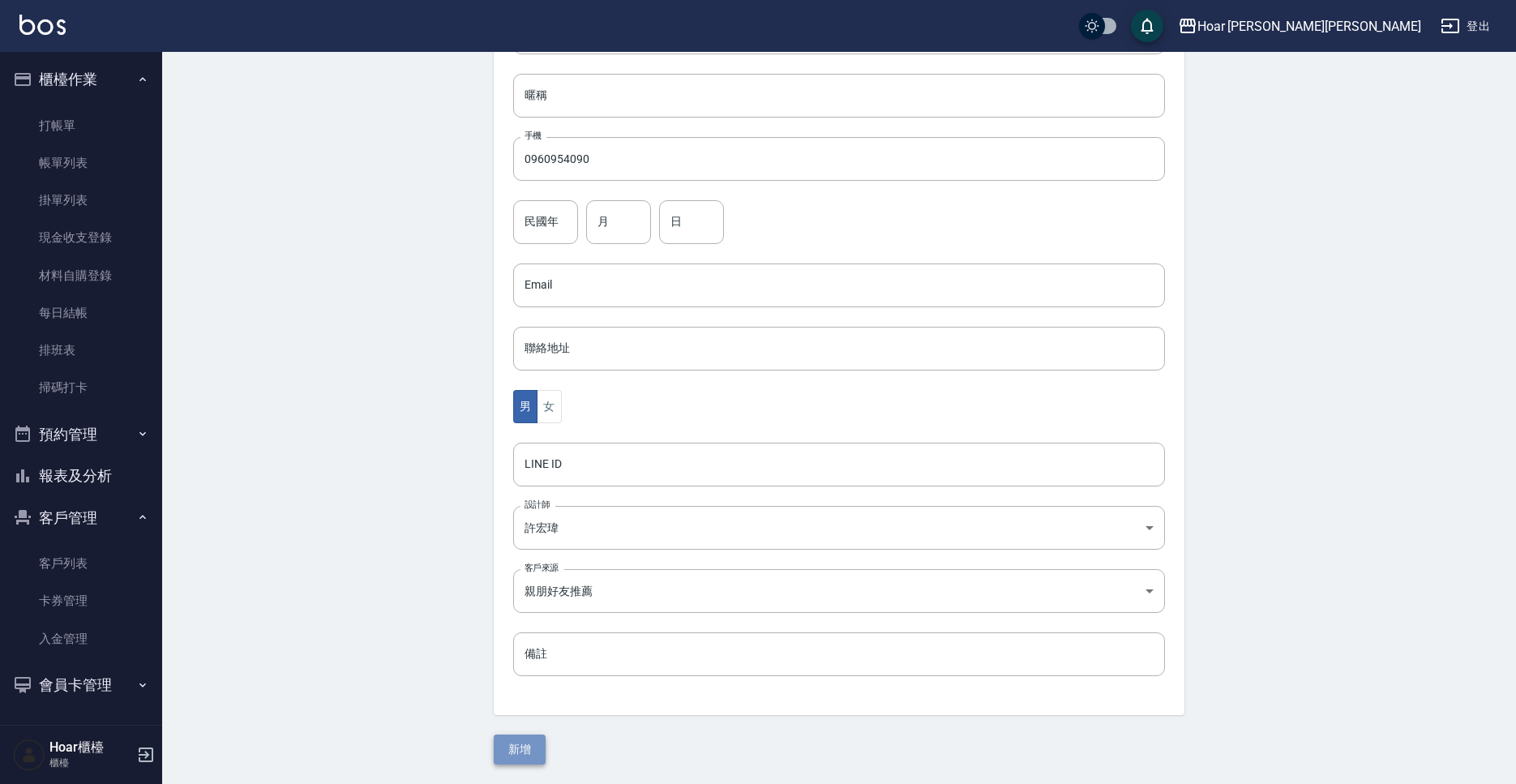
click at [532, 755] on button "新增" at bounding box center [519, 749] width 52 height 30
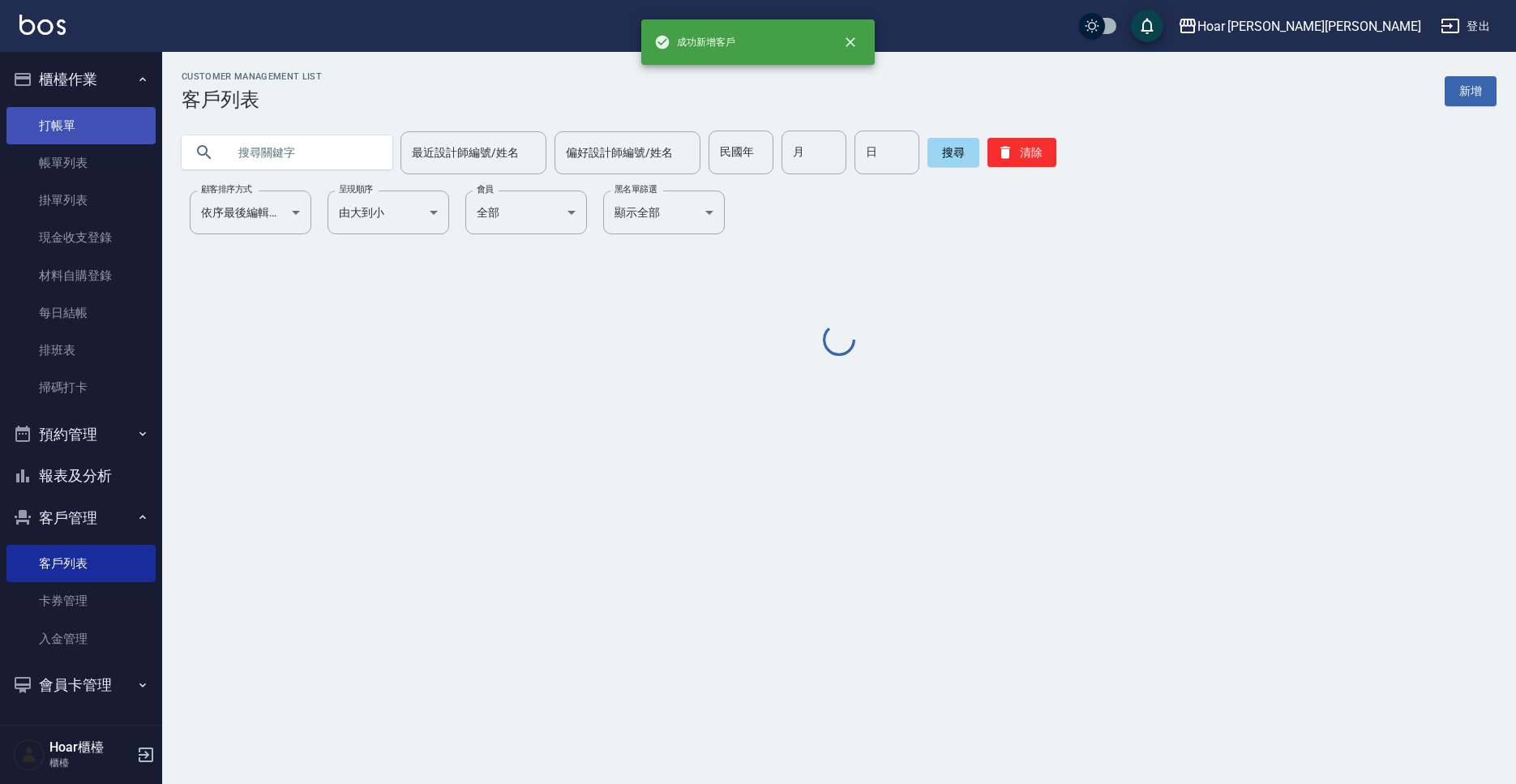
click at [77, 127] on link "打帳單" at bounding box center [81, 125] width 149 height 38
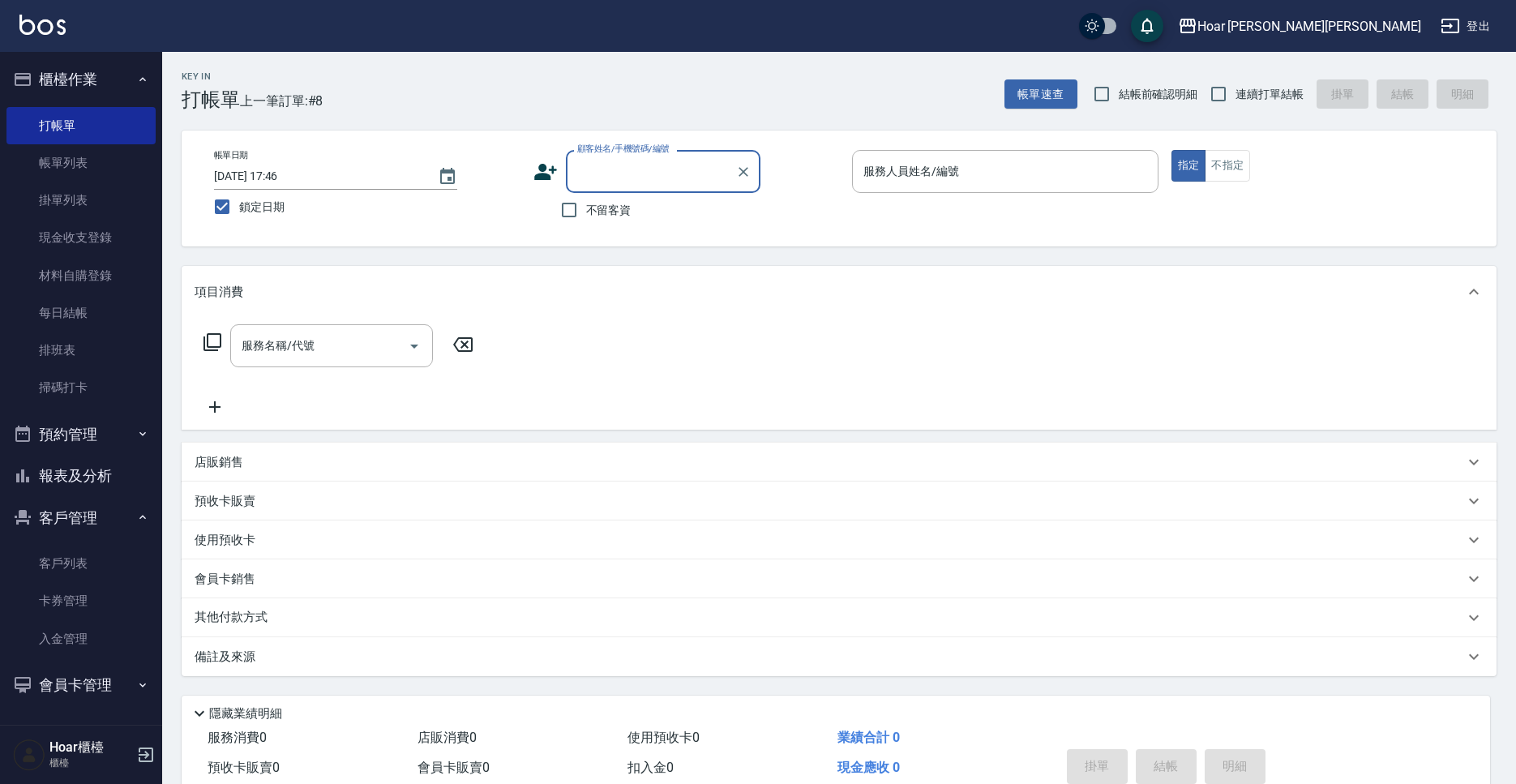
click at [623, 184] on input "顧客姓名/手機號碼/編號" at bounding box center [652, 171] width 156 height 29
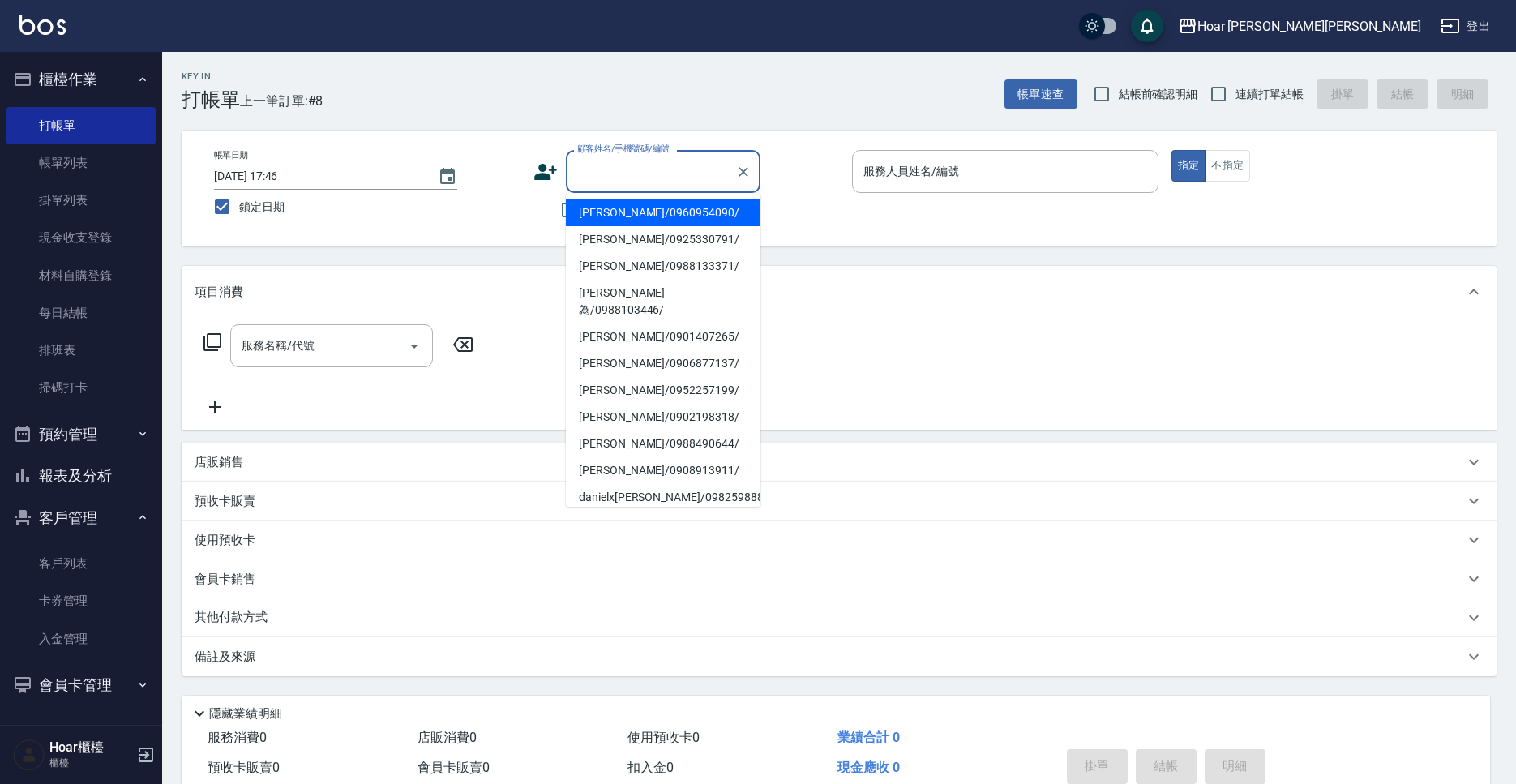
drag, startPoint x: 615, startPoint y: 215, endPoint x: 460, endPoint y: 305, distance: 179.2
click at [615, 215] on li "[PERSON_NAME]/0960954090/" at bounding box center [663, 212] width 195 height 27
type input "[PERSON_NAME]/0960954090/"
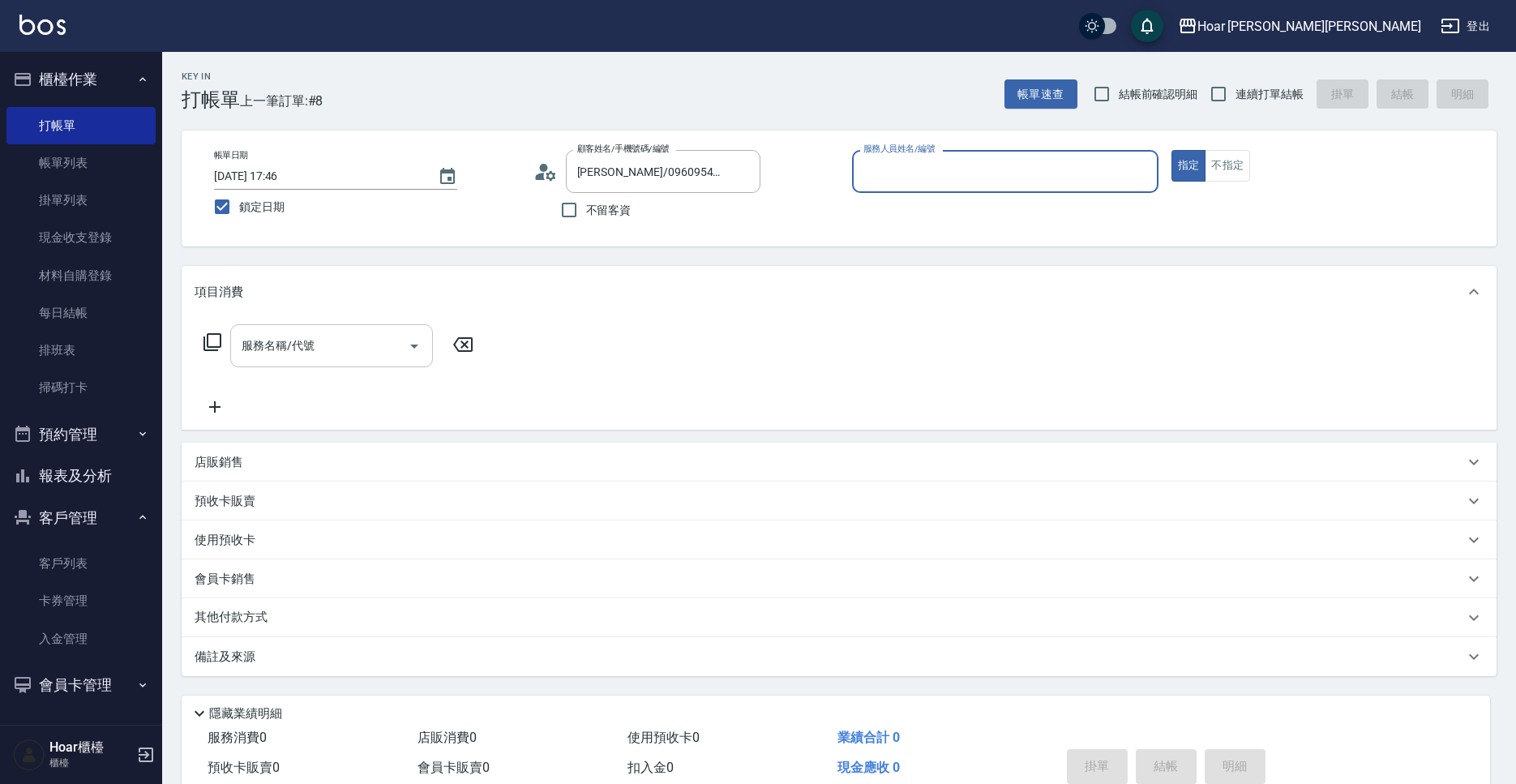
type input "RIO-2"
drag, startPoint x: 332, startPoint y: 363, endPoint x: 347, endPoint y: 358, distance: 15.8
click at [334, 362] on div "服務名稱/代號" at bounding box center [331, 346] width 202 height 43
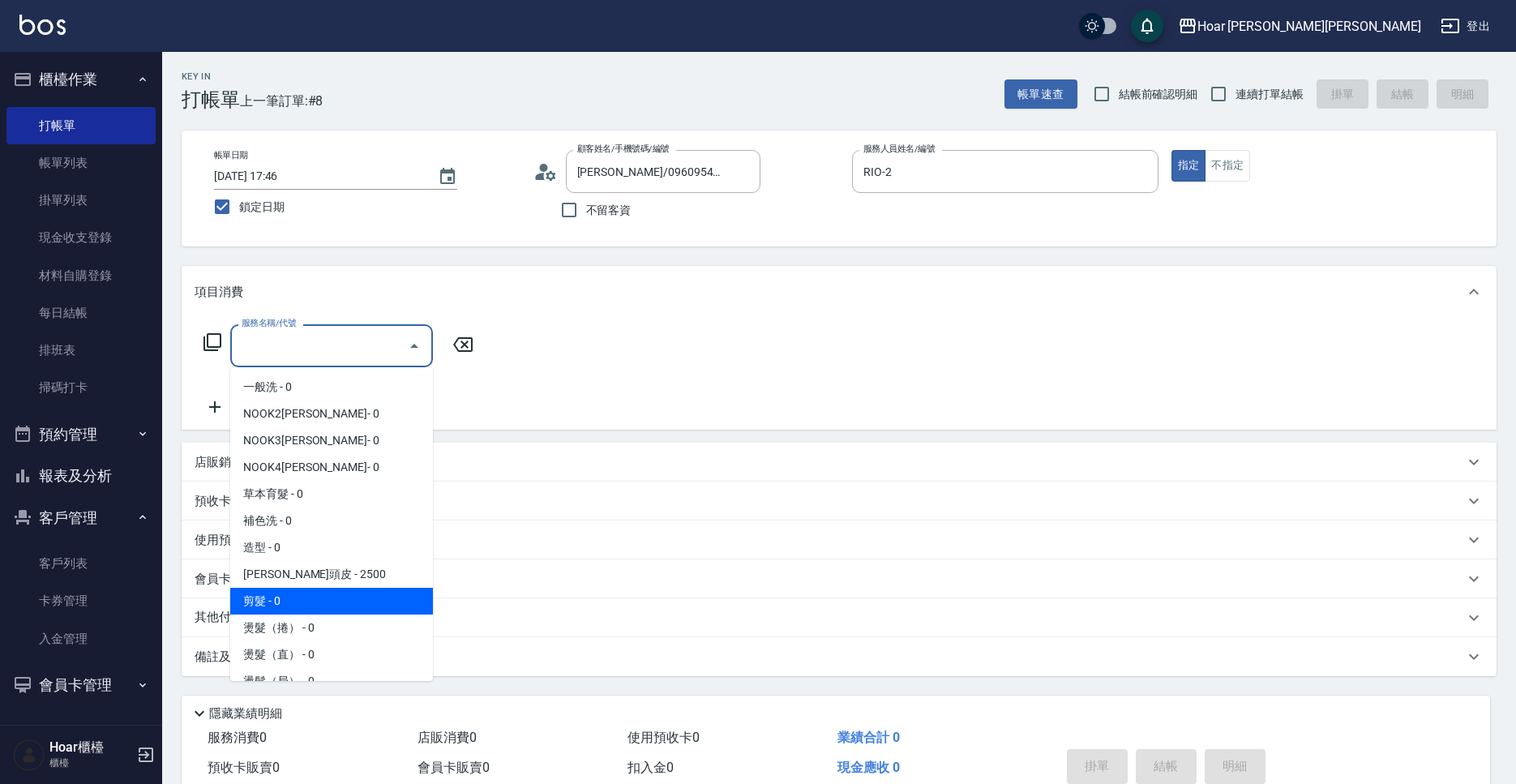
drag, startPoint x: 280, startPoint y: 591, endPoint x: 349, endPoint y: 519, distance: 99.7
click at [281, 592] on span "剪髮 - 0" at bounding box center [331, 600] width 202 height 27
type input "剪髮(201)"
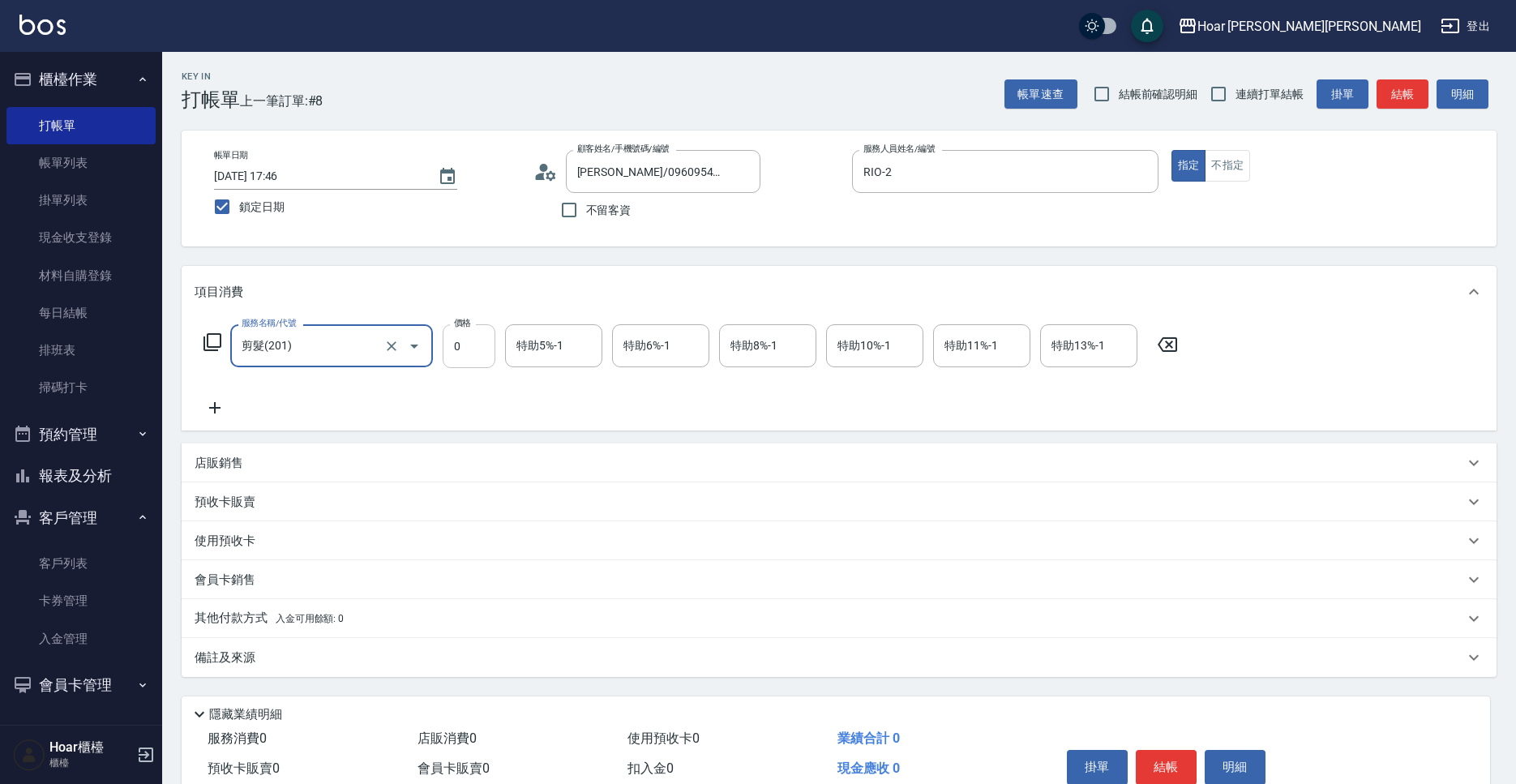
click at [469, 357] on input "0" at bounding box center [468, 346] width 52 height 43
type input "800"
click at [220, 403] on icon at bounding box center [214, 408] width 40 height 20
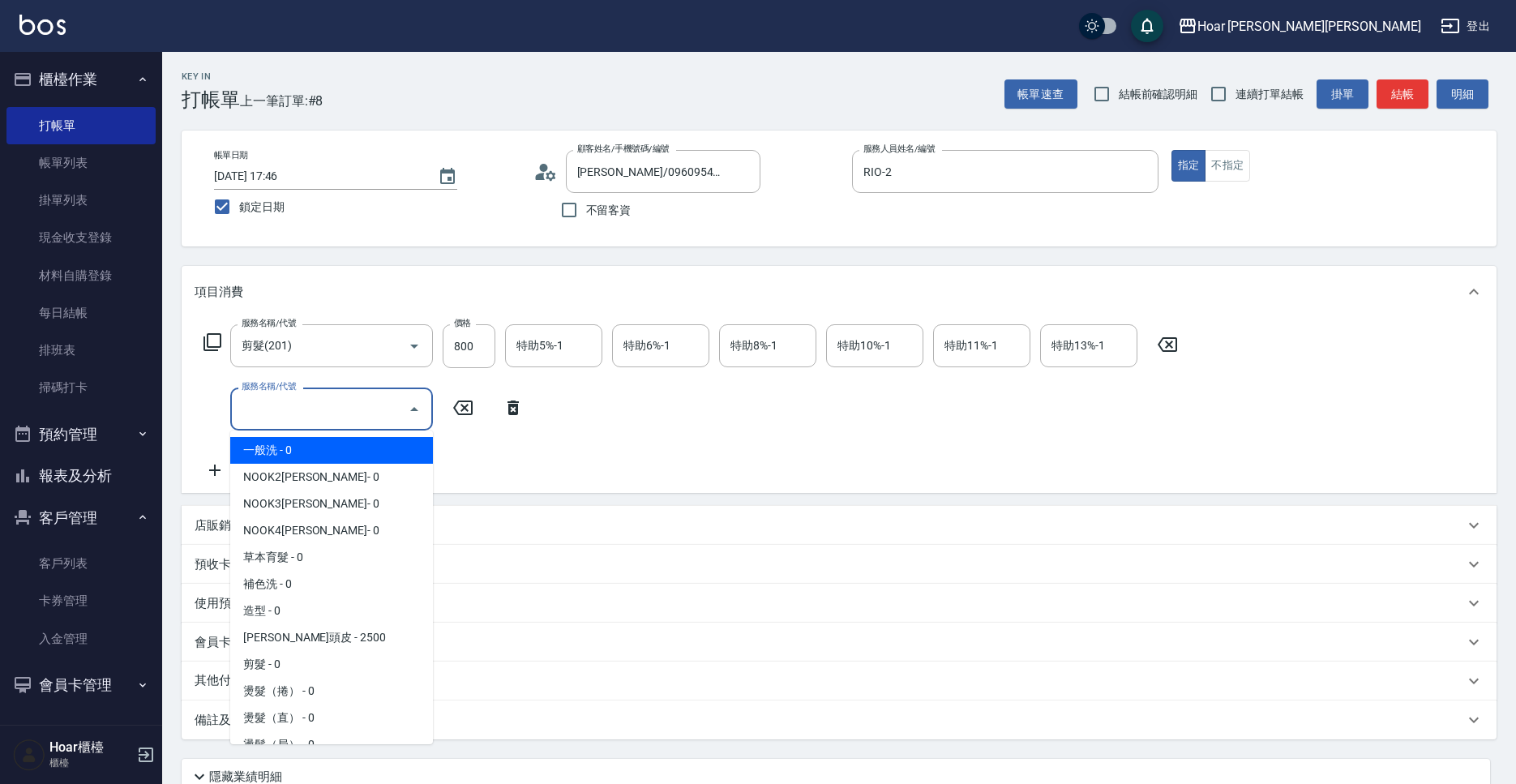
click at [310, 396] on input "服務名稱/代號" at bounding box center [320, 409] width 164 height 29
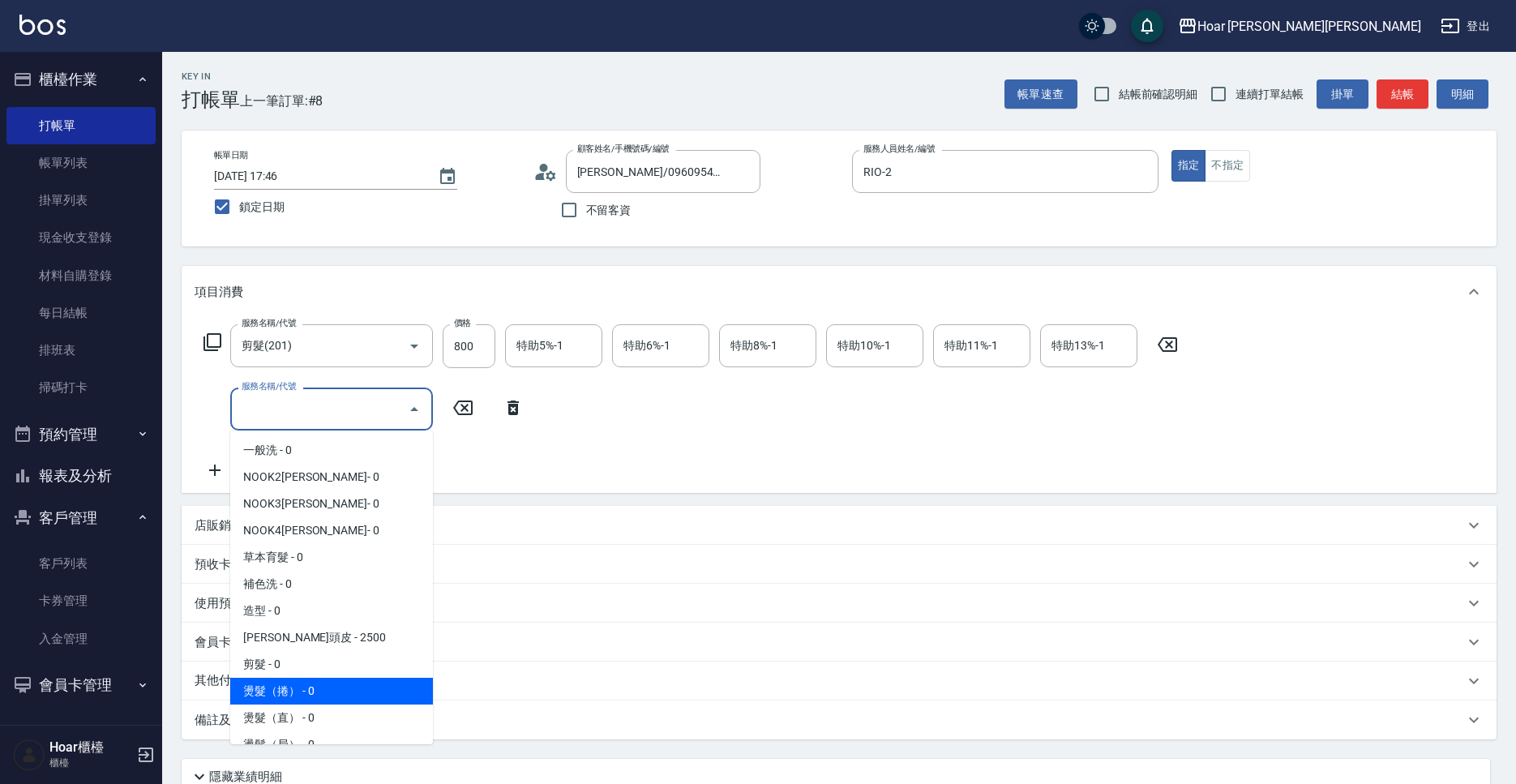
drag, startPoint x: 276, startPoint y: 684, endPoint x: 346, endPoint y: 610, distance: 101.9
click at [282, 682] on span "燙髮（捲） - 0" at bounding box center [331, 690] width 202 height 27
type input "燙髮（捲）(301)"
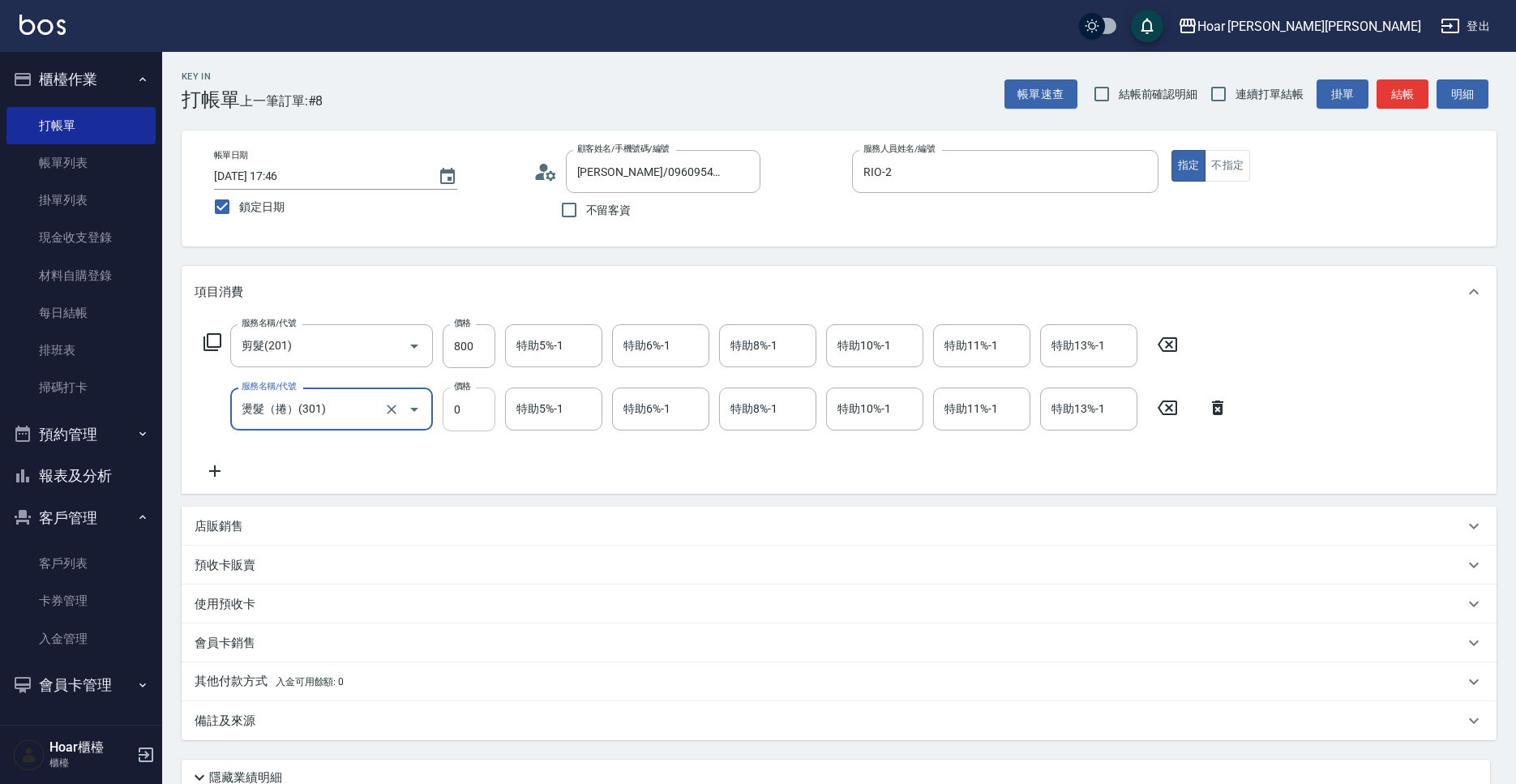
click at [474, 420] on input "0" at bounding box center [468, 409] width 52 height 43
type input "1800"
click at [569, 478] on div "服務名稱/代號 剪髮(201) 服務名稱/代號 價格 800 價格 特助5%-1 特助5%-1 特助6%-1 特助6%-1 特助8%-1 特助8%-1 特助1…" at bounding box center [716, 402] width 1044 height 156
click at [791, 414] on input "特助8%-1" at bounding box center [768, 409] width 83 height 29
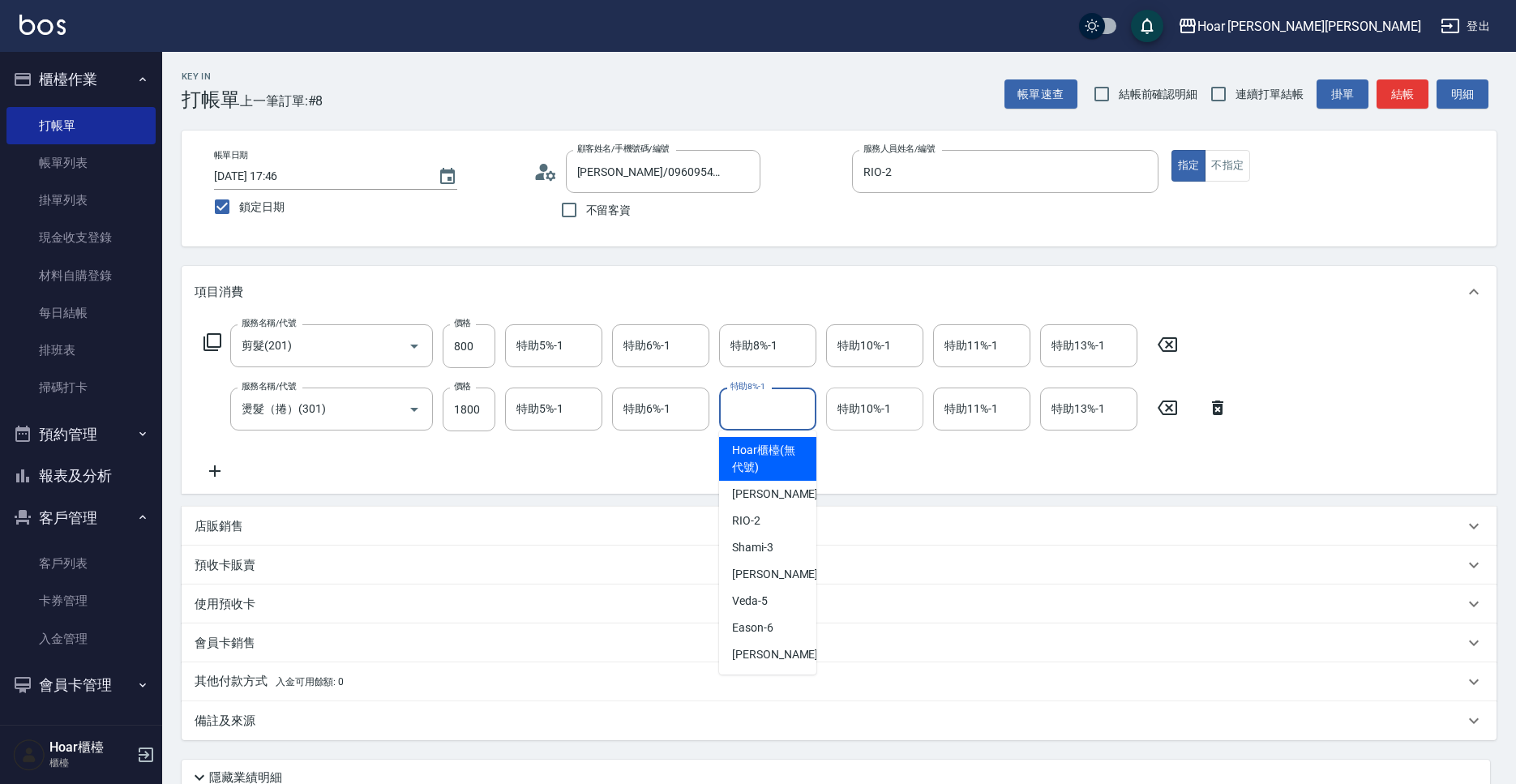
click at [849, 412] on input "特助10%-1" at bounding box center [875, 409] width 83 height 29
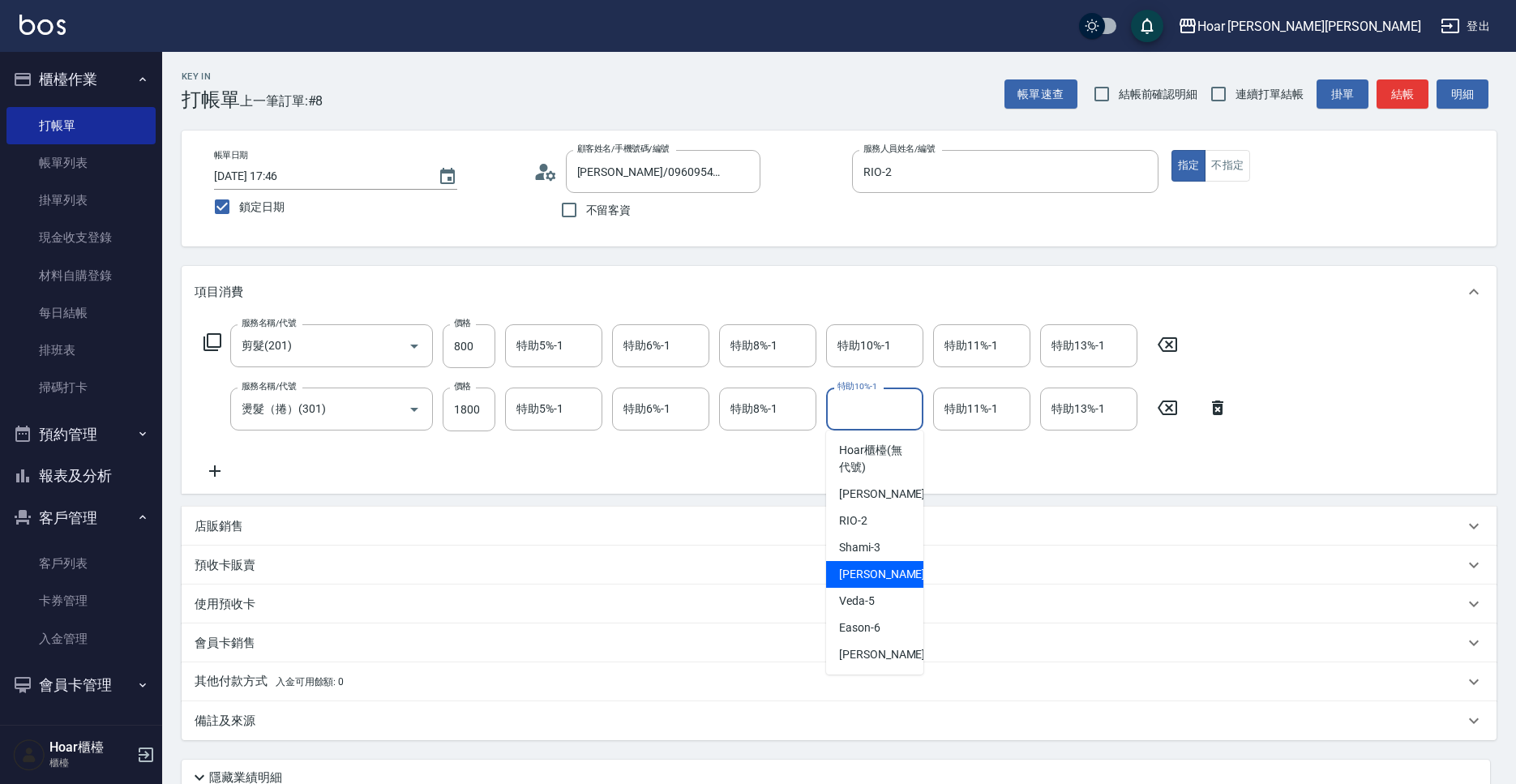
drag, startPoint x: 857, startPoint y: 569, endPoint x: 792, endPoint y: 491, distance: 101.5
click at [857, 569] on span "[PERSON_NAME] -4" at bounding box center [887, 574] width 96 height 17
type input "[PERSON_NAME]-4"
click at [788, 464] on div "服務名稱/代號 剪髮(201) 服務名稱/代號 價格 800 價格 特助5%-1 特助5%-1 特助6%-1 特助6%-1 特助8%-1 特助8%-1 特助1…" at bounding box center [716, 402] width 1044 height 156
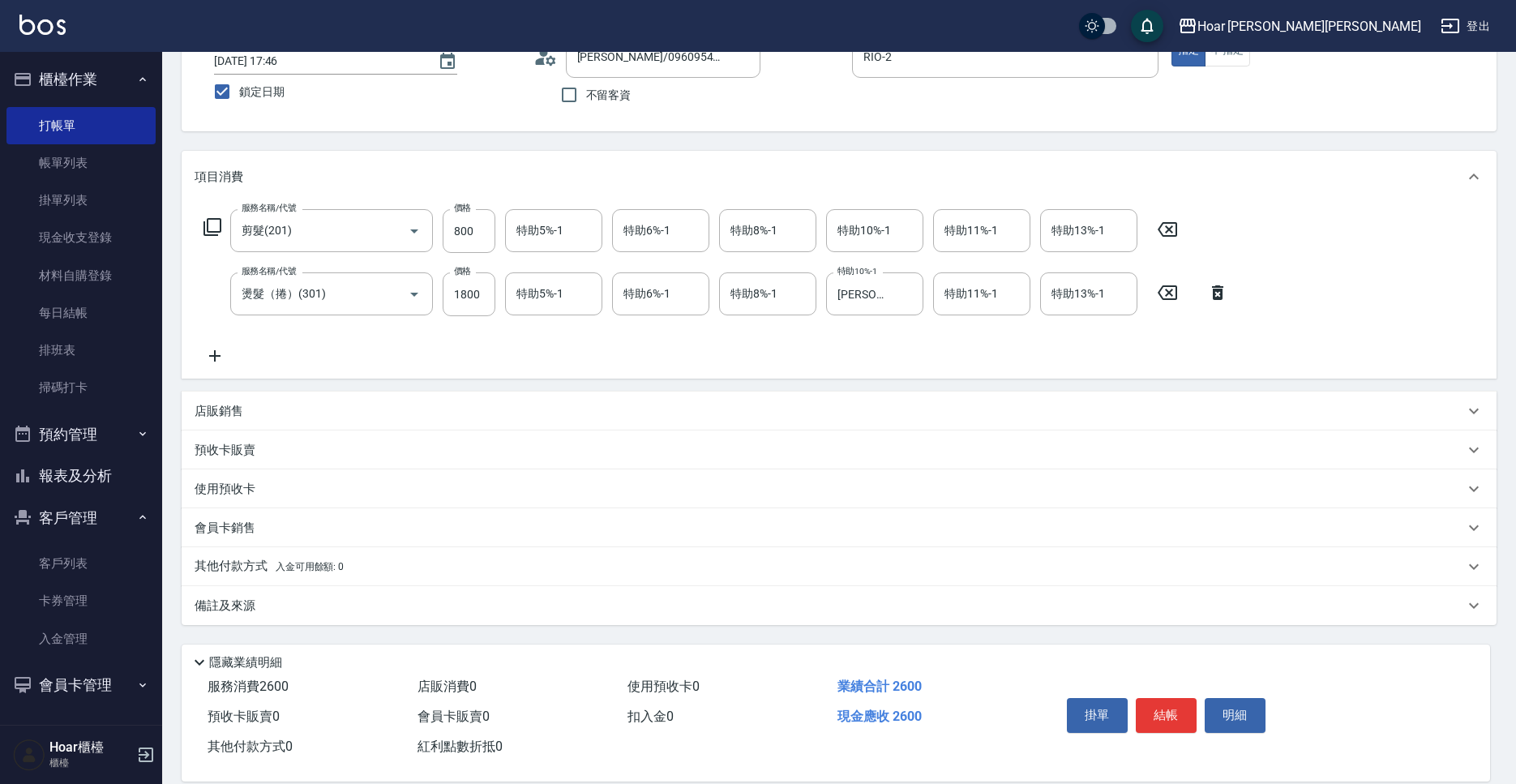
scroll to position [139, 0]
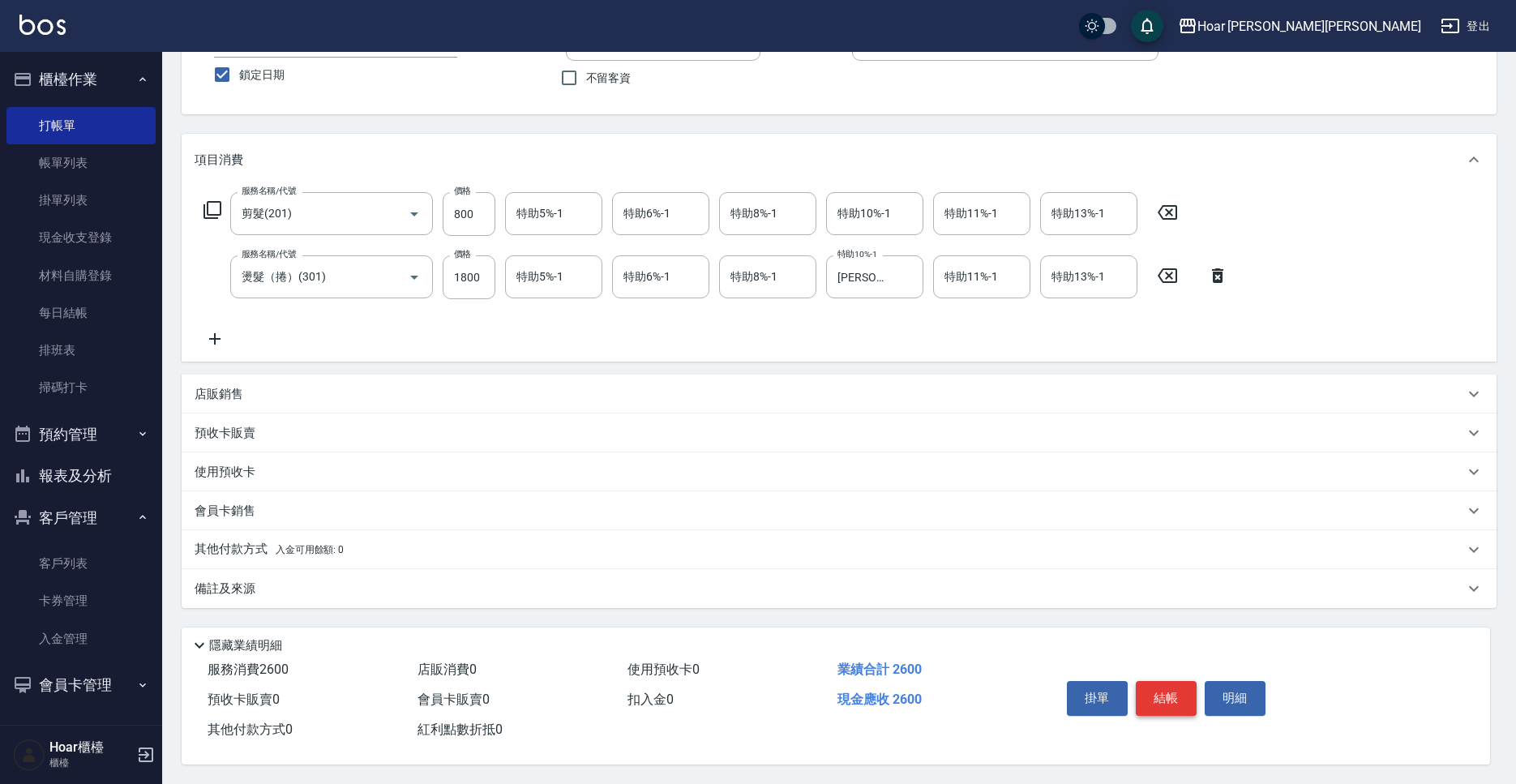
click at [1182, 704] on button "結帳" at bounding box center [1166, 698] width 61 height 34
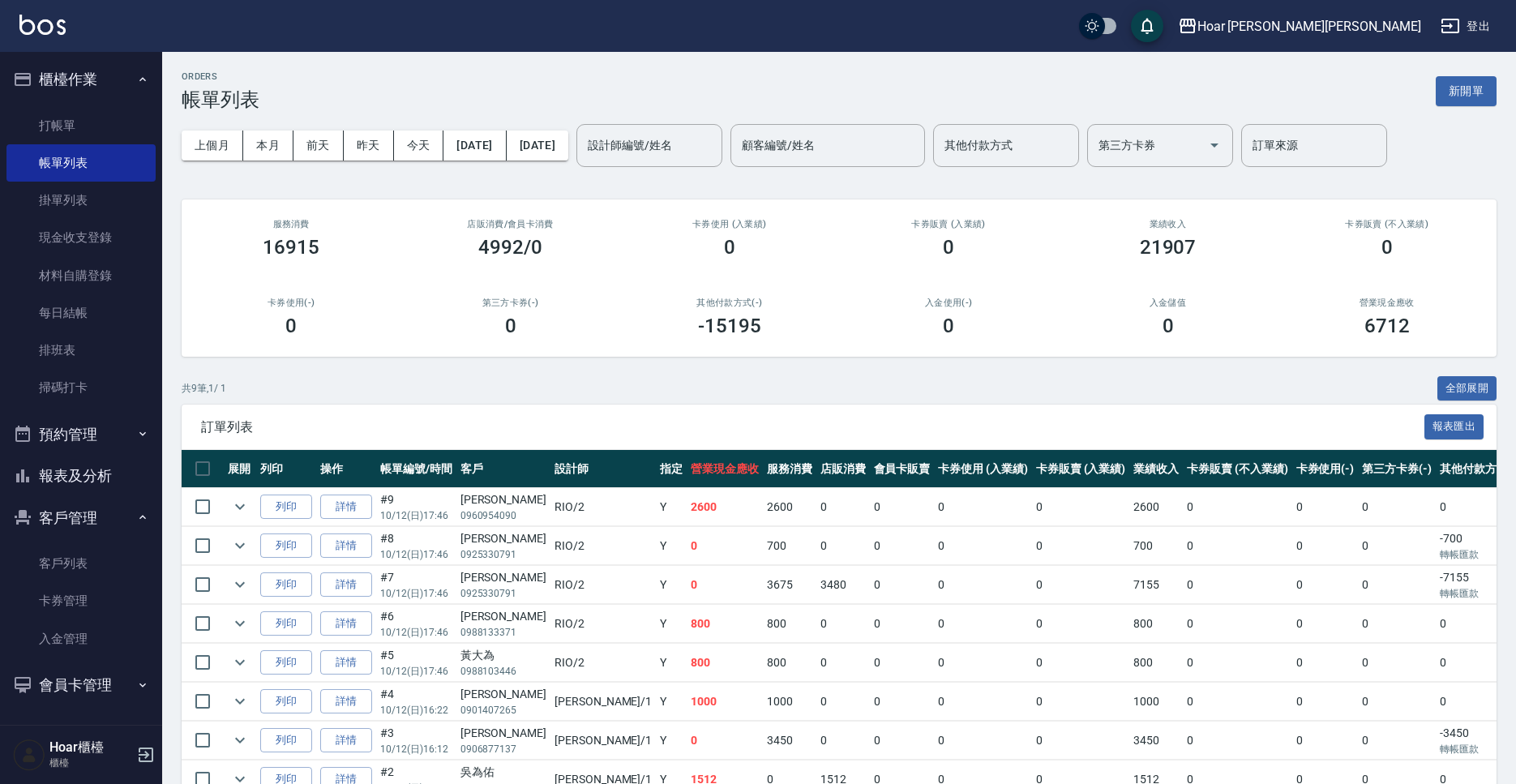
scroll to position [20, 0]
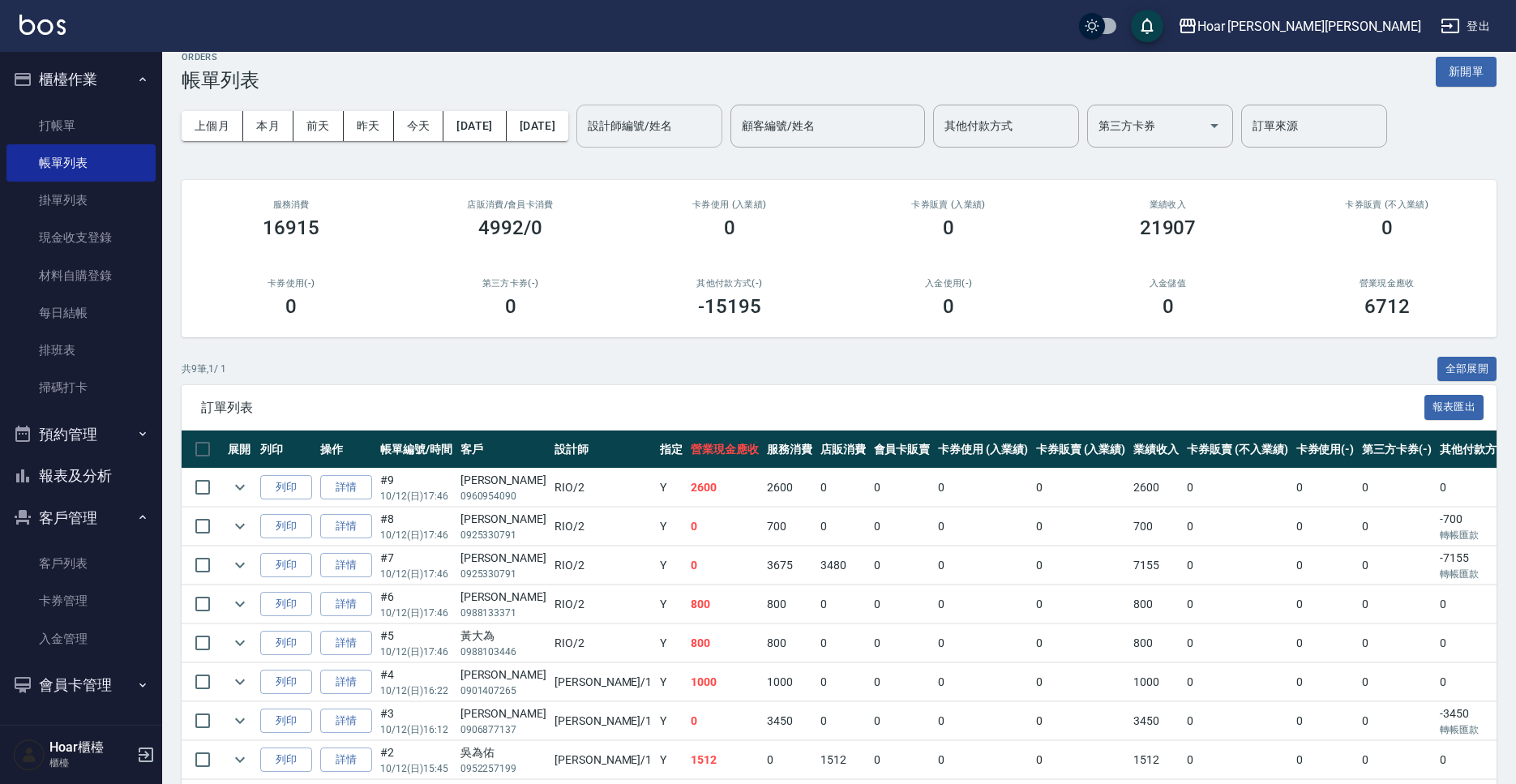
drag, startPoint x: 723, startPoint y: 115, endPoint x: 718, endPoint y: 129, distance: 14.9
click at [715, 115] on input "設計師編號/姓名" at bounding box center [649, 125] width 131 height 29
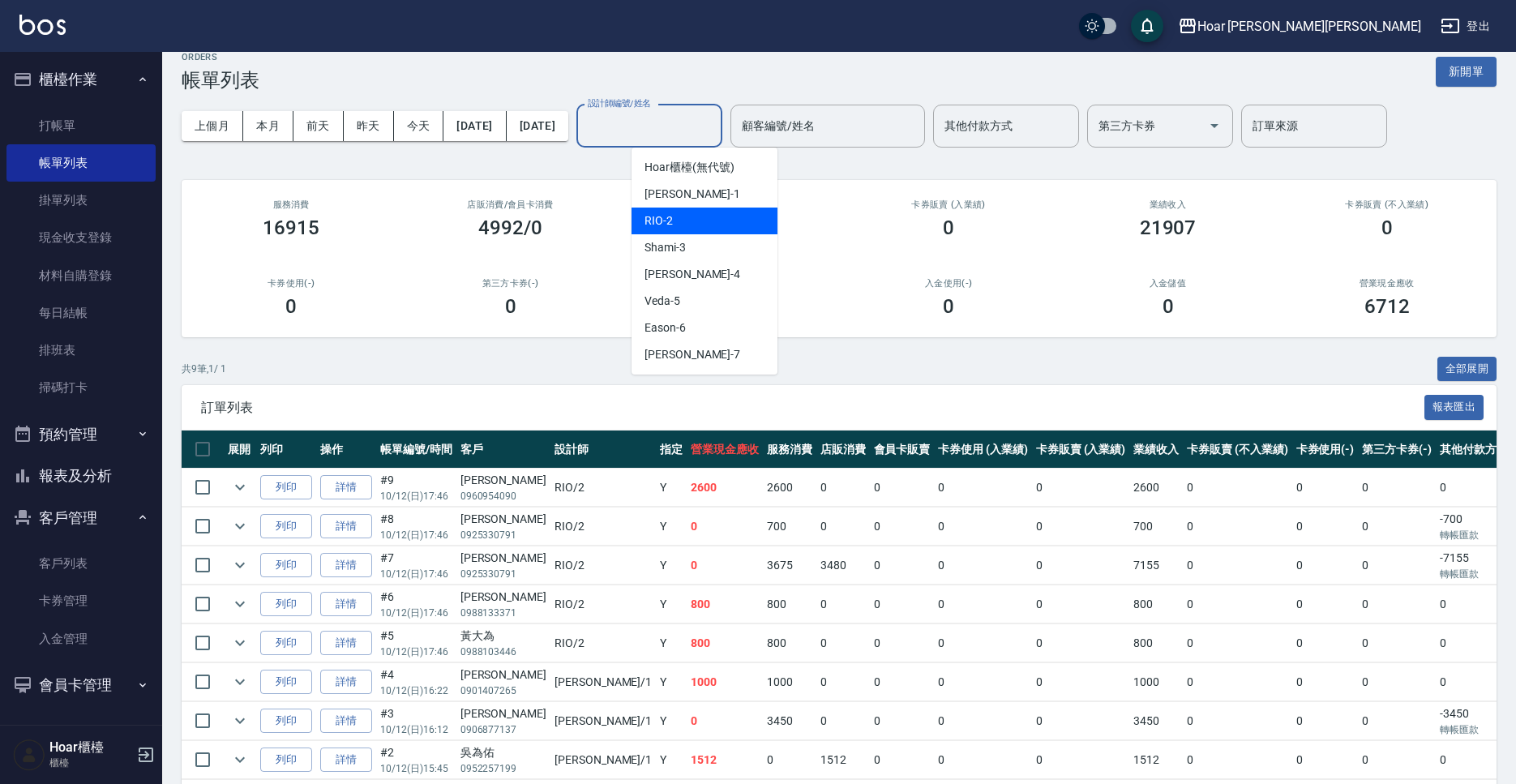
click at [678, 221] on div "RIO -2" at bounding box center [705, 220] width 146 height 27
type input "RIO-2"
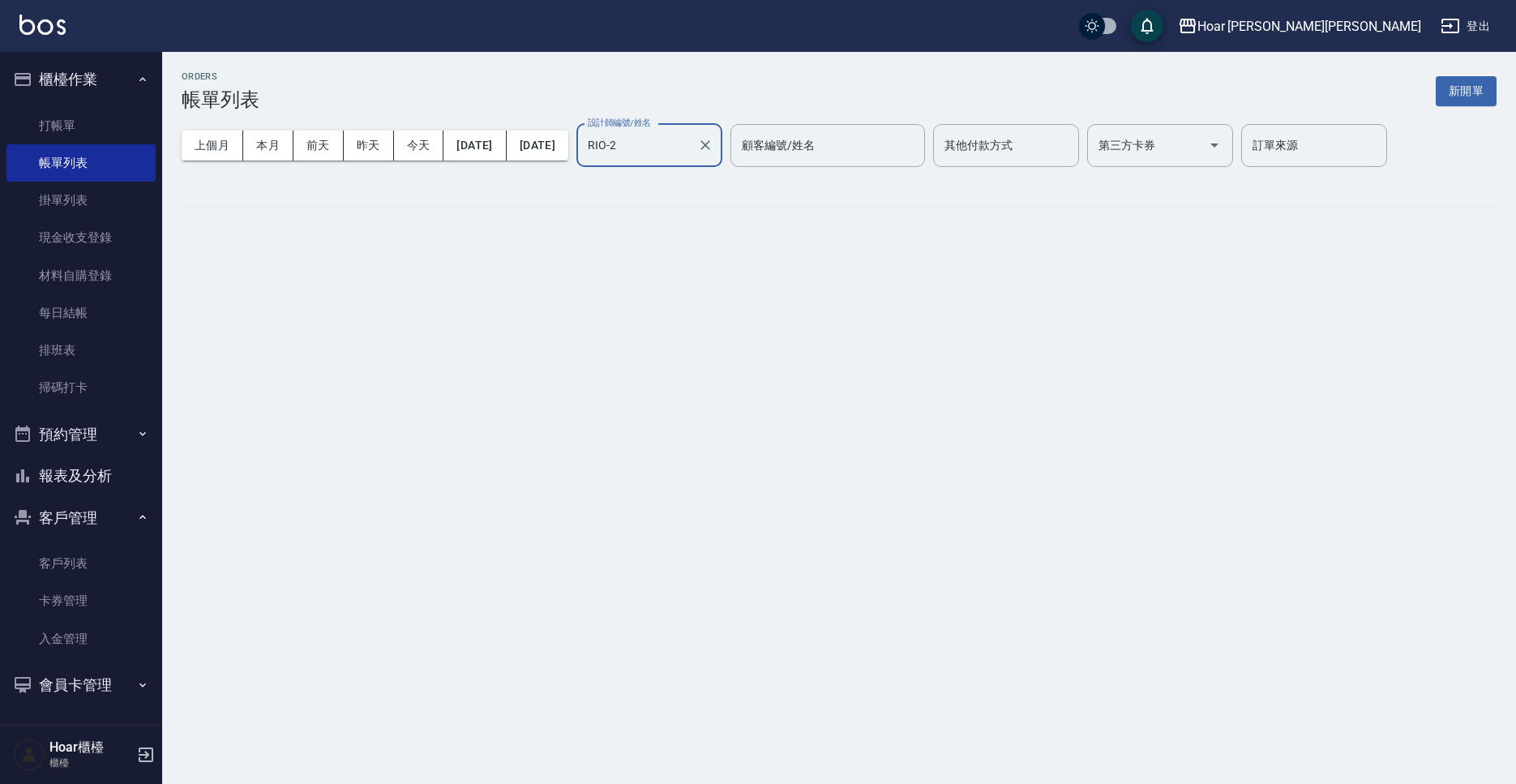
scroll to position [0, 0]
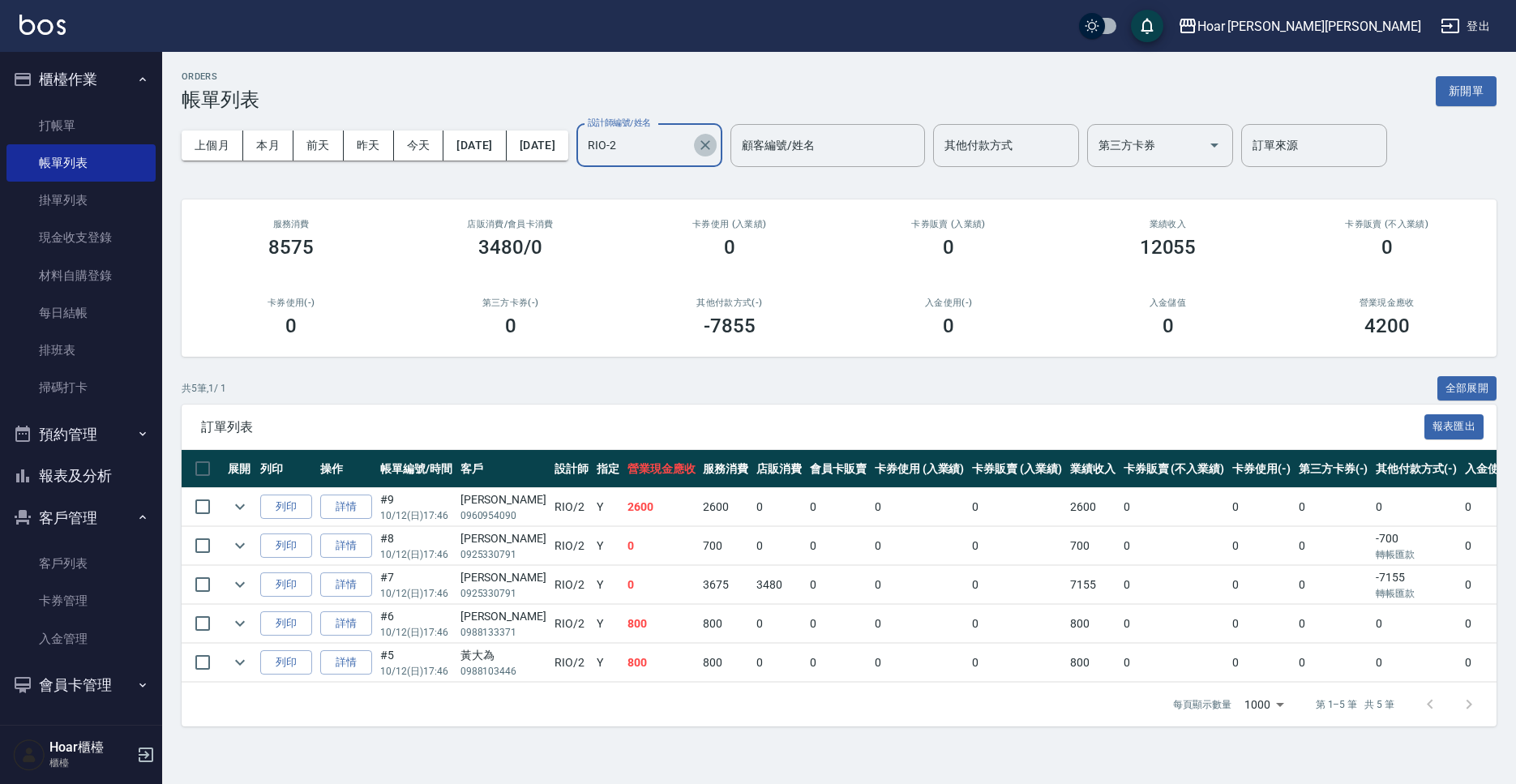
click at [710, 148] on icon "Clear" at bounding box center [705, 145] width 10 height 10
